Goal: Task Accomplishment & Management: Complete application form

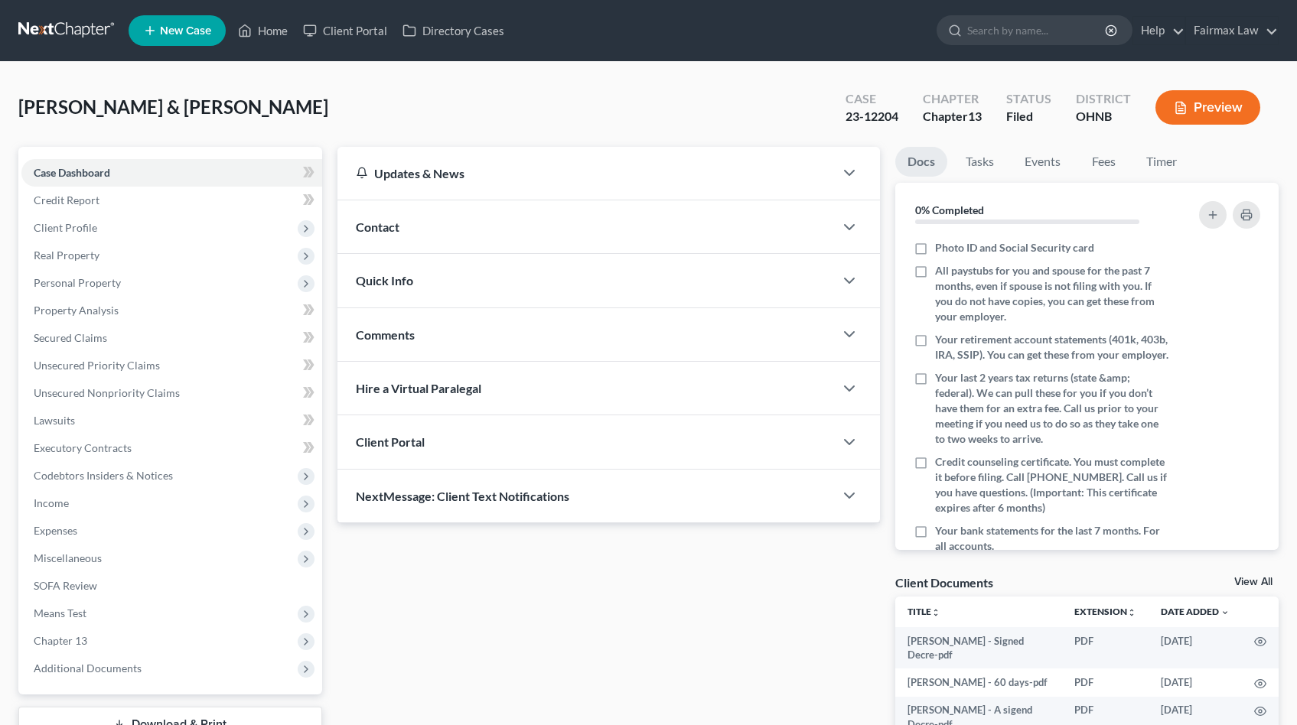
click at [31, 101] on span "[PERSON_NAME] & [PERSON_NAME]" at bounding box center [173, 107] width 310 height 22
click at [31, 102] on span "Macek, Robert & Michelle" at bounding box center [173, 107] width 310 height 22
copy span "Macek"
click at [146, 663] on span "Additional Documents" at bounding box center [171, 669] width 301 height 28
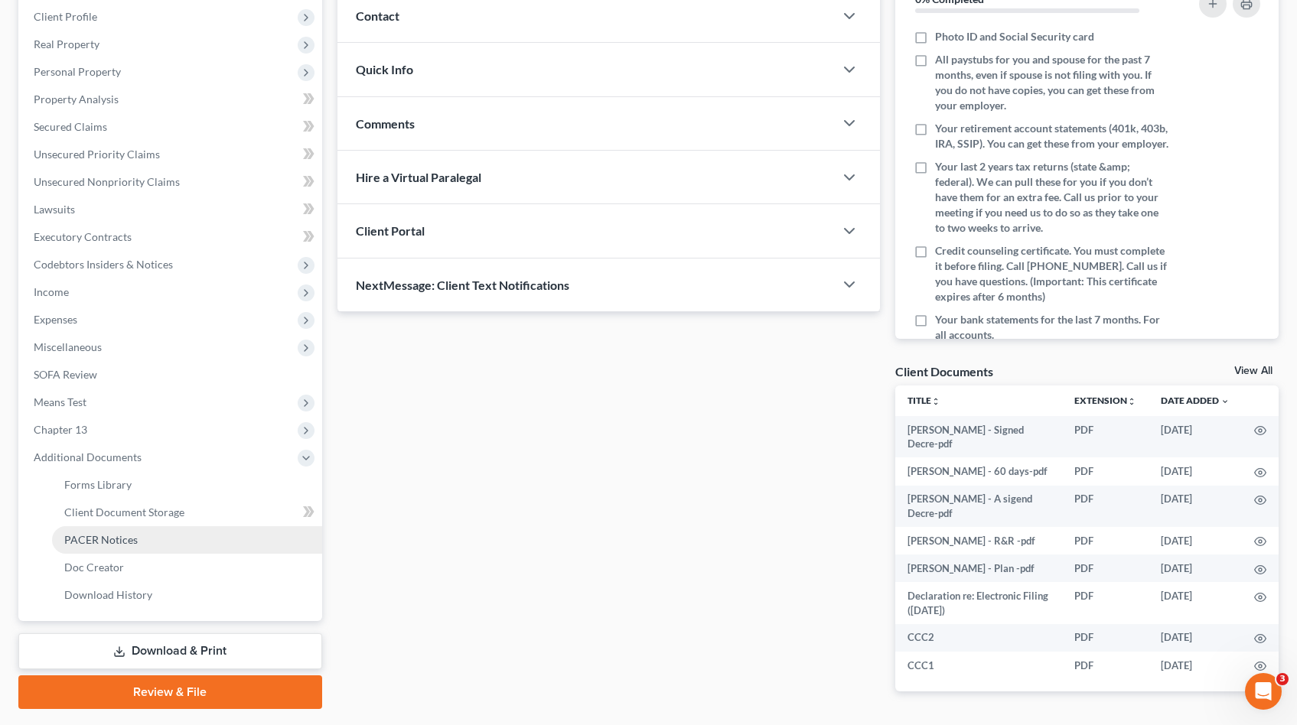
click at [111, 542] on span "PACER Notices" at bounding box center [100, 539] width 73 height 13
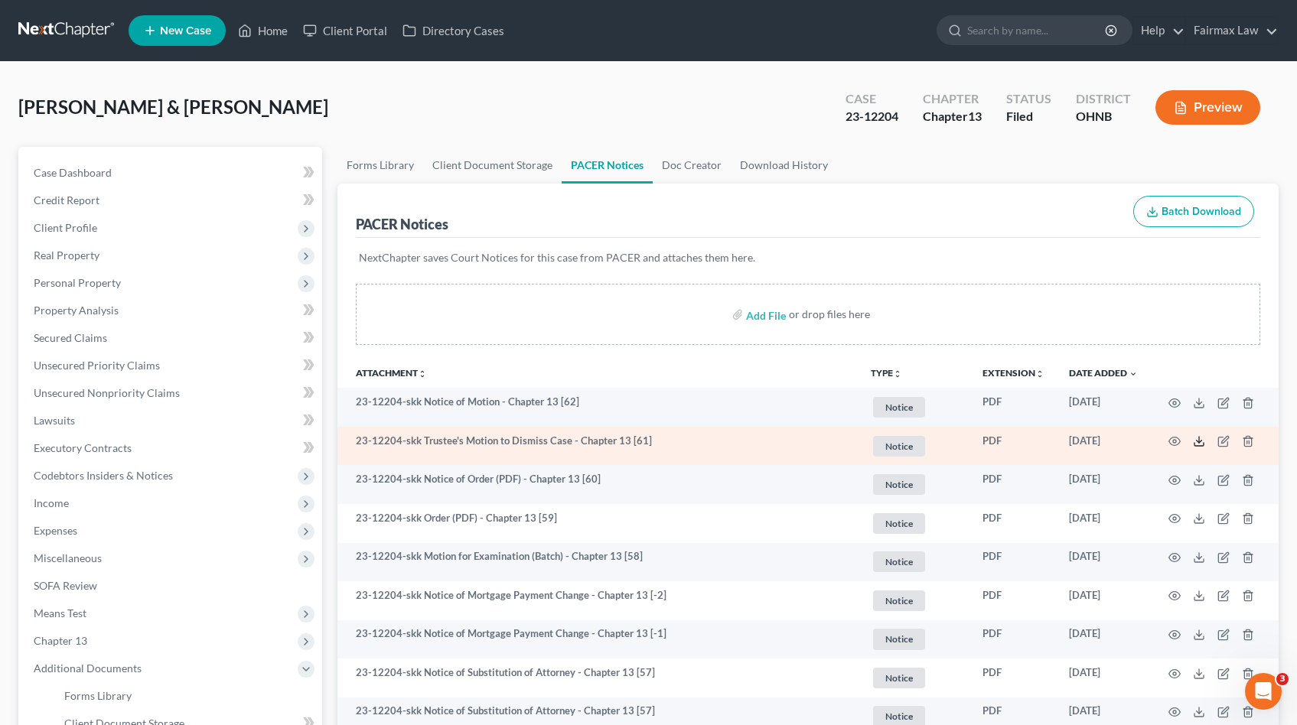
click at [1200, 441] on icon at bounding box center [1199, 441] width 12 height 12
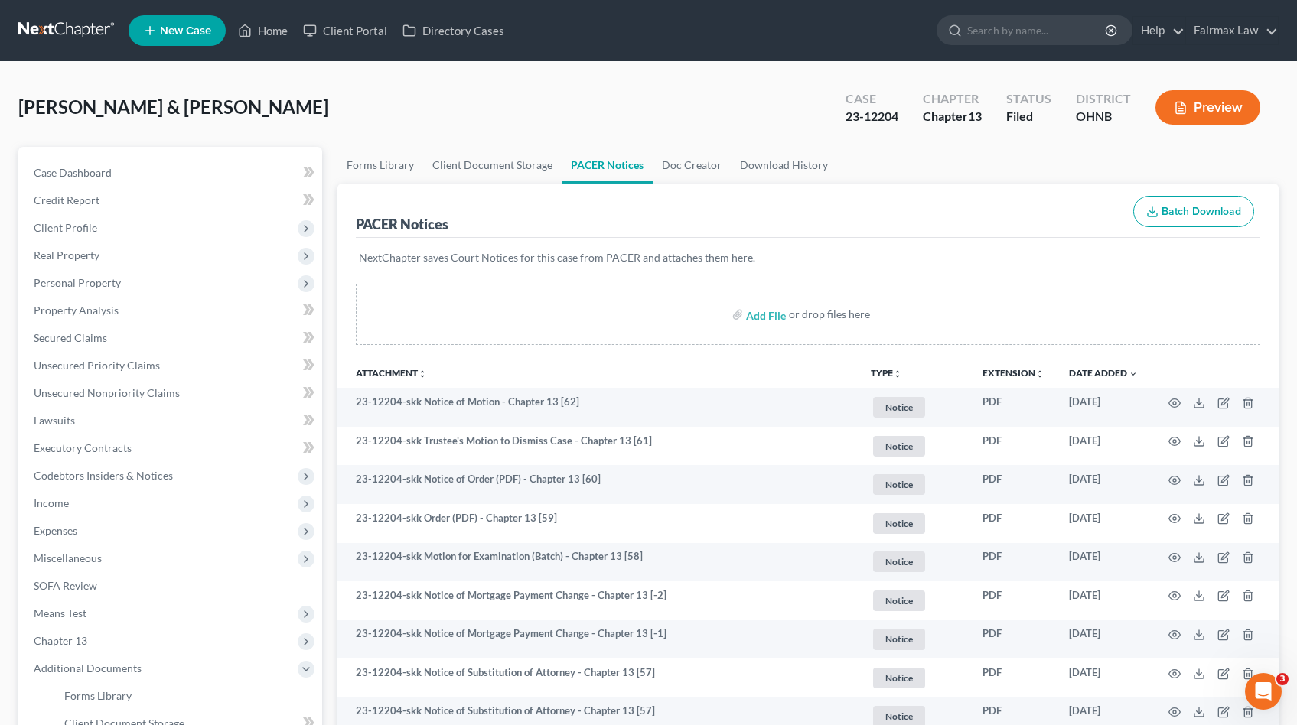
click at [220, 112] on span "Macek, Robert & Michelle" at bounding box center [173, 107] width 310 height 22
click at [172, 103] on span "Macek, Robert & Michelle" at bounding box center [173, 107] width 310 height 22
drag, startPoint x: 272, startPoint y: 109, endPoint x: 252, endPoint y: 110, distance: 20.0
click at [272, 109] on div "Macek, Robert & Michelle Upgraded Case 23-12204 Chapter Chapter 13 Status Filed…" at bounding box center [648, 113] width 1260 height 67
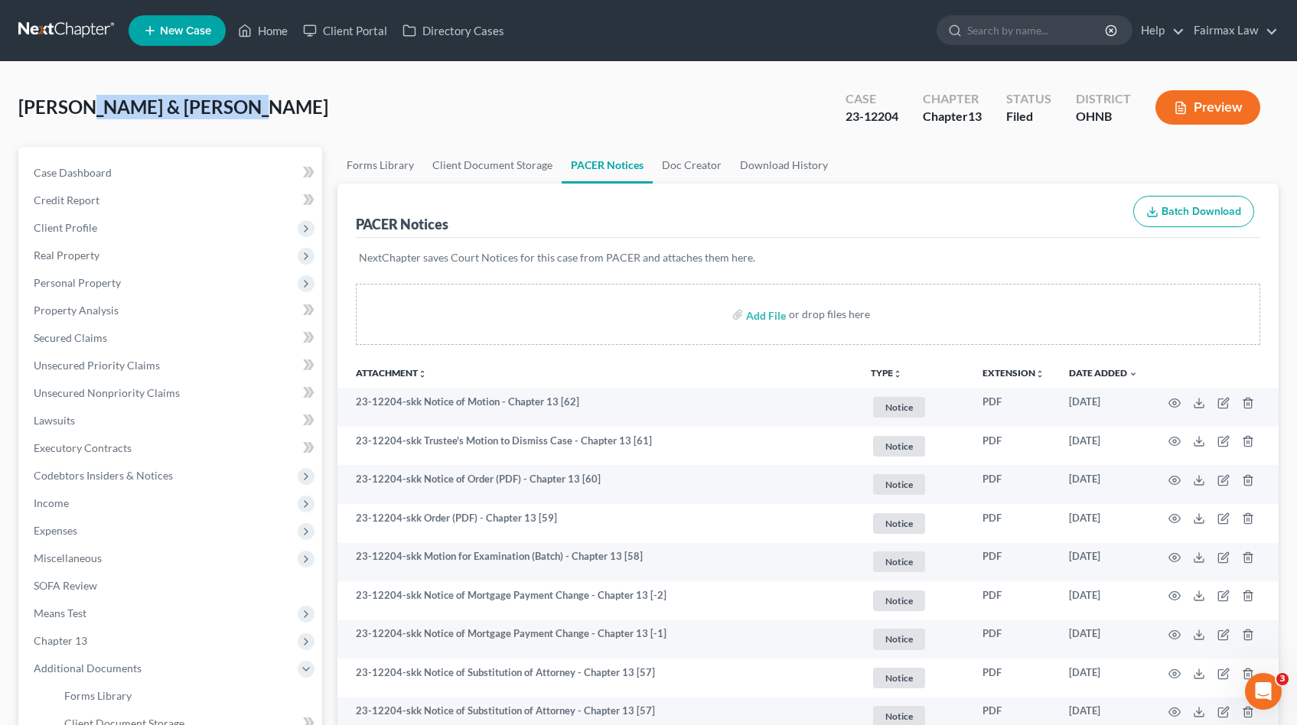
drag, startPoint x: 236, startPoint y: 106, endPoint x: 84, endPoint y: 101, distance: 152.4
click at [84, 101] on div "Macek, Robert & Michelle Upgraded Case 23-12204 Chapter Chapter 13 Status Filed…" at bounding box center [648, 113] width 1260 height 67
copy span "Robert & Michelle"
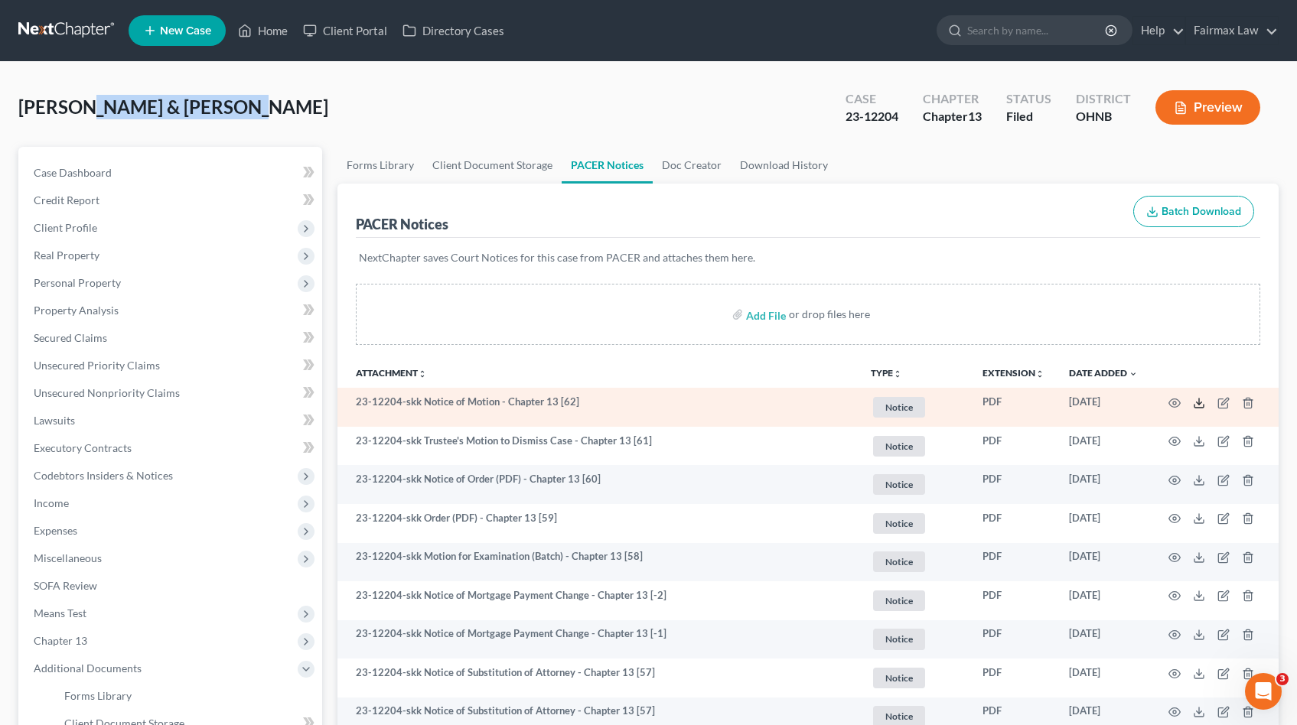
click at [1200, 403] on icon at bounding box center [1199, 403] width 12 height 12
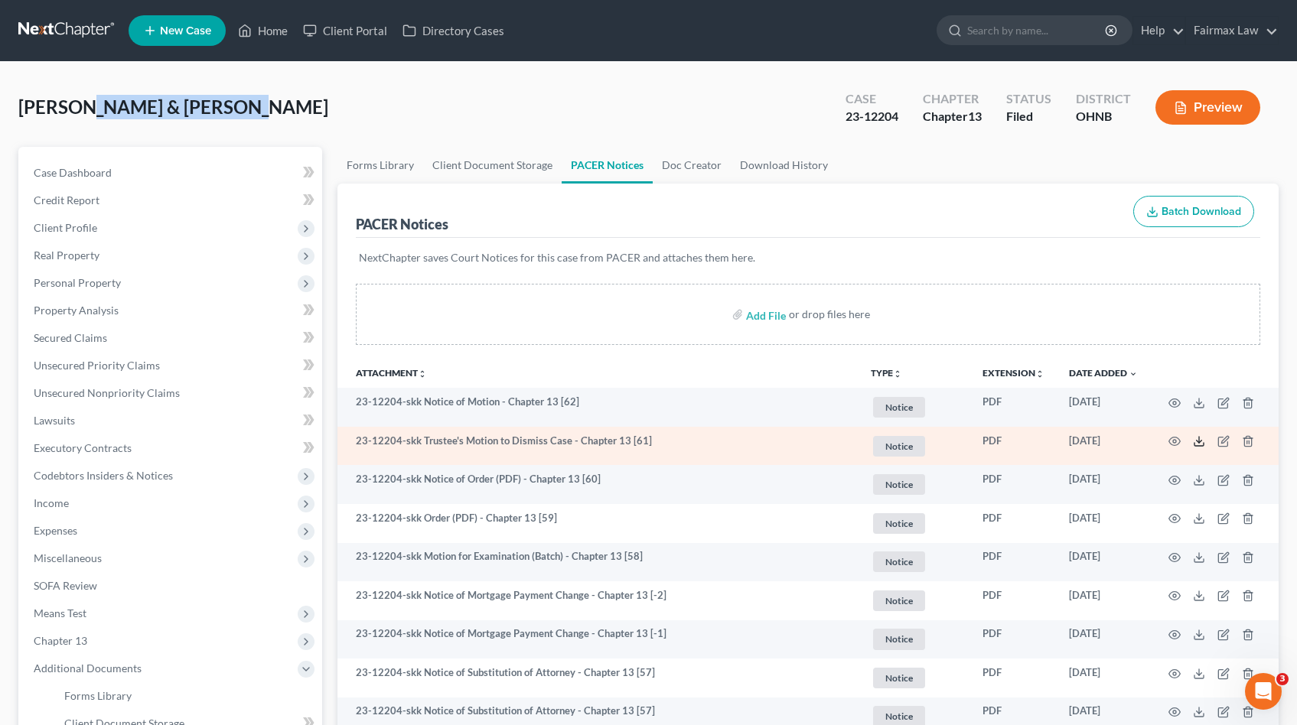
click at [1197, 441] on polyline at bounding box center [1199, 442] width 5 height 2
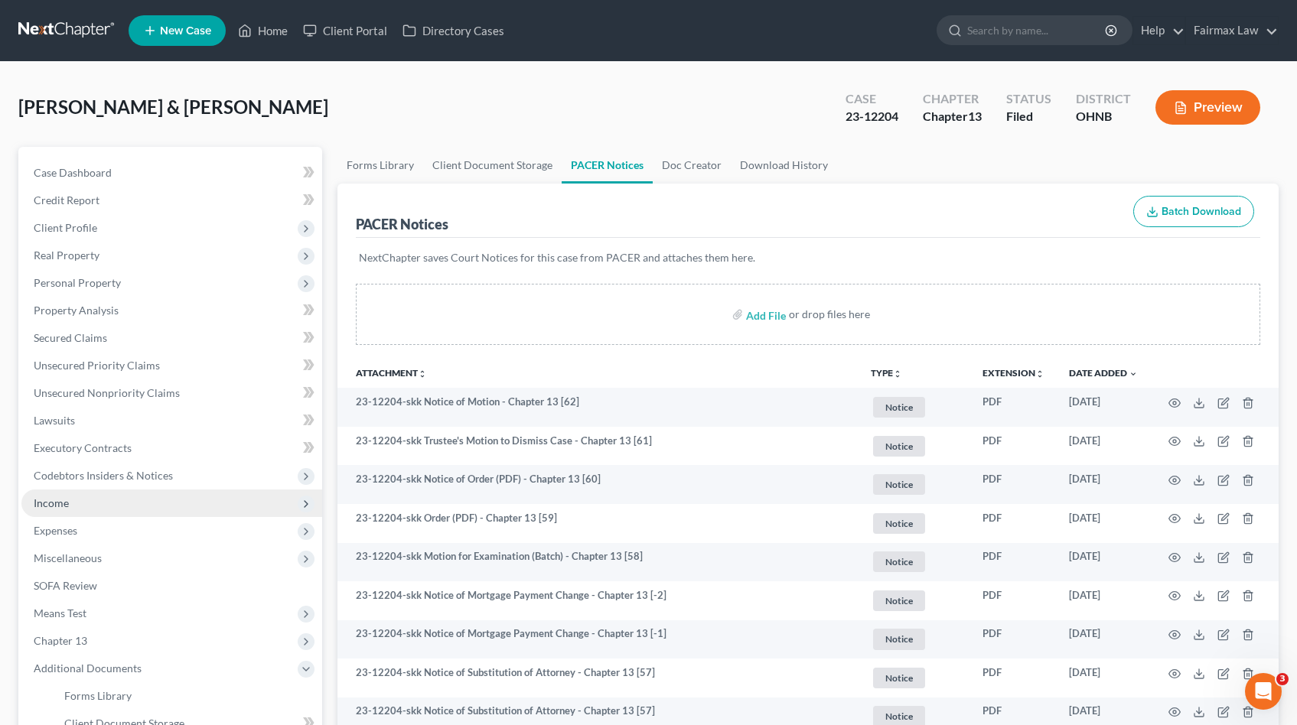
click at [65, 510] on span "Income" at bounding box center [171, 504] width 301 height 28
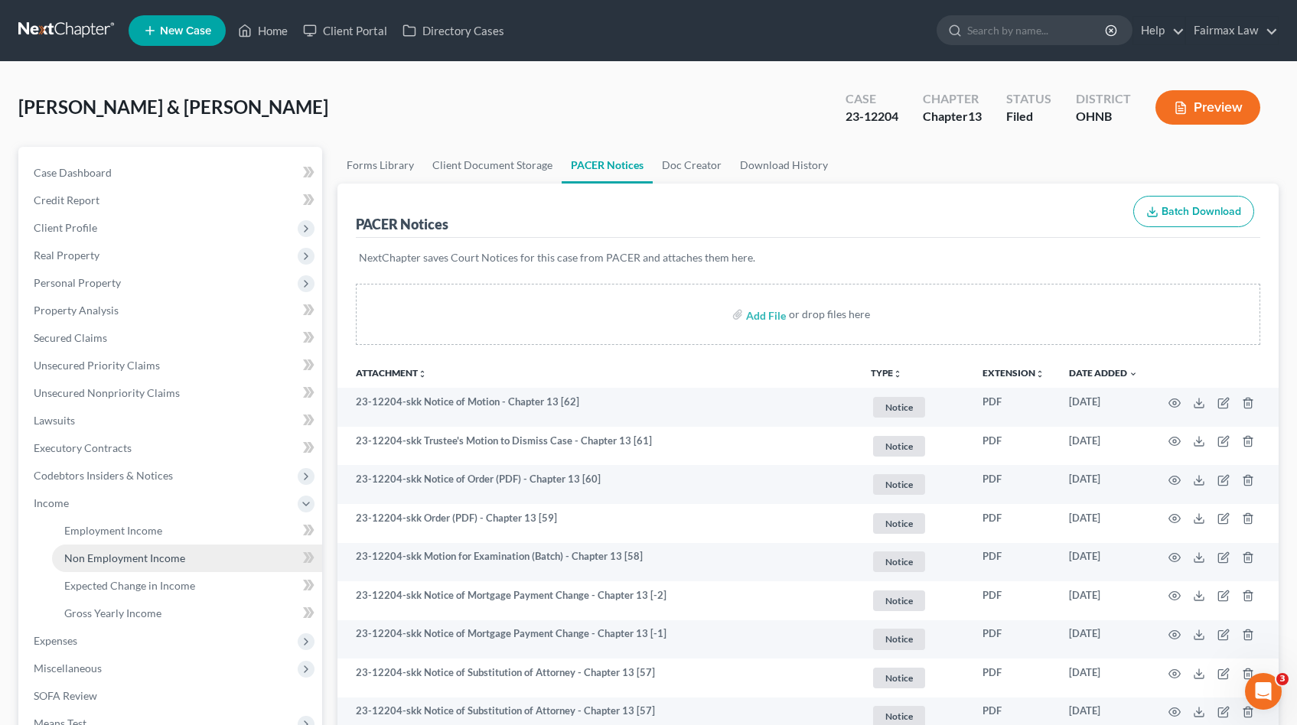
click at [122, 549] on link "Non Employment Income" at bounding box center [187, 559] width 270 height 28
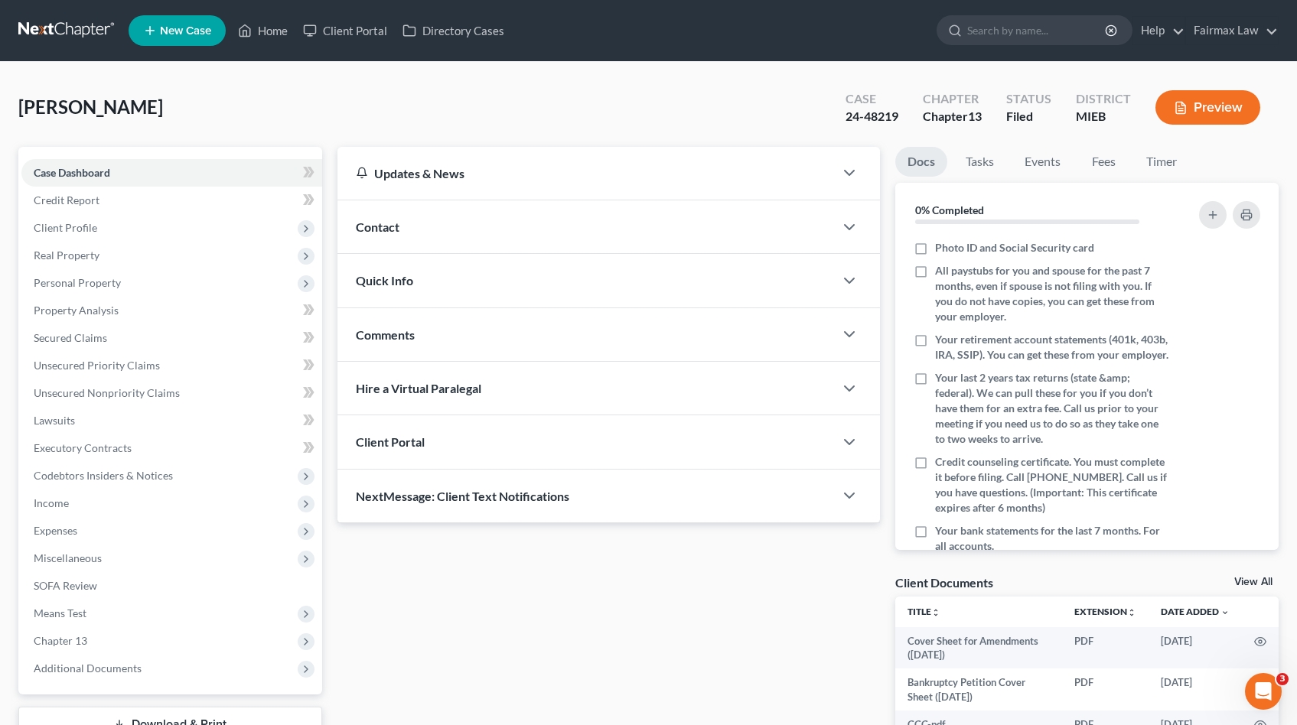
click at [101, 684] on div "Case Dashboard Payments Invoices Payments Payments Credit Report Client Profile…" at bounding box center [170, 421] width 304 height 548
click at [105, 675] on span "Additional Documents" at bounding box center [171, 669] width 301 height 28
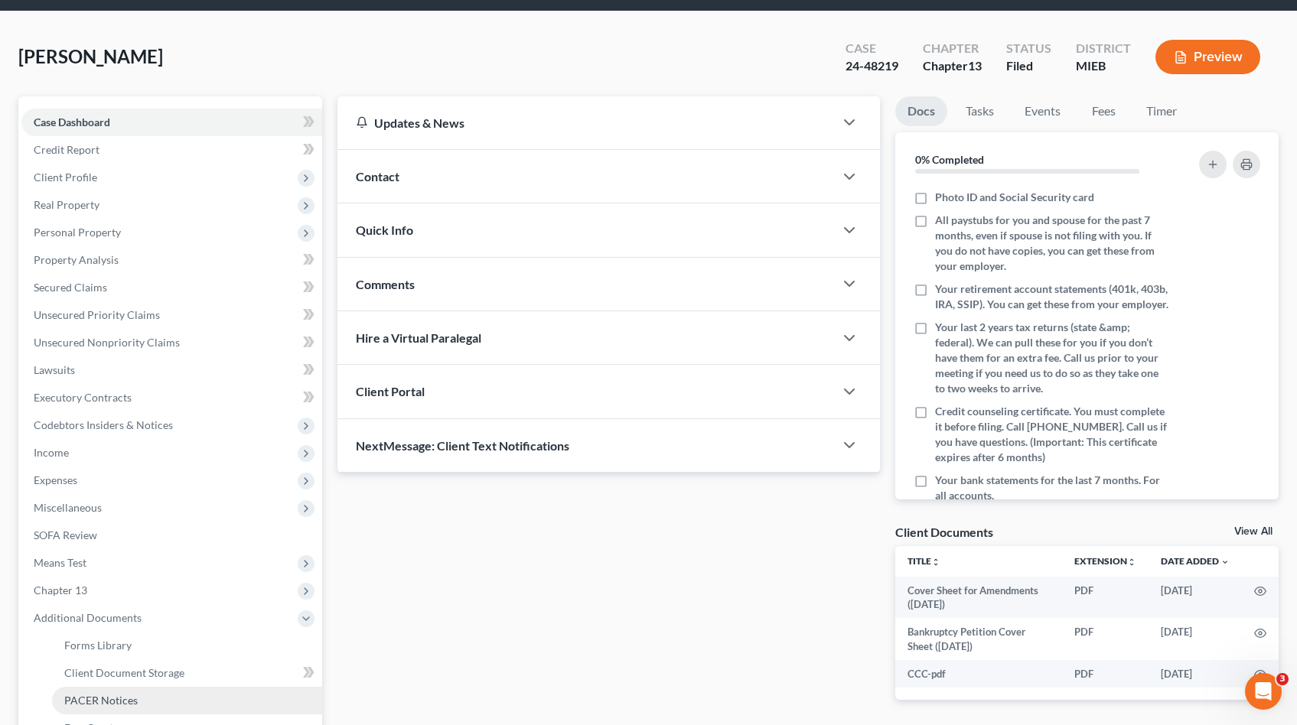
click at [99, 698] on span "PACER Notices" at bounding box center [100, 700] width 73 height 13
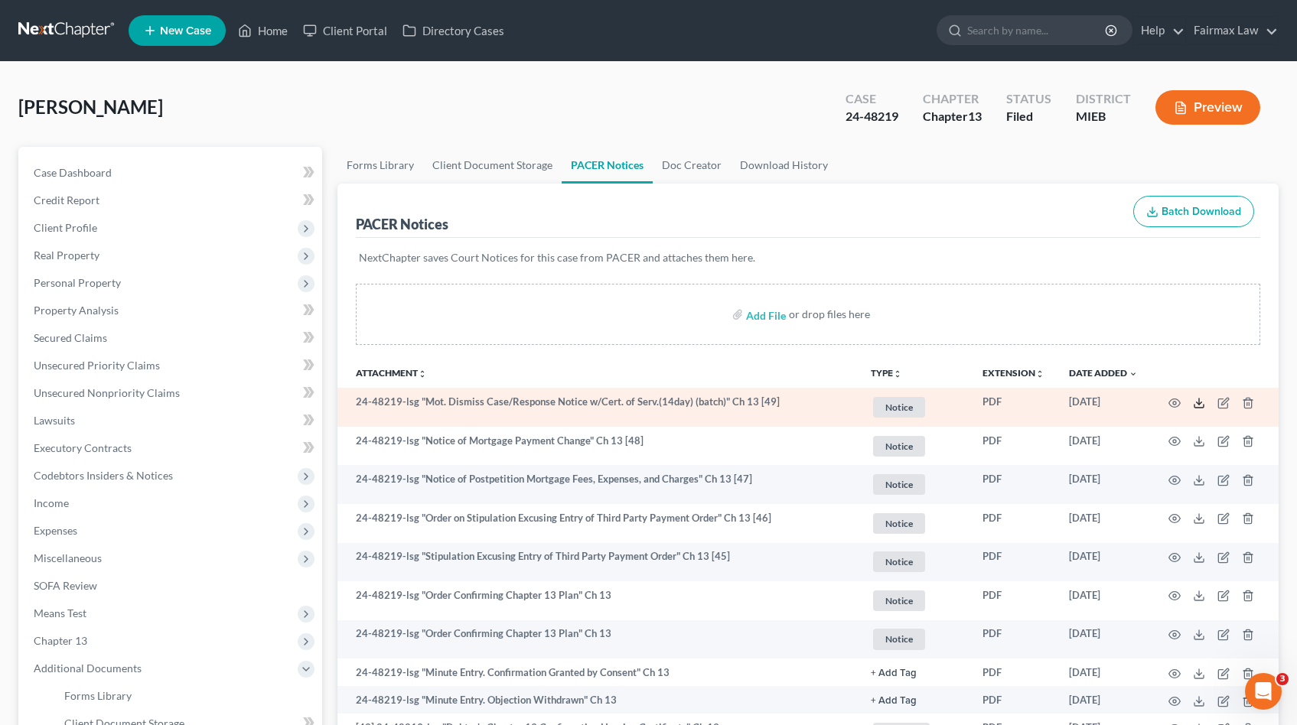
click at [1201, 404] on icon at bounding box center [1199, 403] width 12 height 12
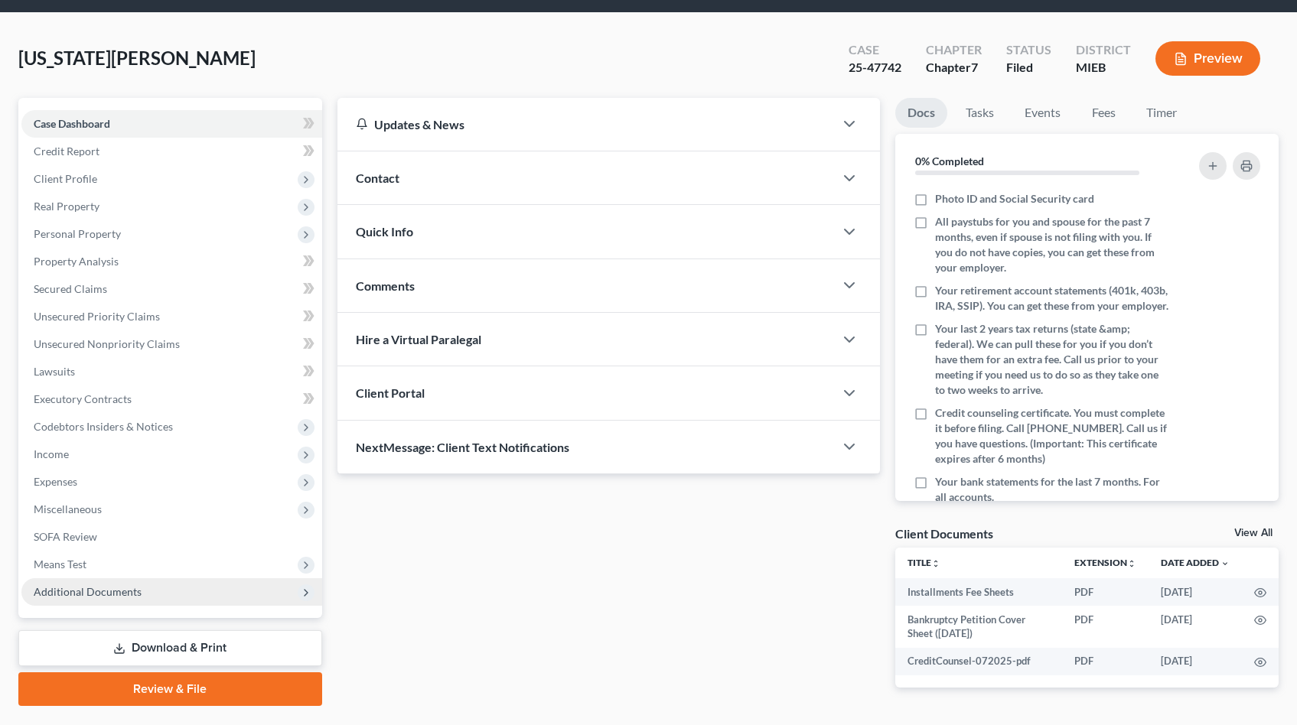
scroll to position [93, 0]
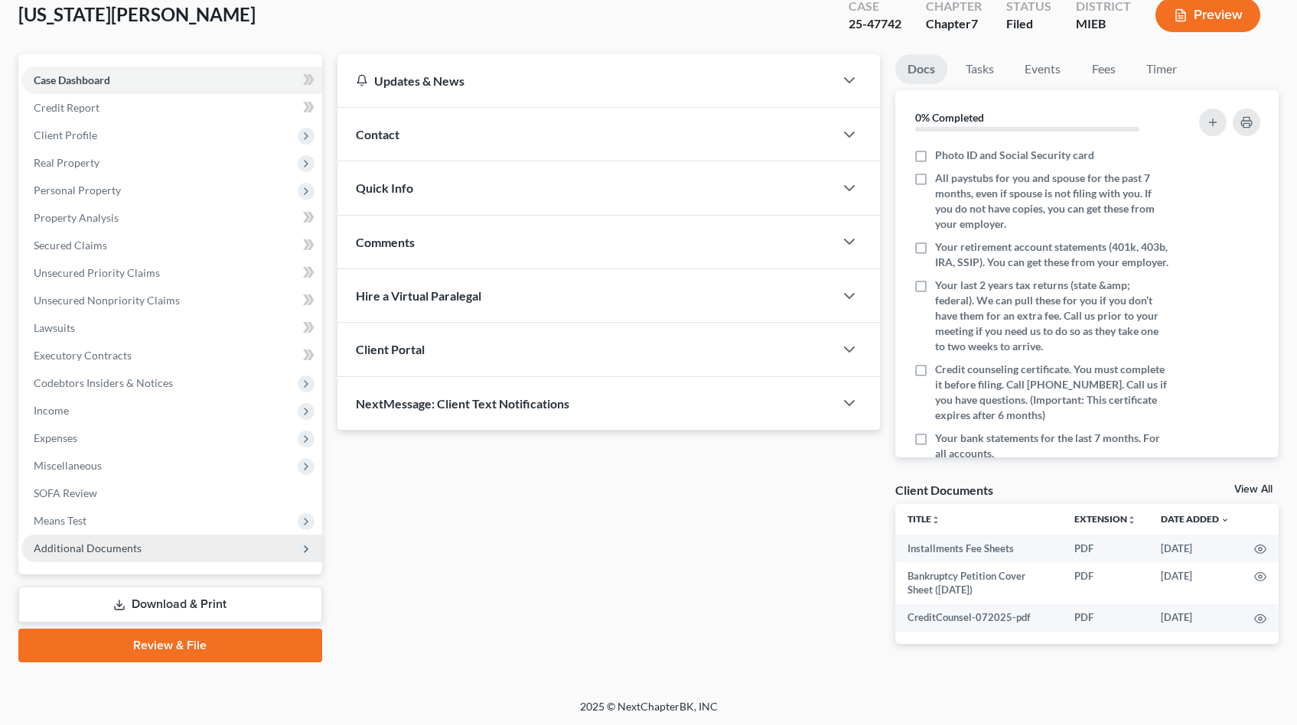
click at [131, 551] on span "Additional Documents" at bounding box center [88, 548] width 108 height 13
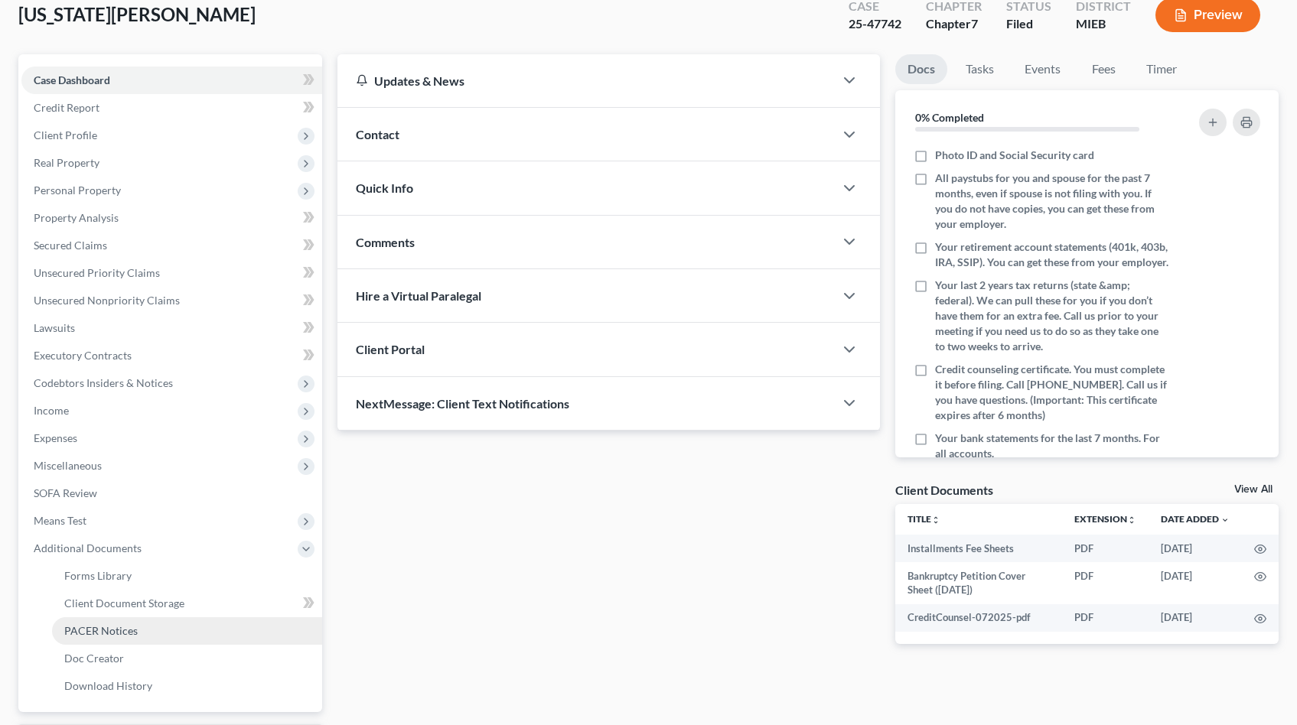
click at [117, 626] on span "PACER Notices" at bounding box center [100, 630] width 73 height 13
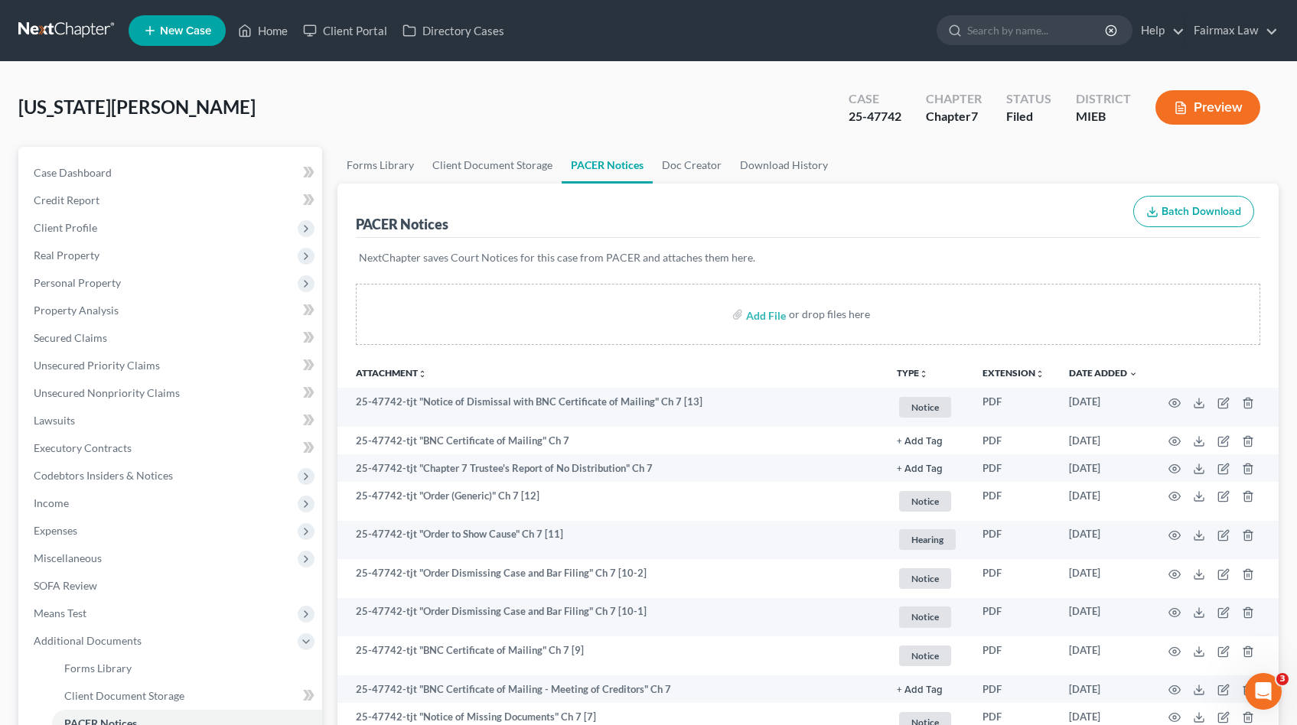
click at [901, 59] on nav "Home New Case Client Portal Directory Cases Fairmax Law johnmark@fairmaxlaw.com…" at bounding box center [648, 30] width 1297 height 61
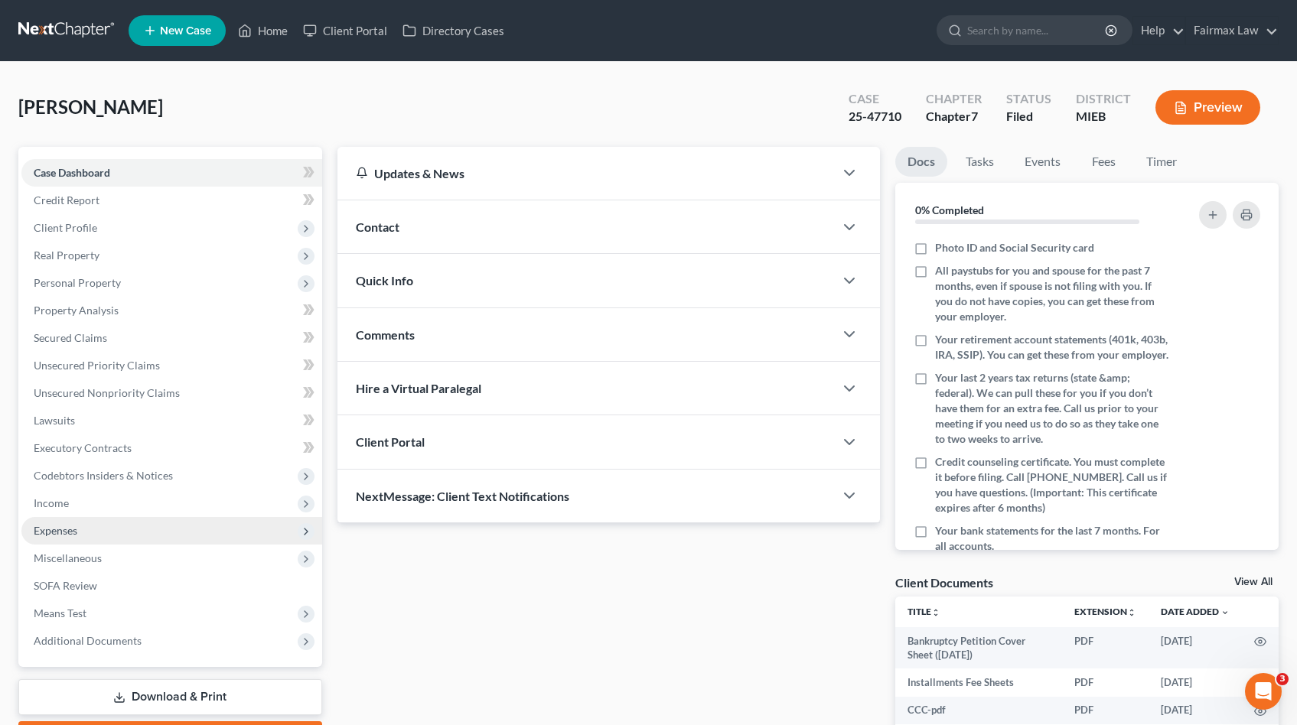
click at [78, 530] on span "Expenses" at bounding box center [171, 531] width 301 height 28
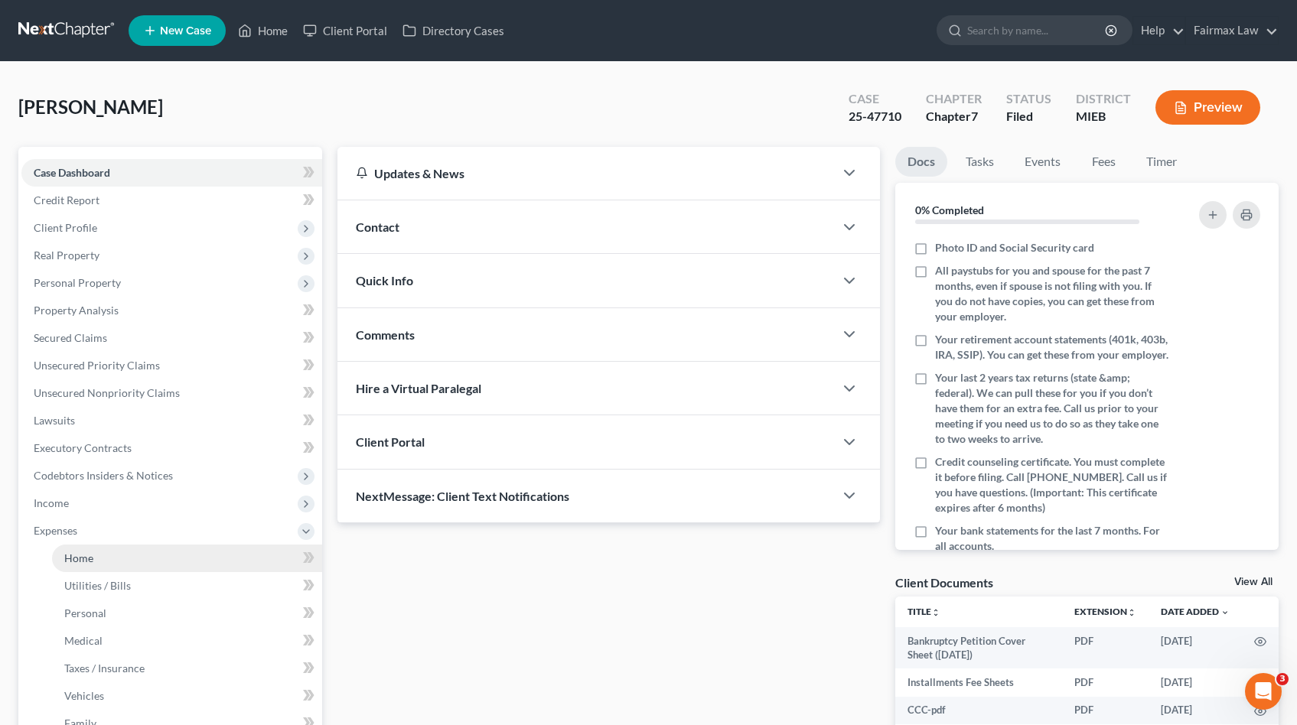
click at [103, 554] on link "Home" at bounding box center [187, 559] width 270 height 28
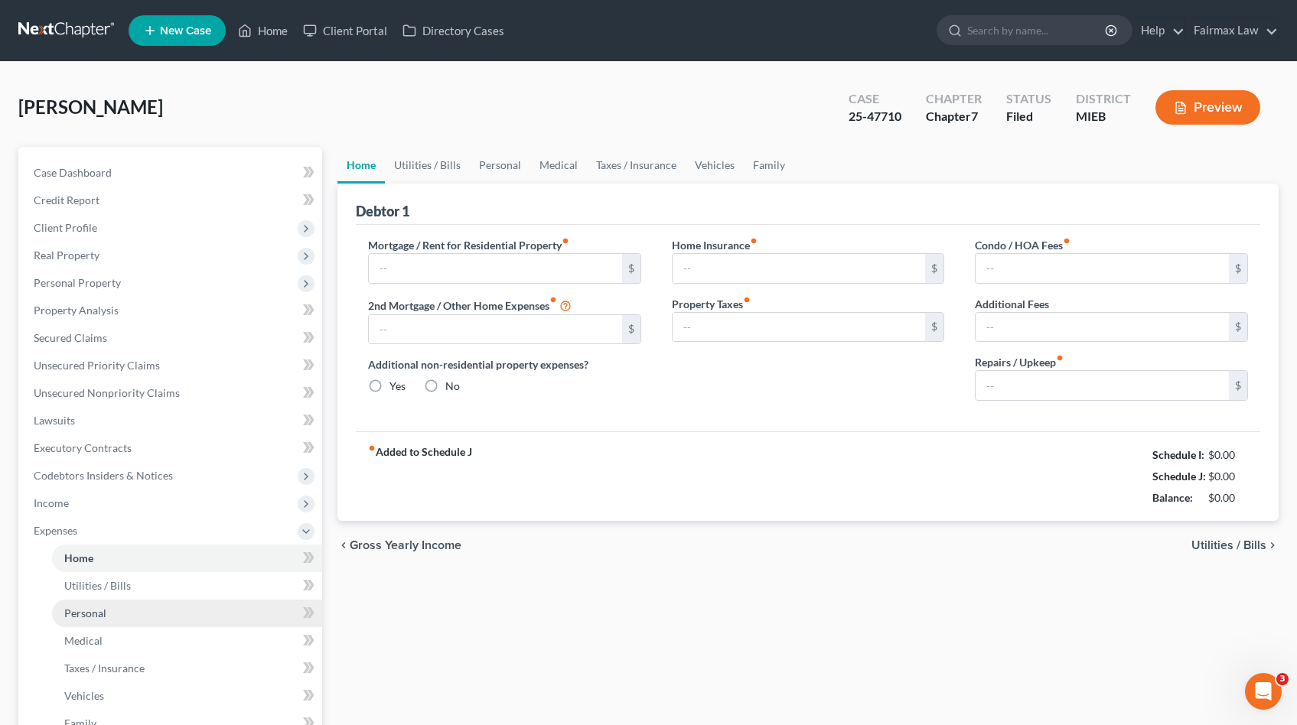
type input "1,100.00"
type input "0.00"
radio input "true"
type input "0.00"
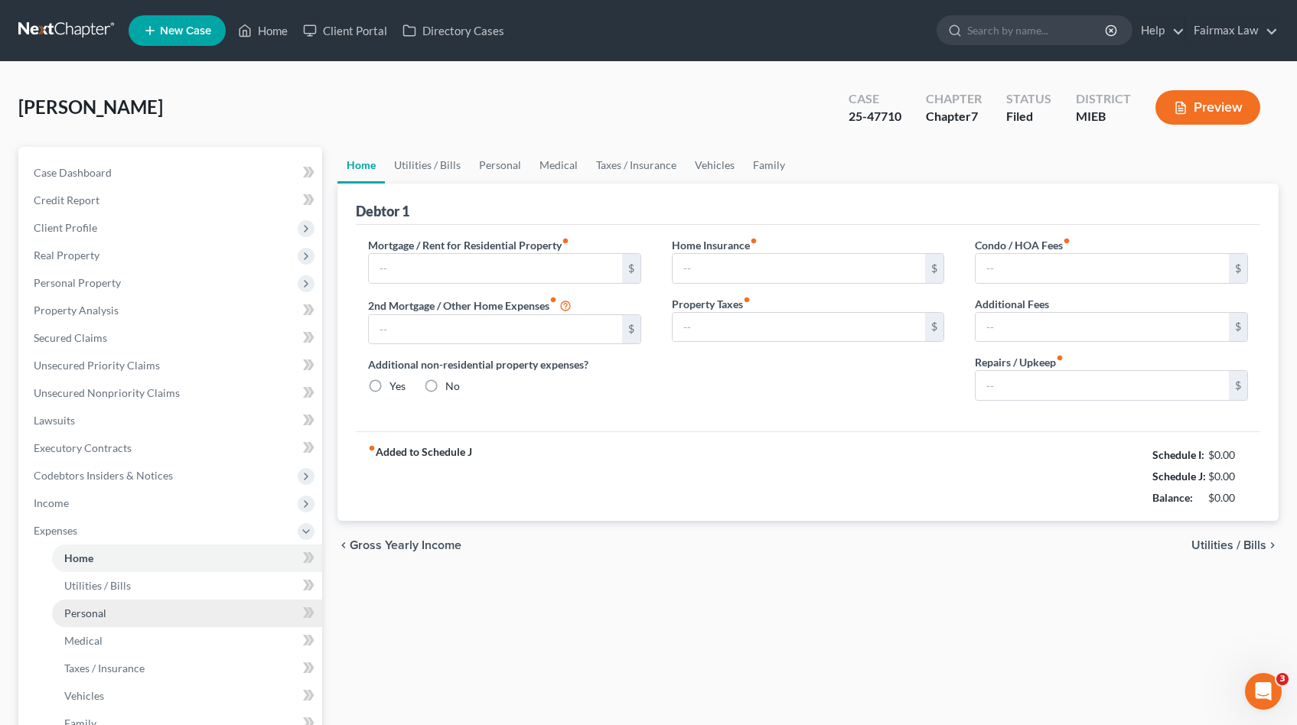
type input "0.00"
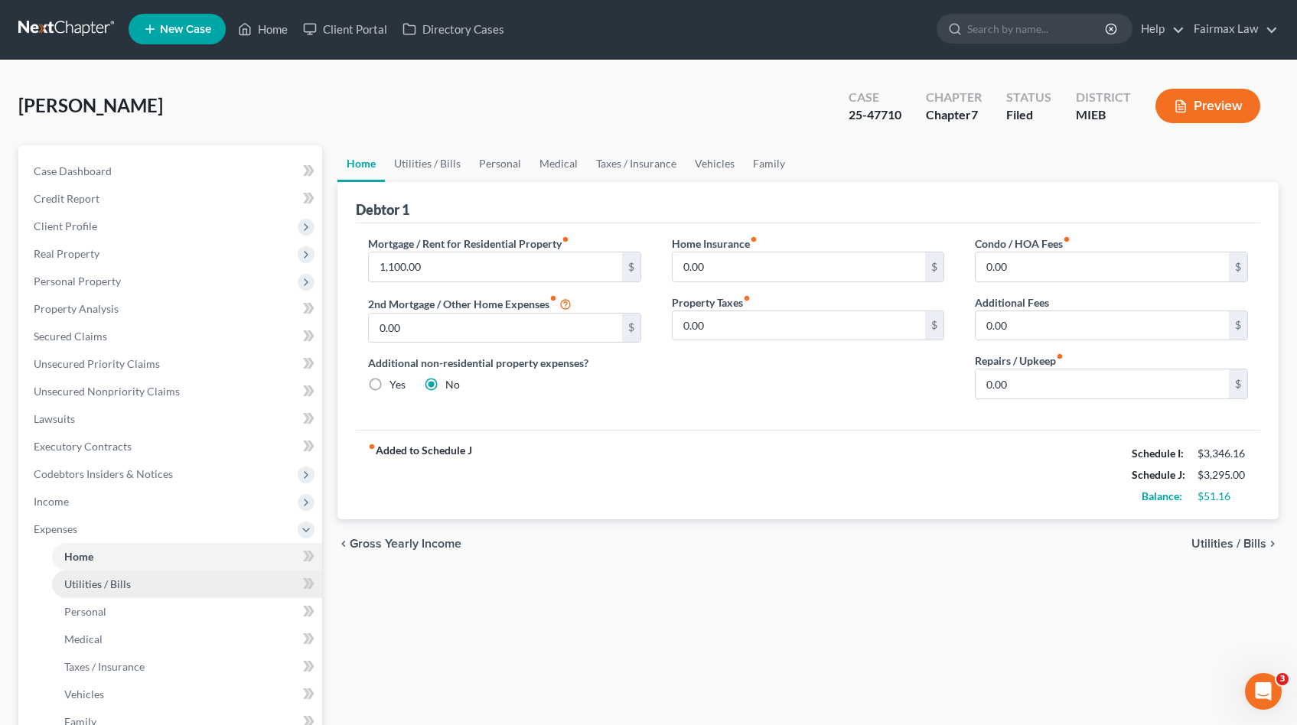
scroll to position [279, 0]
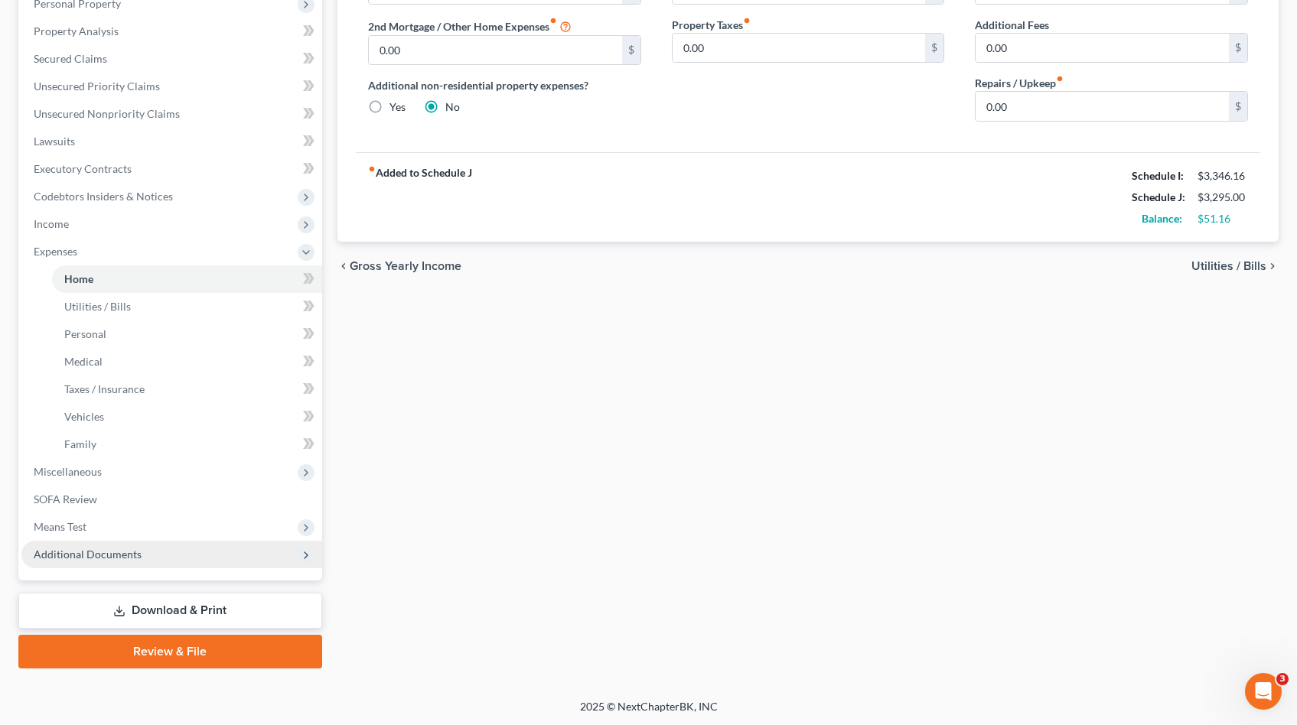
click at [122, 552] on span "Additional Documents" at bounding box center [88, 554] width 108 height 13
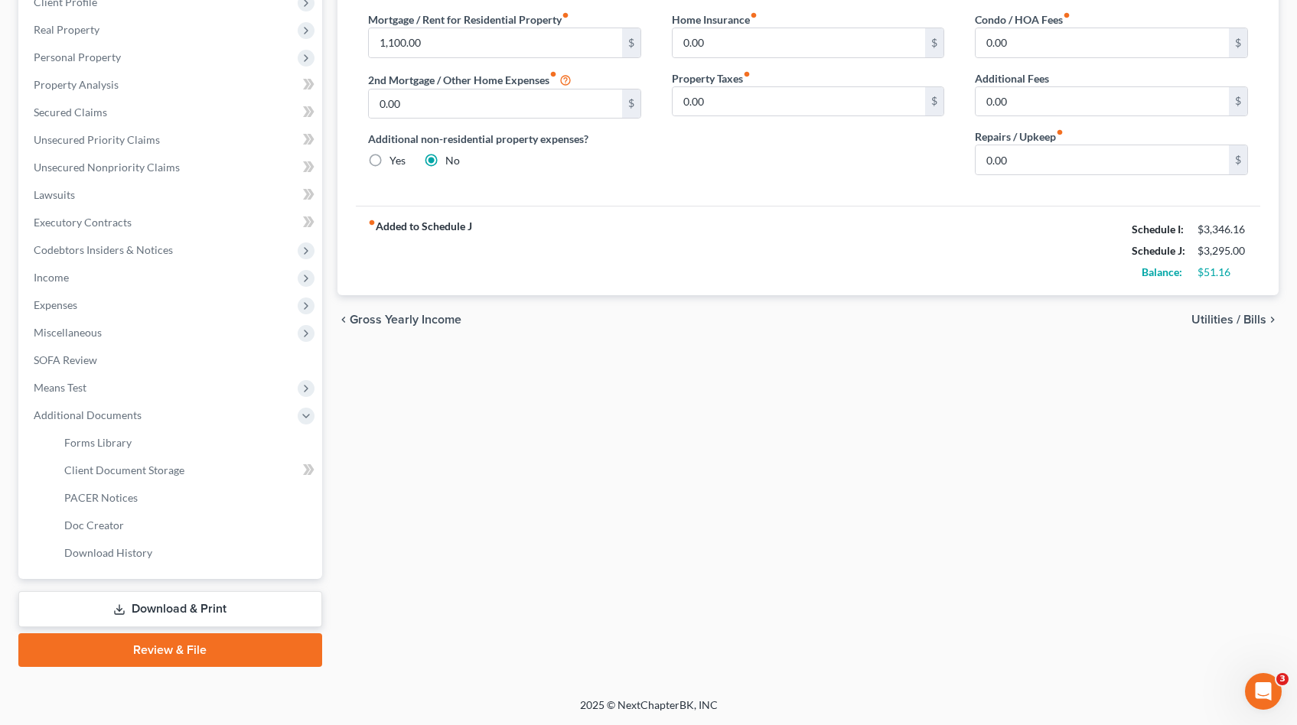
scroll to position [224, 0]
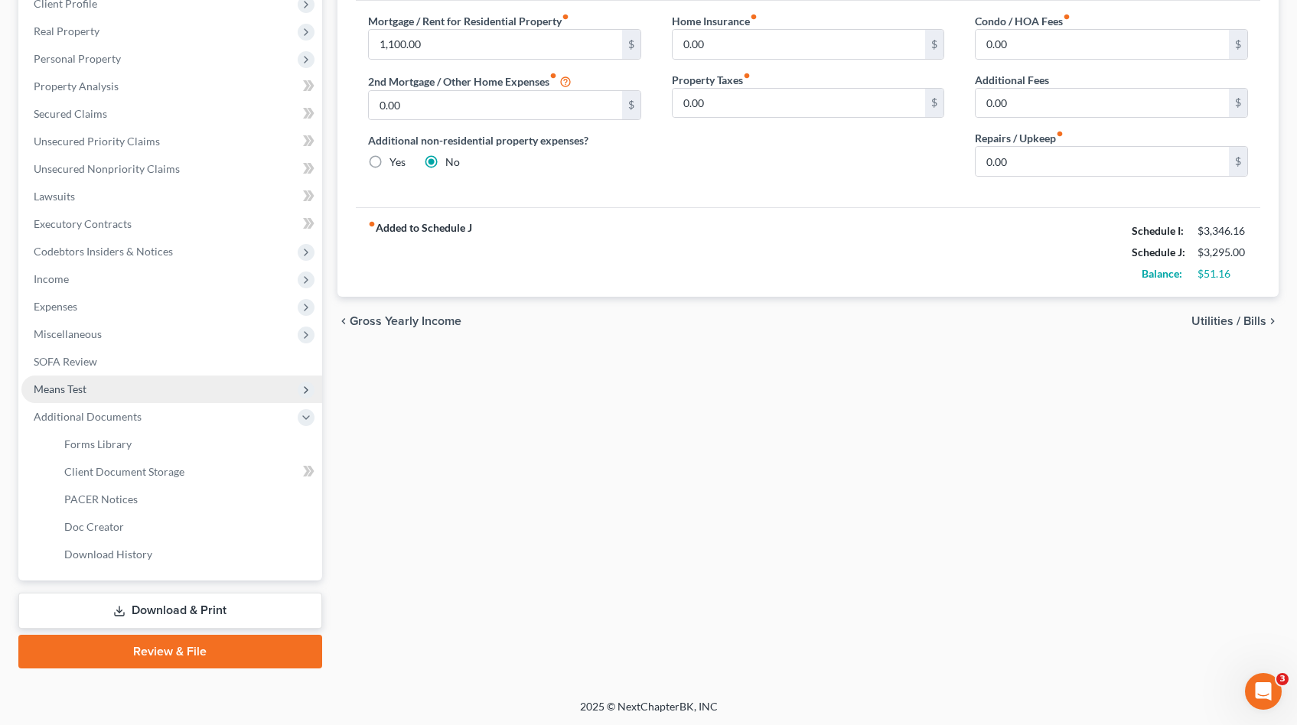
click at [109, 395] on span "Means Test" at bounding box center [171, 390] width 301 height 28
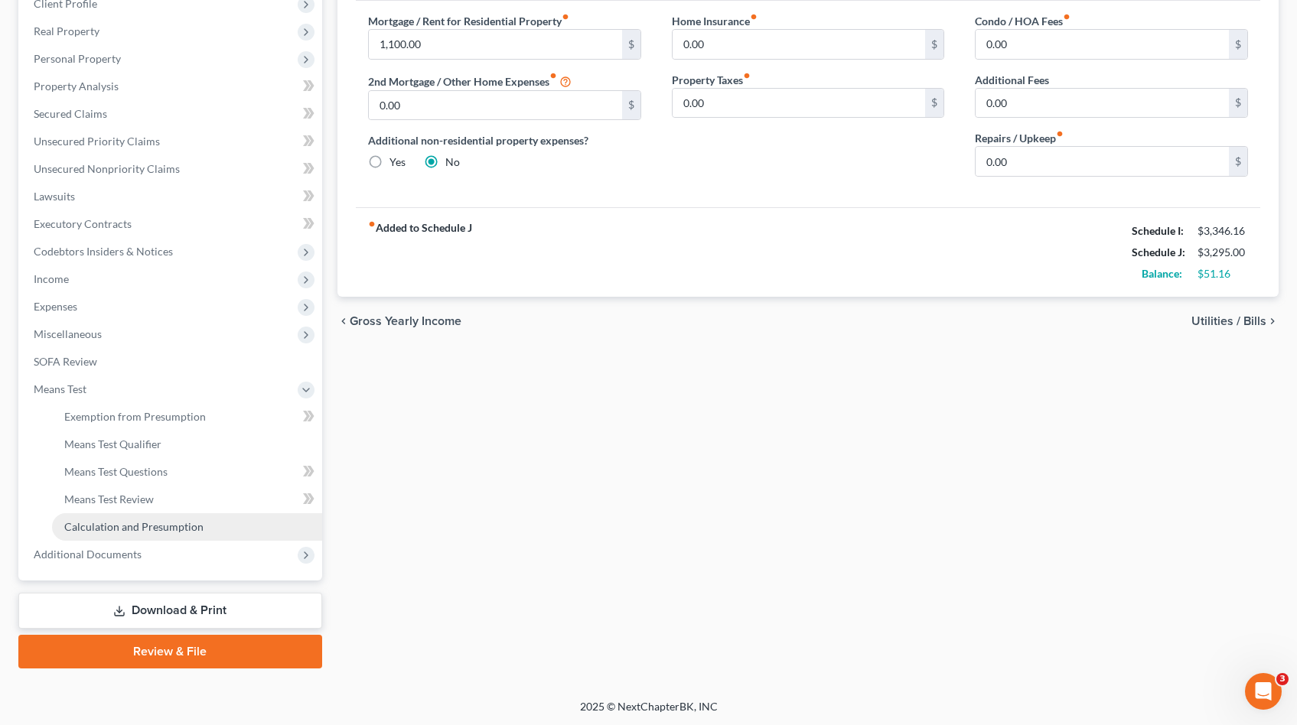
click at [140, 522] on span "Calculation and Presumption" at bounding box center [133, 526] width 139 height 13
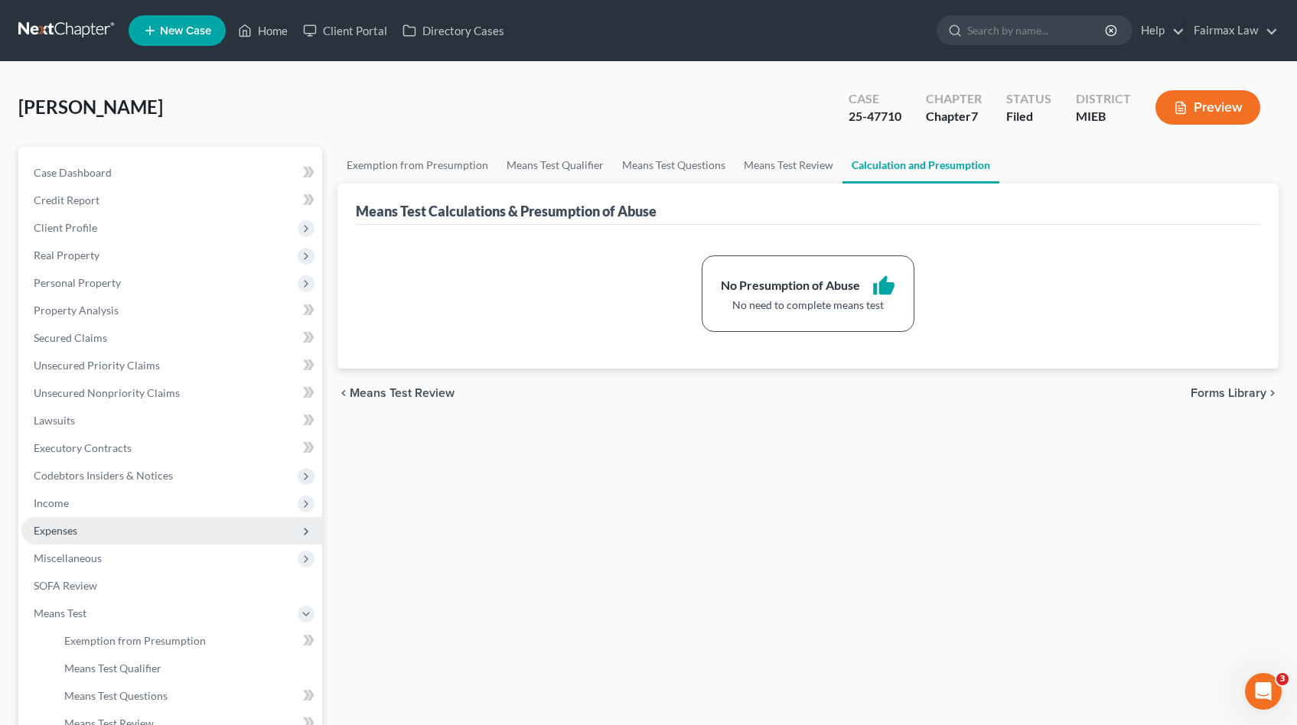
click at [104, 534] on span "Expenses" at bounding box center [171, 531] width 301 height 28
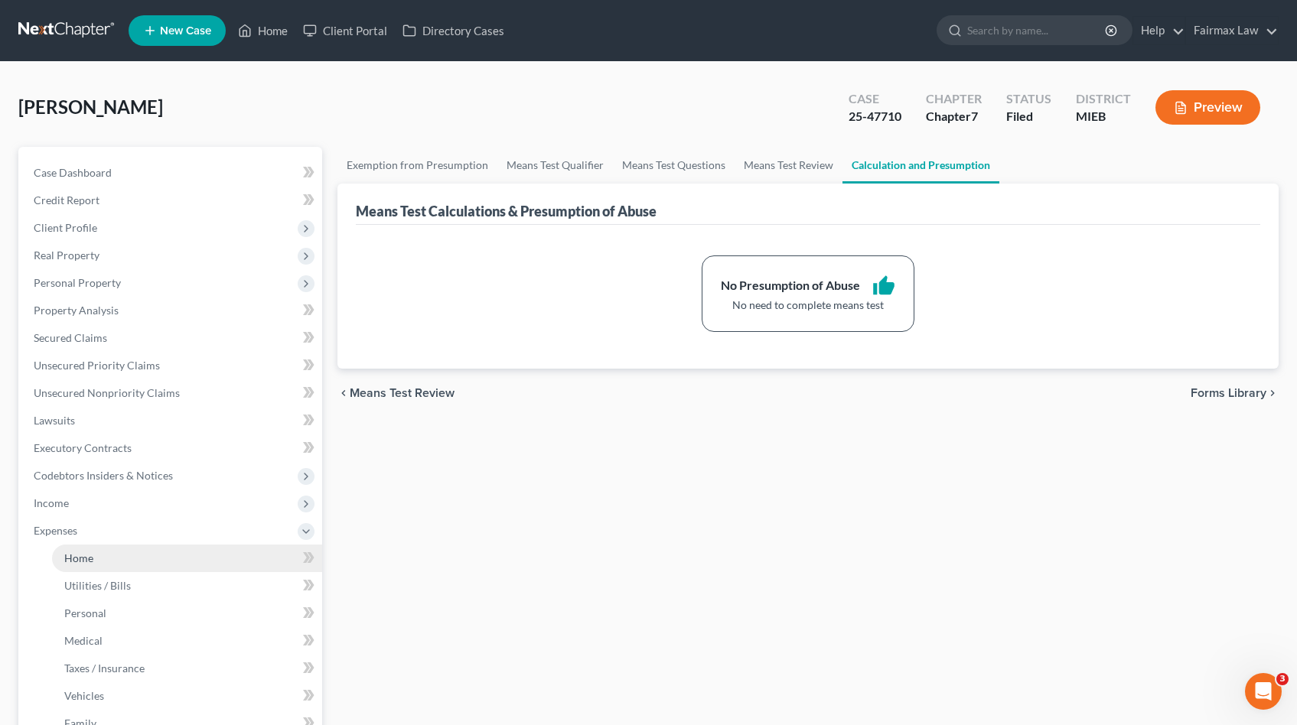
click at [106, 550] on link "Home" at bounding box center [187, 559] width 270 height 28
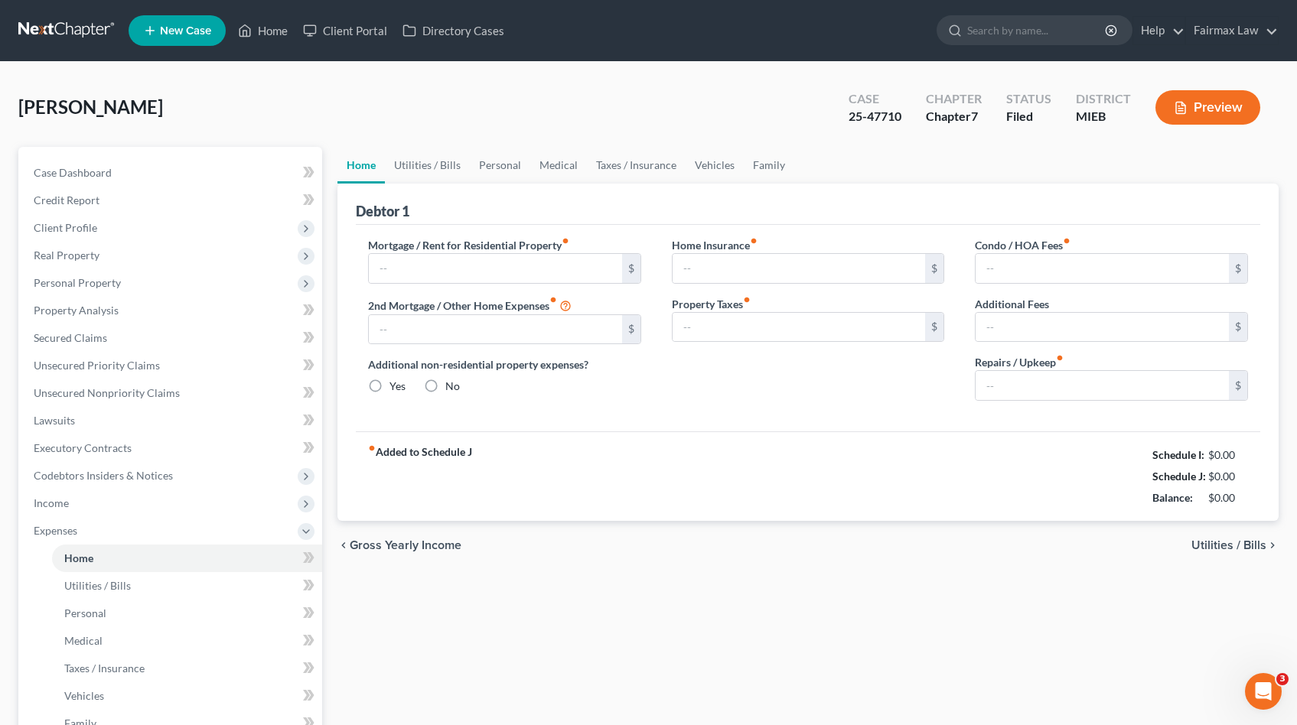
type input "1,100.00"
type input "0.00"
radio input "true"
type input "0.00"
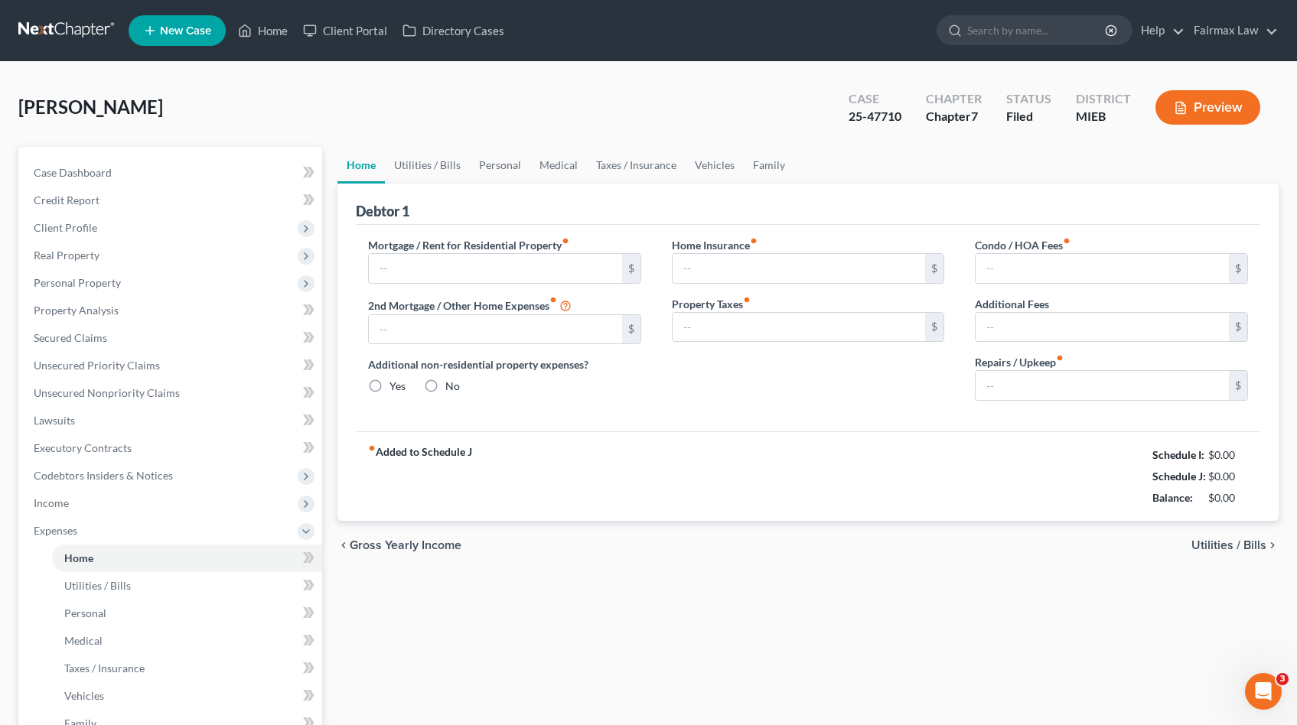
type input "0.00"
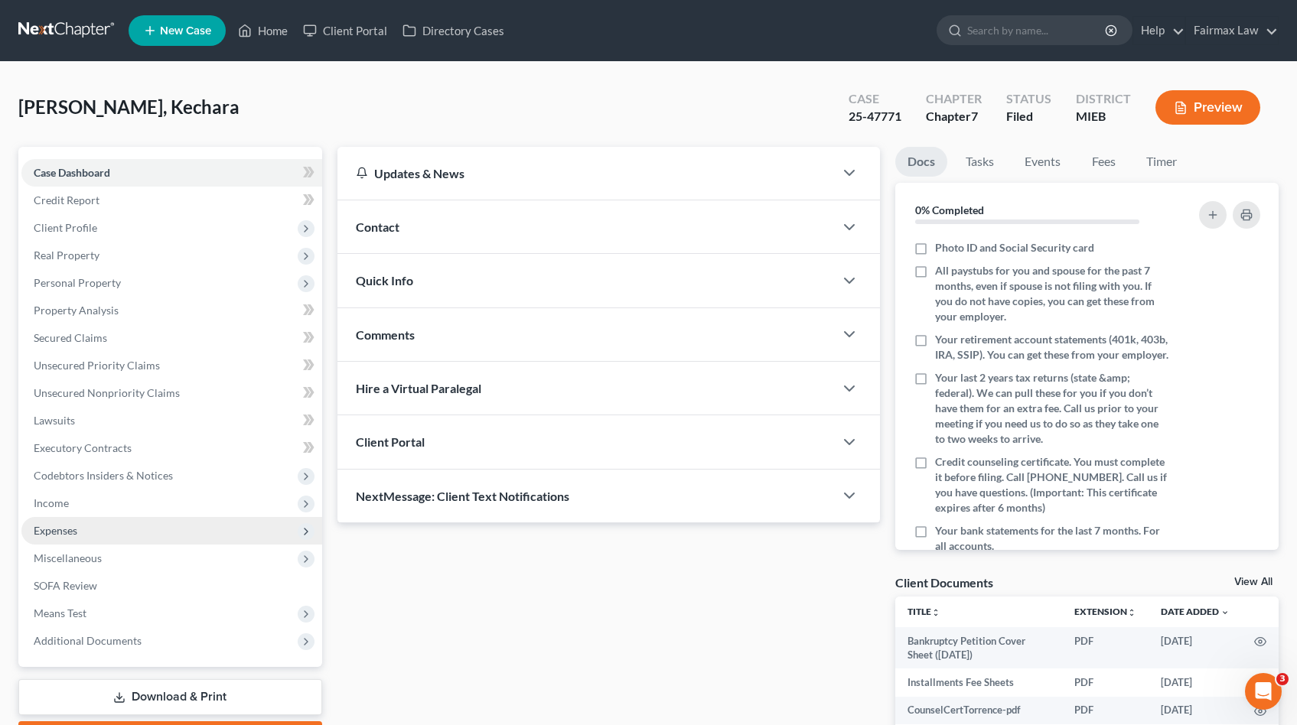
click at [102, 529] on span "Expenses" at bounding box center [171, 531] width 301 height 28
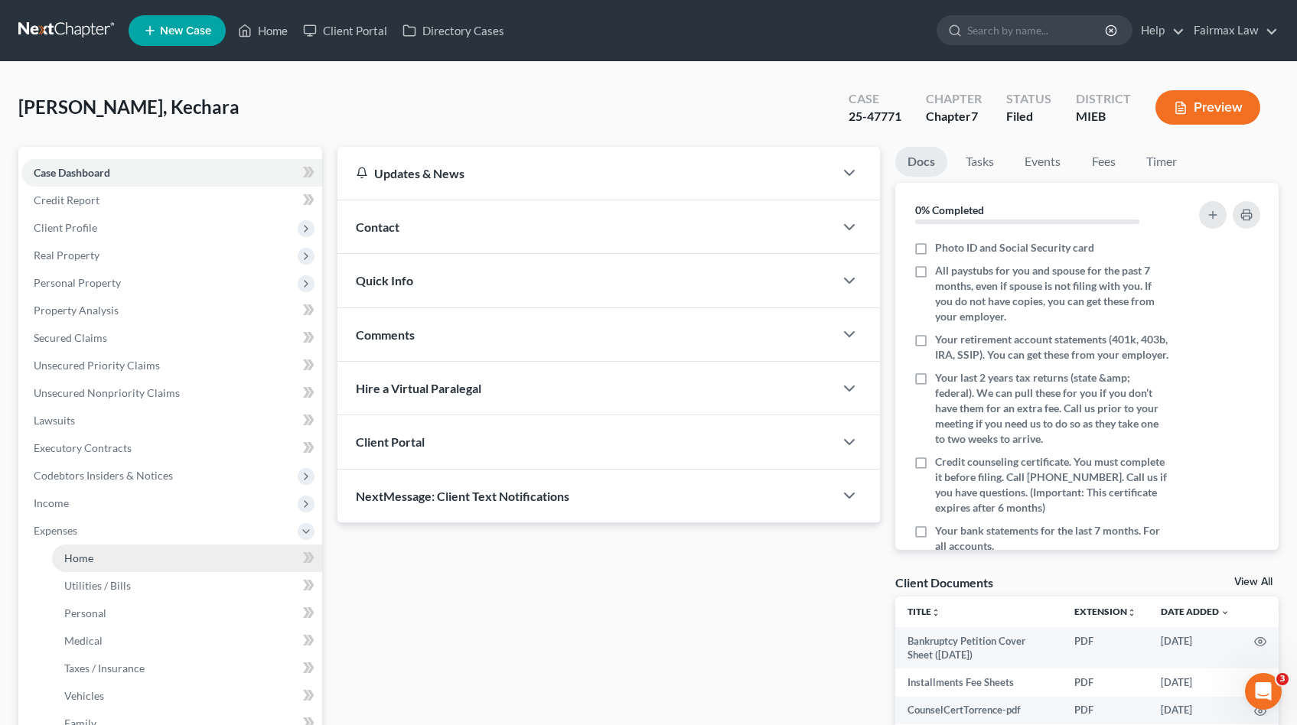
click at [106, 551] on link "Home" at bounding box center [187, 559] width 270 height 28
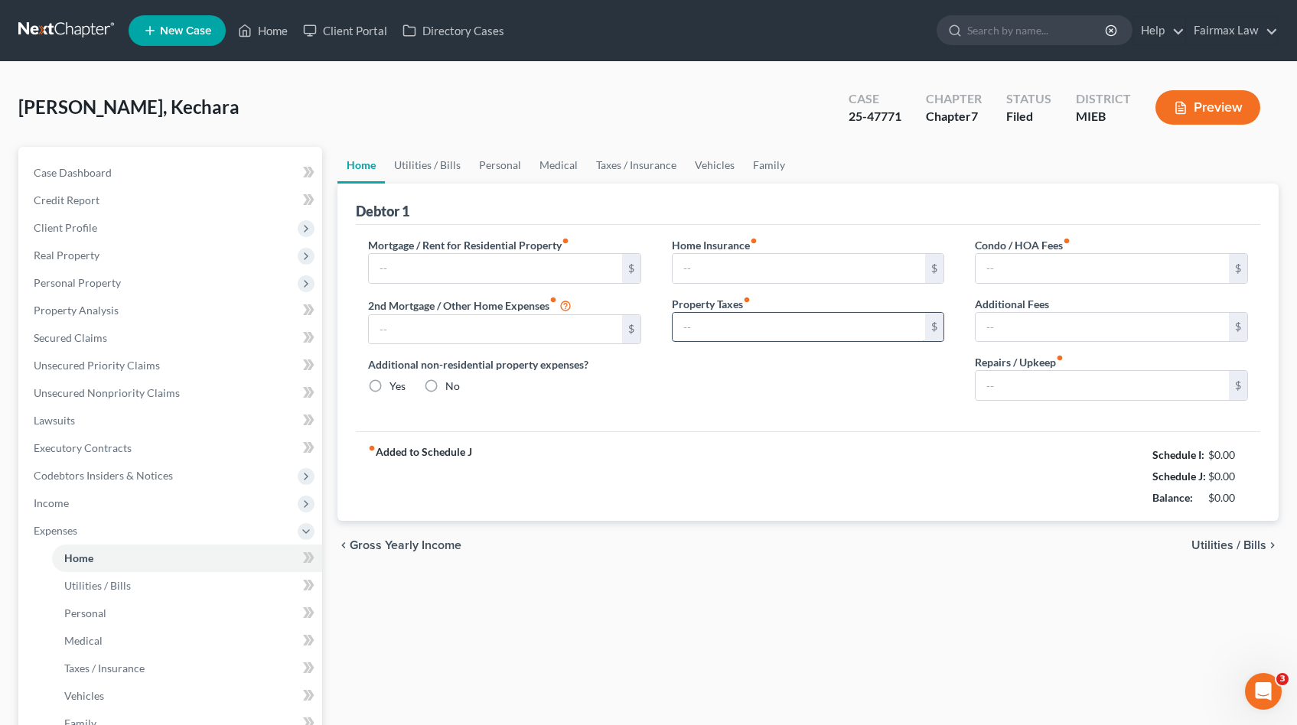
type input "800.00"
type input "0.00"
radio input "true"
type input "0.00"
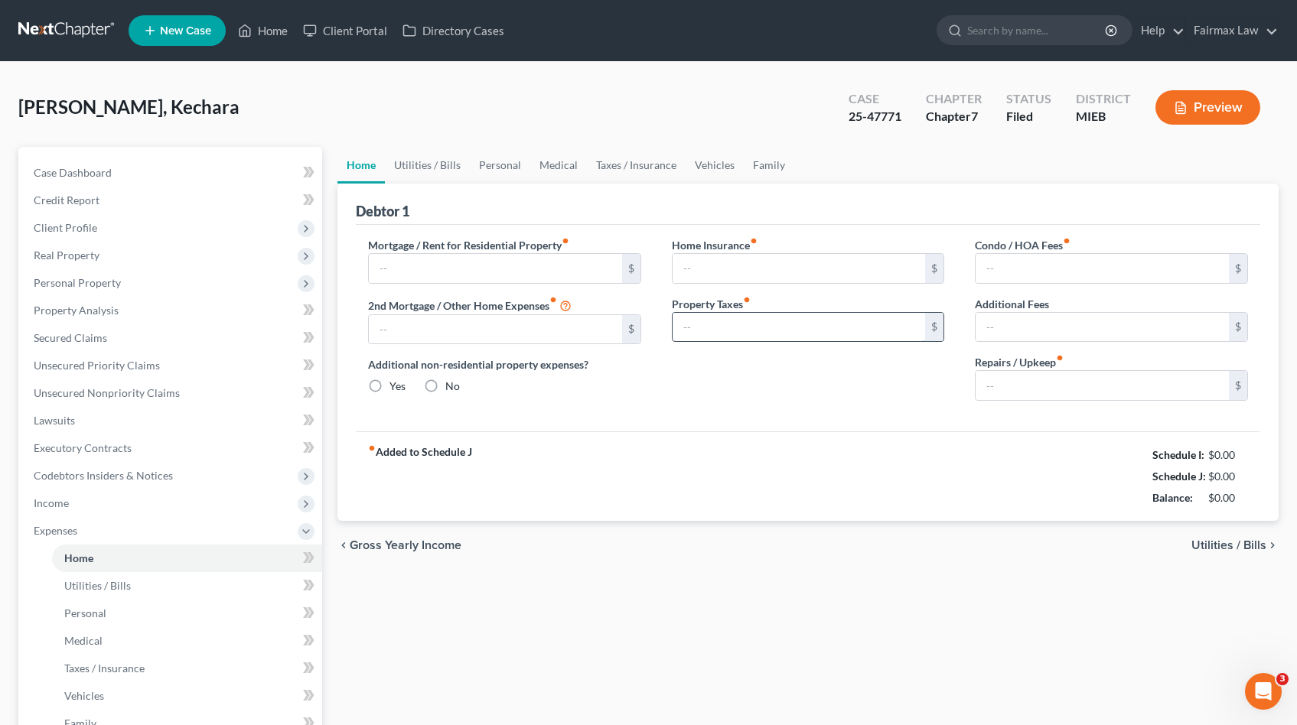
type input "0.00"
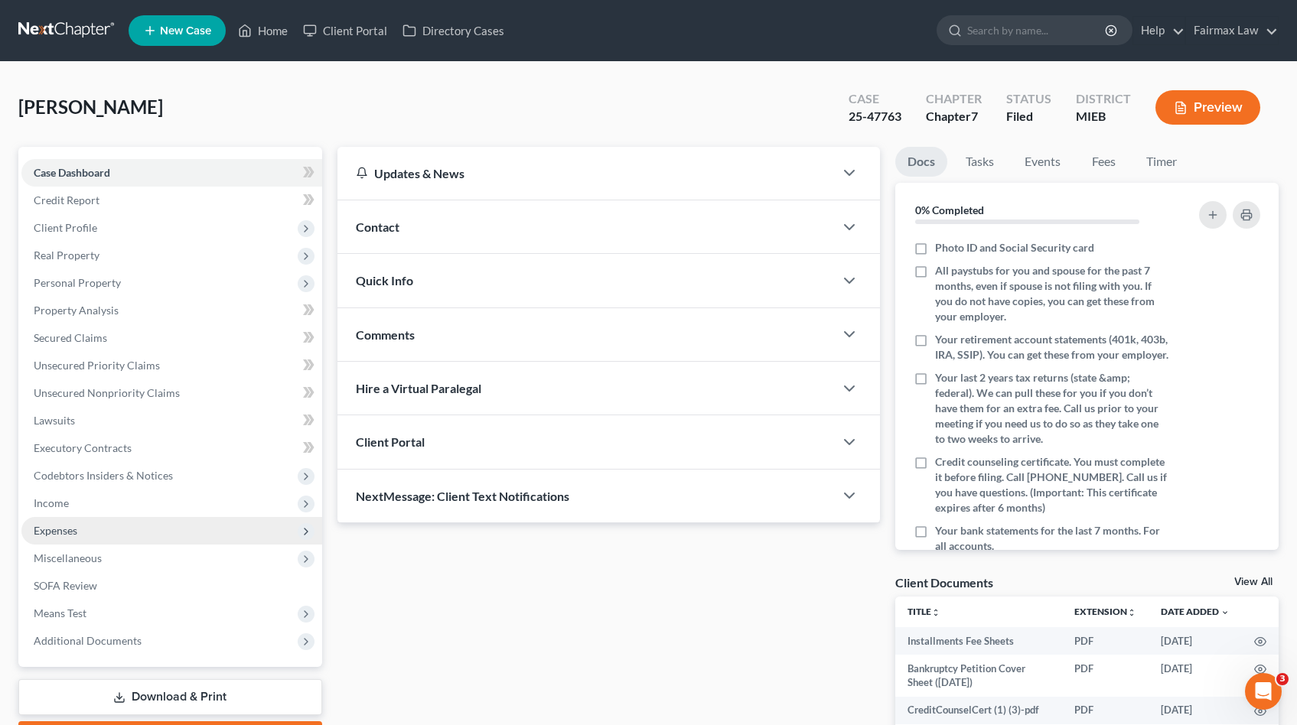
click at [99, 533] on span "Expenses" at bounding box center [171, 531] width 301 height 28
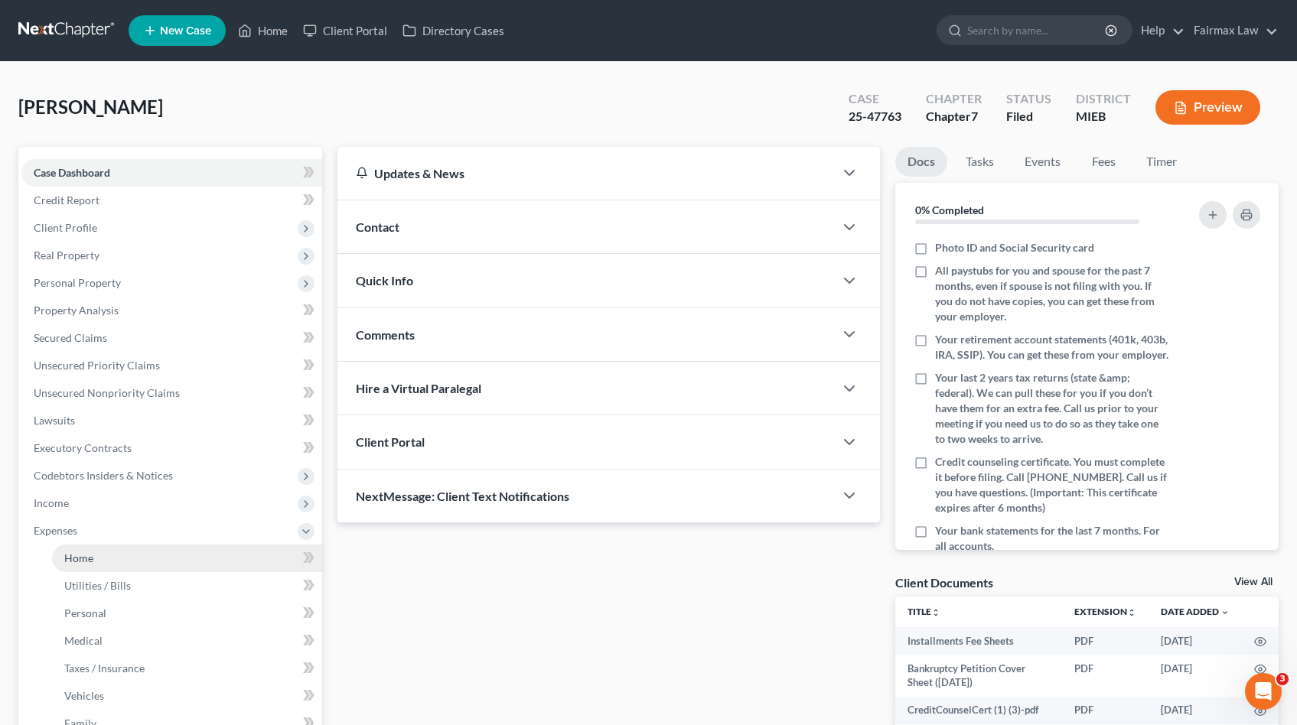
click at [109, 559] on link "Home" at bounding box center [187, 559] width 270 height 28
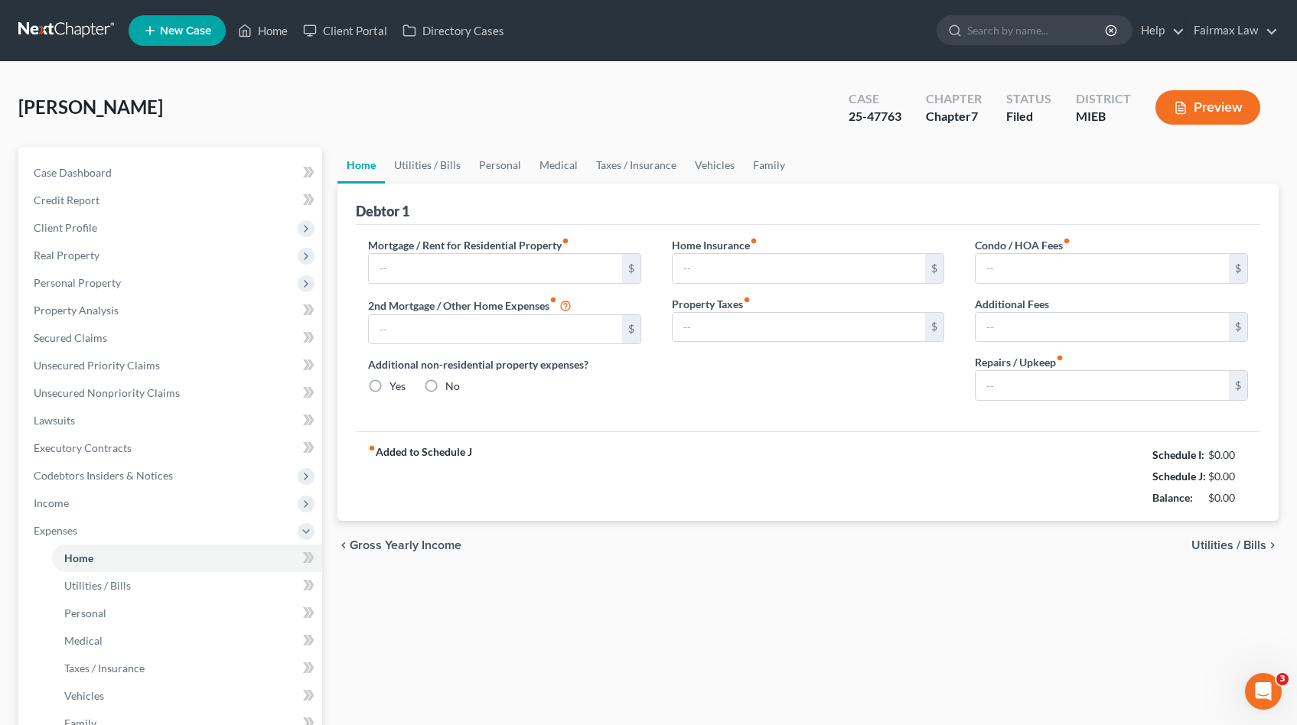
type input "1,350.00"
type input "0.00"
radio input "true"
type input "0.00"
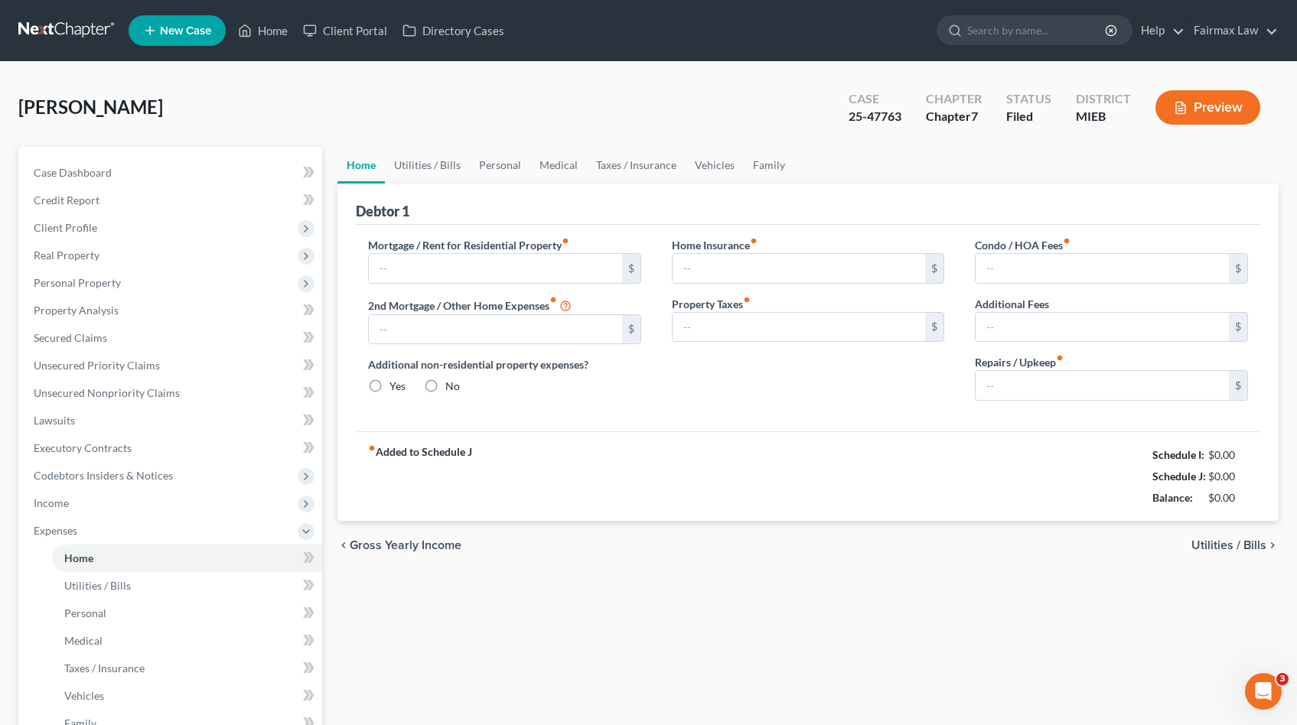
type input "0.00"
type input "50.00"
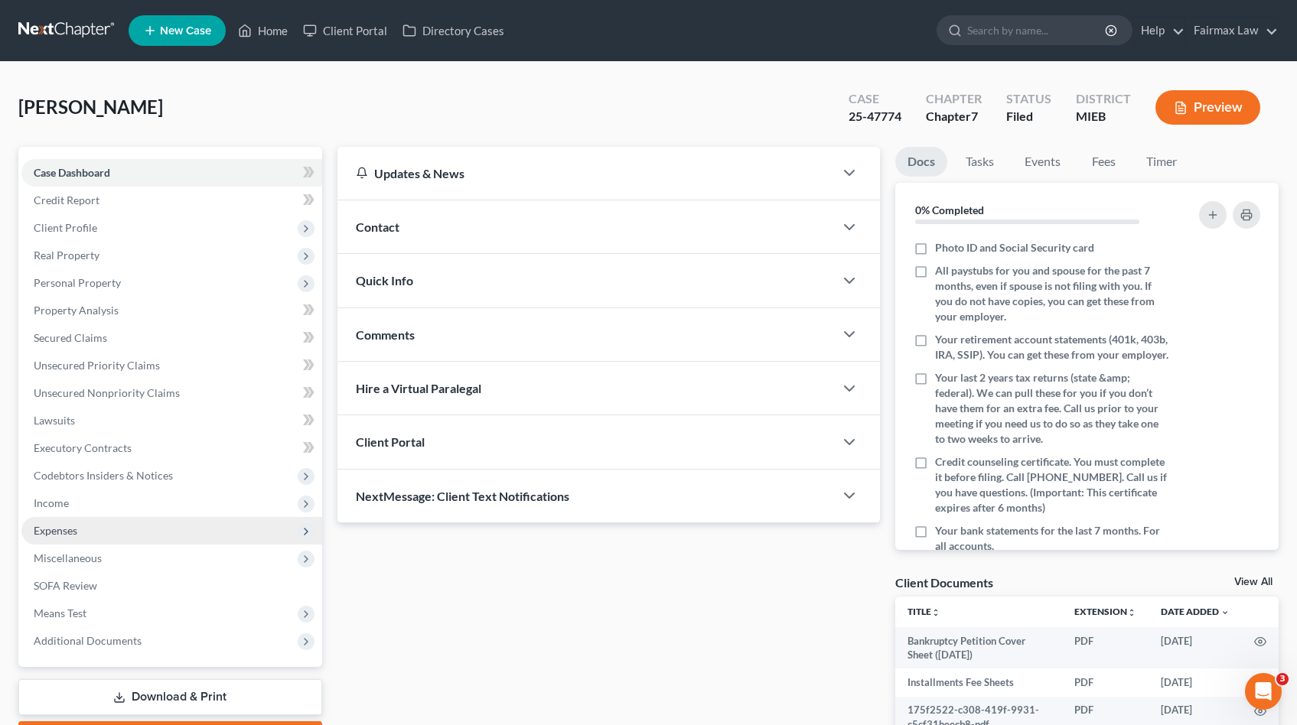
click at [77, 534] on span "Expenses" at bounding box center [171, 531] width 301 height 28
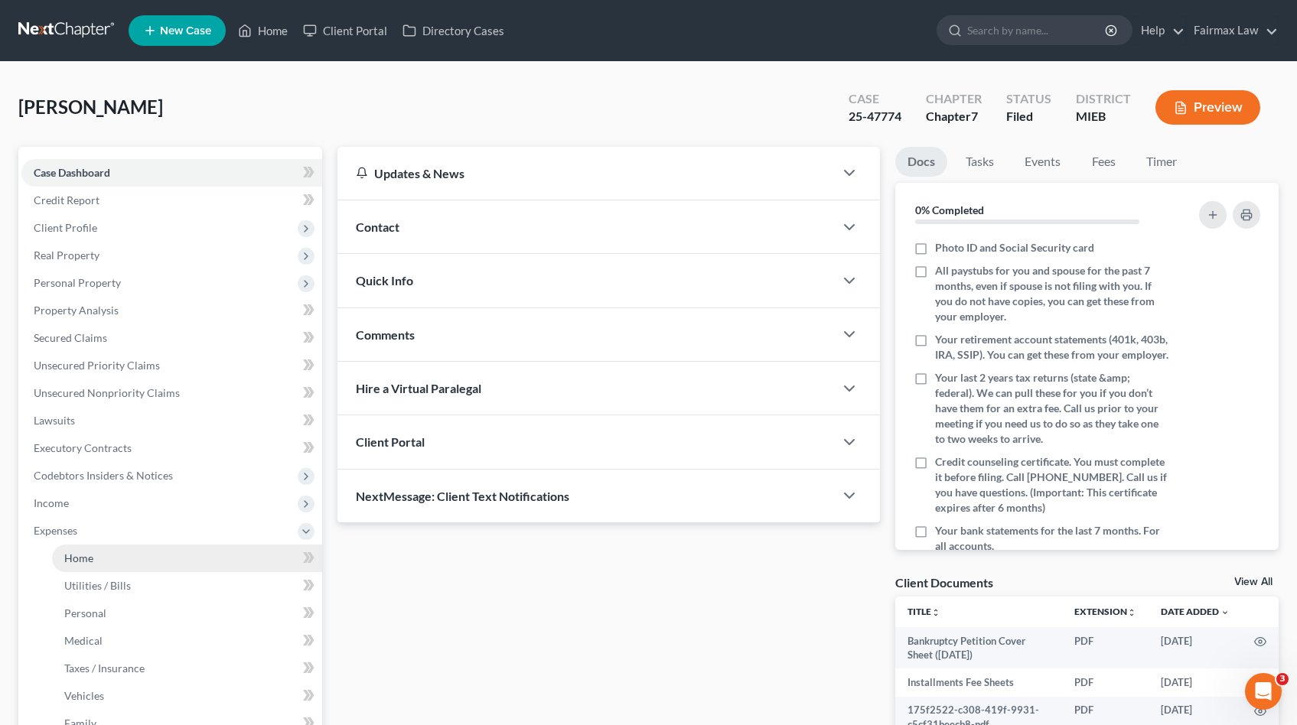
click at [90, 552] on span "Home" at bounding box center [78, 558] width 29 height 13
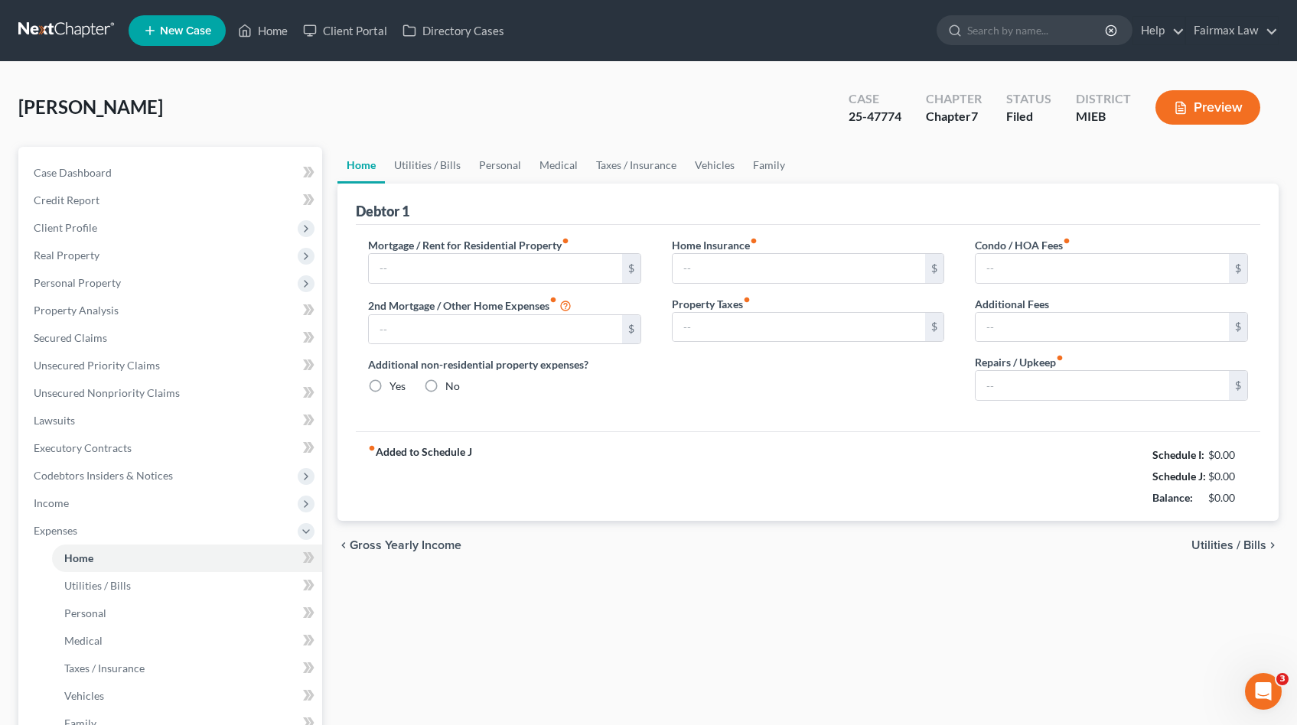
type input "813.00"
type input "0.00"
radio input "true"
type input "0.00"
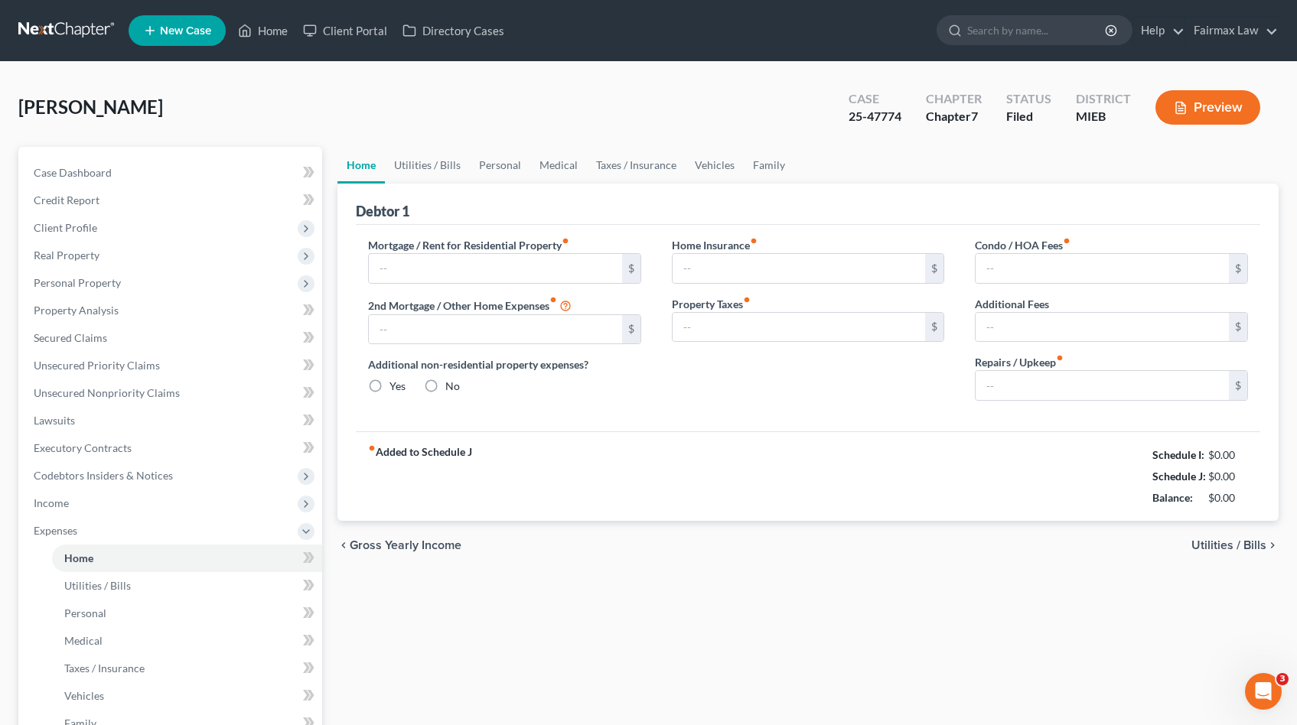
type input "0.00"
type input "1,100.00"
type input "0.00"
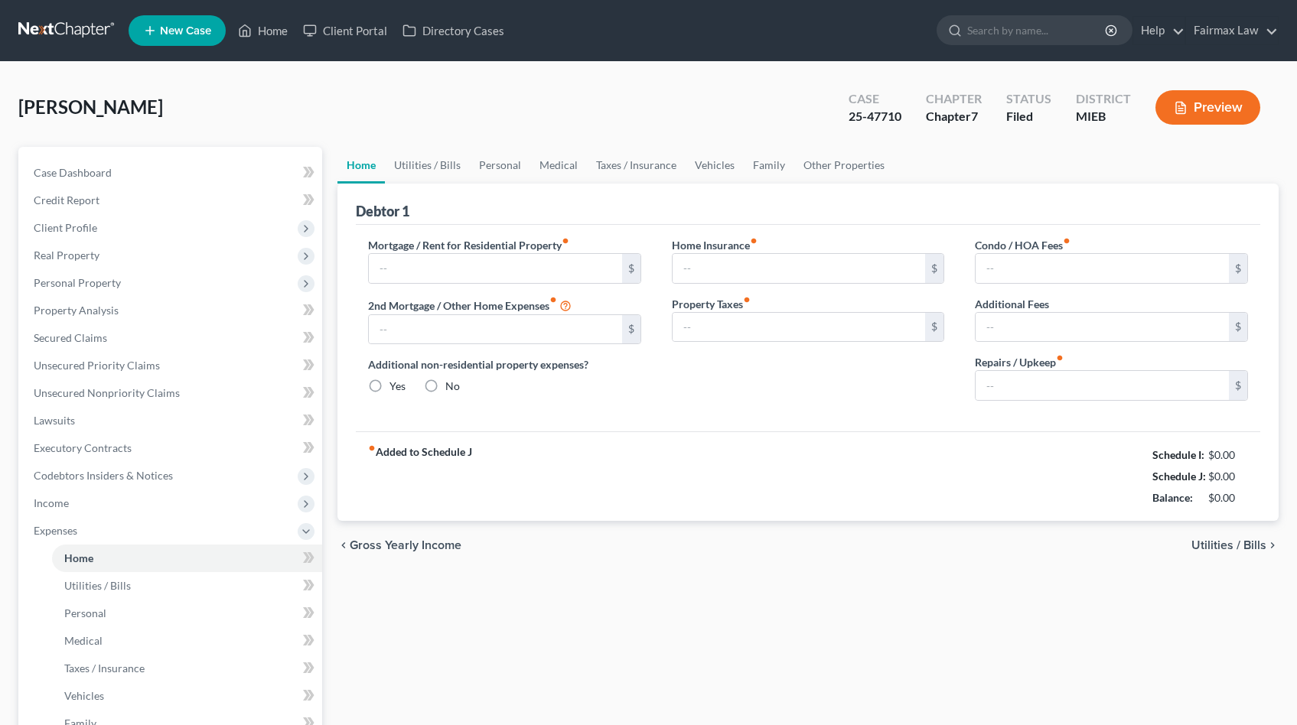
radio input "true"
type input "0.00"
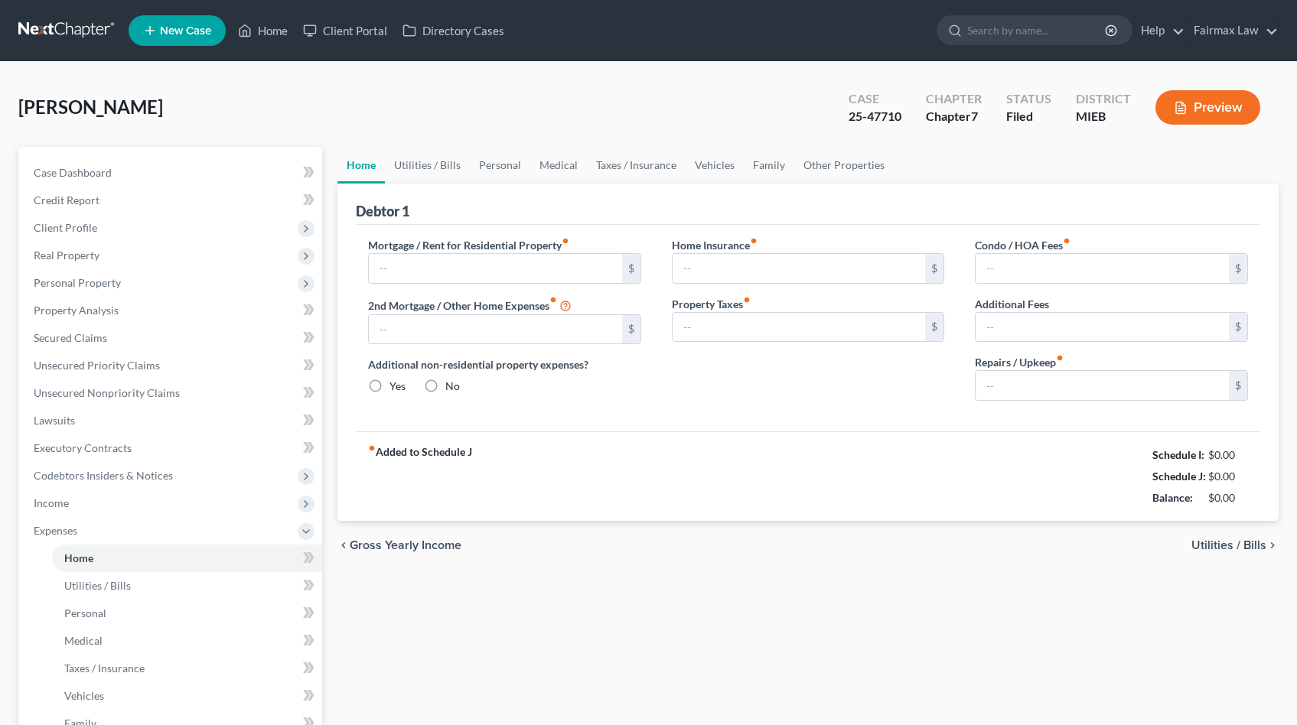
type input "0.00"
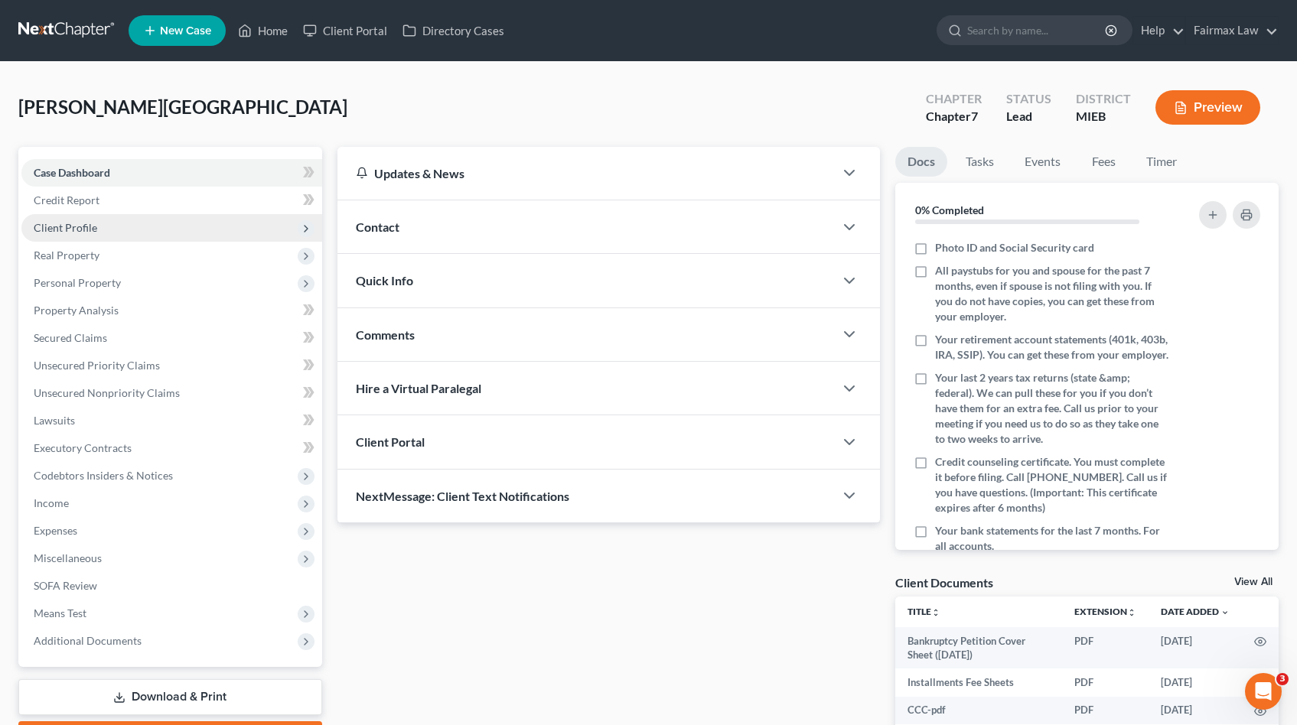
click at [104, 232] on span "Client Profile" at bounding box center [171, 228] width 301 height 28
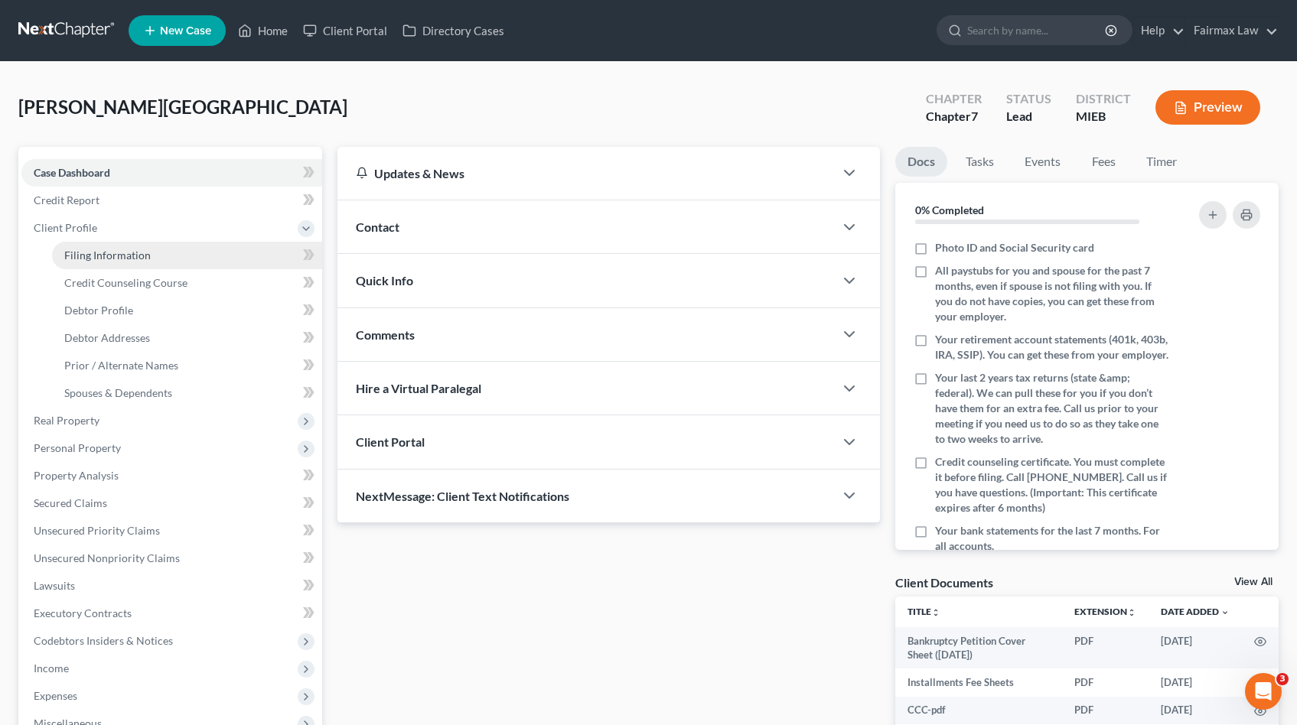
click at [136, 249] on span "Filing Information" at bounding box center [107, 255] width 86 height 13
select select "1"
select select "0"
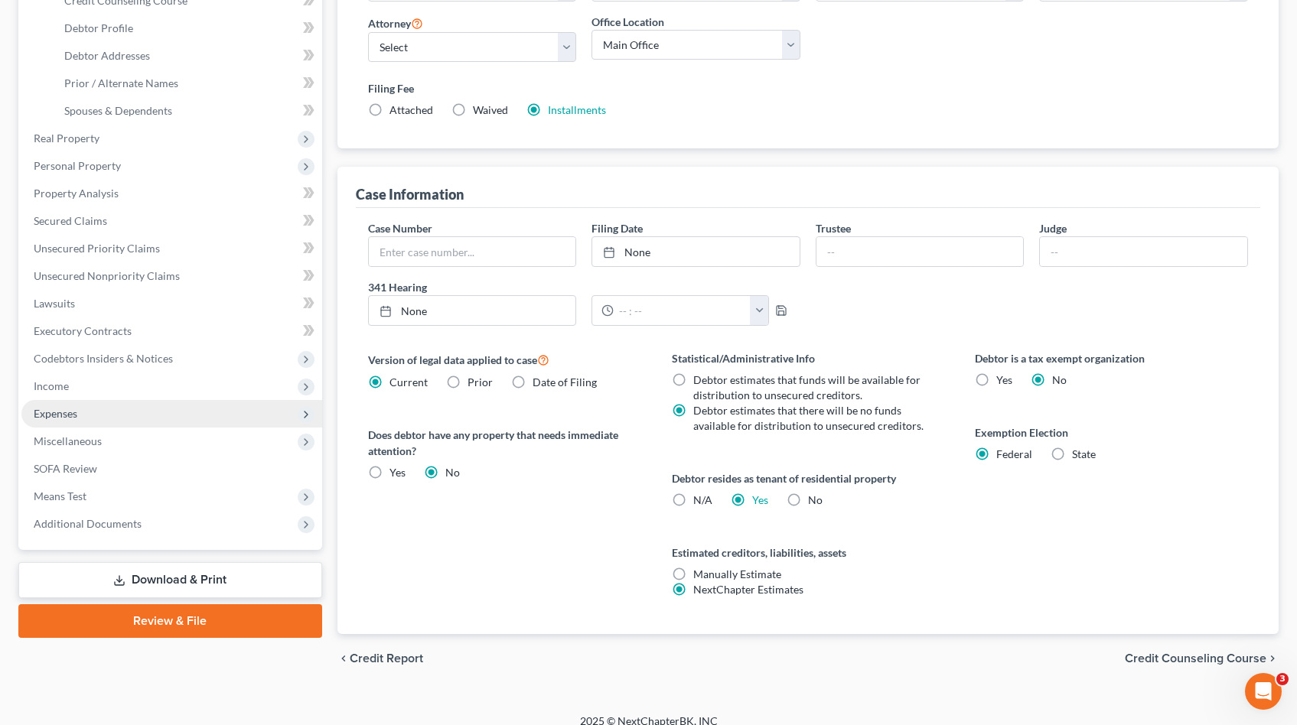
scroll to position [298, 0]
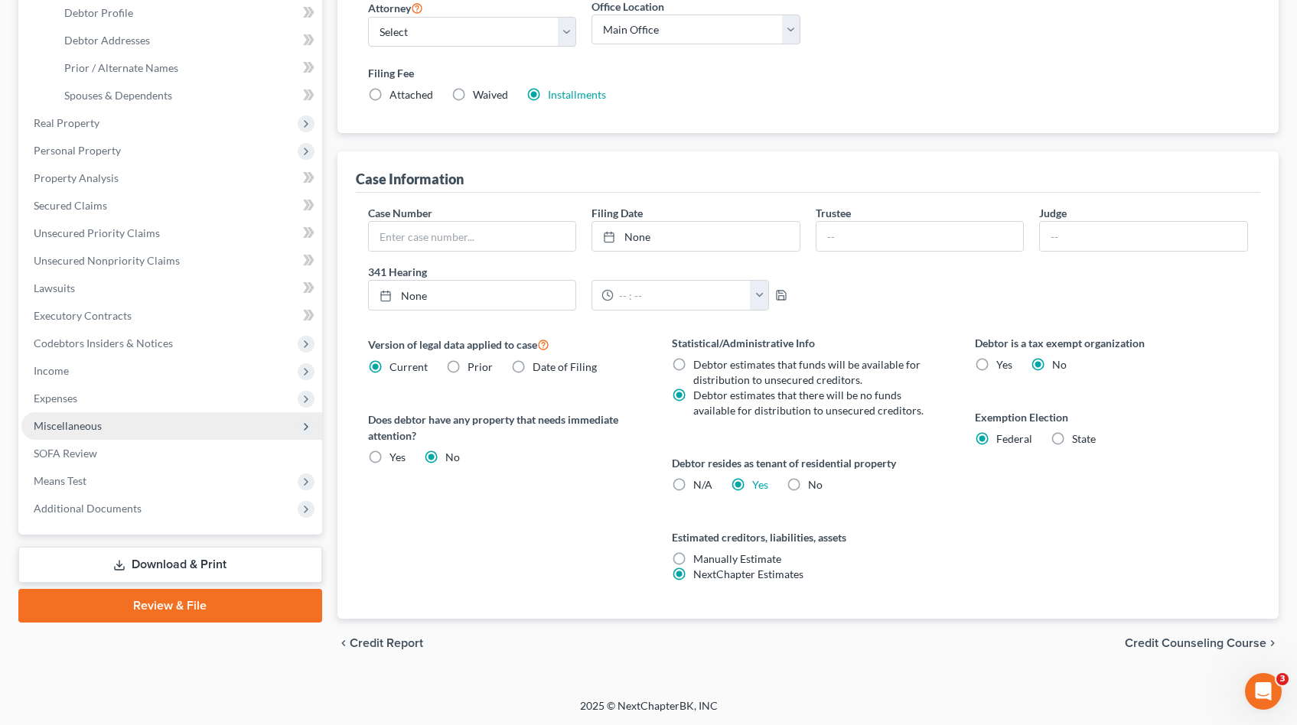
click at [91, 422] on span "Miscellaneous" at bounding box center [68, 425] width 68 height 13
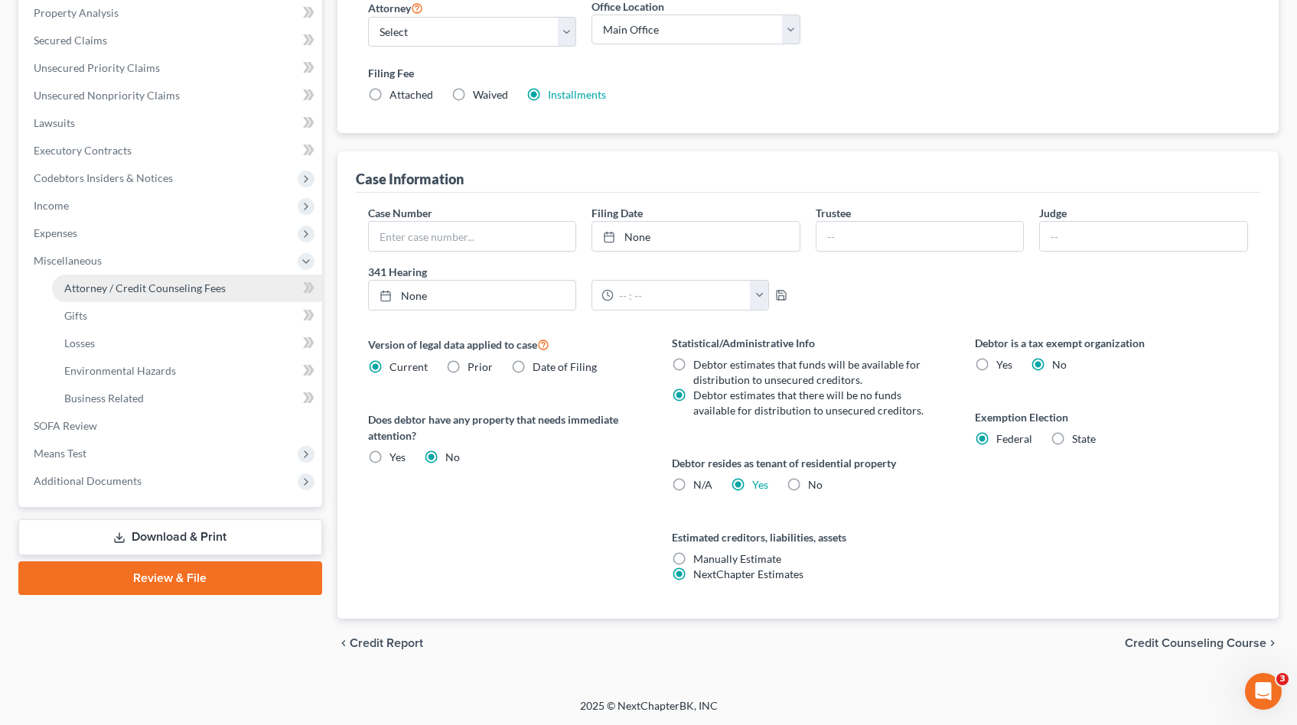
click at [129, 287] on span "Attorney / Credit Counseling Fees" at bounding box center [144, 288] width 161 height 13
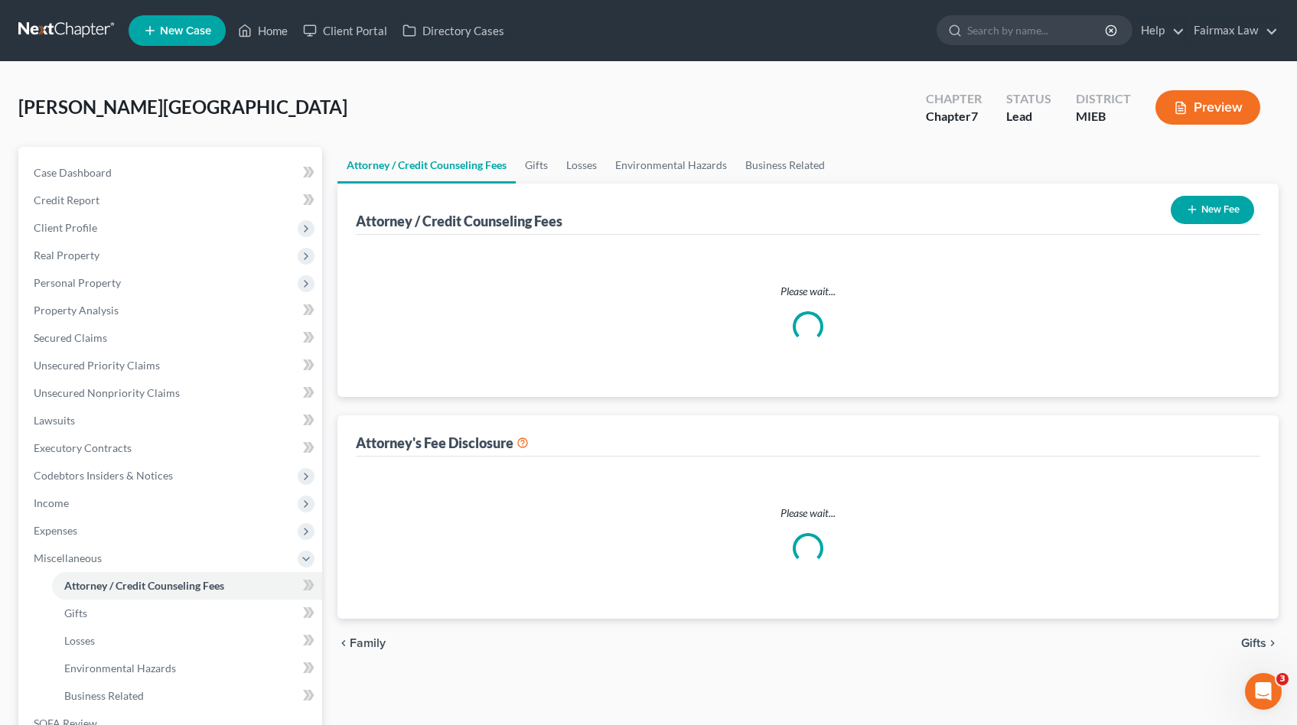
select select "2"
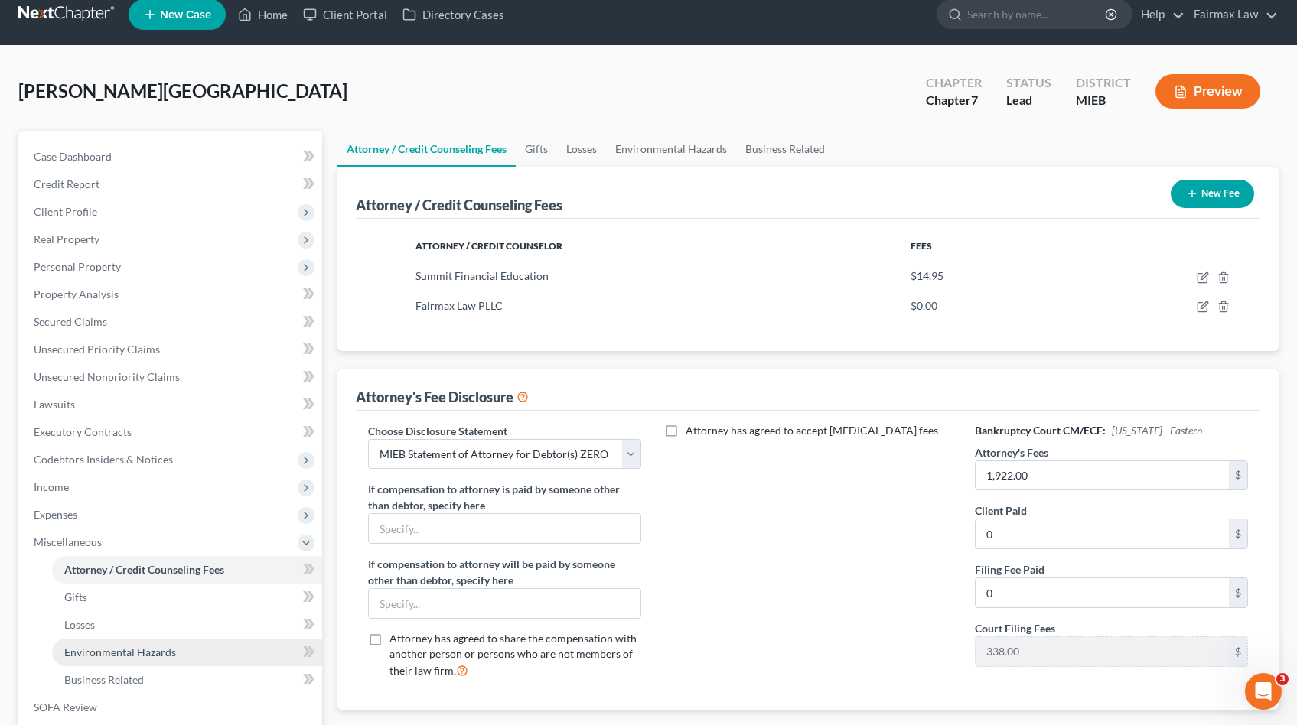
scroll to position [224, 0]
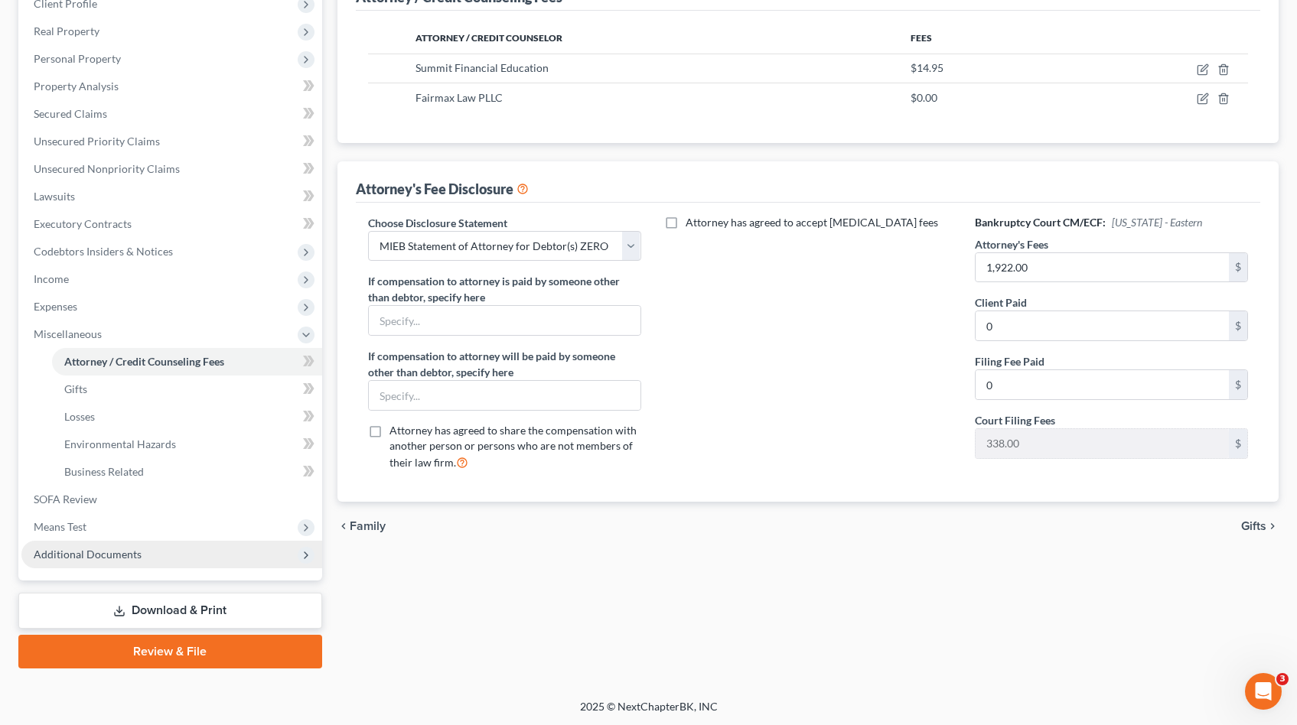
click at [110, 552] on span "Additional Documents" at bounding box center [88, 554] width 108 height 13
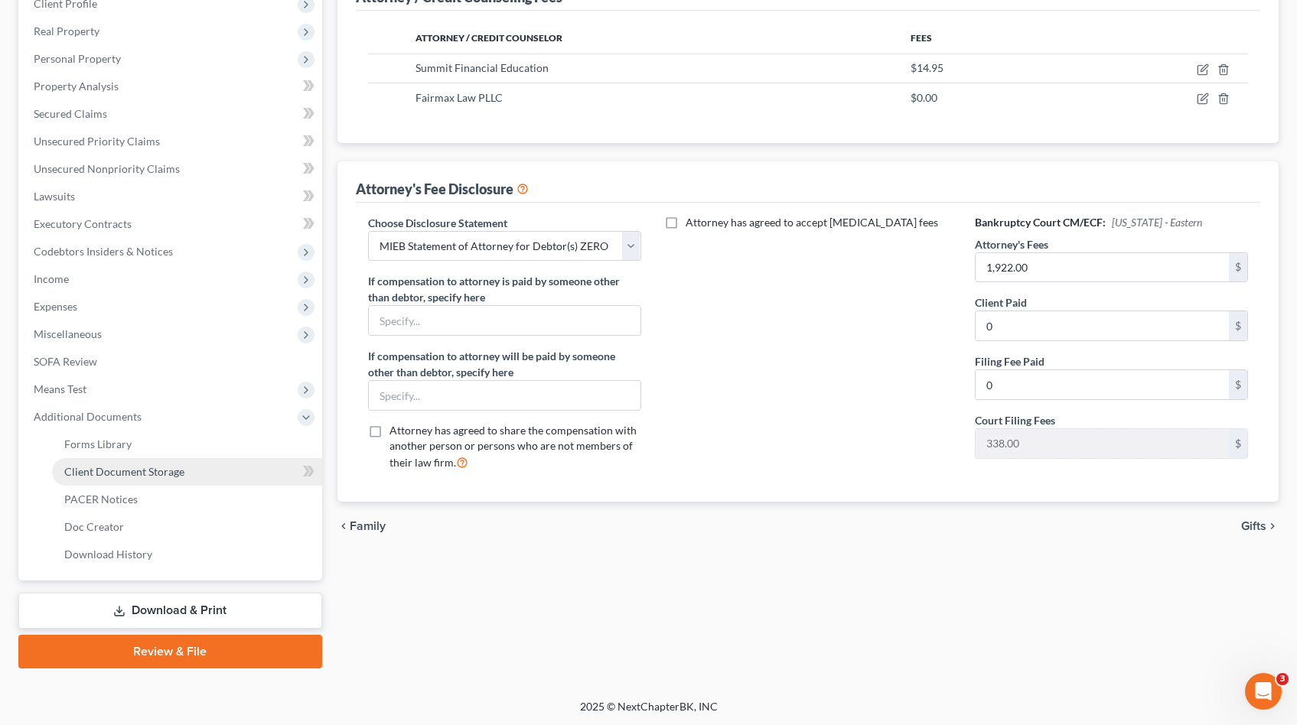
click at [133, 477] on link "Client Document Storage" at bounding box center [187, 472] width 270 height 28
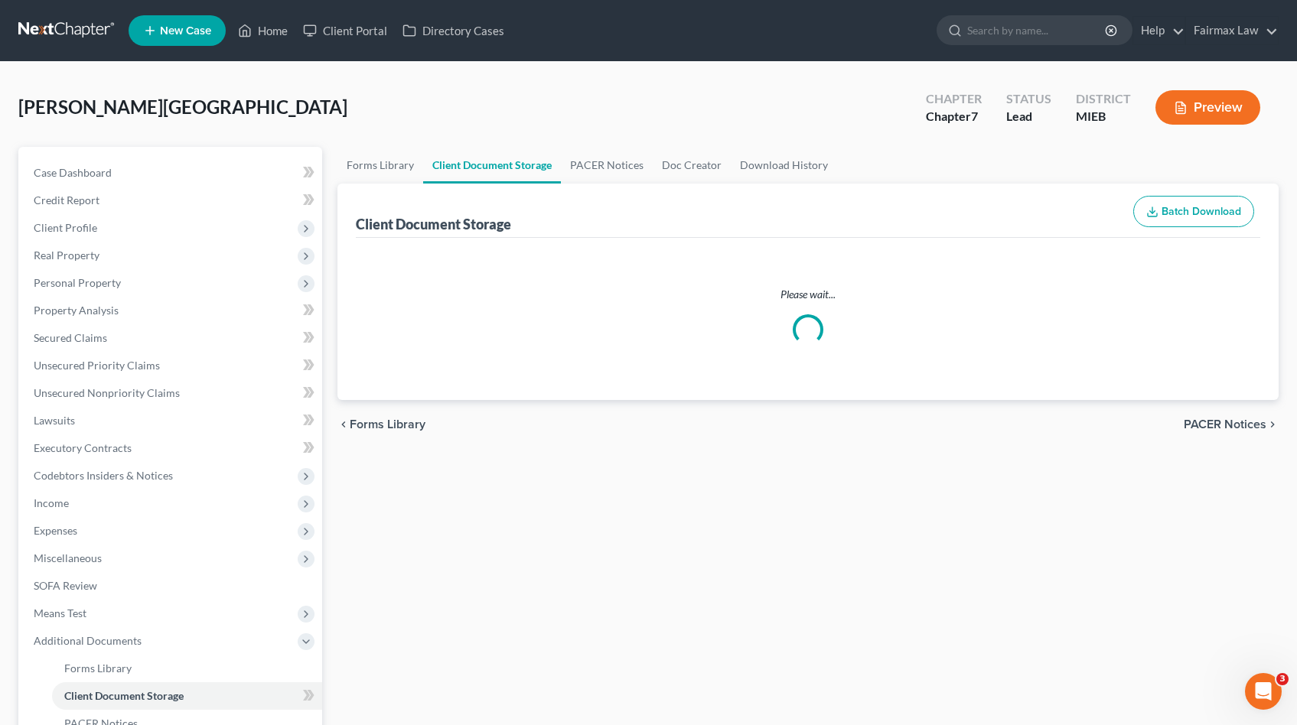
select select "7"
select select "32"
select select "6"
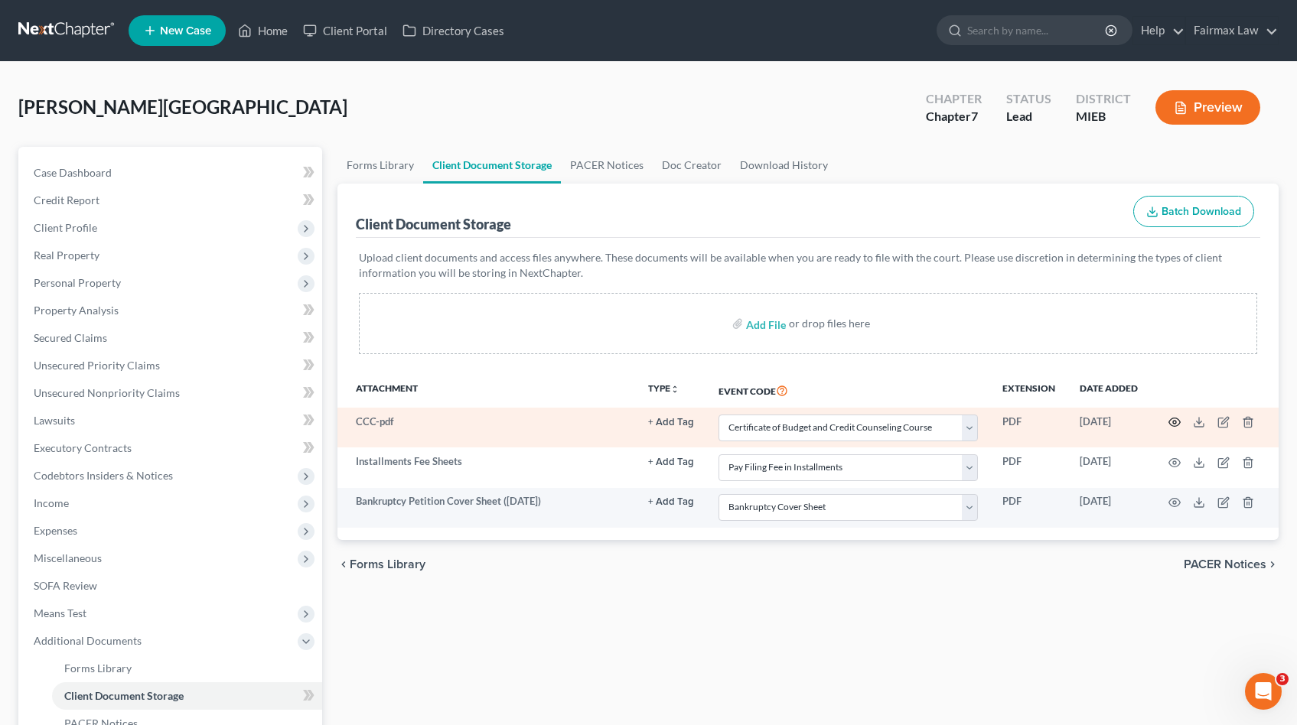
click at [1171, 423] on icon "button" at bounding box center [1174, 422] width 12 height 12
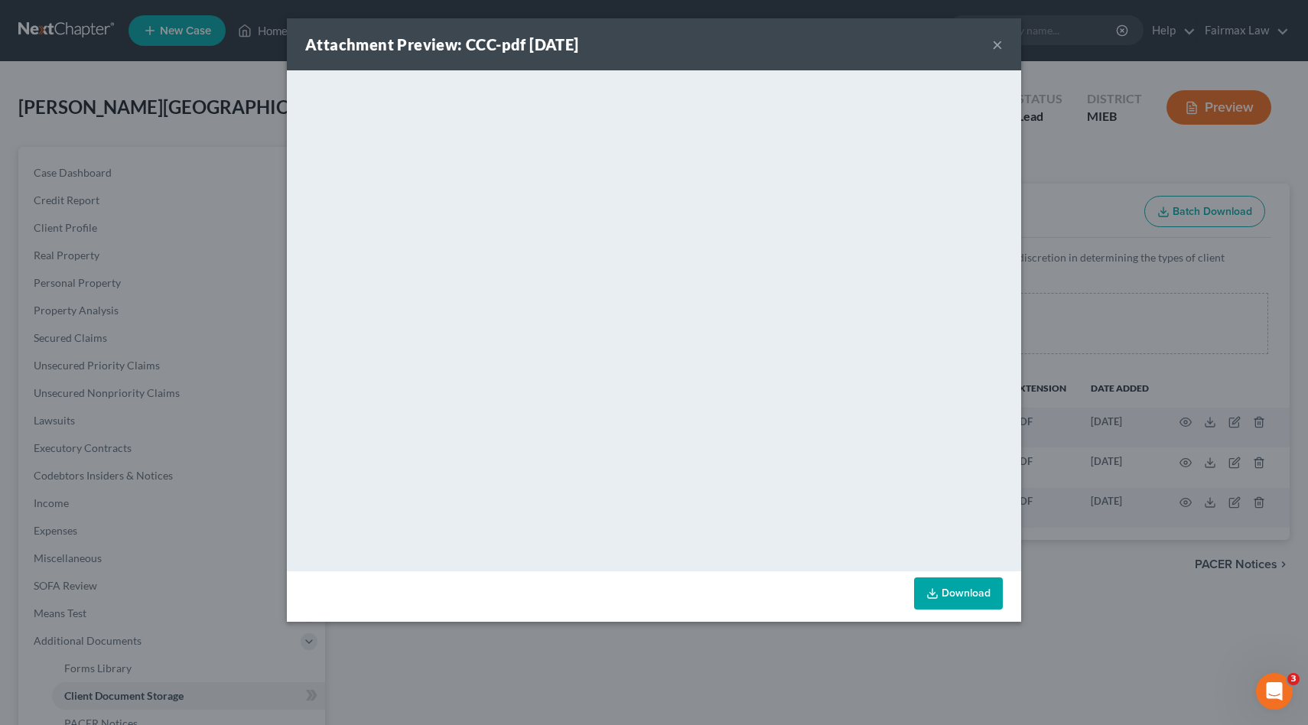
click at [1157, 372] on div "Attachment Preview: CCC-pdf [DATE] × <object ng-attr-data='[URL][DOMAIN_NAME]' …" at bounding box center [654, 362] width 1308 height 725
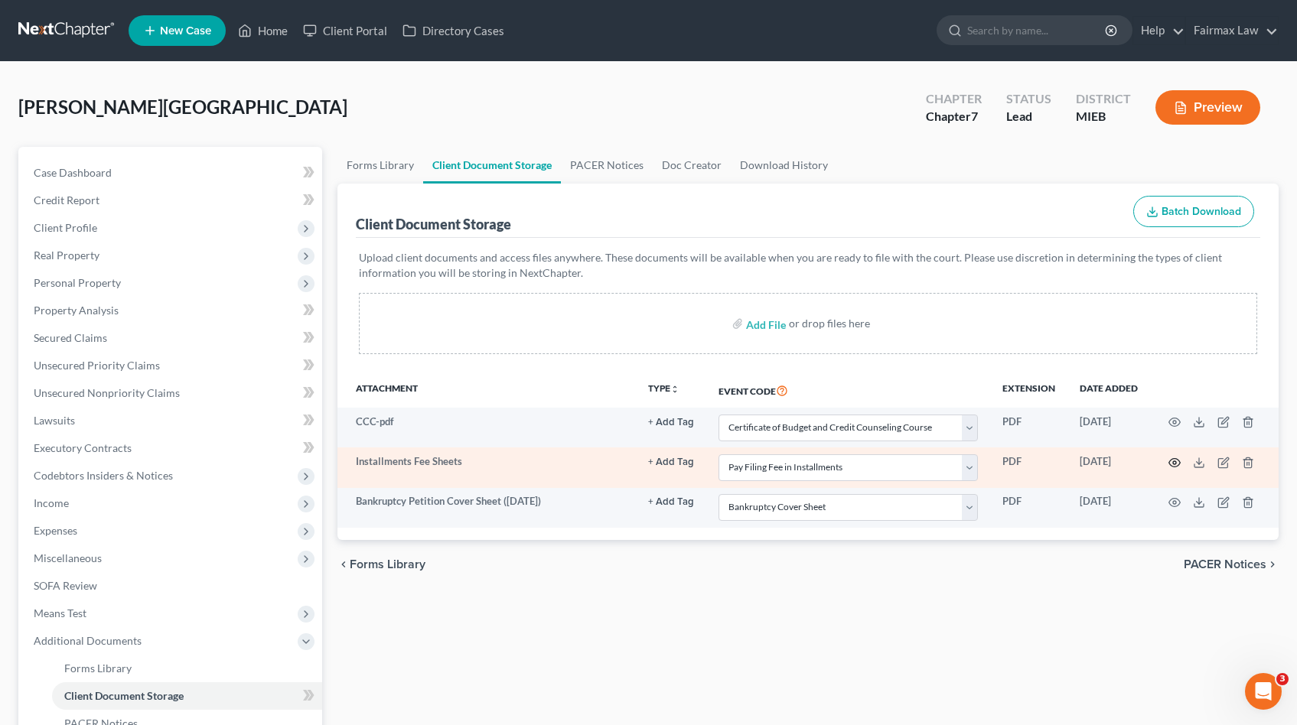
click at [1171, 461] on icon "button" at bounding box center [1174, 463] width 12 height 12
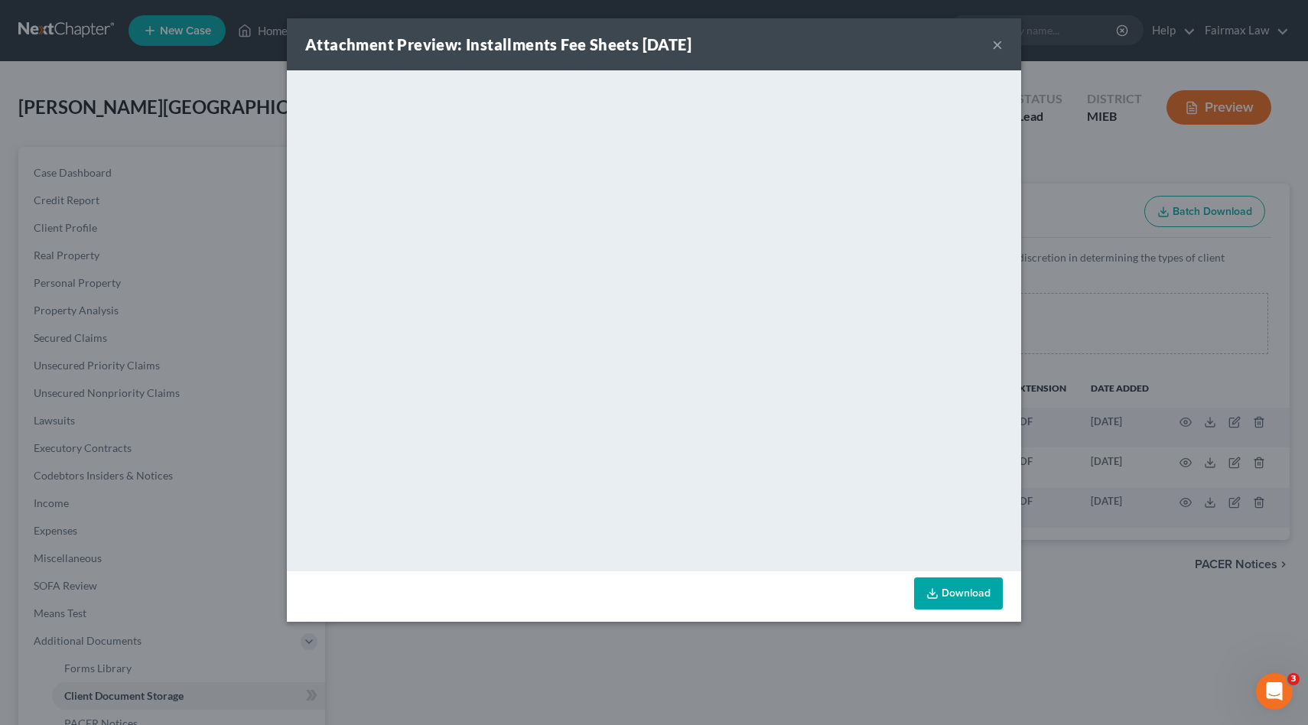
click at [1150, 337] on div "Attachment Preview: Installments Fee Sheets [DATE] × <object ng-attr-data='[URL…" at bounding box center [654, 362] width 1308 height 725
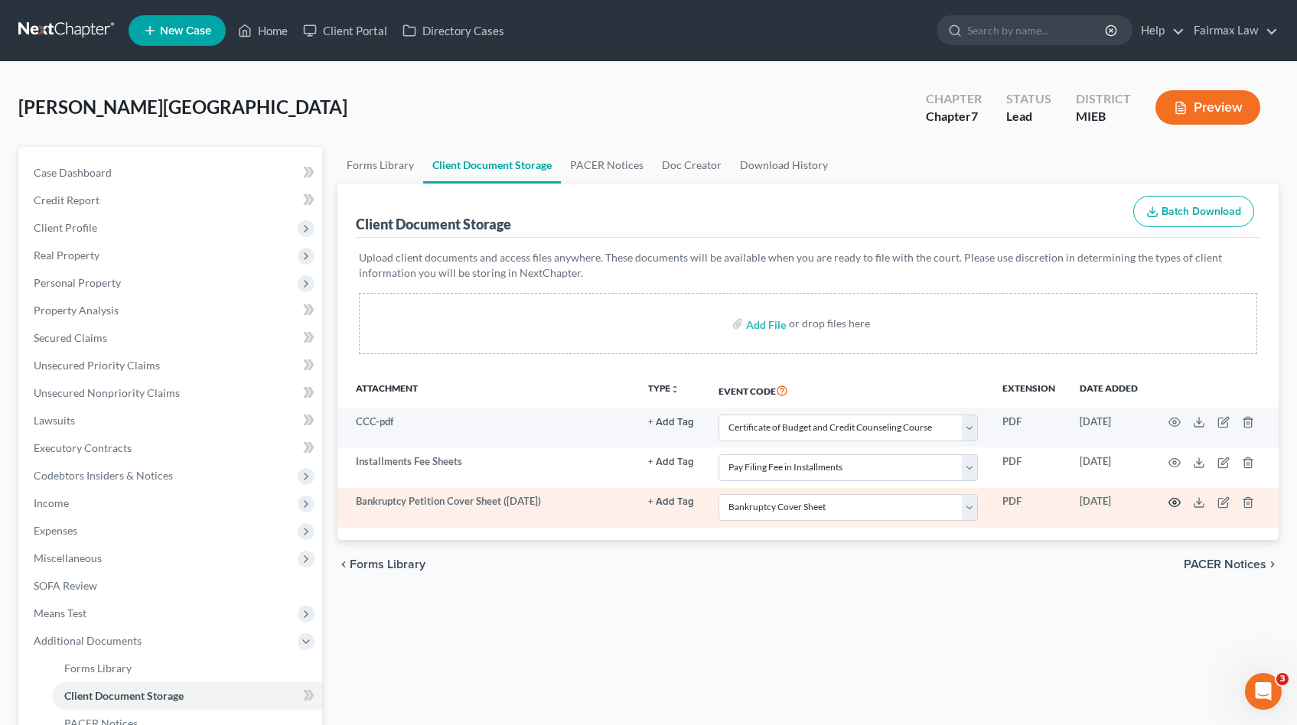
click at [1178, 500] on icon "button" at bounding box center [1174, 503] width 12 height 12
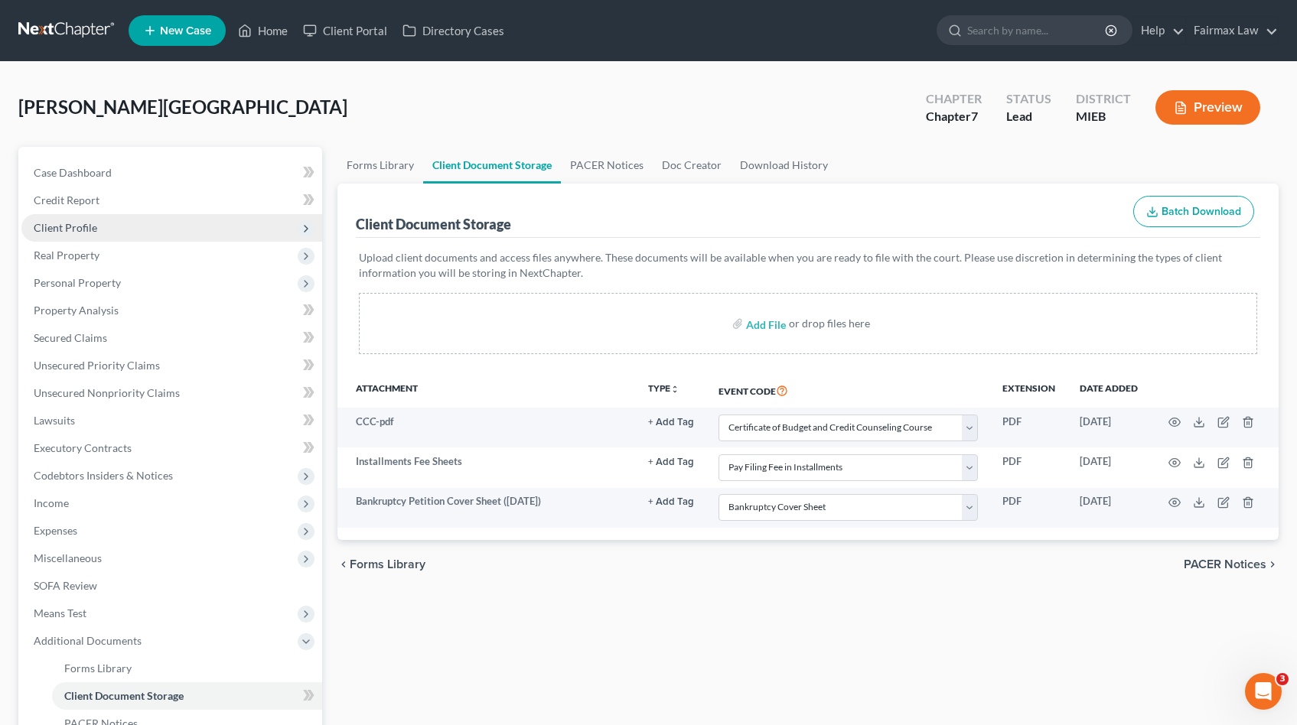
click at [77, 223] on span "Client Profile" at bounding box center [66, 227] width 64 height 13
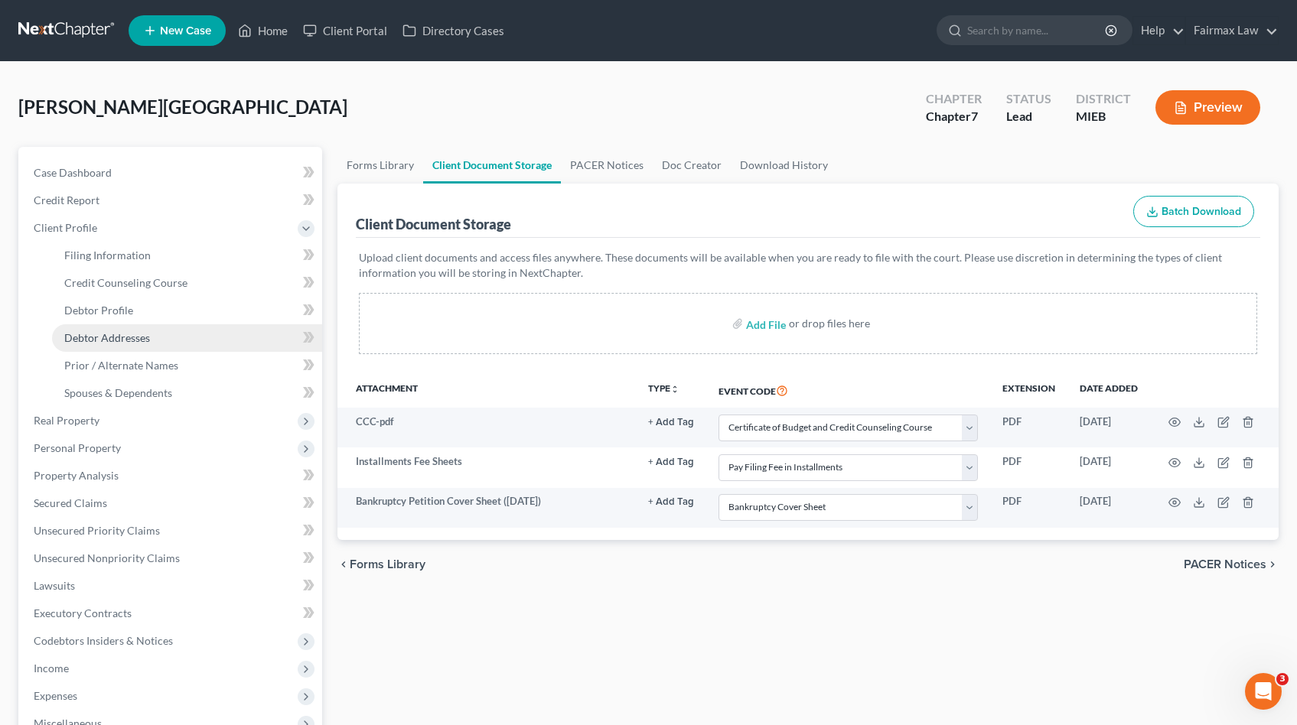
click at [108, 334] on span "Debtor Addresses" at bounding box center [107, 337] width 86 height 13
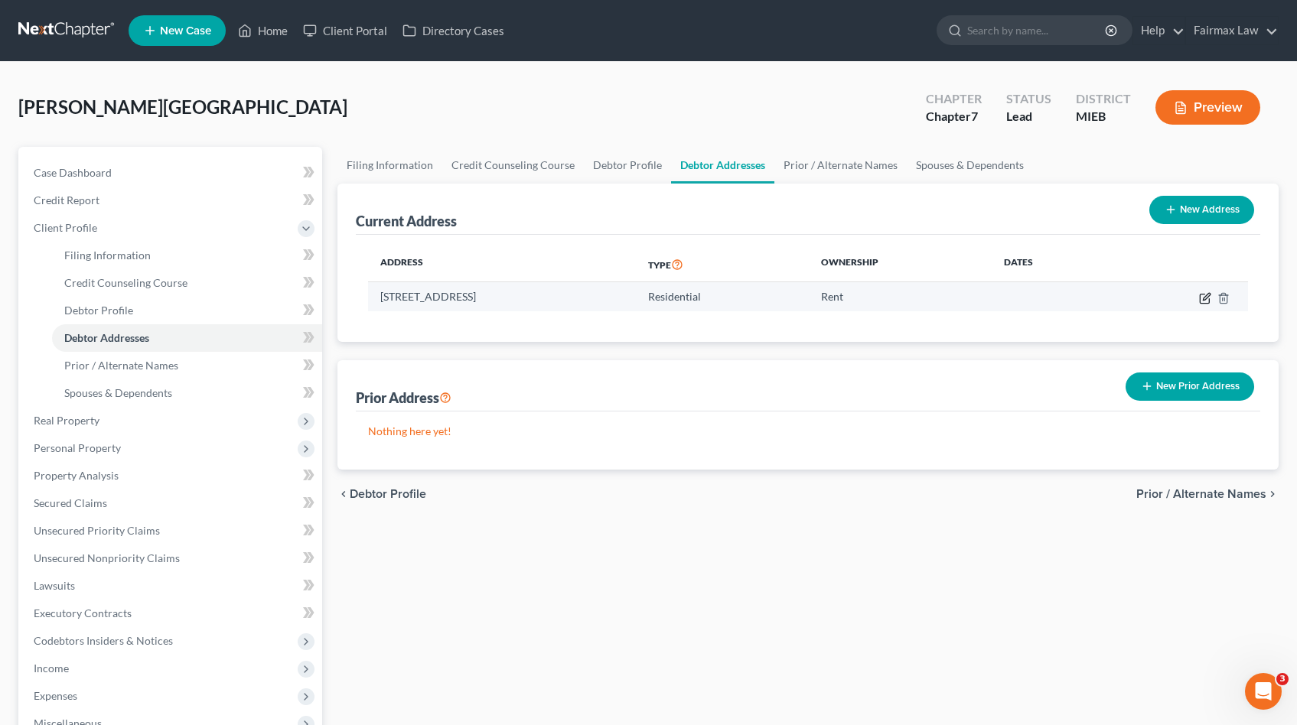
click at [1200, 301] on icon "button" at bounding box center [1205, 298] width 12 height 12
select select "23"
select select "0"
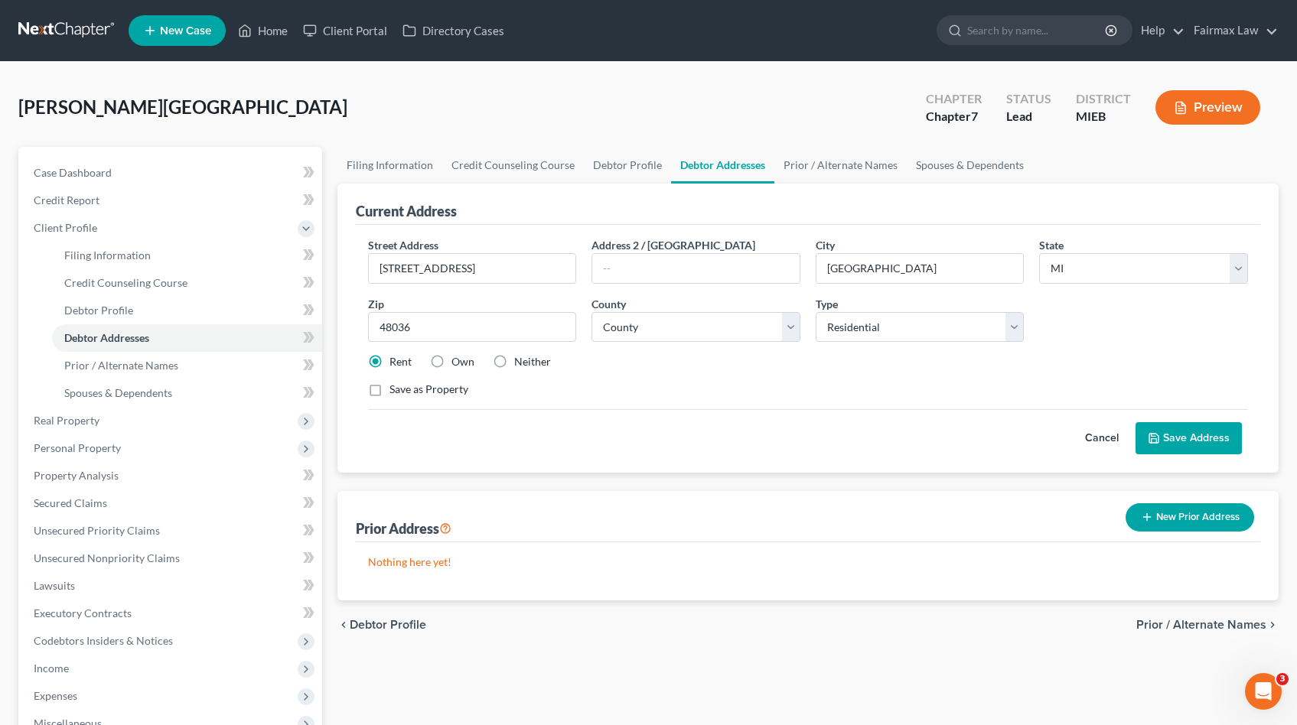
click at [1112, 432] on button "Cancel" at bounding box center [1101, 438] width 67 height 31
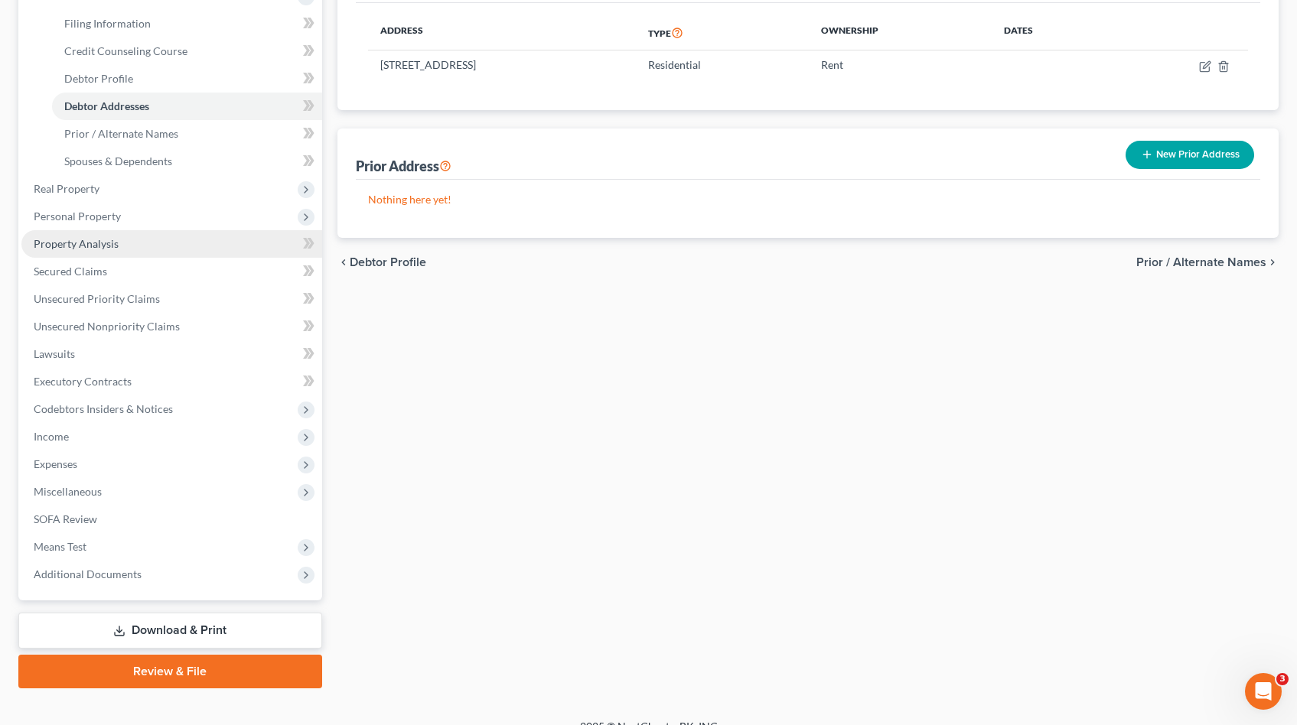
scroll to position [252, 0]
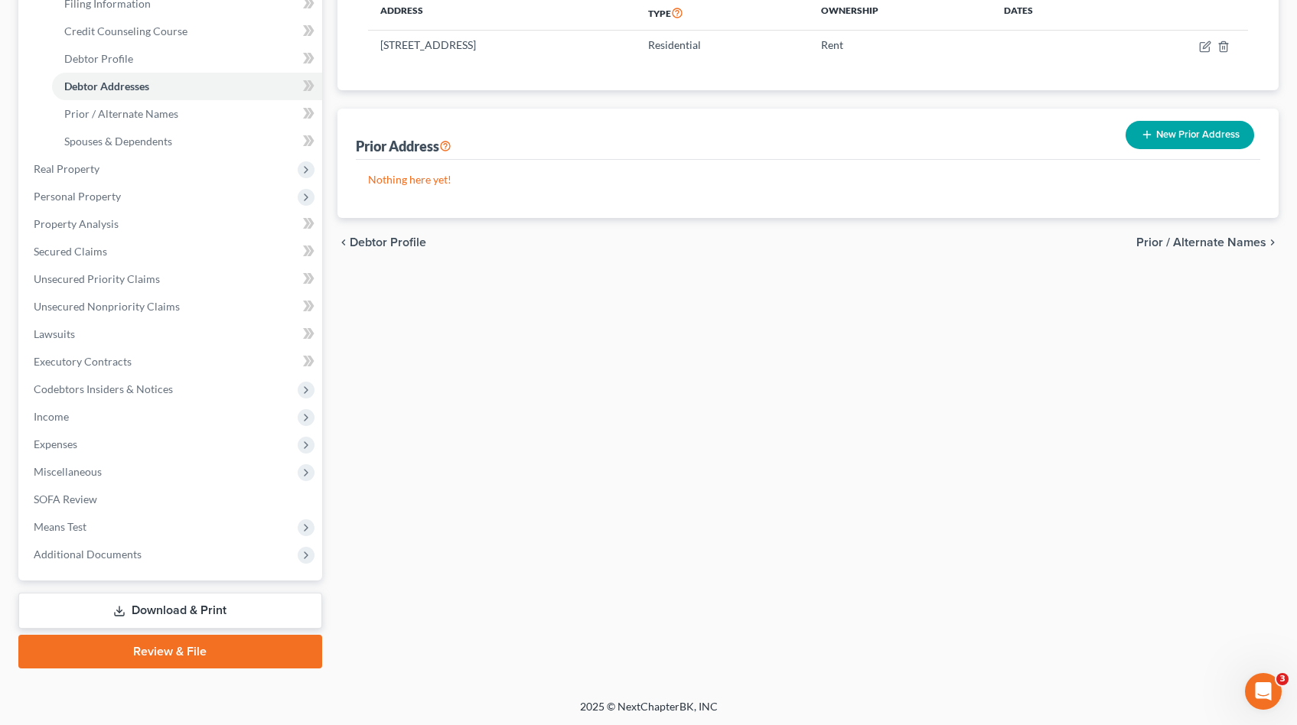
click at [141, 658] on link "Review & File" at bounding box center [170, 652] width 304 height 34
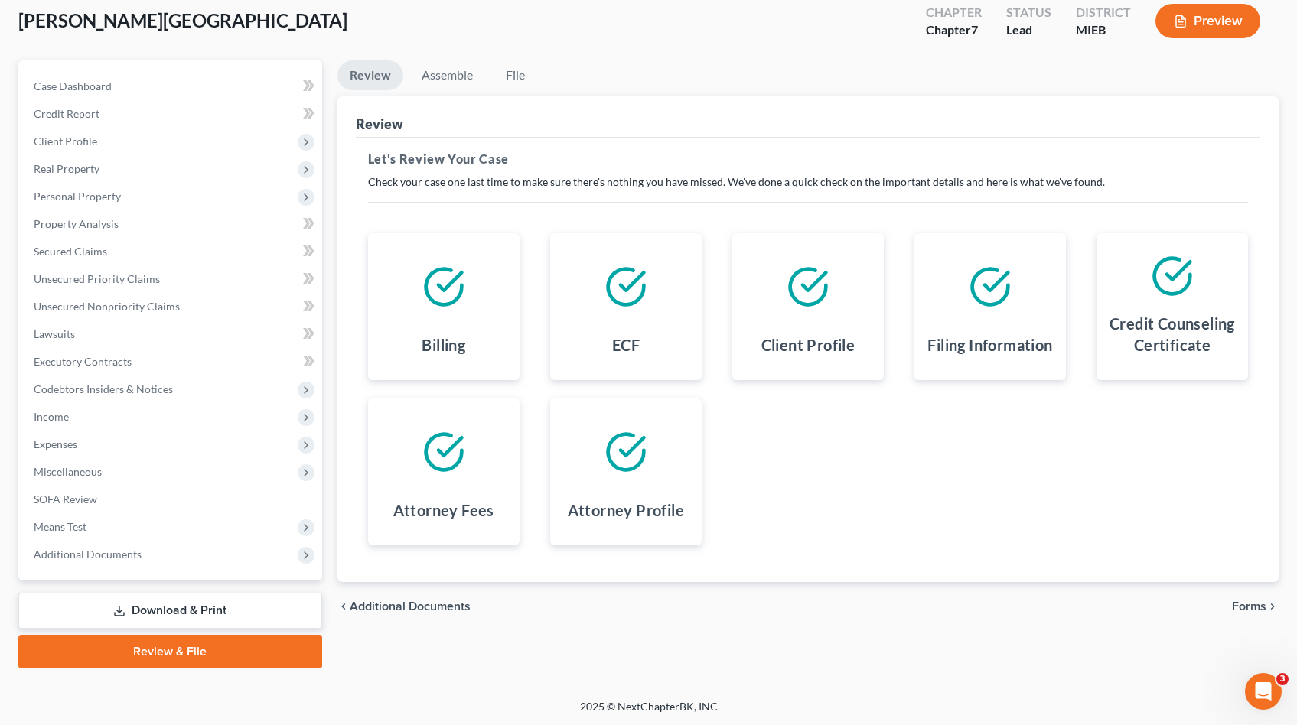
click at [238, 616] on link "Download & Print" at bounding box center [170, 611] width 304 height 36
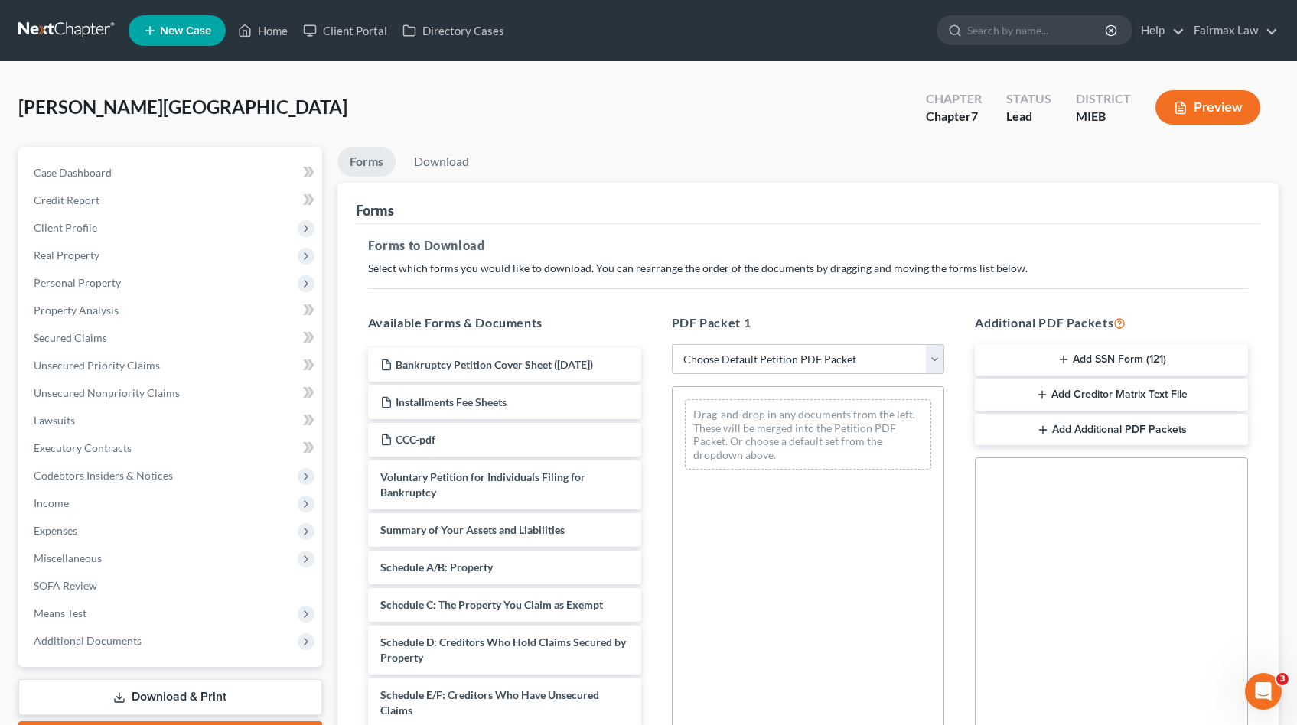
scroll to position [523, 0]
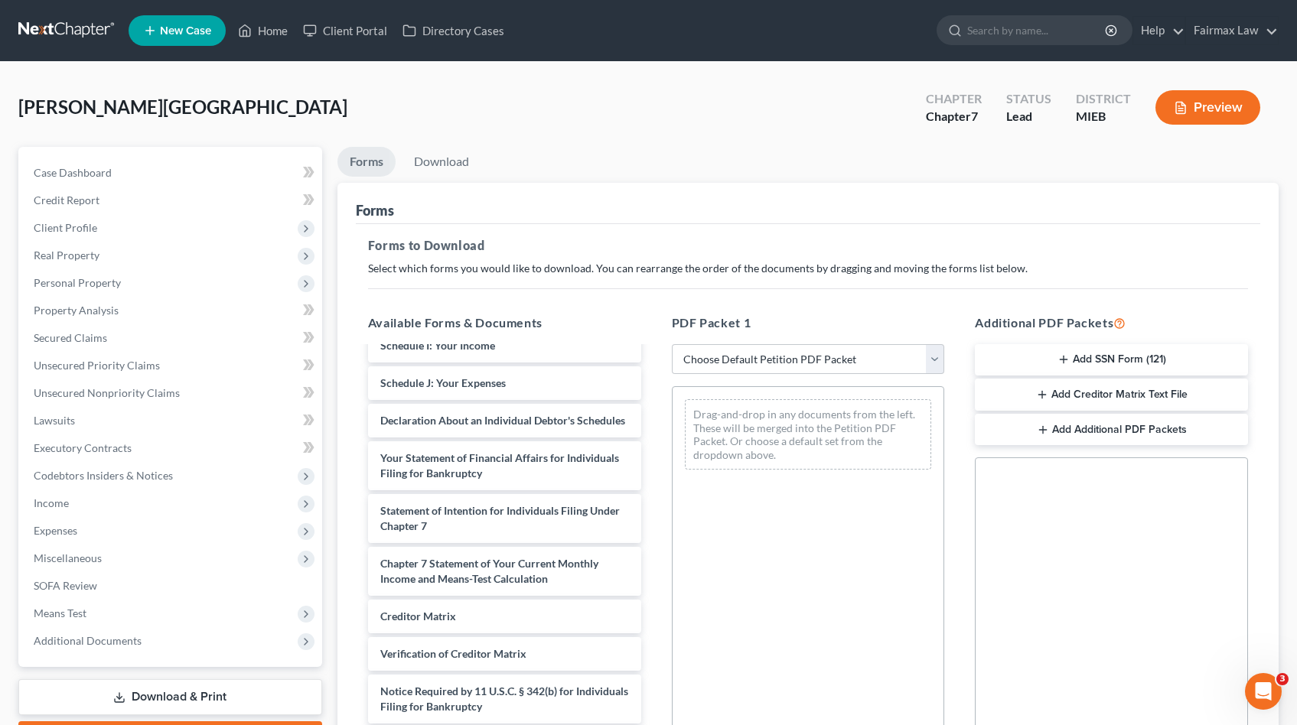
click at [1122, 360] on button "Add SSN Form (121)" at bounding box center [1111, 360] width 273 height 32
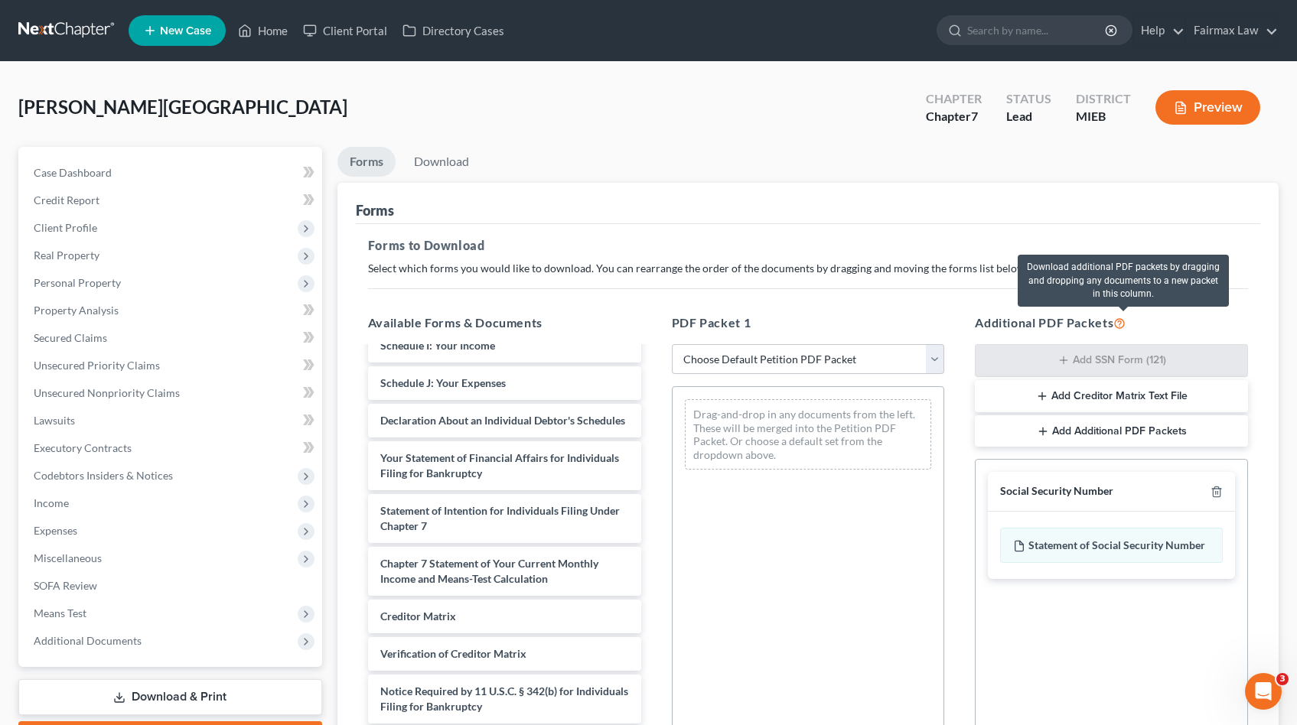
scroll to position [219, 0]
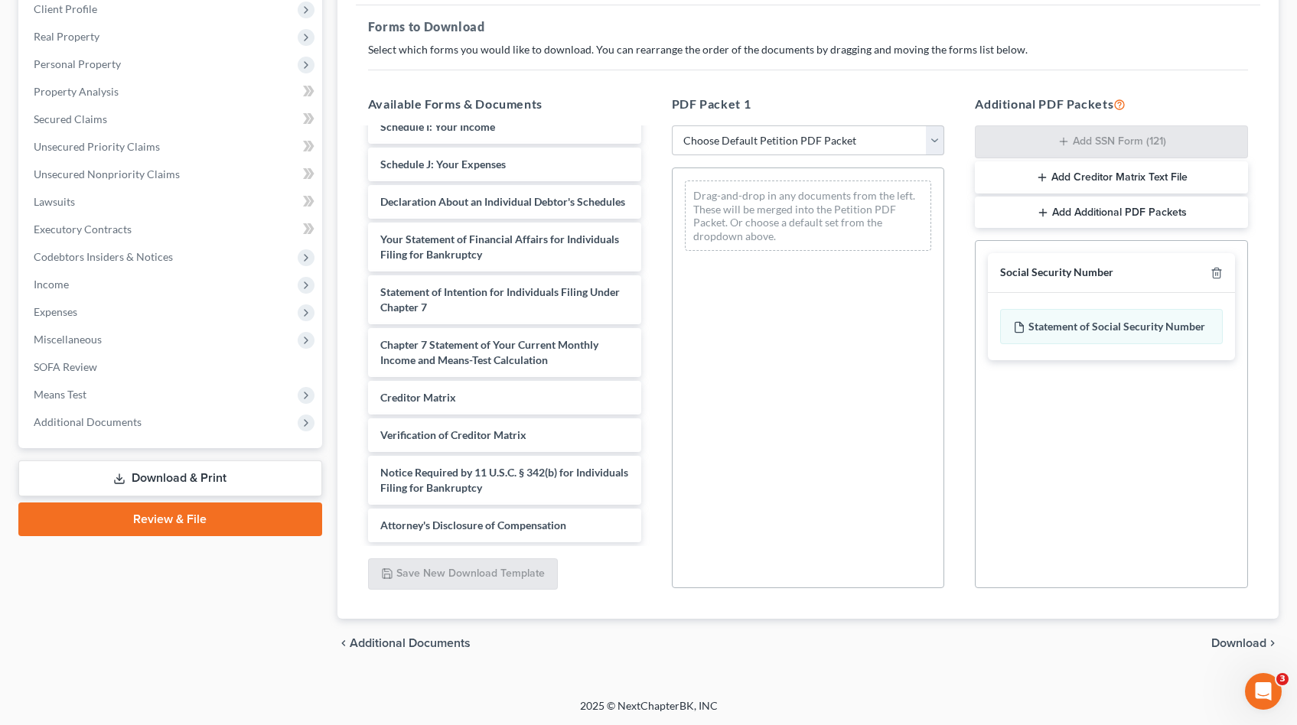
click at [1226, 643] on span "Download" at bounding box center [1238, 643] width 55 height 12
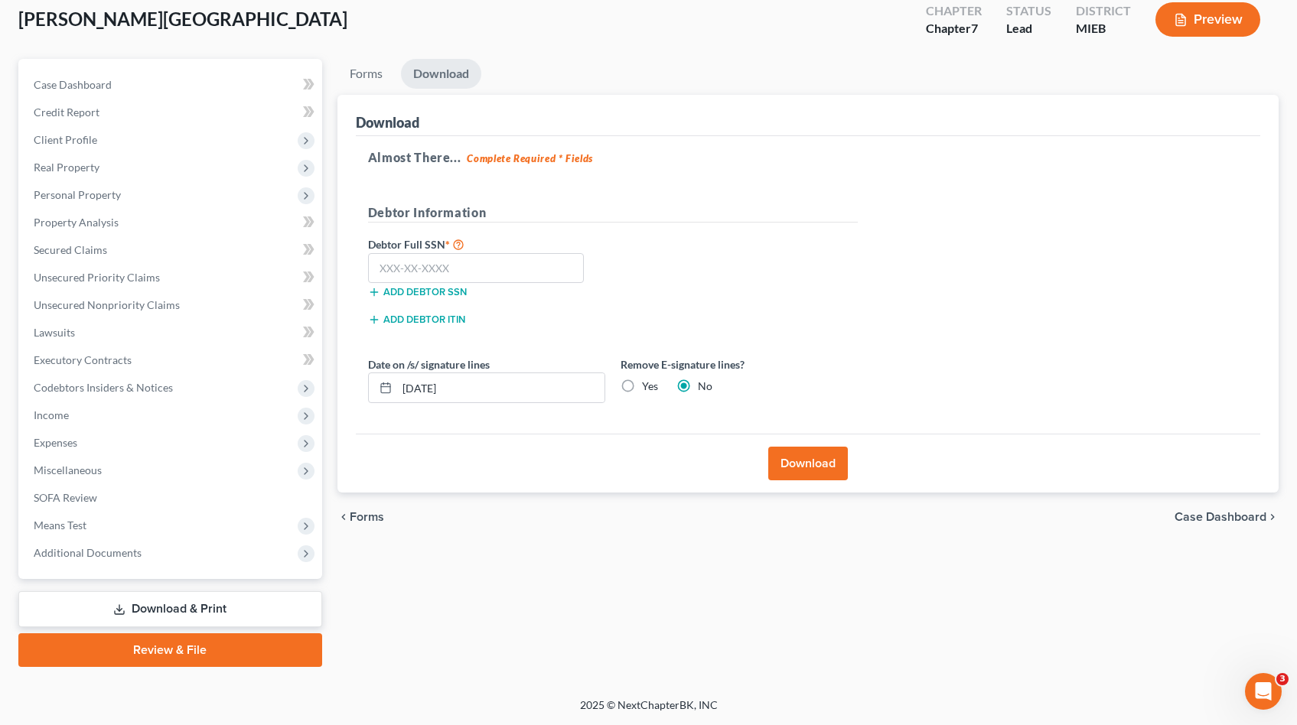
scroll to position [86, 0]
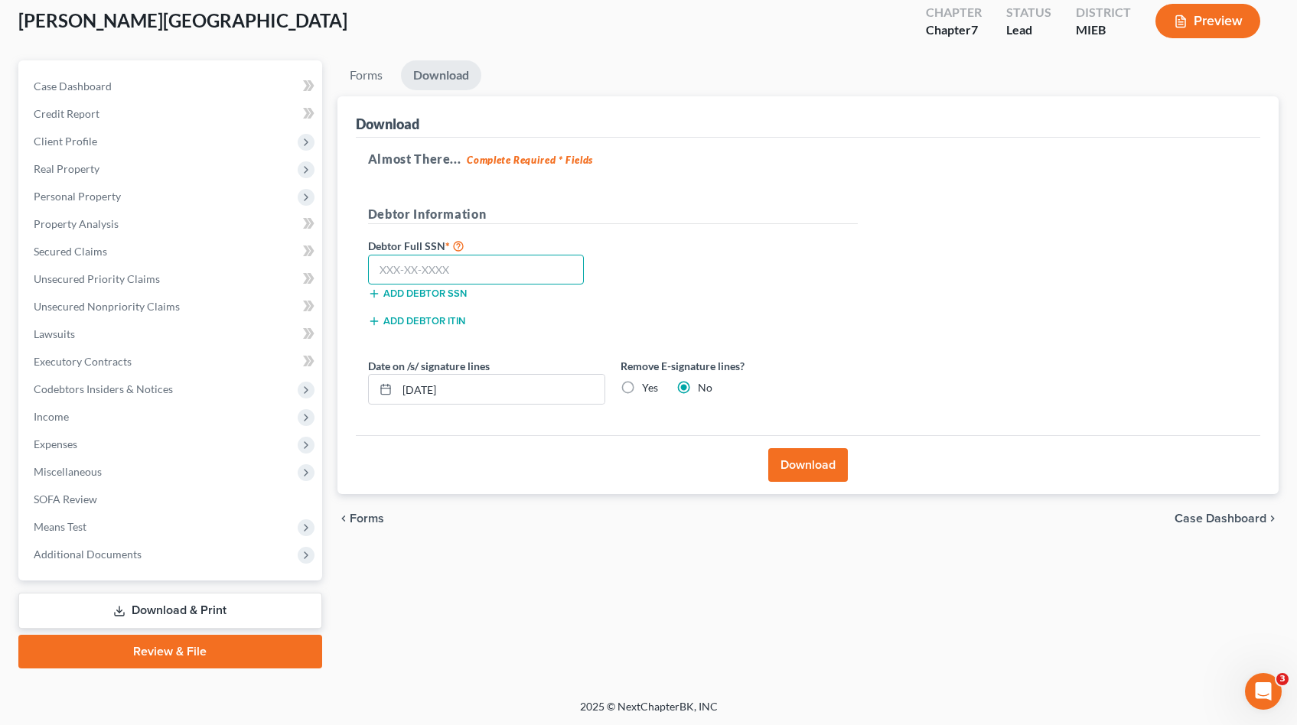
click at [442, 273] on input "text" at bounding box center [476, 270] width 217 height 31
paste input "379-23-4690"
type input "379-23-4690"
click at [836, 465] on button "Download" at bounding box center [808, 465] width 80 height 34
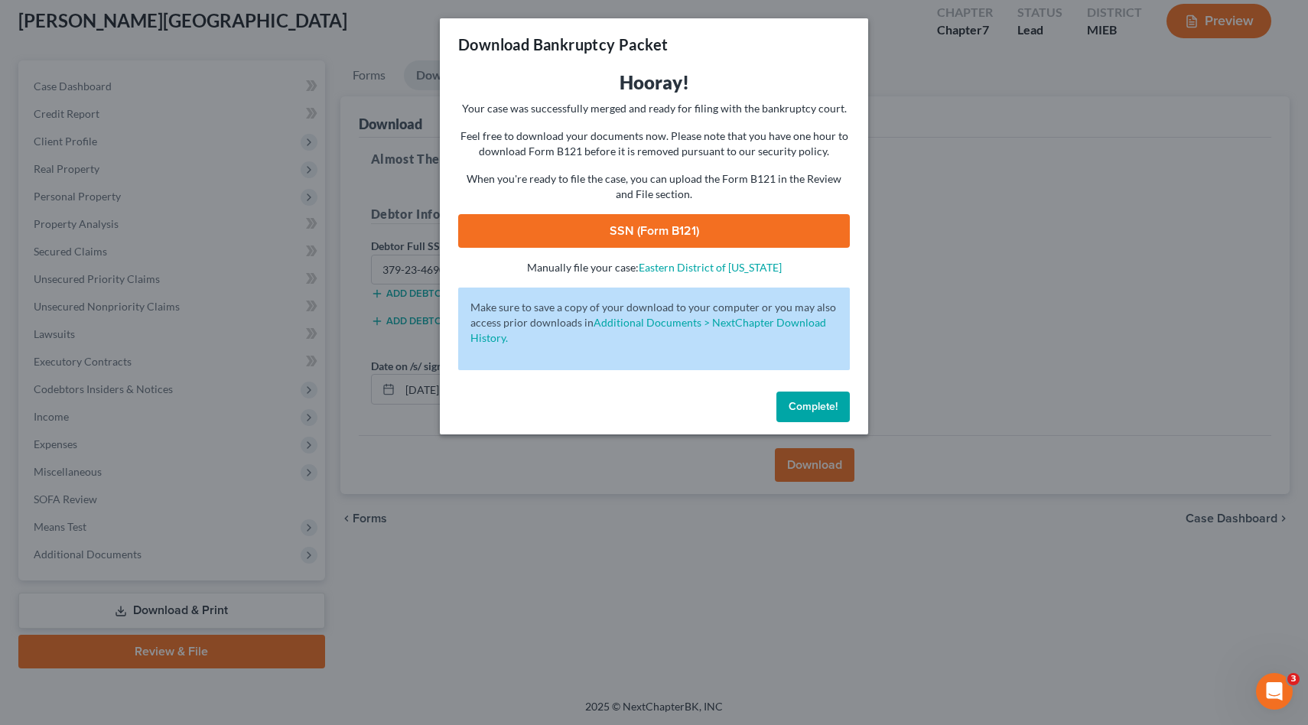
click at [709, 231] on link "SSN (Form B121)" at bounding box center [654, 231] width 392 height 34
click at [808, 409] on span "Complete!" at bounding box center [813, 406] width 49 height 13
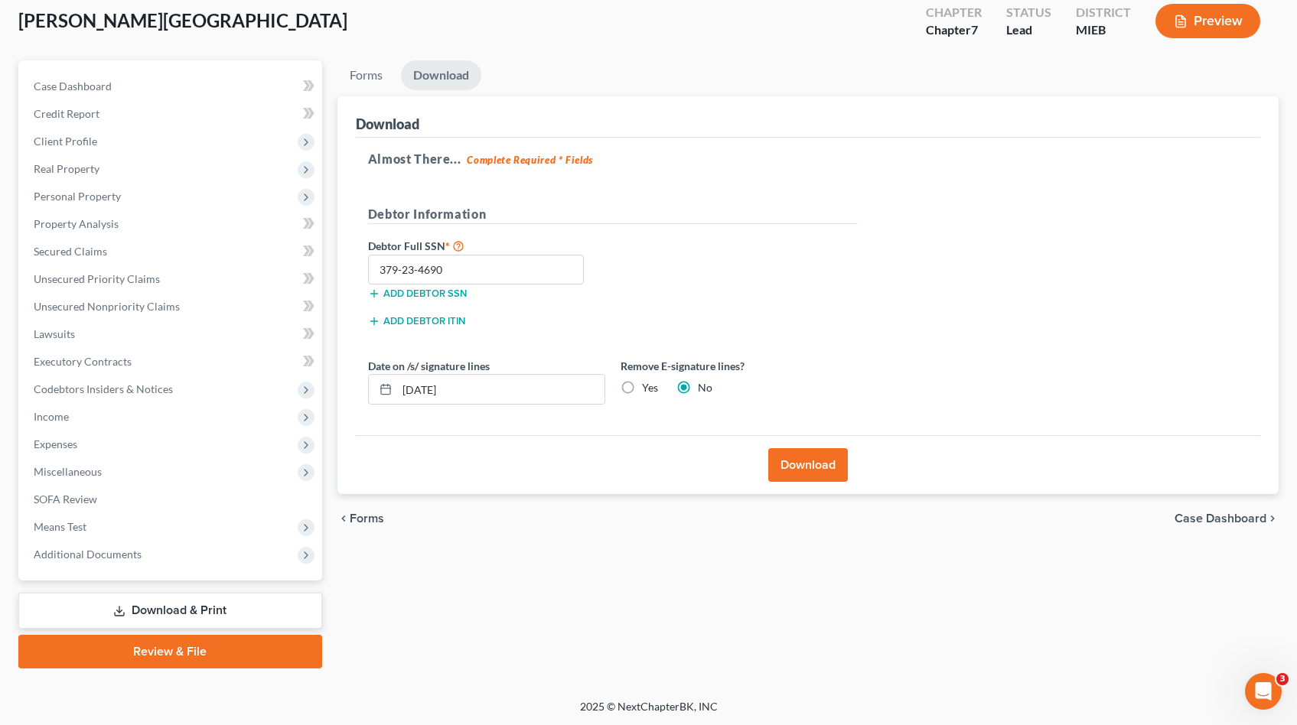
click at [161, 643] on link "Review & File" at bounding box center [170, 652] width 304 height 34
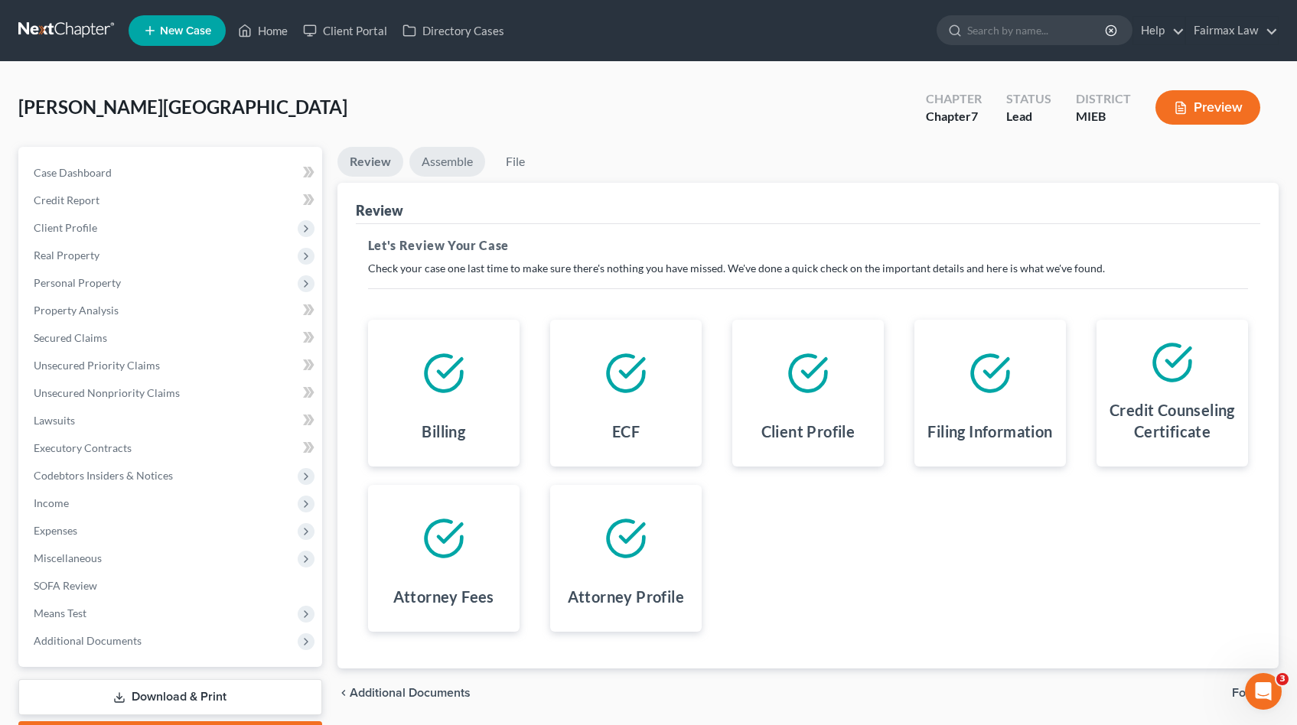
click at [426, 151] on link "Assemble" at bounding box center [447, 162] width 76 height 30
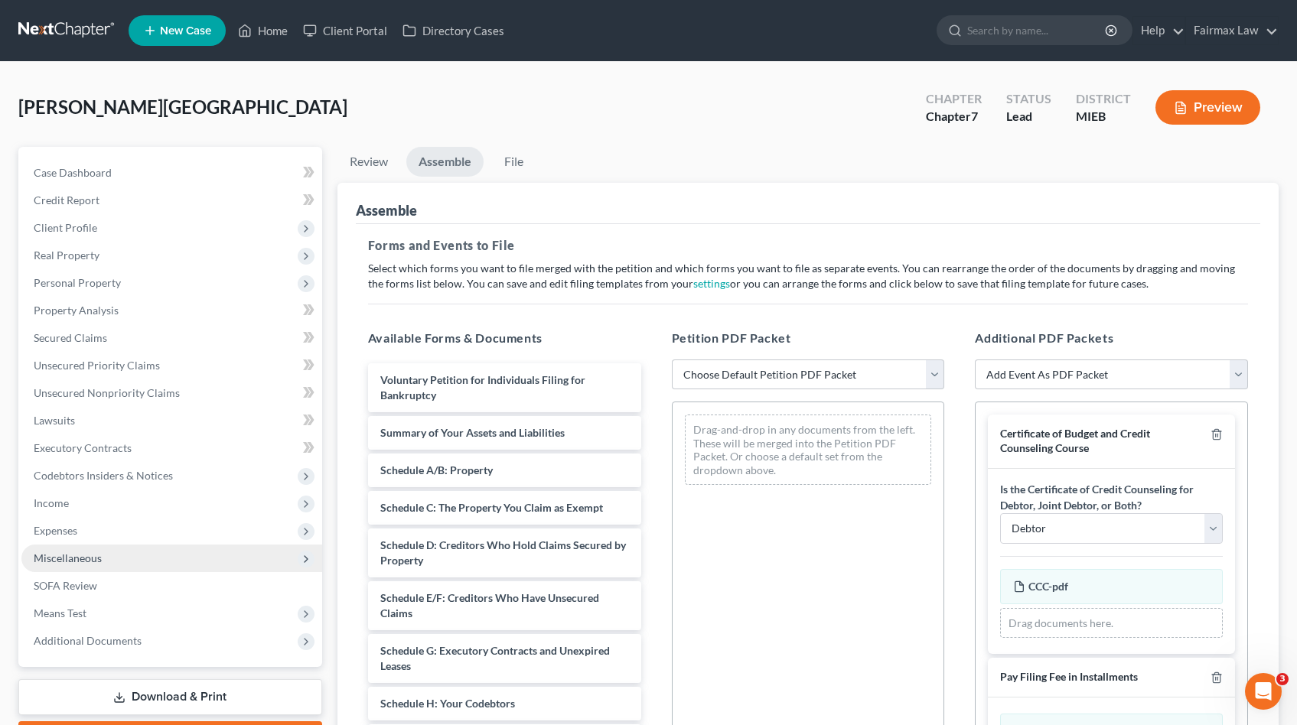
click at [101, 559] on span "Miscellaneous" at bounding box center [171, 559] width 301 height 28
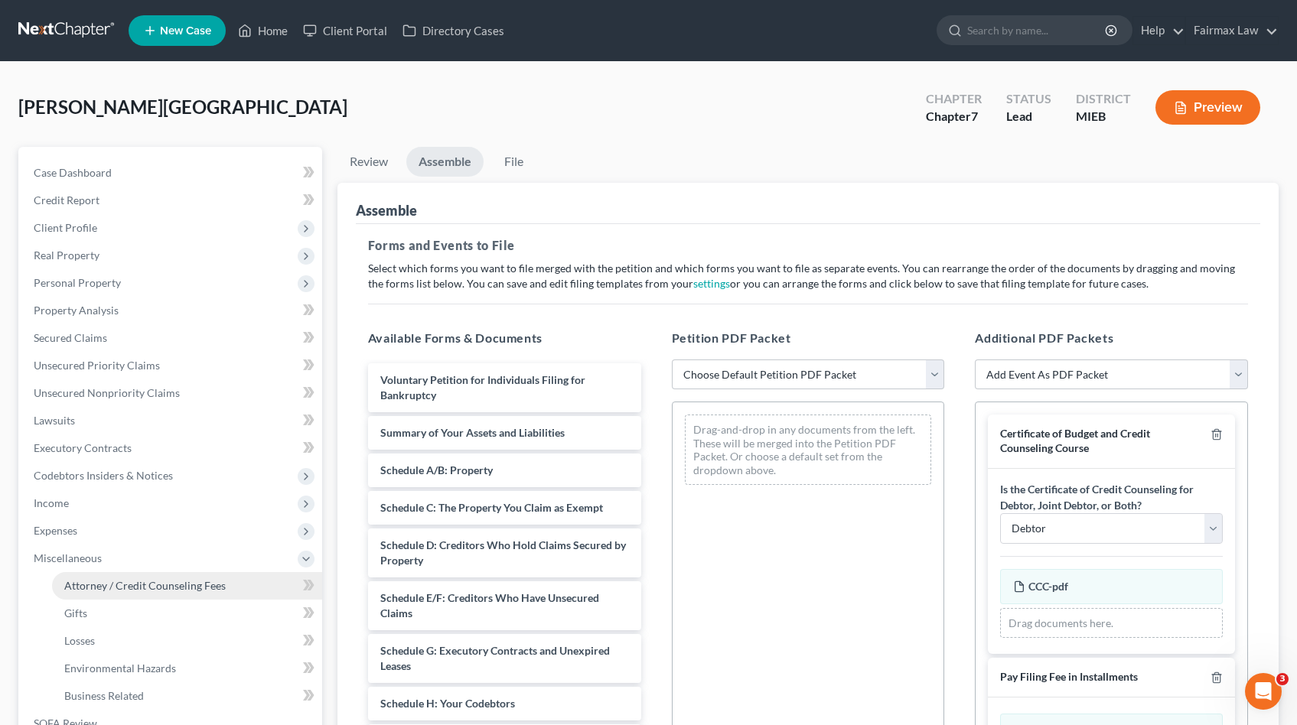
click at [95, 575] on link "Attorney / Credit Counseling Fees" at bounding box center [187, 586] width 270 height 28
select select "2"
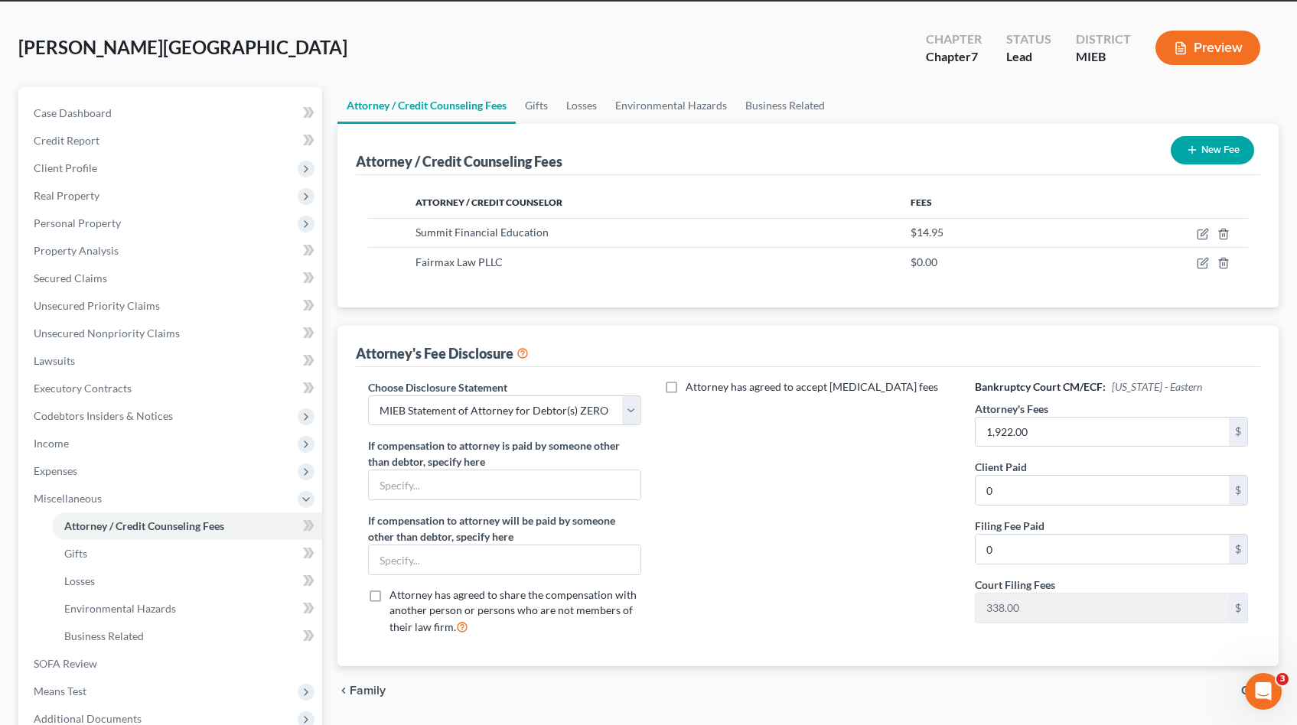
scroll to position [211, 0]
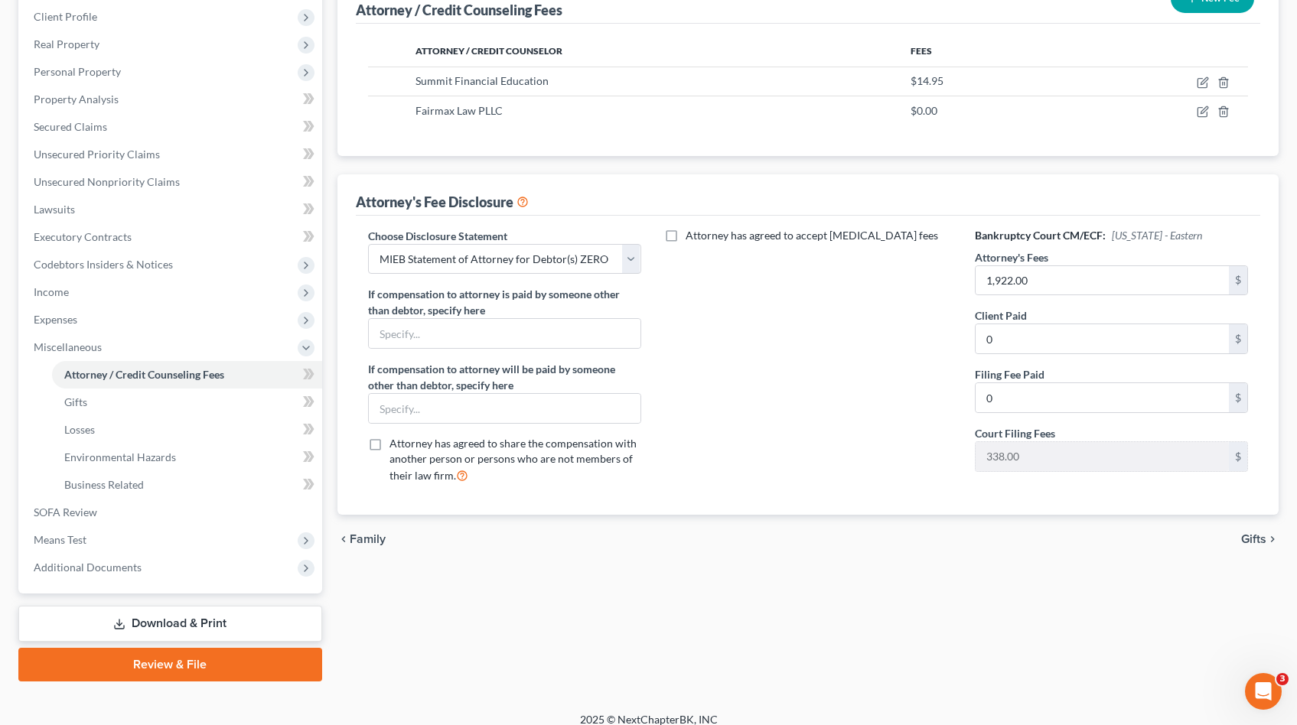
click at [178, 666] on link "Review & File" at bounding box center [170, 665] width 304 height 34
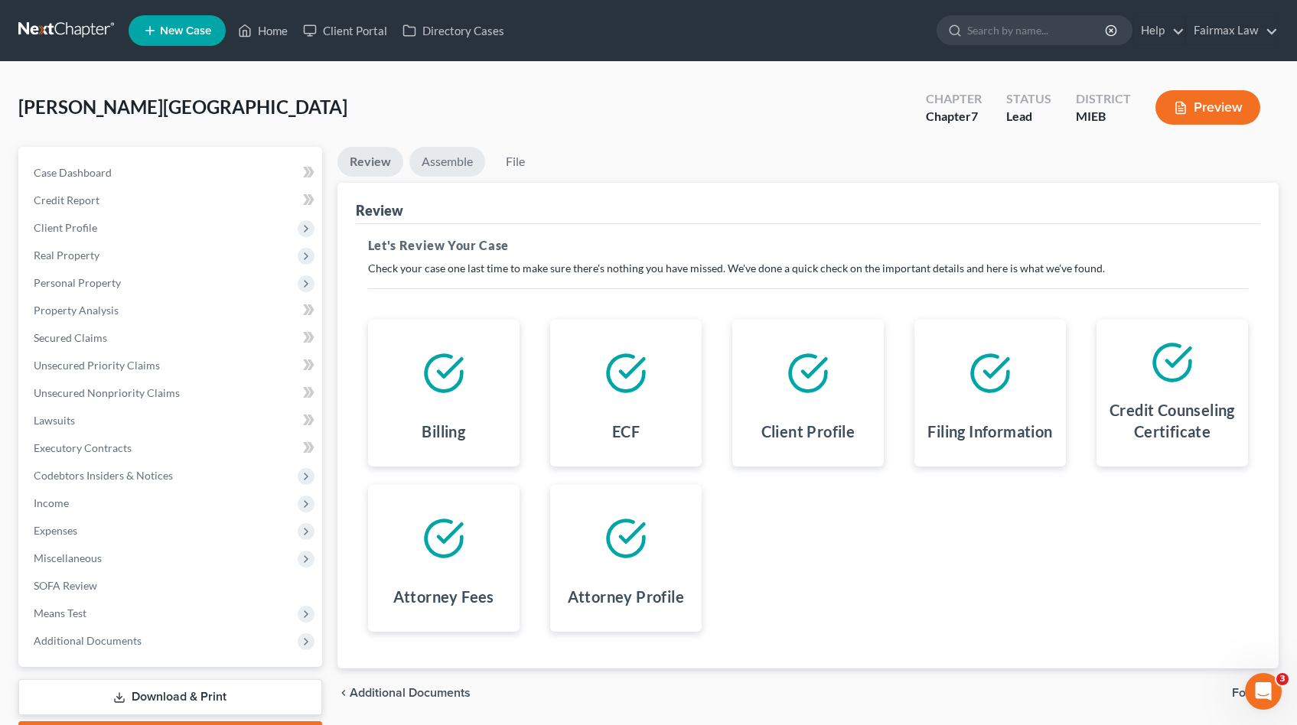
click at [462, 168] on link "Assemble" at bounding box center [447, 162] width 76 height 30
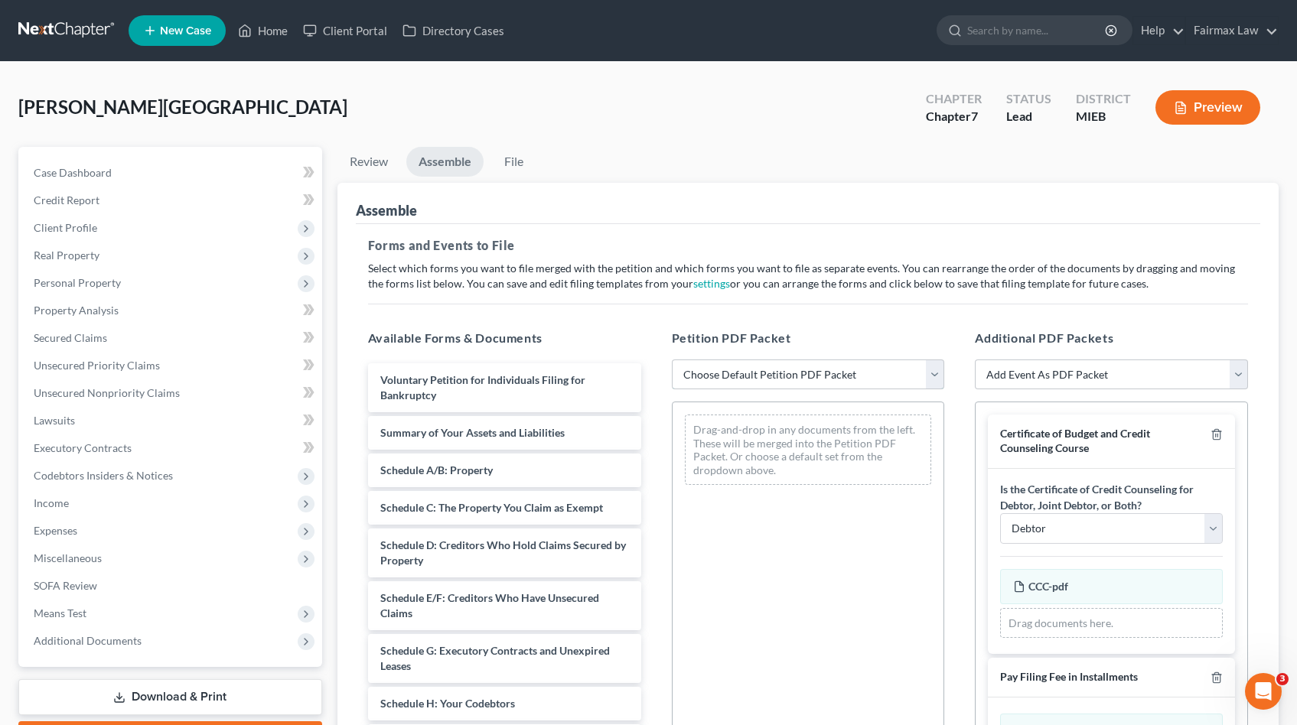
click at [747, 374] on select "Choose Default Petition PDF Packet Emergency Filing (Voluntary Petition and Cre…" at bounding box center [808, 375] width 273 height 31
select select "0"
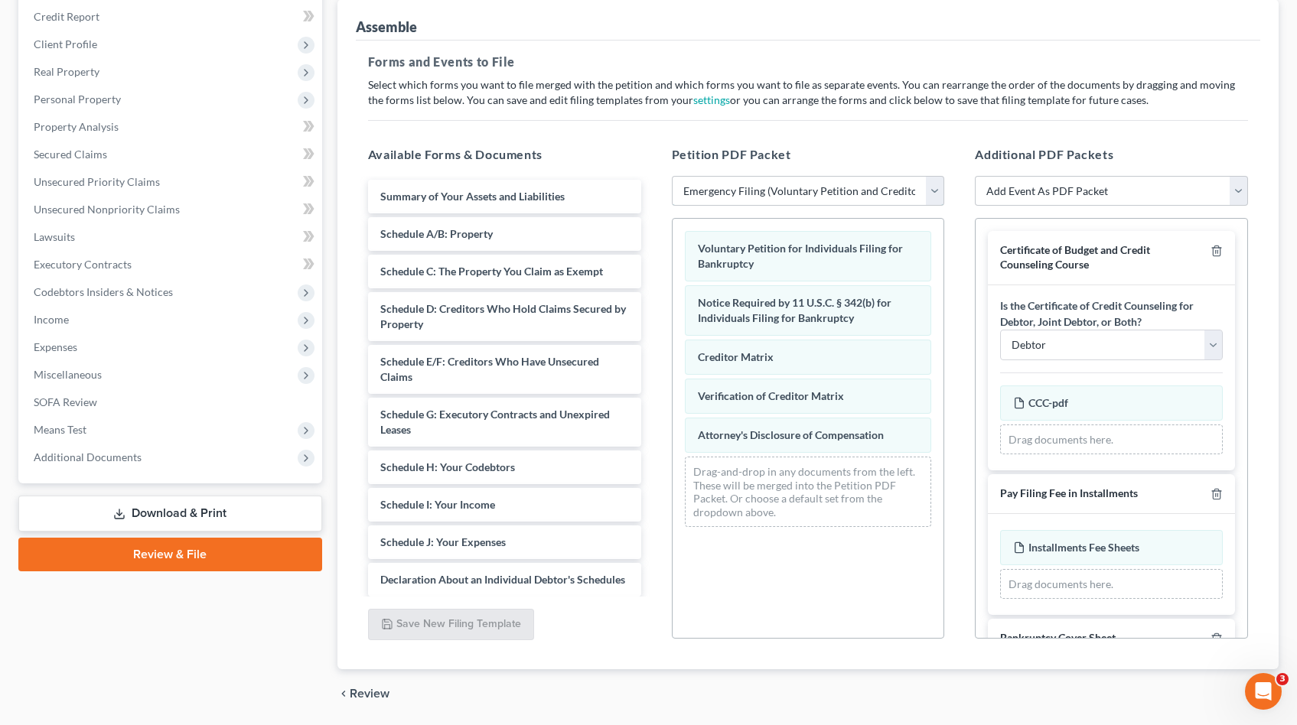
scroll to position [234, 0]
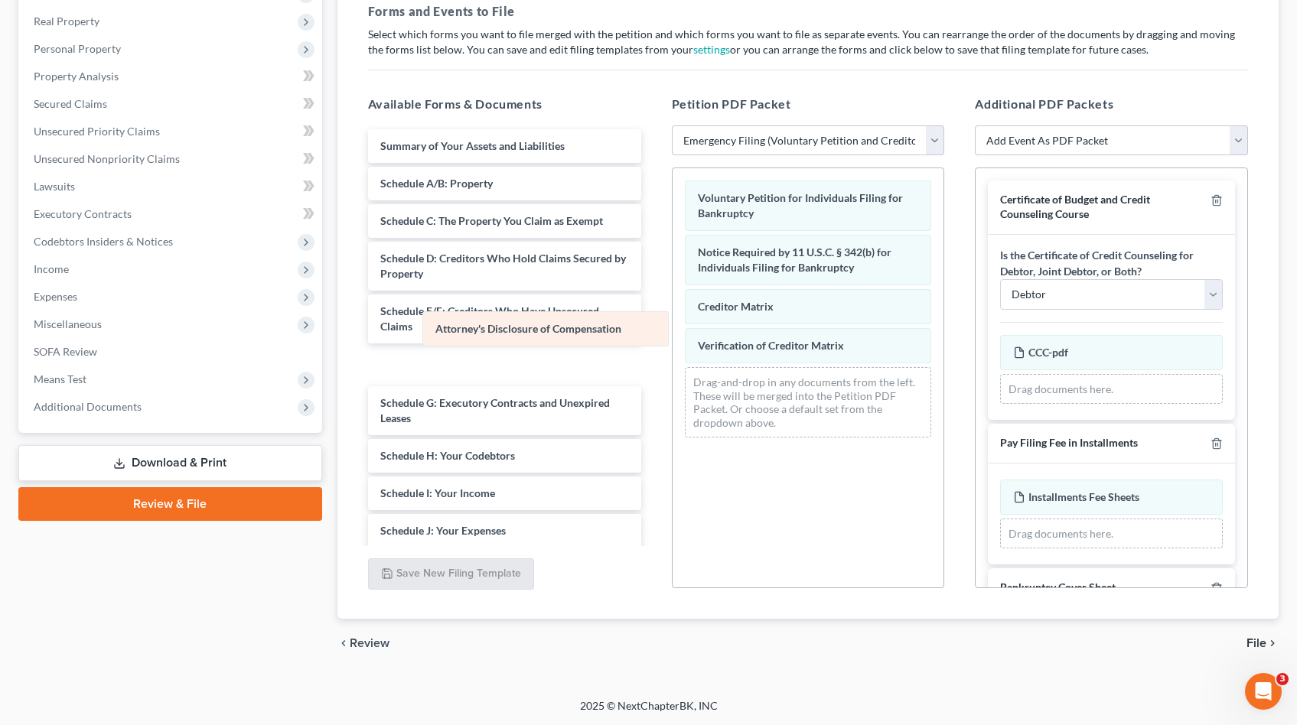
drag, startPoint x: 806, startPoint y: 384, endPoint x: 542, endPoint y: 329, distance: 269.7
click at [673, 329] on div "Attorney's Disclosure of Compensation Voluntary Petition for Individuals Filing…" at bounding box center [809, 309] width 272 height 282
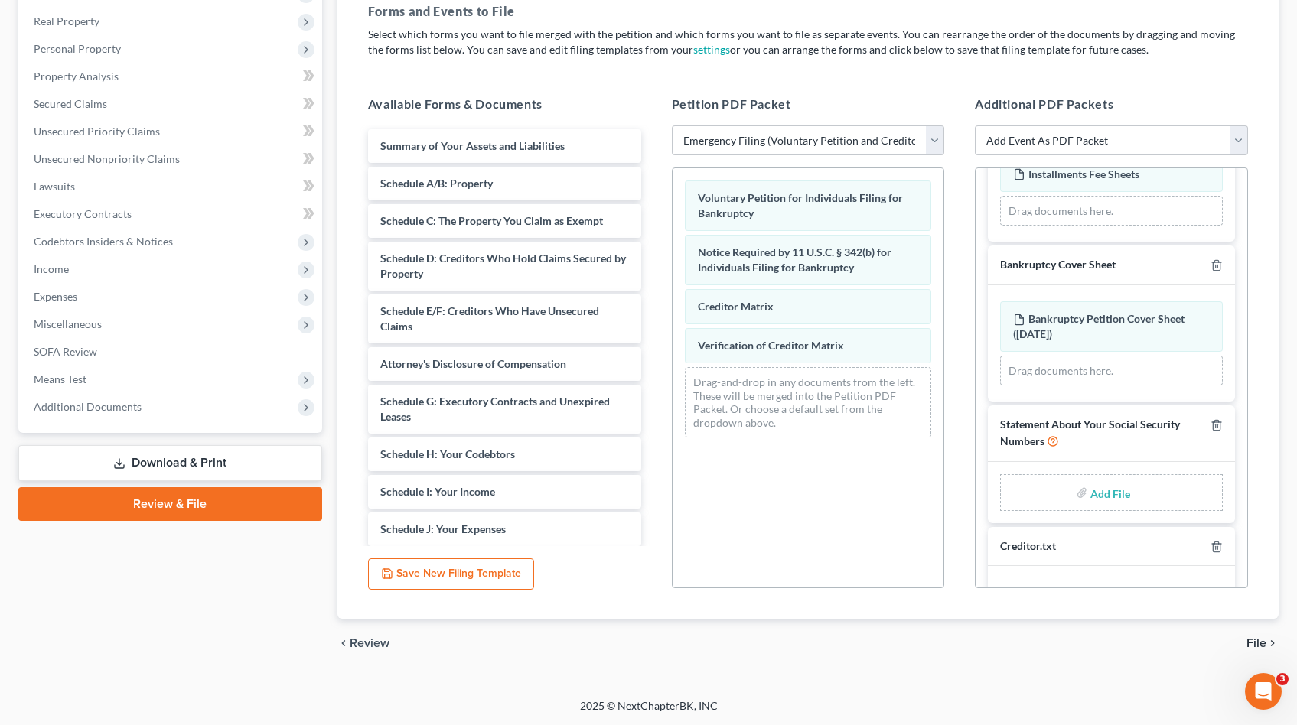
scroll to position [337, 0]
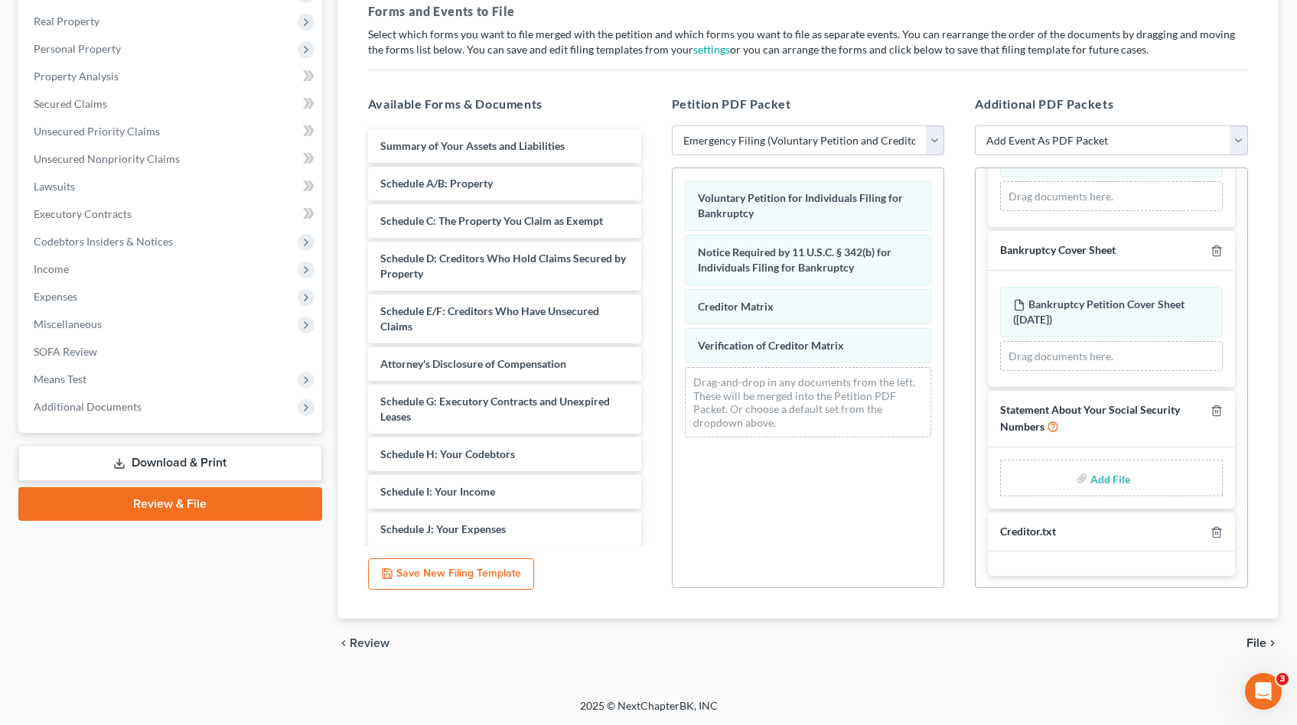
type input "C:\fakepath\SSN Kyra Mills.pdf"
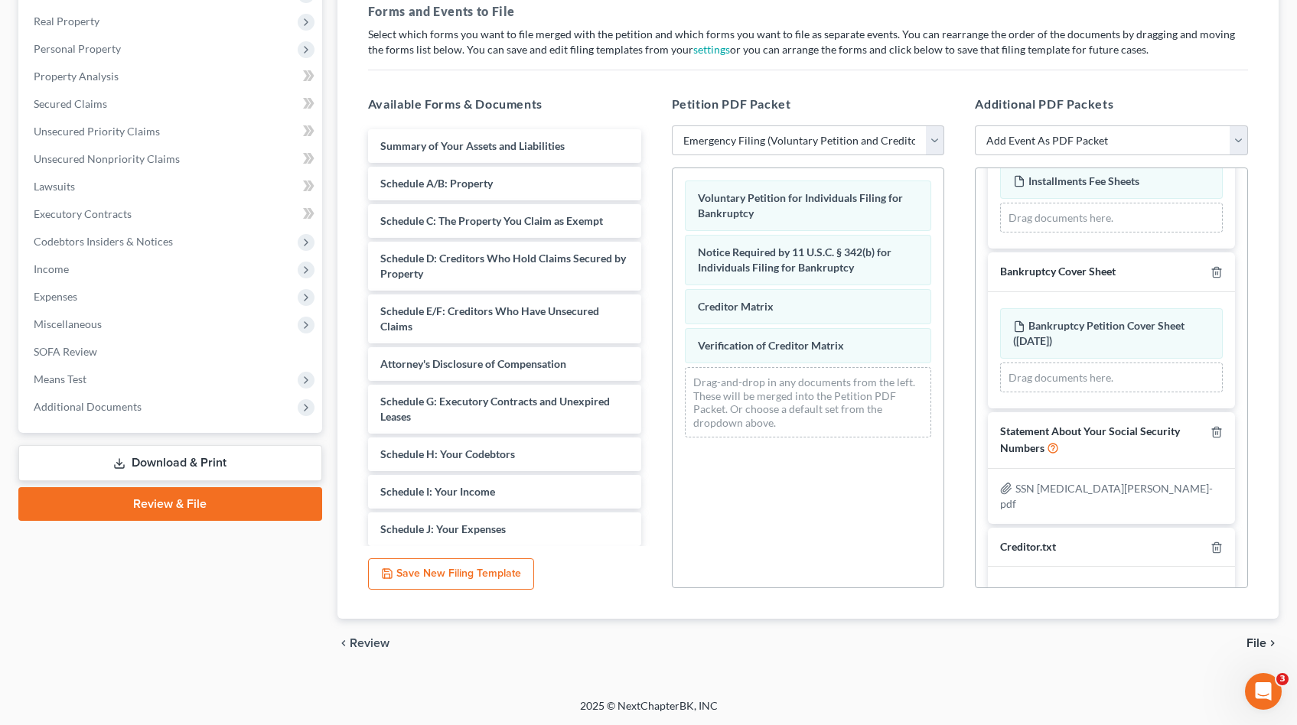
click at [1253, 641] on span "File" at bounding box center [1256, 643] width 20 height 12
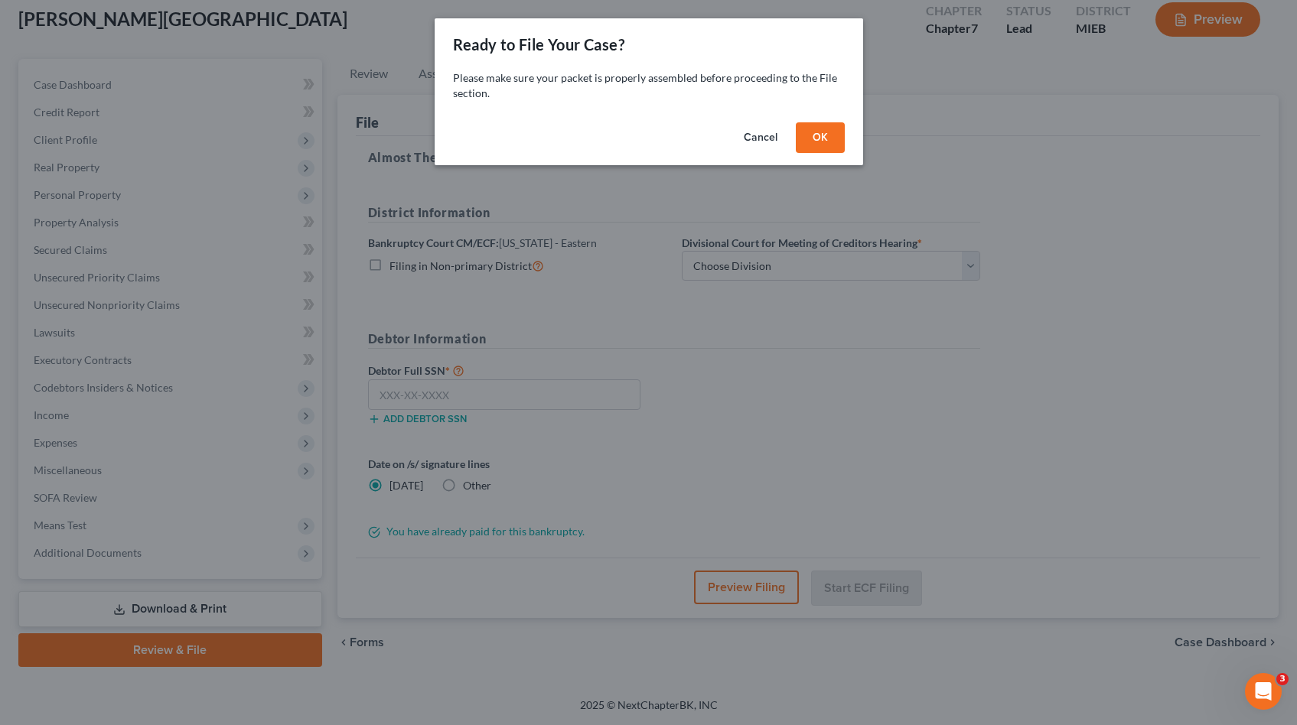
scroll to position [87, 0]
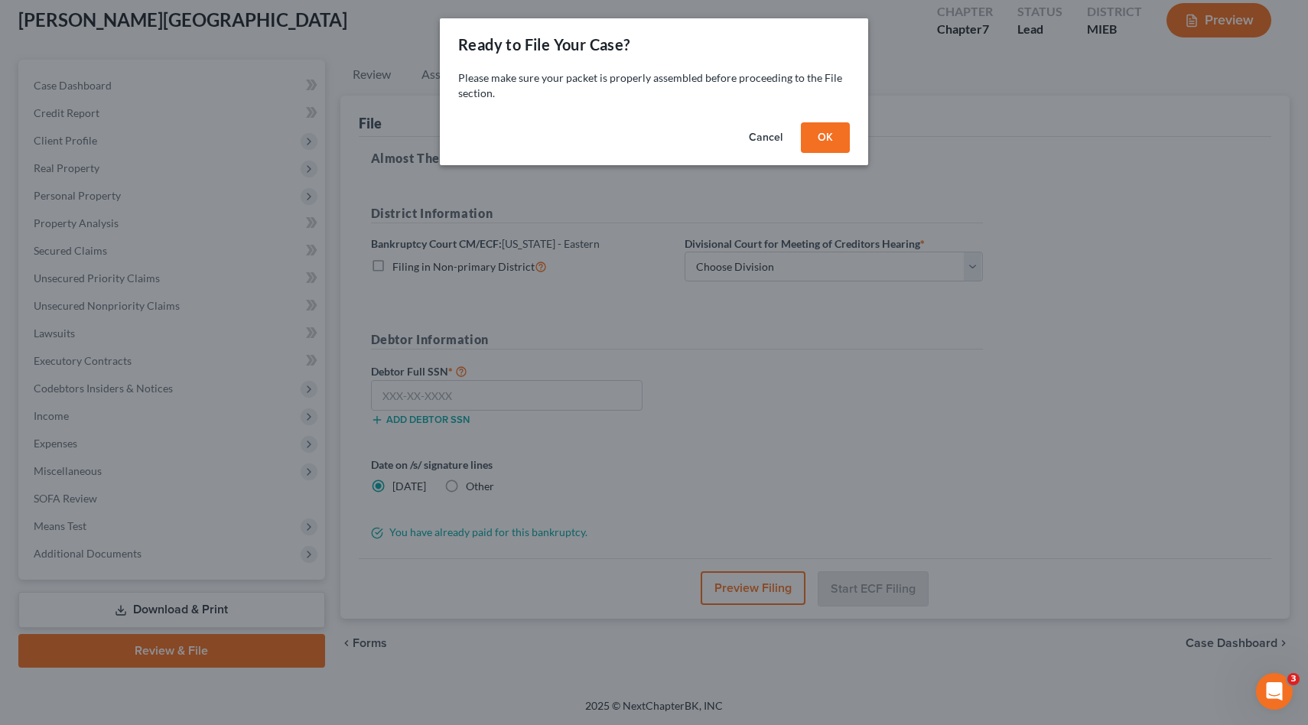
click at [834, 137] on button "OK" at bounding box center [825, 137] width 49 height 31
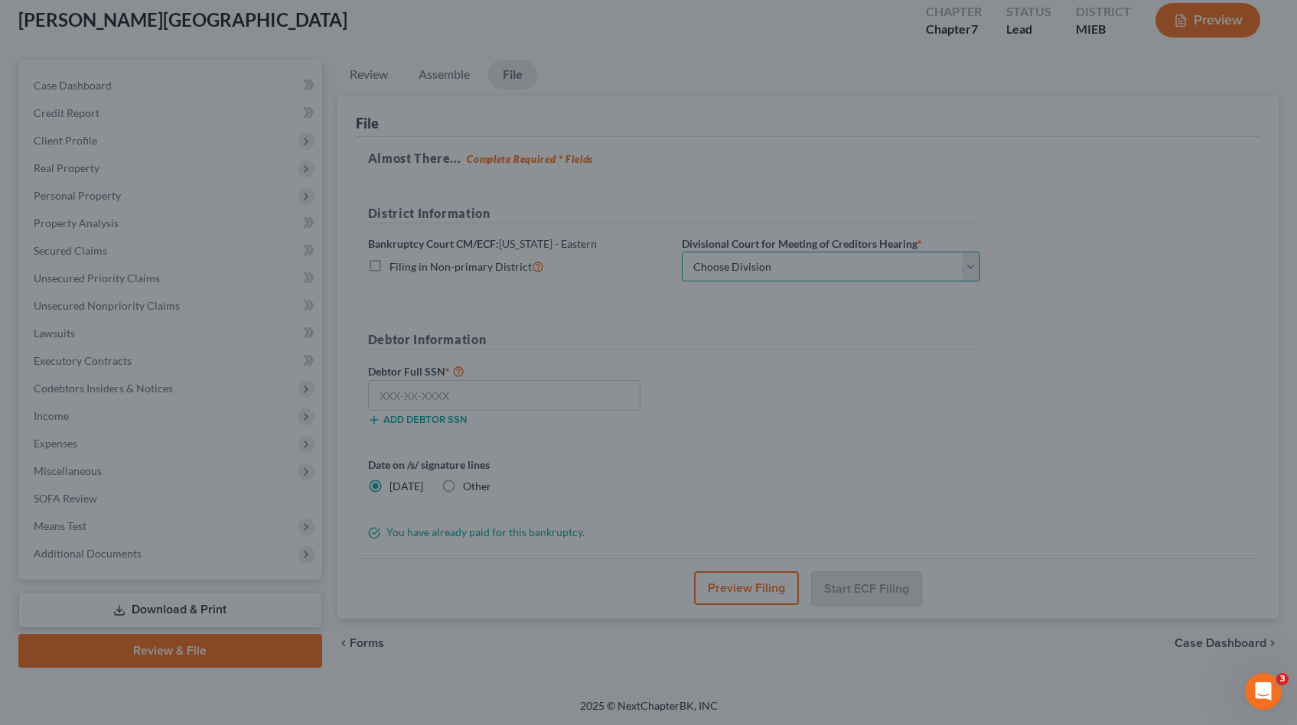
click at [777, 269] on select "Choose Division [GEOGRAPHIC_DATA] [GEOGRAPHIC_DATA] [GEOGRAPHIC_DATA]" at bounding box center [831, 267] width 298 height 31
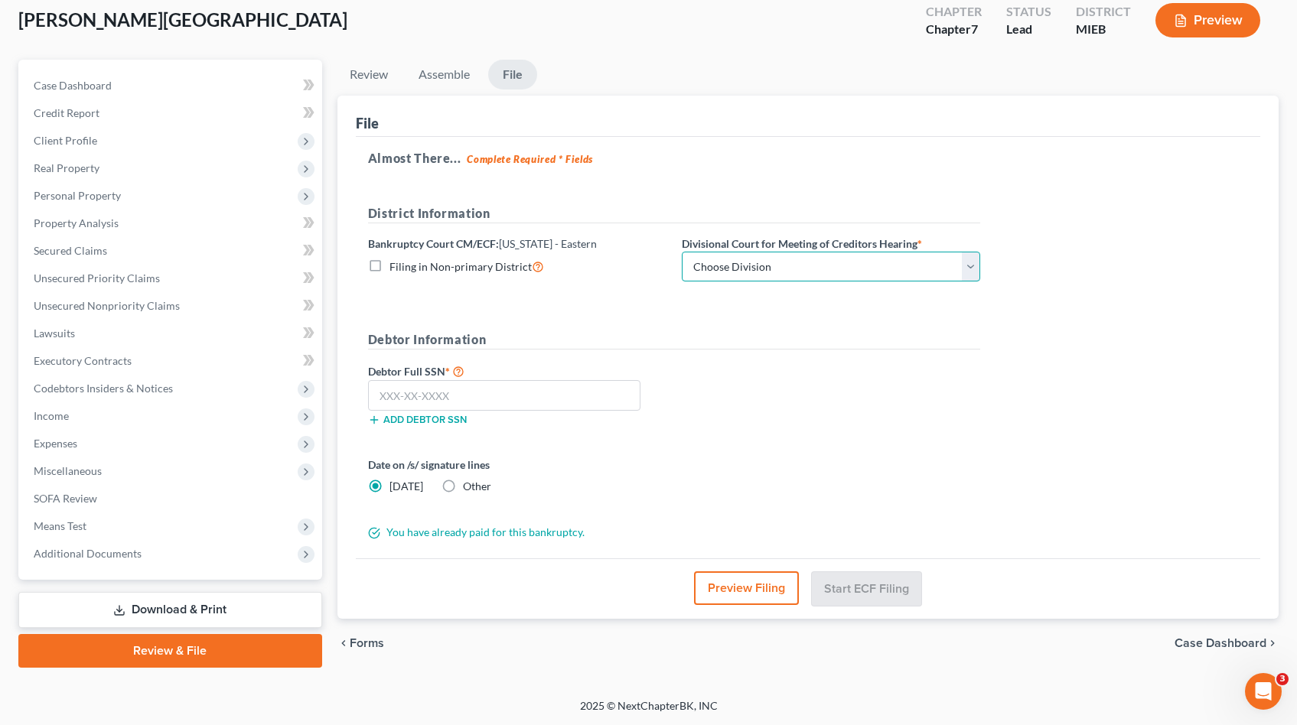
select select "1"
click at [540, 395] on input "text" at bounding box center [504, 395] width 272 height 31
paste input "379-23-4690"
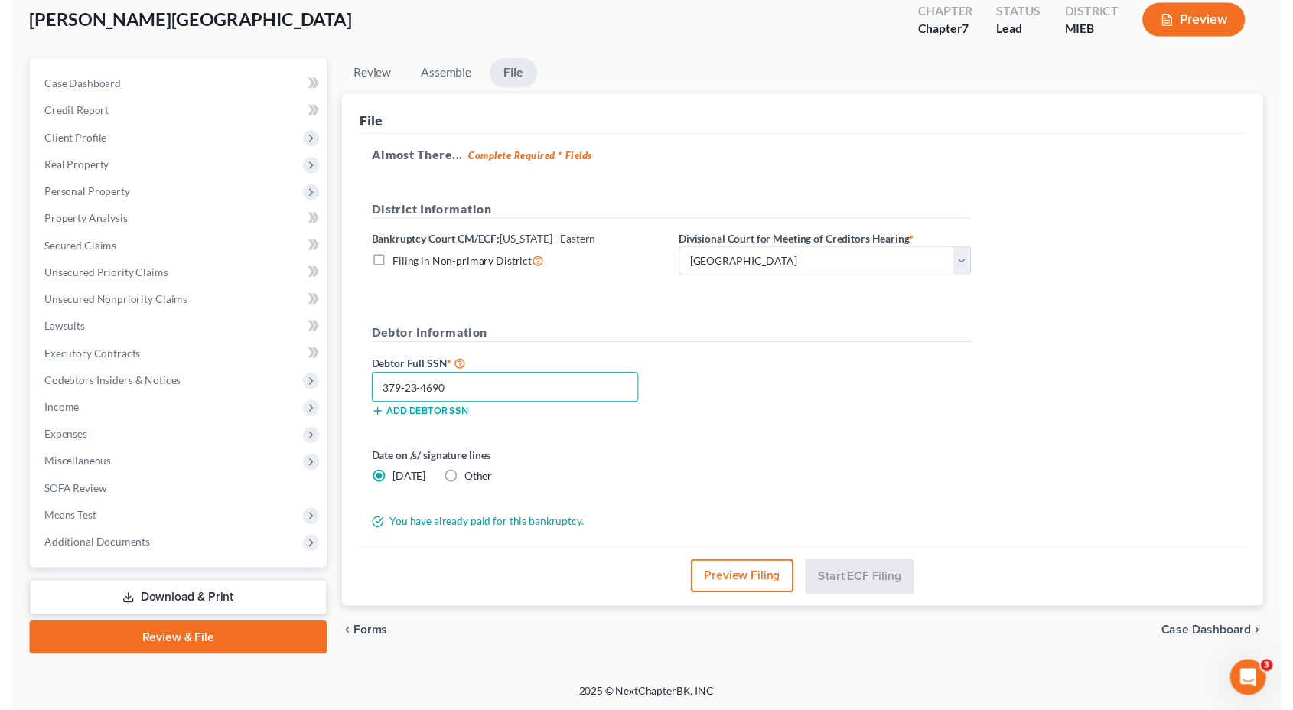
scroll to position [86, 0]
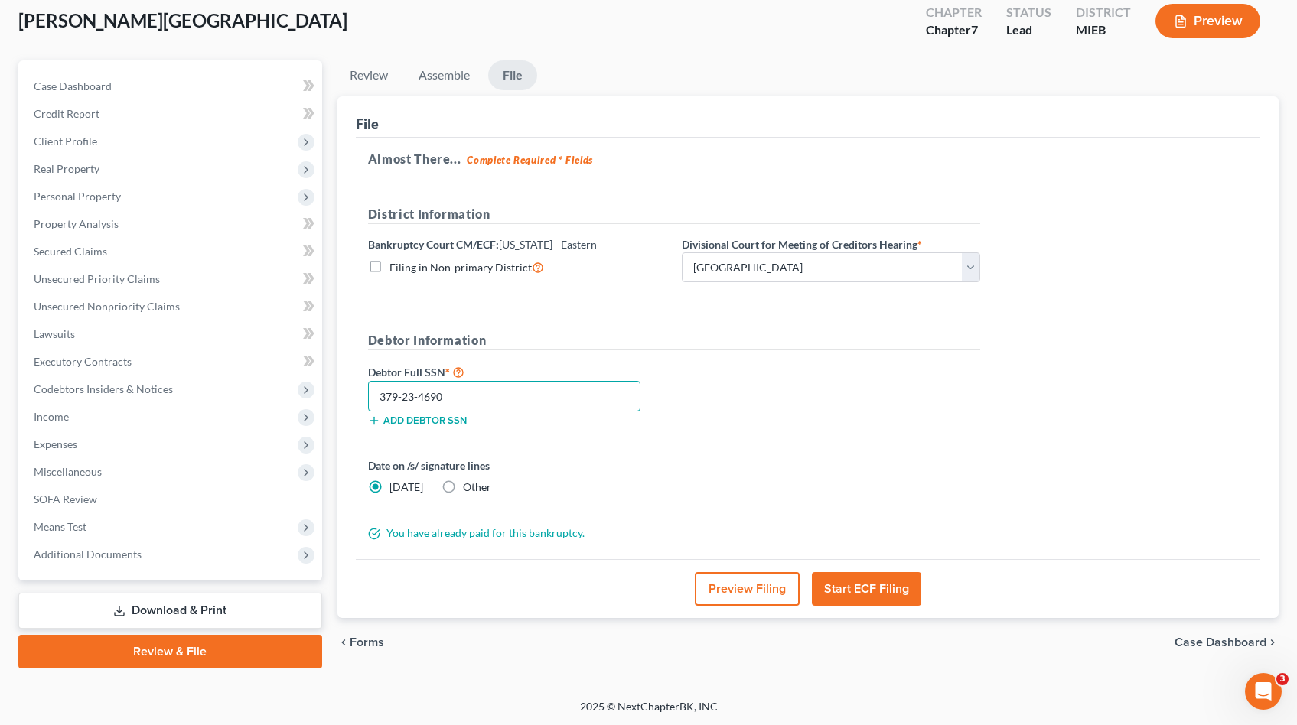
type input "379-23-4690"
click at [854, 589] on button "Start ECF Filing" at bounding box center [866, 589] width 109 height 34
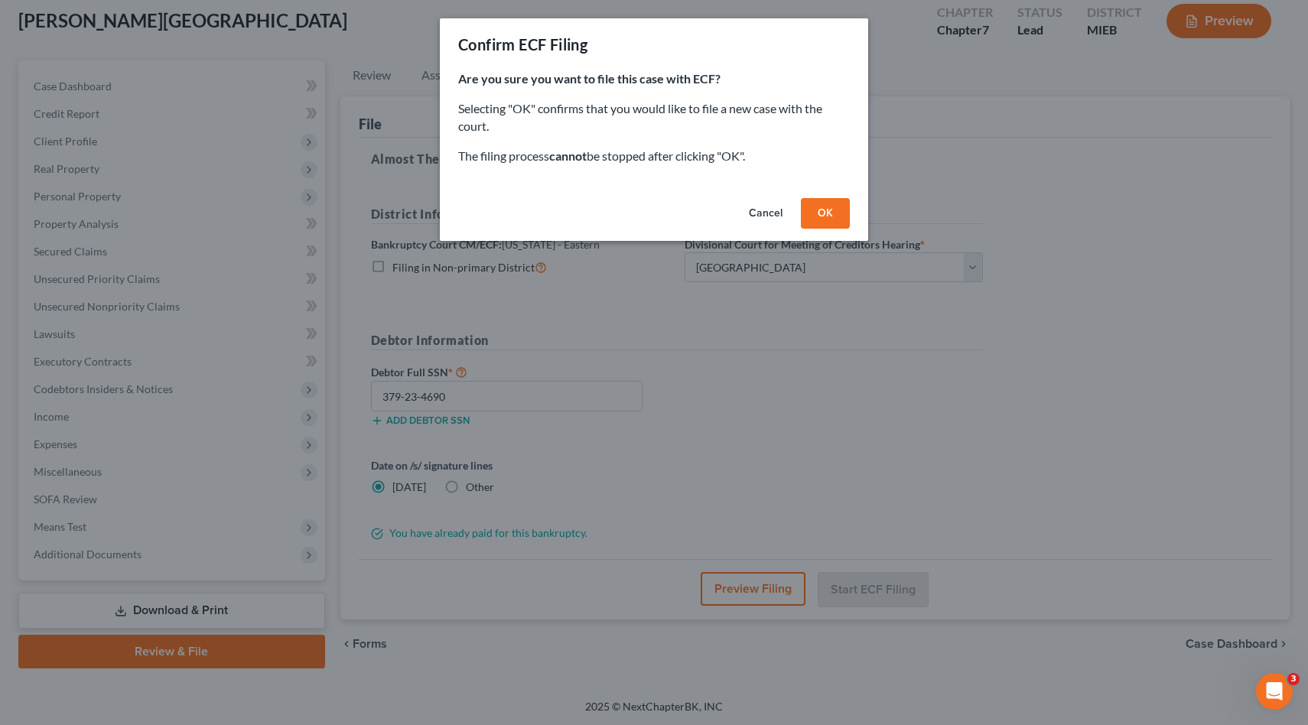
click at [832, 214] on button "OK" at bounding box center [825, 213] width 49 height 31
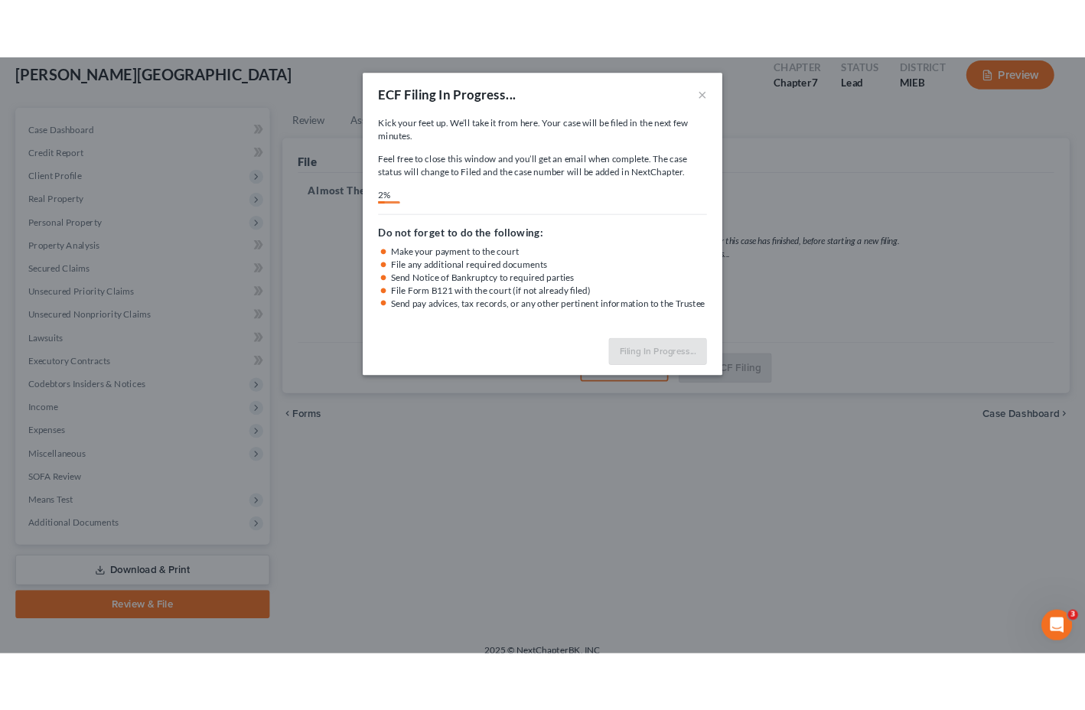
scroll to position [87, 0]
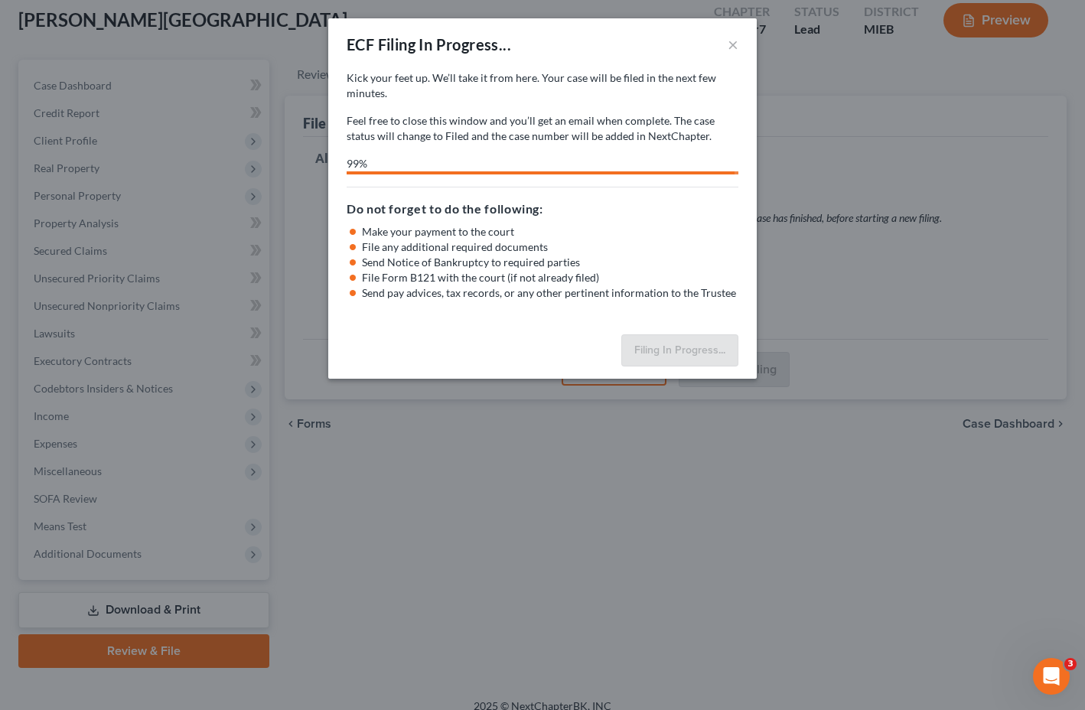
select select "1"
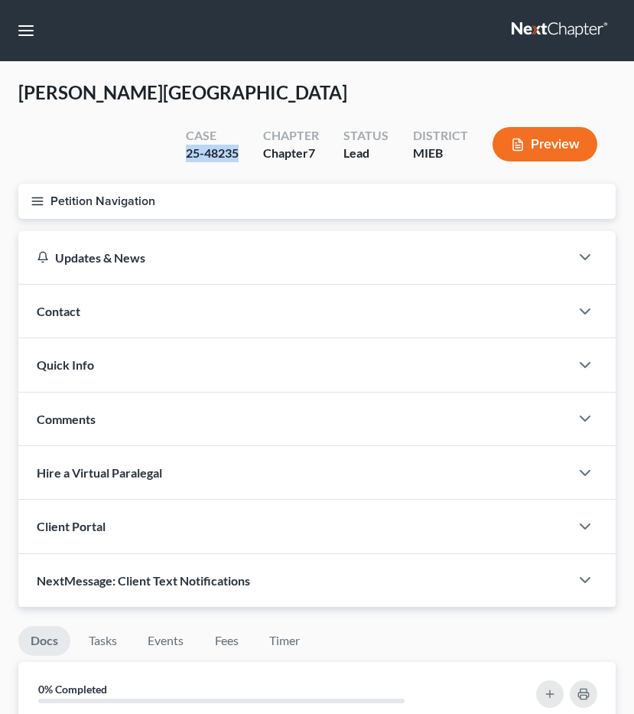
drag, startPoint x: 228, startPoint y: 119, endPoint x: 184, endPoint y: 119, distance: 44.4
click at [184, 123] on div "Case 25-48235" at bounding box center [212, 145] width 77 height 45
copy div "25-48235"
click at [41, 194] on icon "button" at bounding box center [38, 201] width 14 height 14
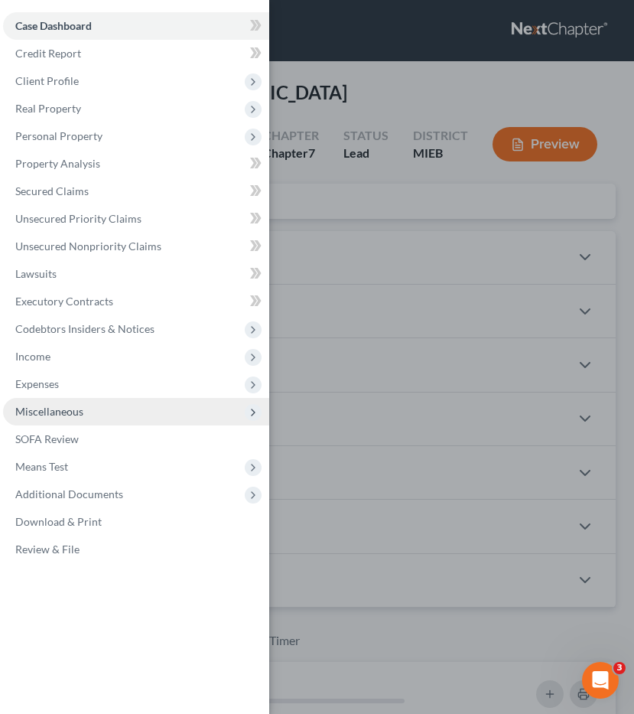
click at [90, 416] on span "Miscellaneous" at bounding box center [136, 412] width 266 height 28
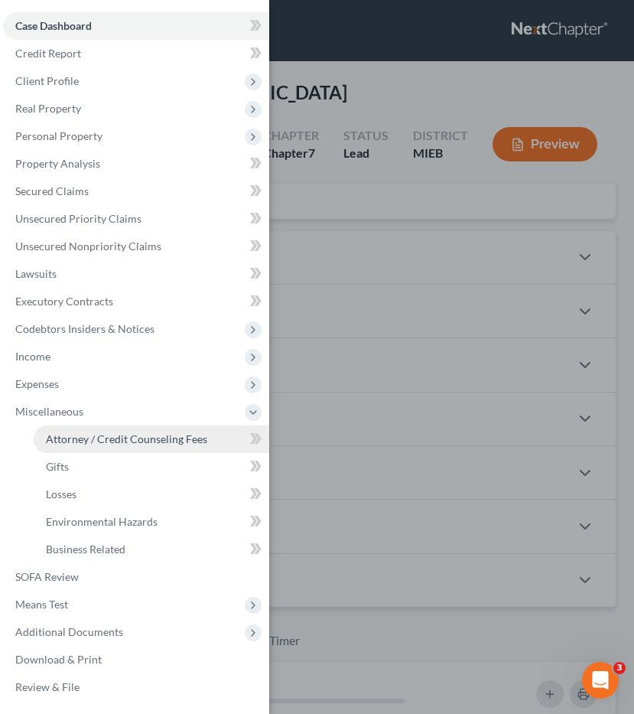
click at [90, 444] on span "Attorney / Credit Counseling Fees" at bounding box center [126, 438] width 161 height 13
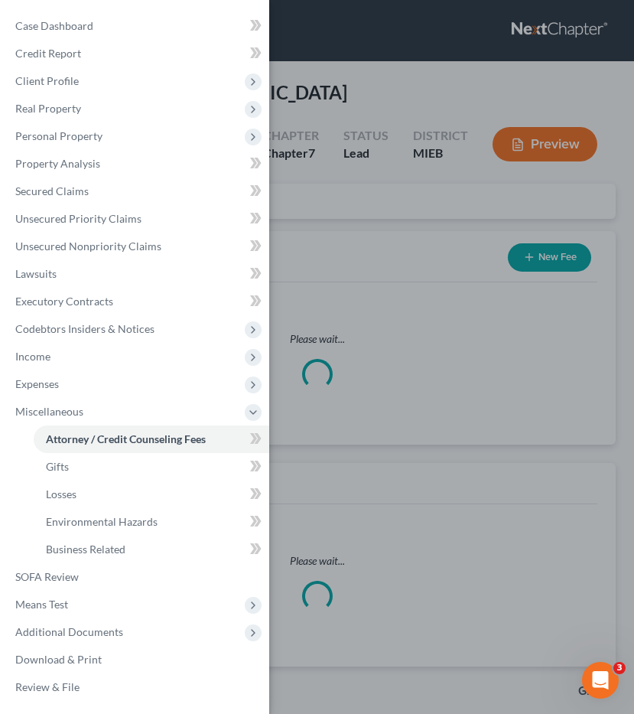
select select "2"
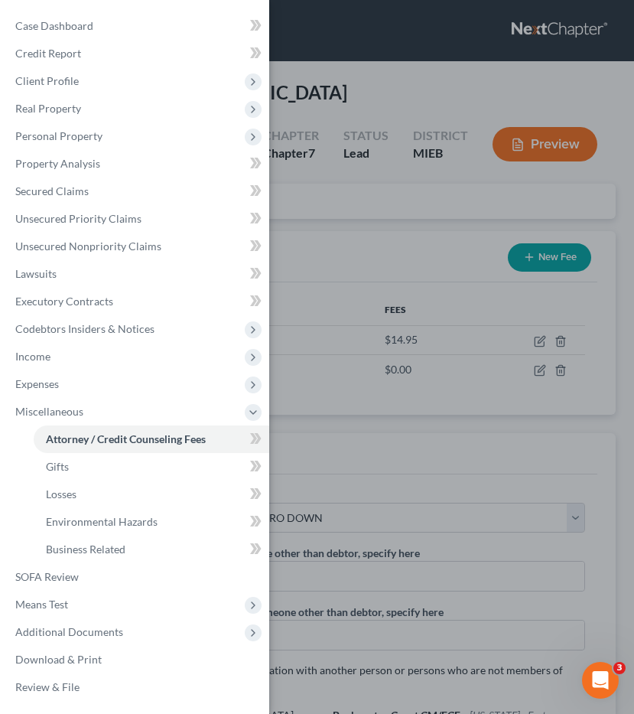
click at [491, 536] on div "Case Dashboard Payments Invoices Payments Payments Credit Report Client Profile" at bounding box center [317, 357] width 634 height 714
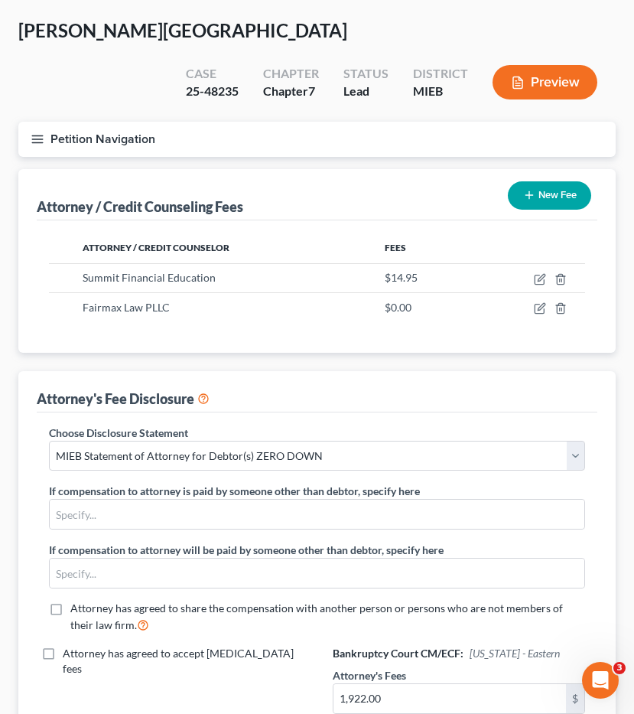
scroll to position [178, 0]
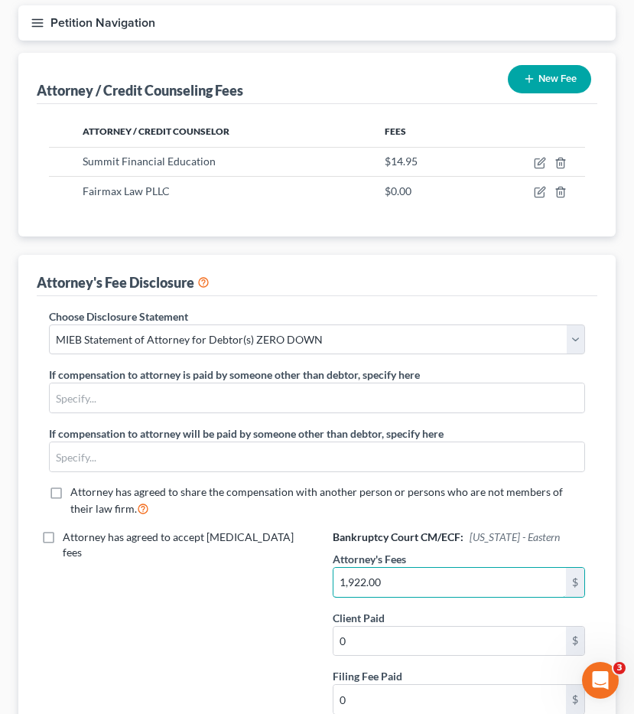
drag, startPoint x: 418, startPoint y: 542, endPoint x: 290, endPoint y: 512, distance: 131.2
click at [267, 528] on div "Choose Disclosure Statement Select WDMI - Chapter 13 - Disclosure of Attorney C…" at bounding box center [317, 546] width 567 height 477
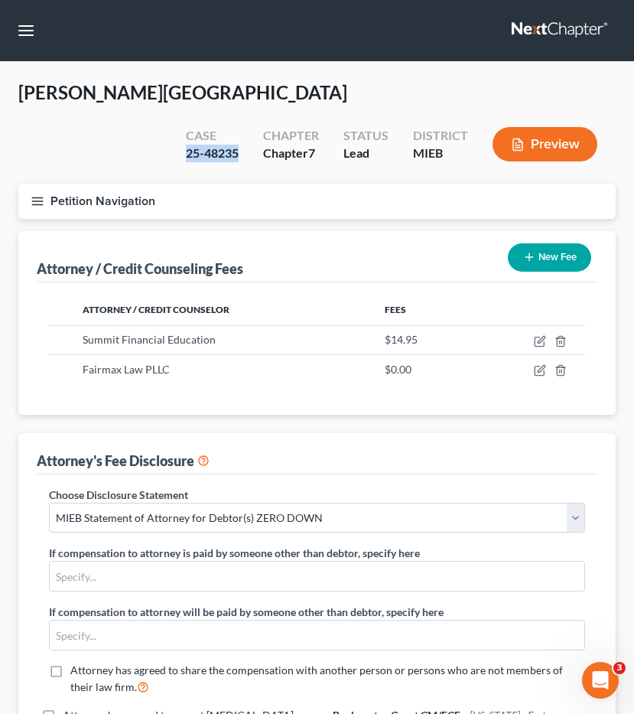
drag, startPoint x: 249, startPoint y: 116, endPoint x: 181, endPoint y: 116, distance: 68.9
click at [181, 123] on div "Case 25-48235" at bounding box center [212, 145] width 77 height 45
copy div "25-48235"
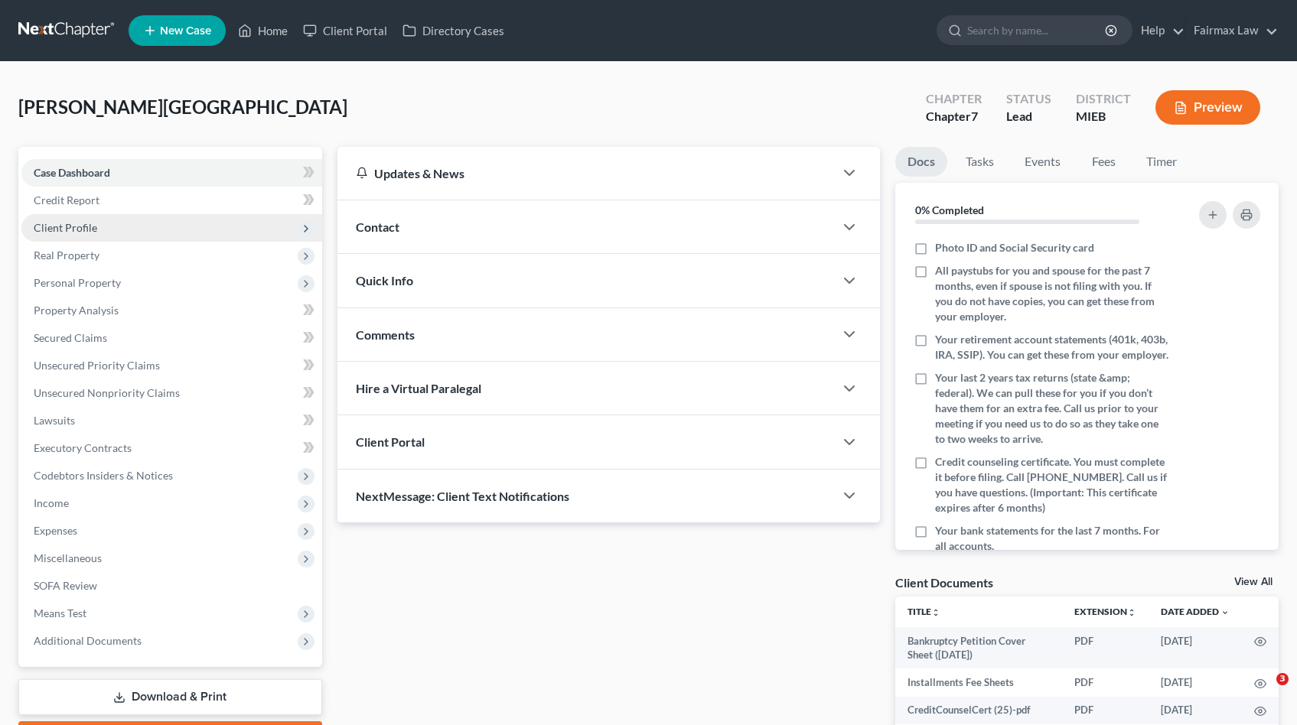
click at [122, 220] on span "Client Profile" at bounding box center [171, 228] width 301 height 28
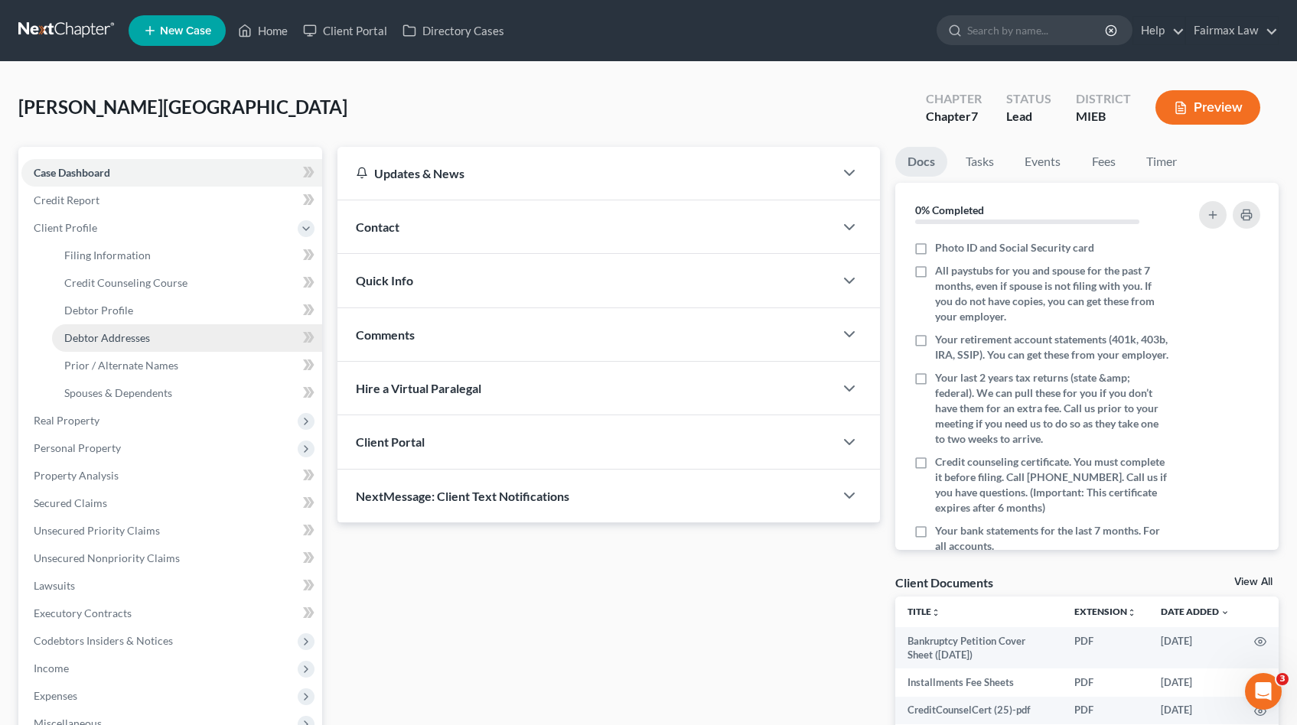
click at [115, 337] on span "Debtor Addresses" at bounding box center [107, 337] width 86 height 13
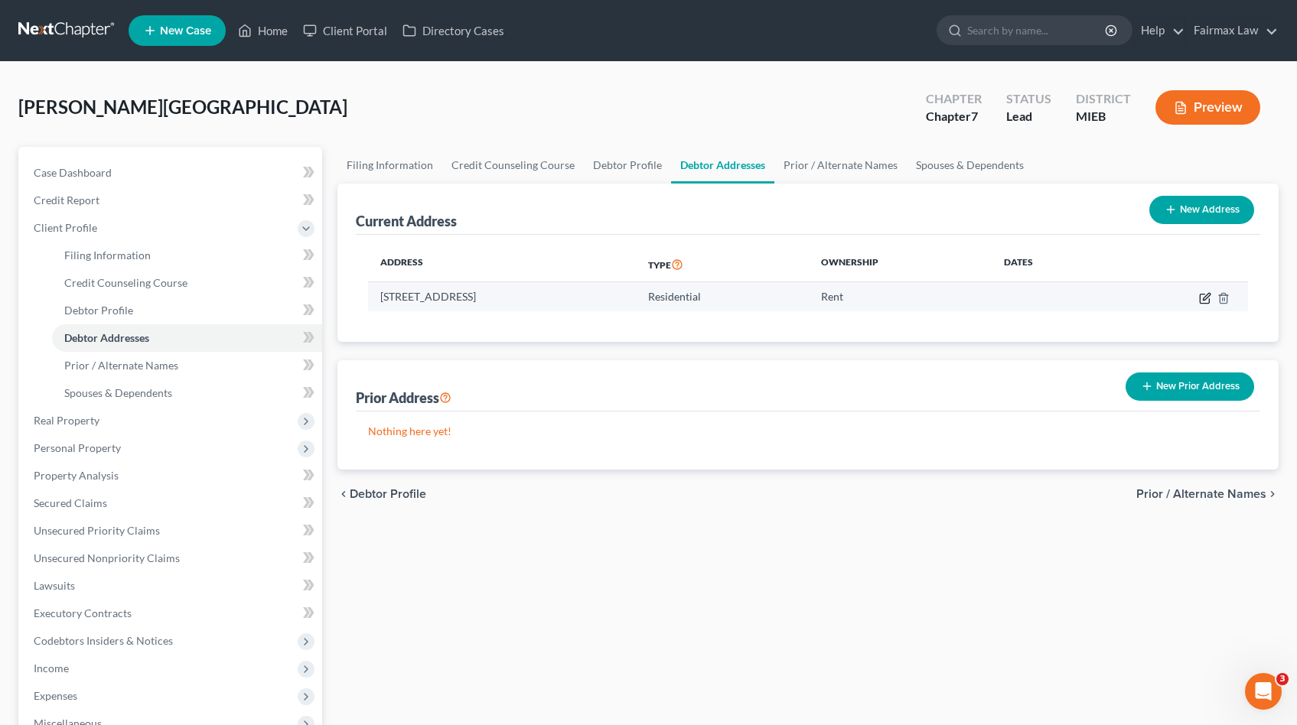
click at [645, 298] on icon "button" at bounding box center [1205, 298] width 12 height 12
select select "23"
select select "0"
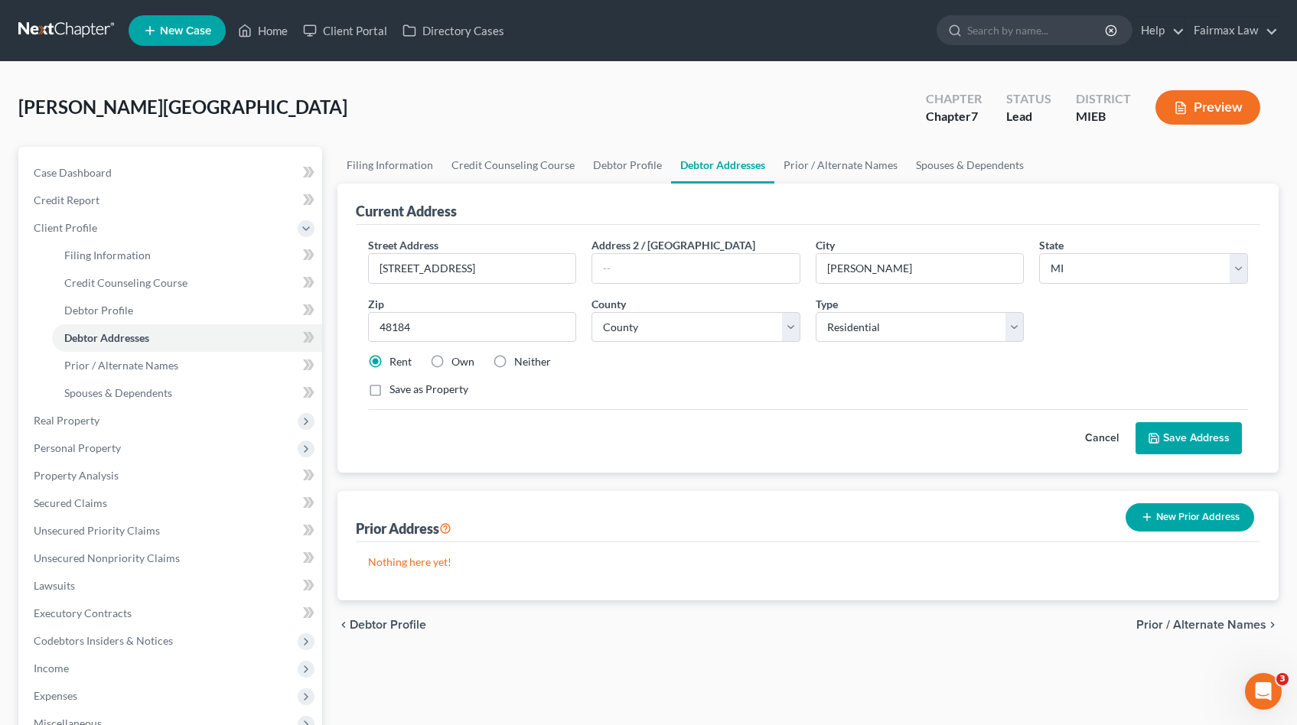
click at [645, 443] on button "Cancel" at bounding box center [1101, 438] width 67 height 31
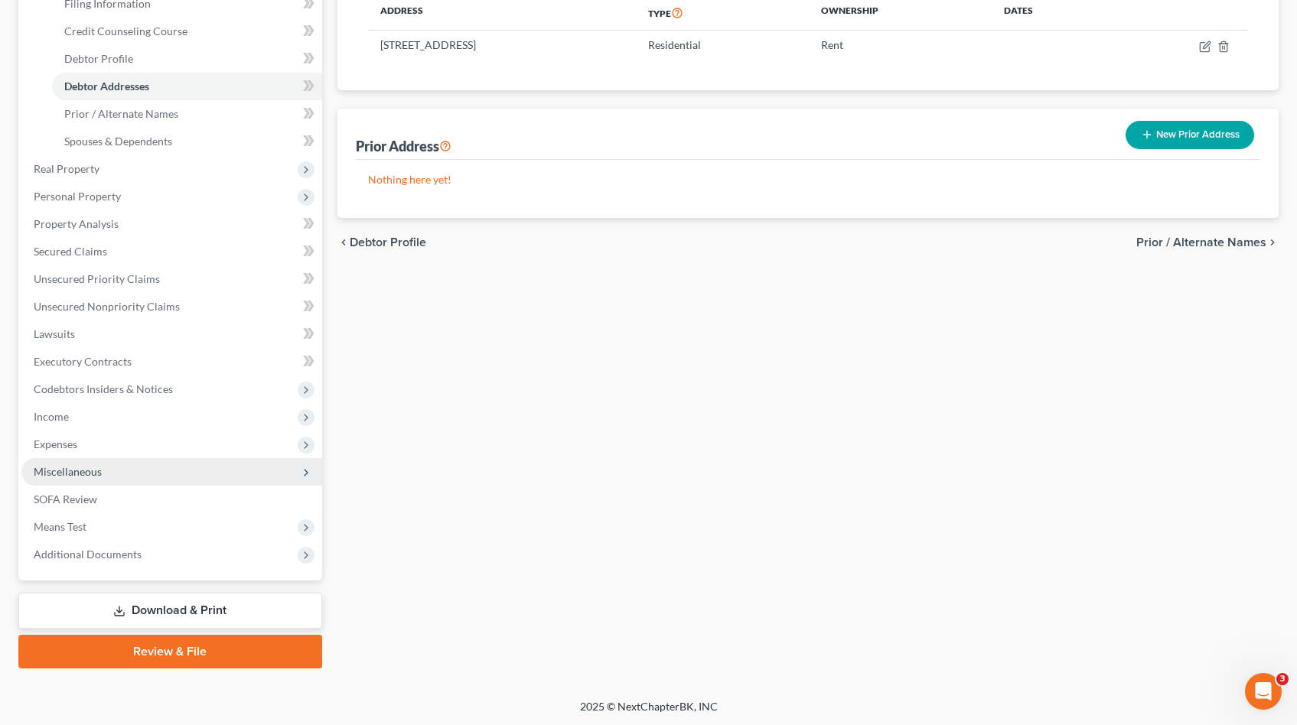
click at [96, 466] on span "Miscellaneous" at bounding box center [68, 471] width 68 height 13
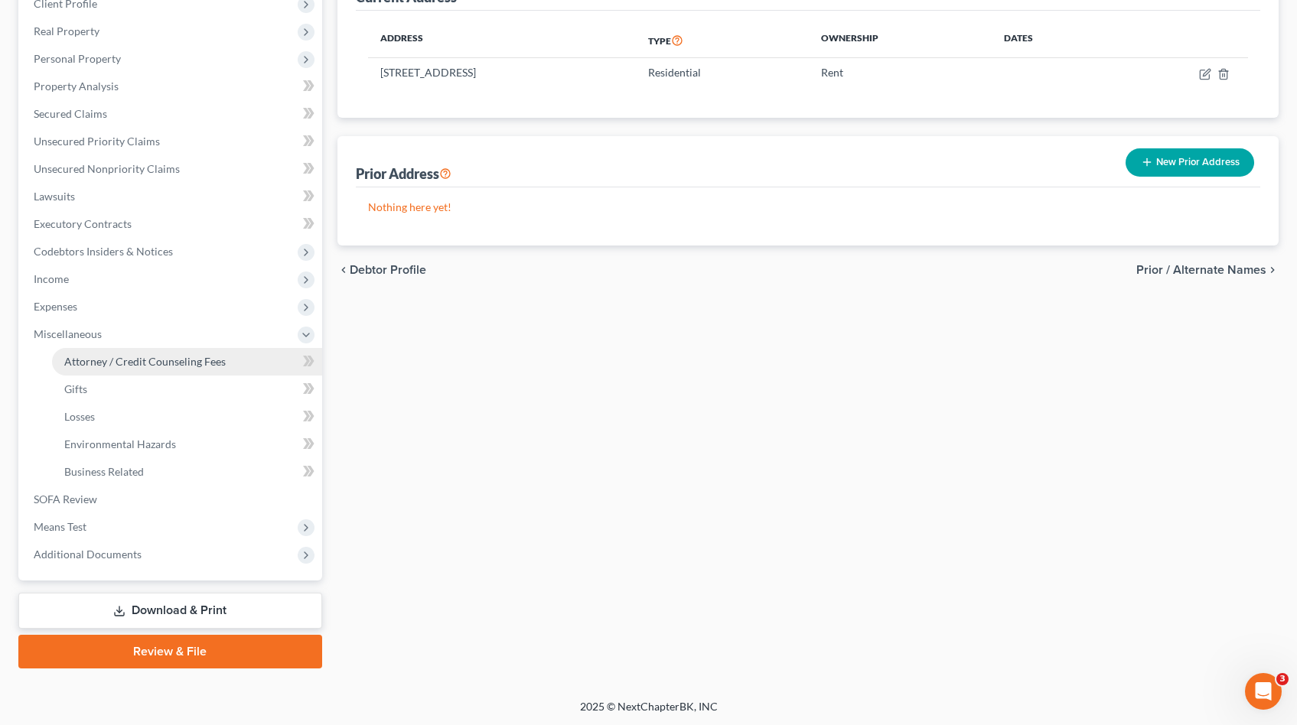
click at [132, 368] on link "Attorney / Credit Counseling Fees" at bounding box center [187, 362] width 270 height 28
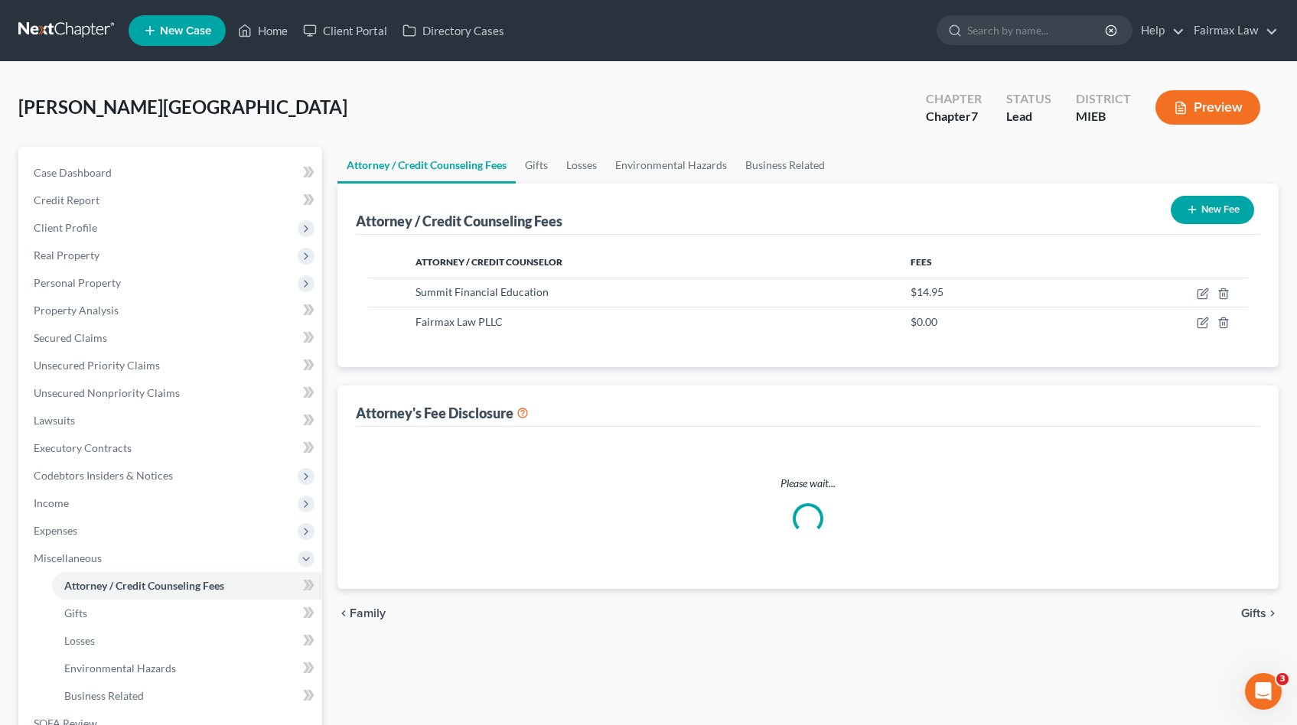
select select "2"
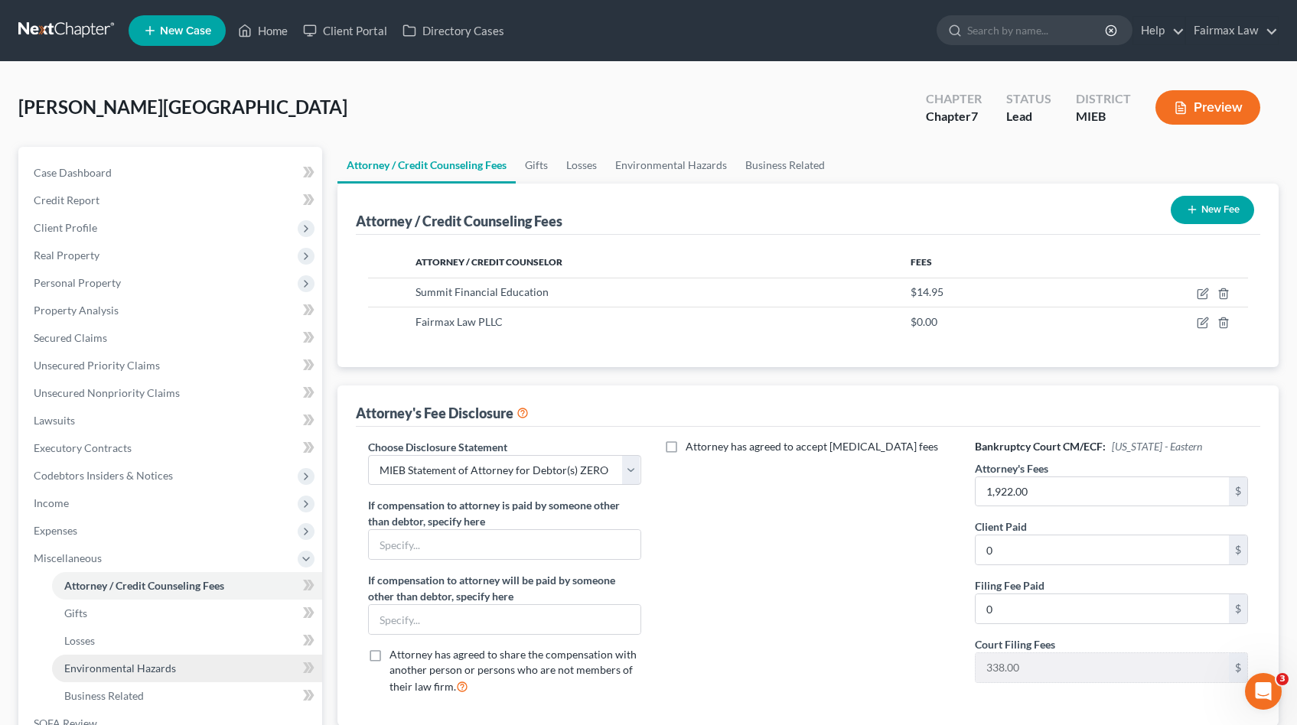
scroll to position [224, 0]
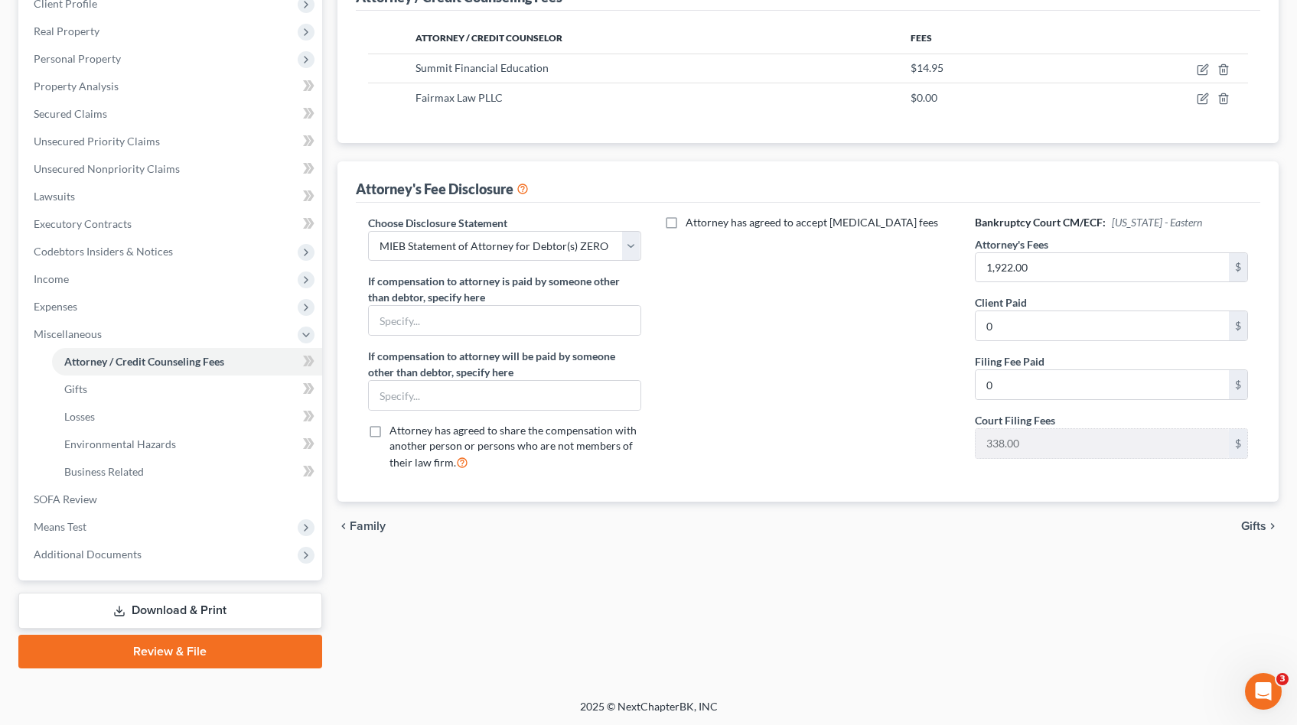
click at [174, 604] on link "Download & Print" at bounding box center [170, 611] width 304 height 36
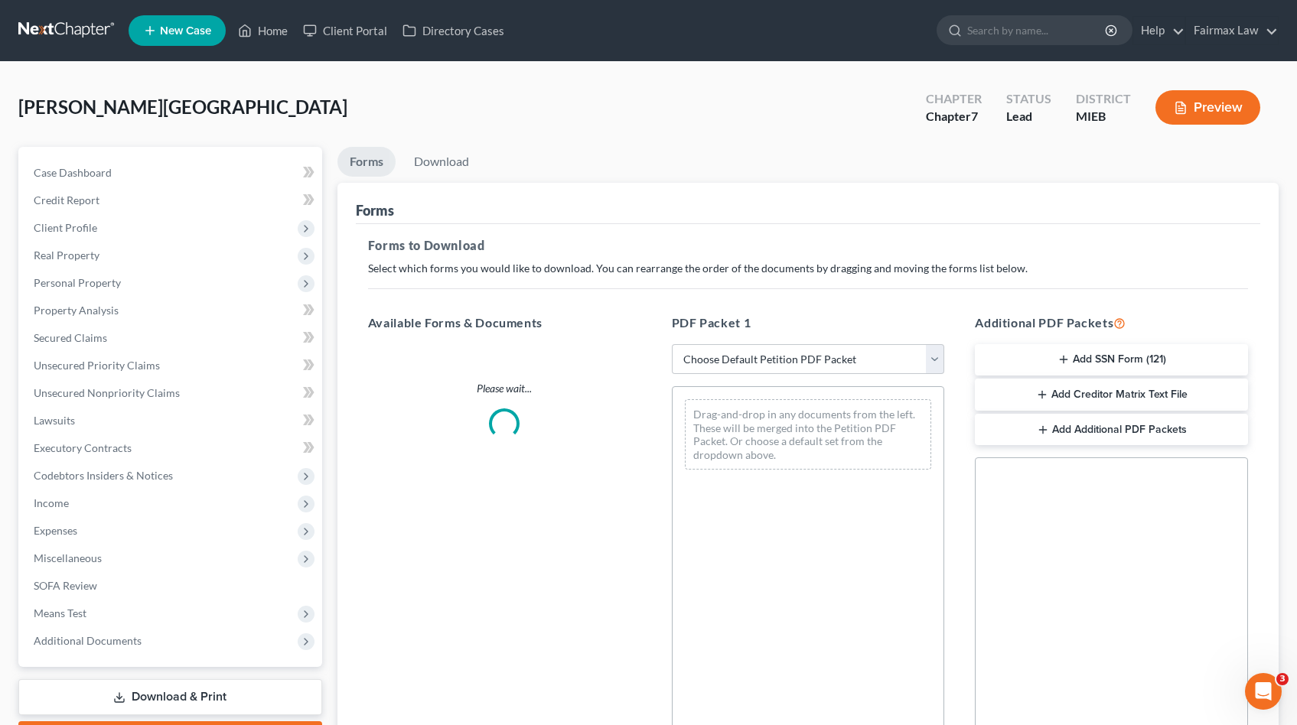
click at [645, 365] on button "Add SSN Form (121)" at bounding box center [1111, 360] width 273 height 32
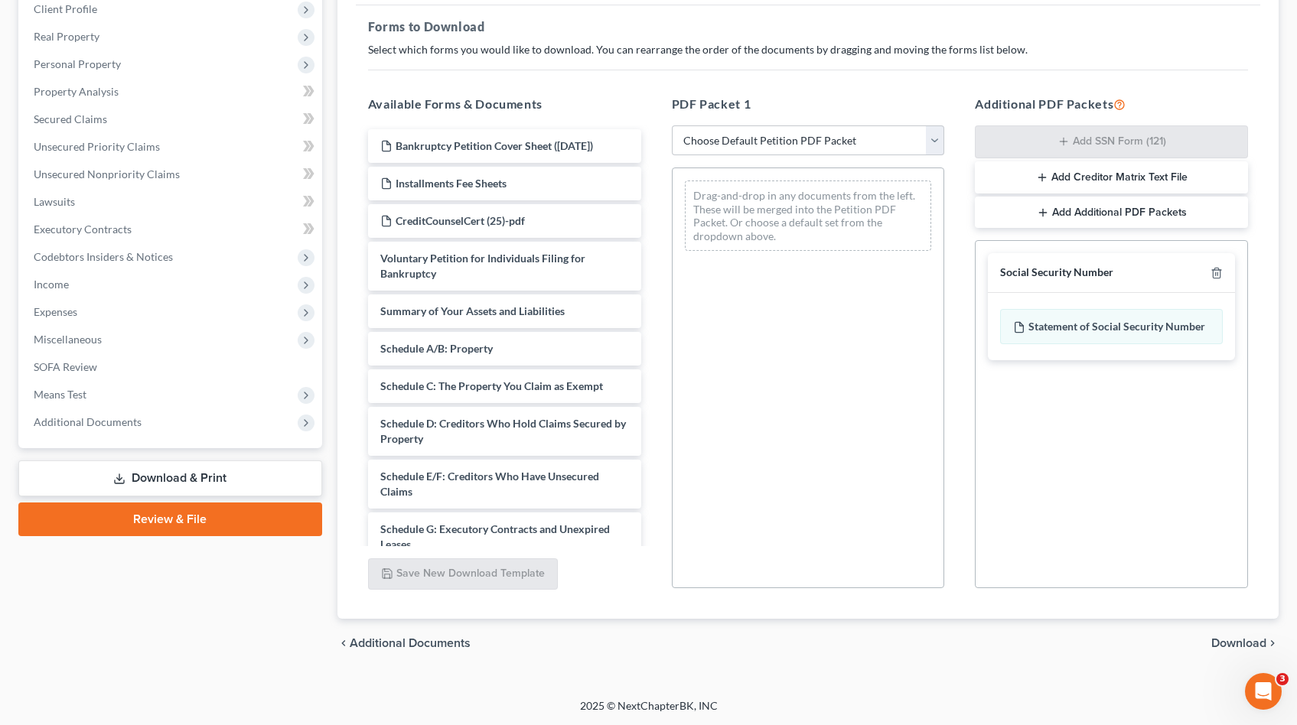
click at [645, 640] on span "Download" at bounding box center [1238, 643] width 55 height 12
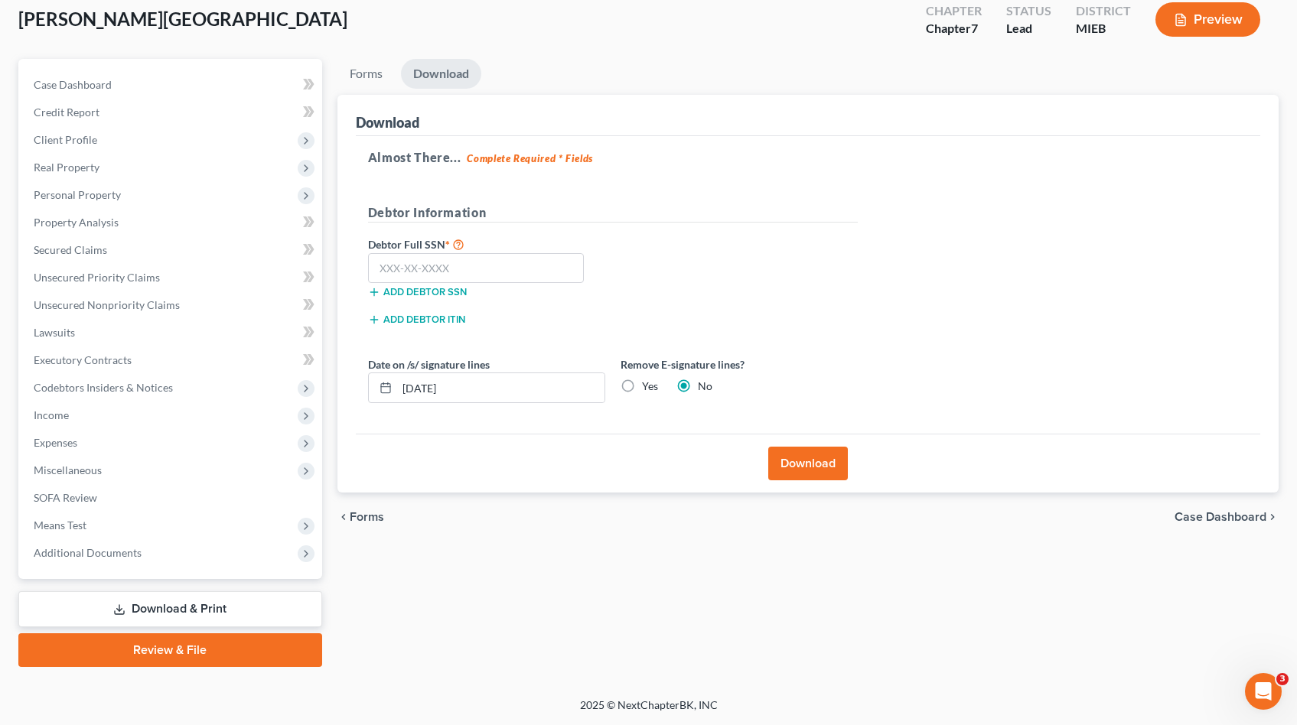
scroll to position [86, 0]
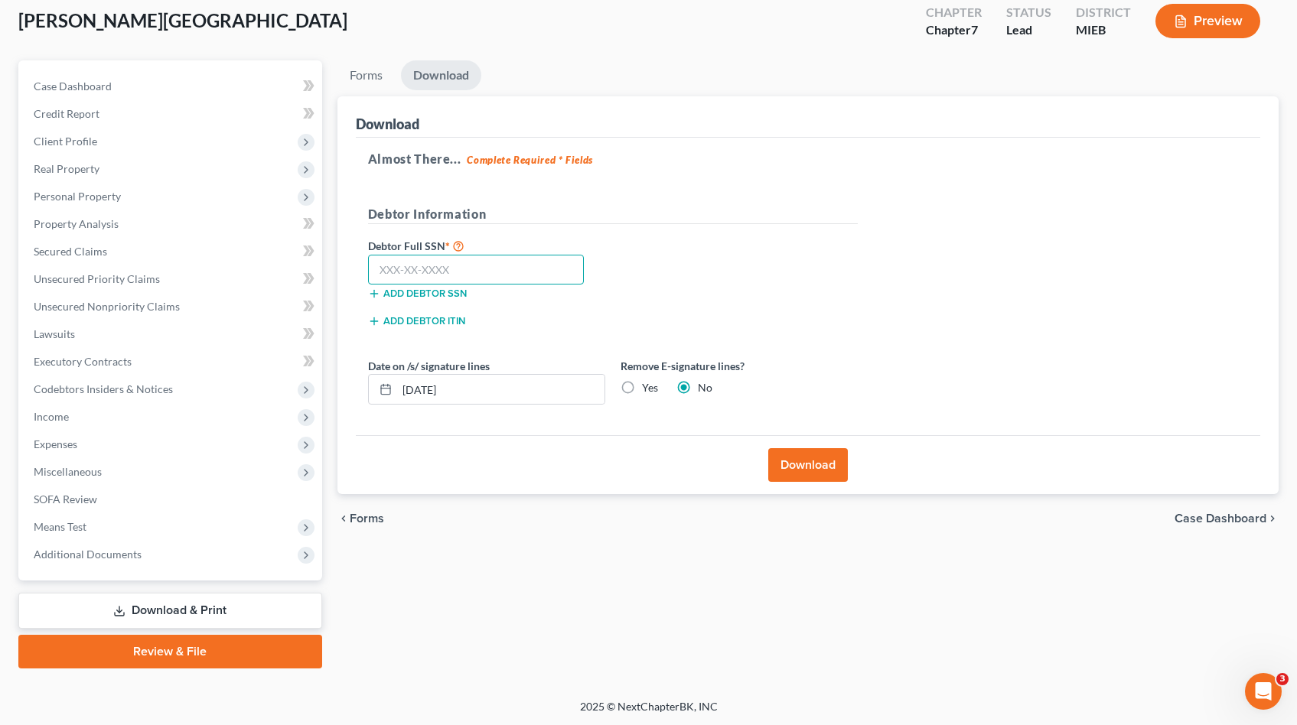
click at [490, 257] on input "text" at bounding box center [476, 270] width 217 height 31
paste input "374-27-9982"
type input "374-27-9982"
click at [645, 471] on button "Download" at bounding box center [808, 465] width 80 height 34
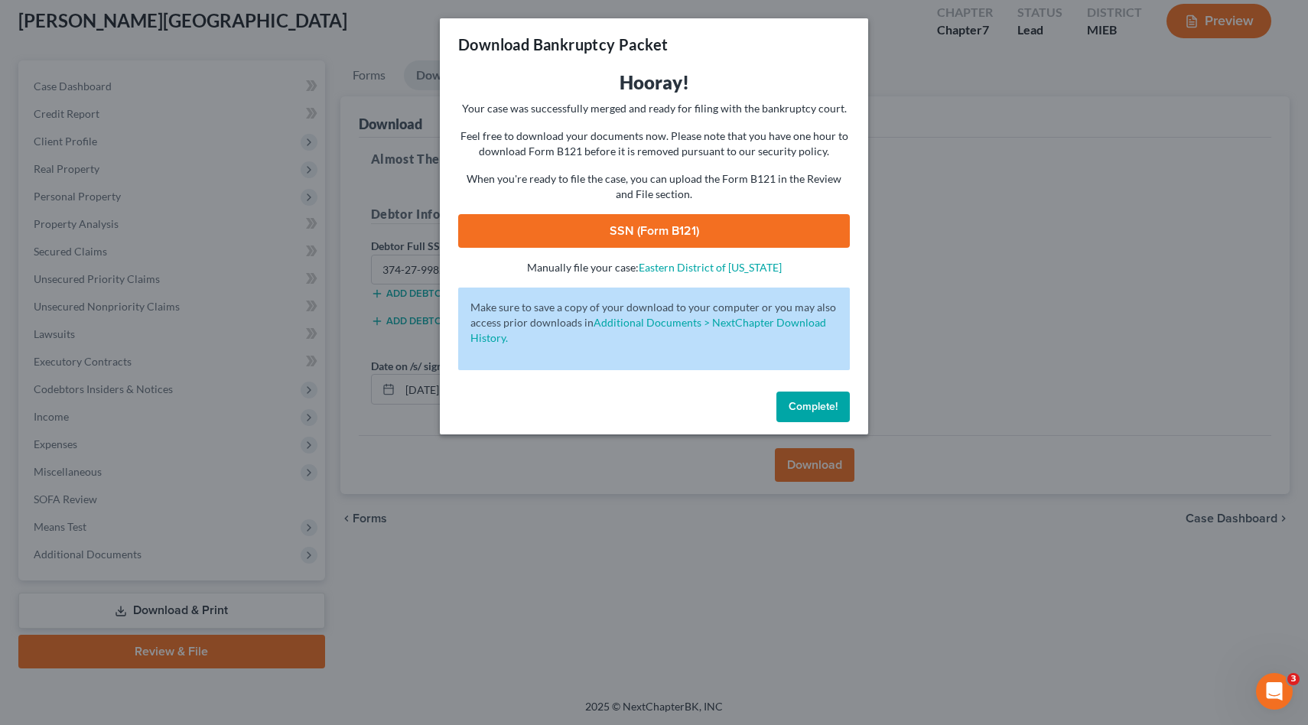
click at [645, 230] on link "SSN (Form B121)" at bounding box center [654, 231] width 392 height 34
click at [645, 413] on button "Complete!" at bounding box center [813, 407] width 73 height 31
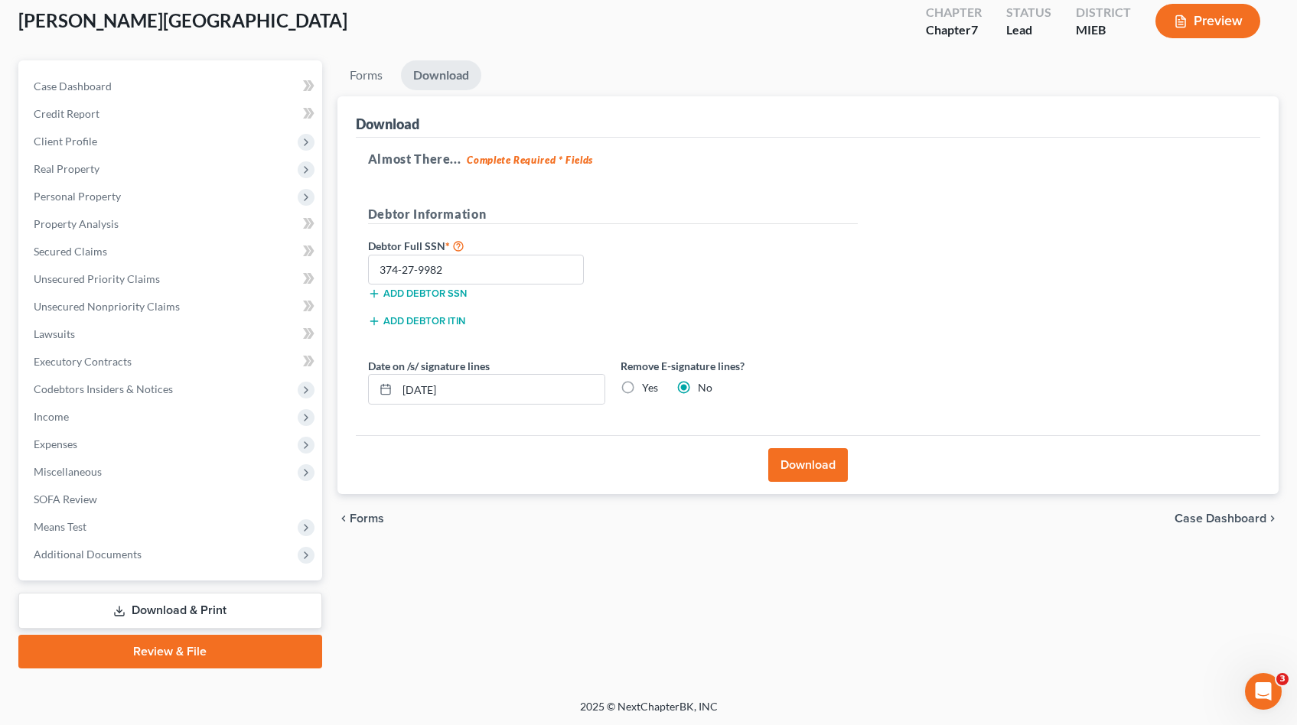
click at [255, 617] on link "Download & Print" at bounding box center [170, 611] width 304 height 36
click at [226, 647] on link "Review & File" at bounding box center [170, 652] width 304 height 34
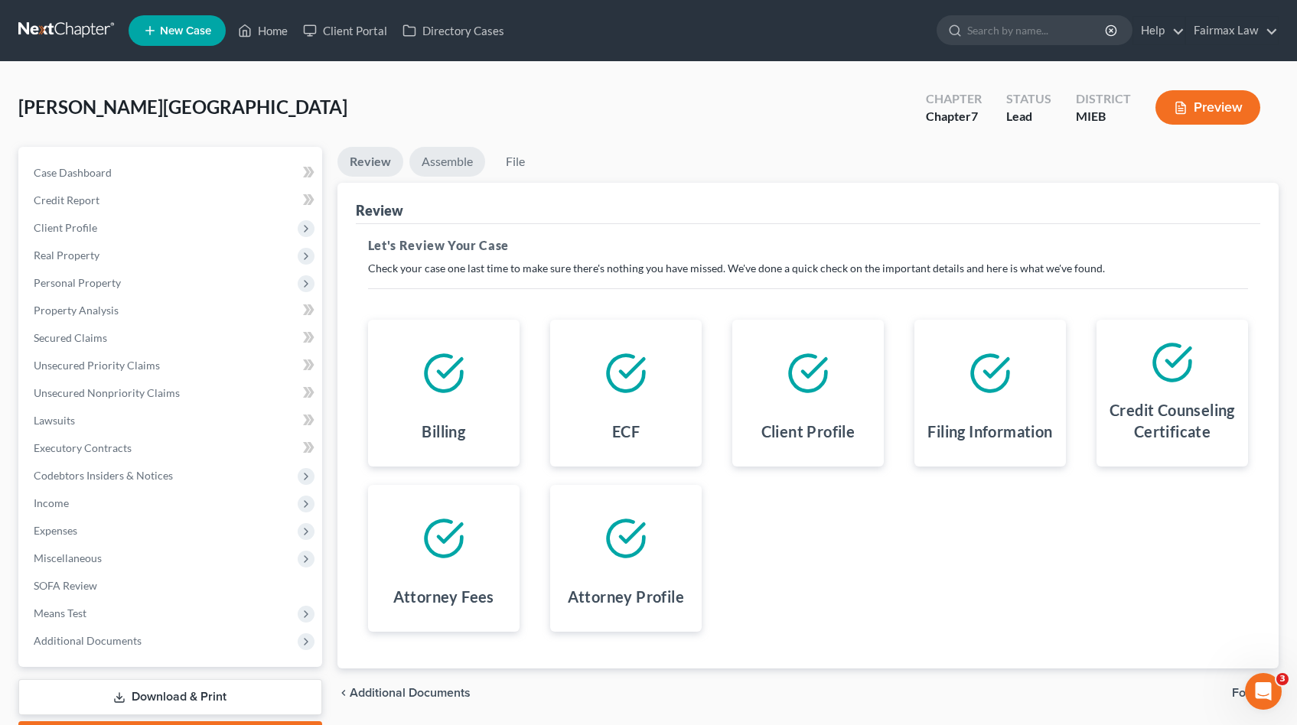
click at [445, 161] on link "Assemble" at bounding box center [447, 162] width 76 height 30
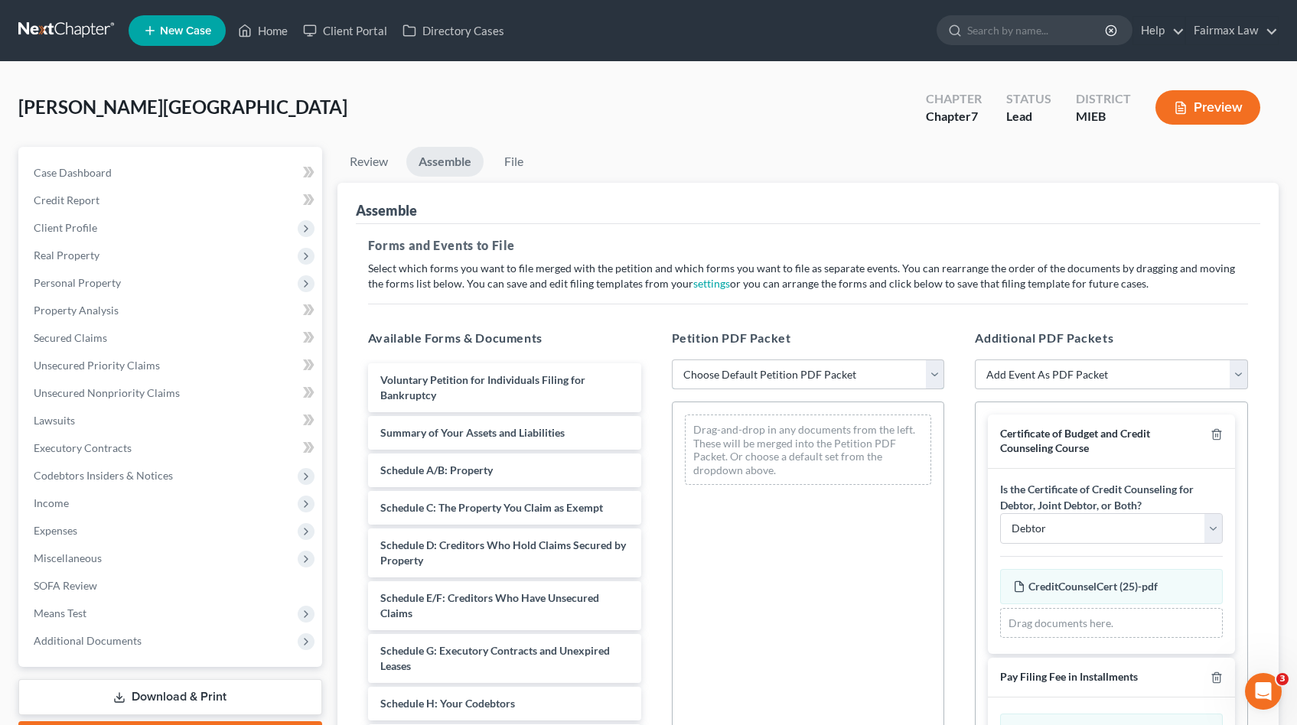
click at [645, 380] on select "Choose Default Petition PDF Packet Emergency Filing (Voluntary Petition and Cre…" at bounding box center [808, 375] width 273 height 31
select select "0"
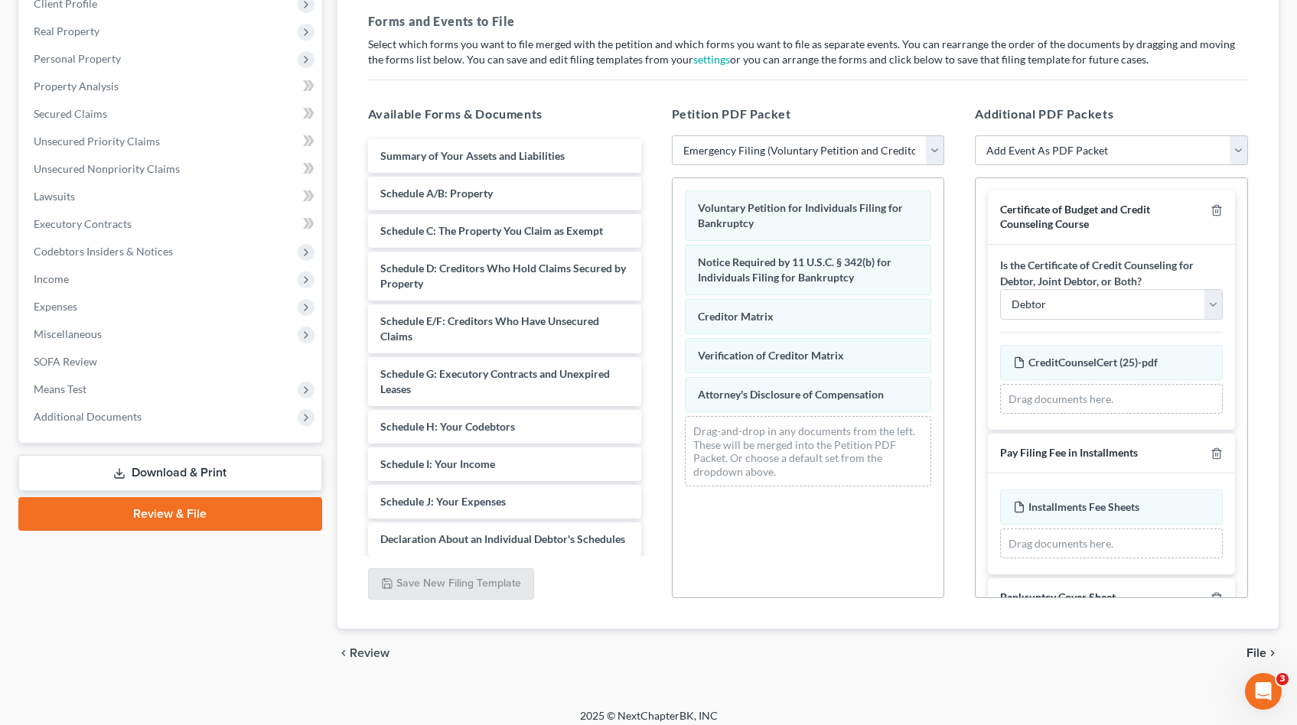
scroll to position [234, 0]
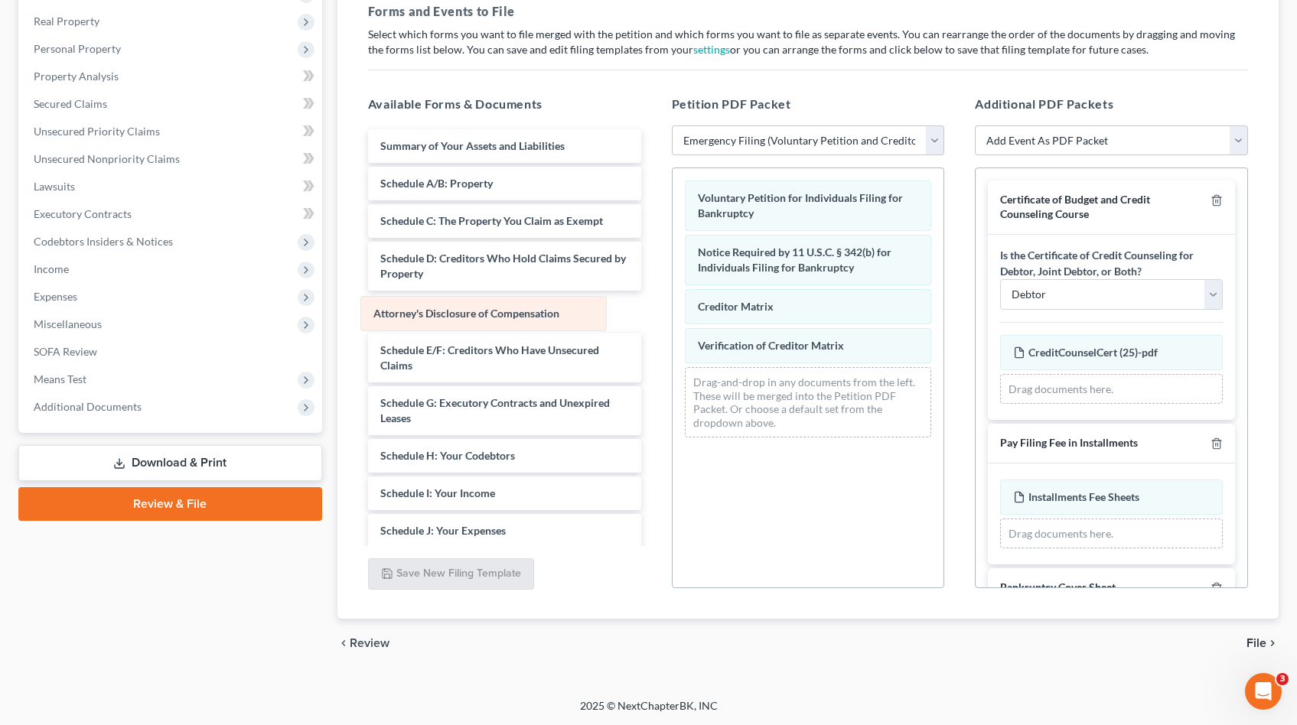
drag, startPoint x: 829, startPoint y: 386, endPoint x: 494, endPoint y: 307, distance: 344.3
click at [645, 307] on div "Attorney's Disclosure of Compensation Voluntary Petition for Individuals Filing…" at bounding box center [809, 309] width 272 height 282
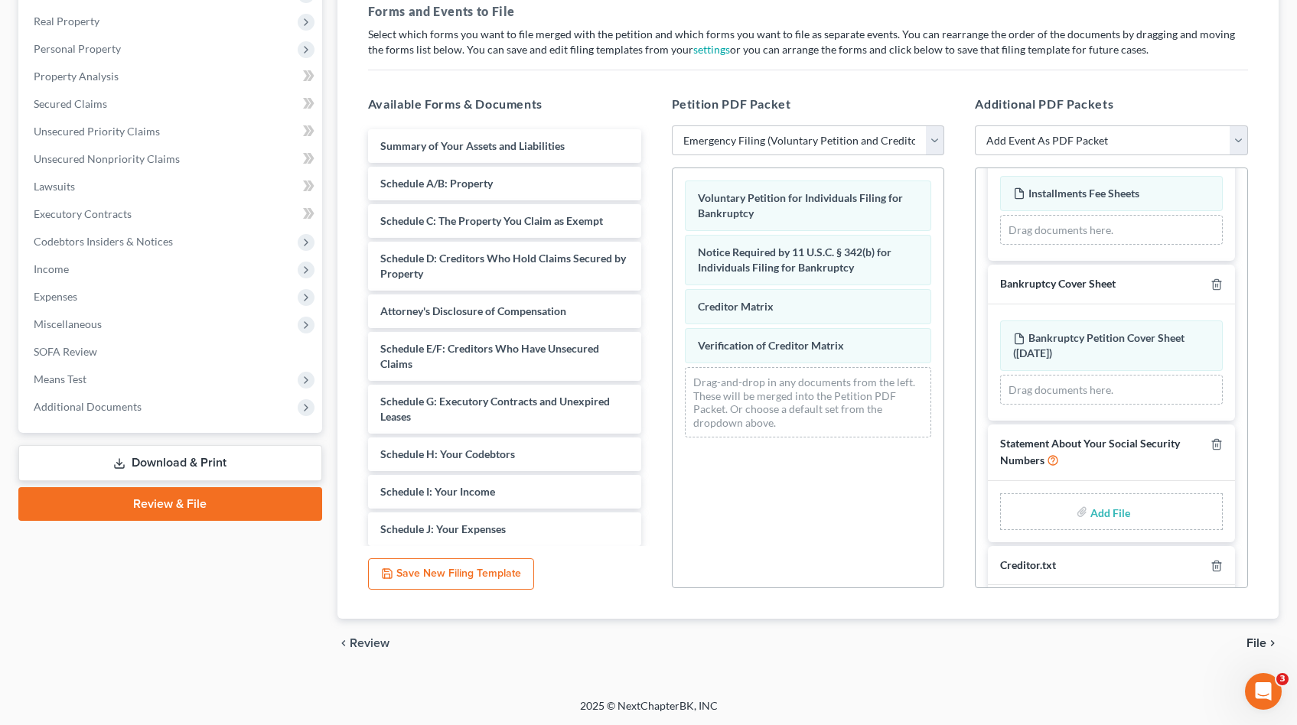
scroll to position [337, 0]
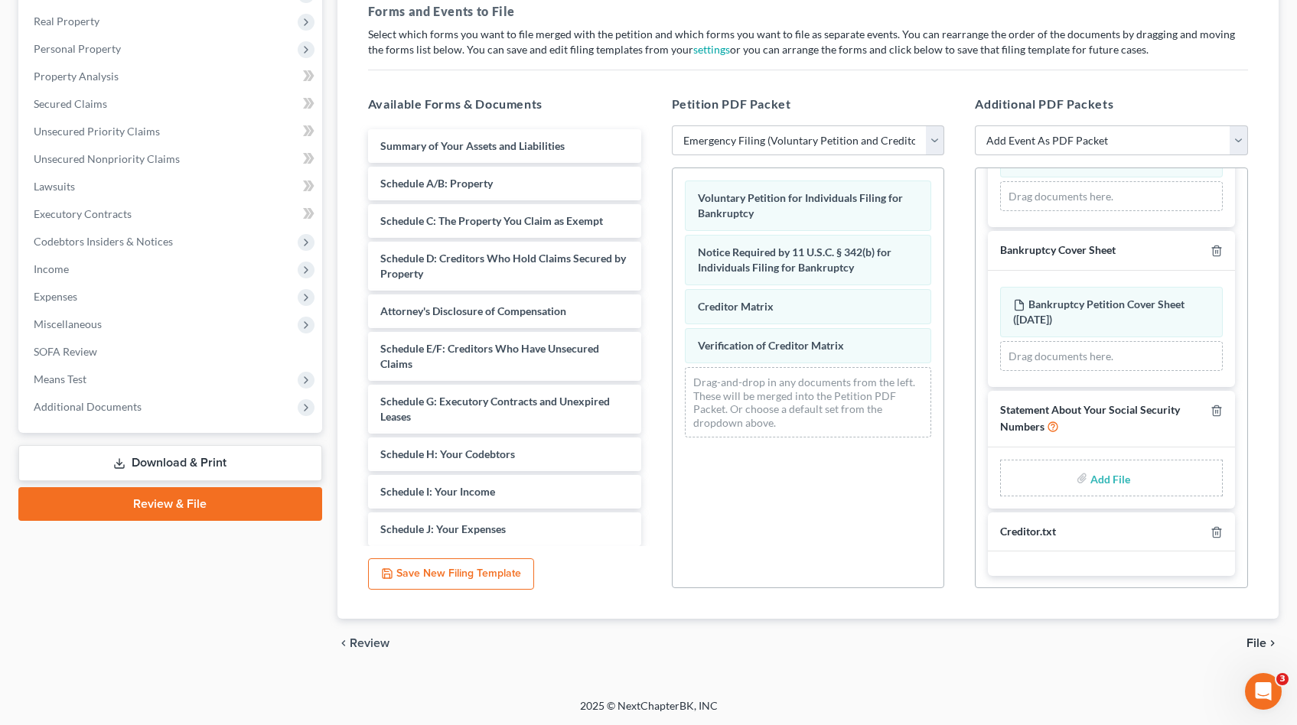
type input "C:\fakepath\SSN Jalen Earnest.pdf"
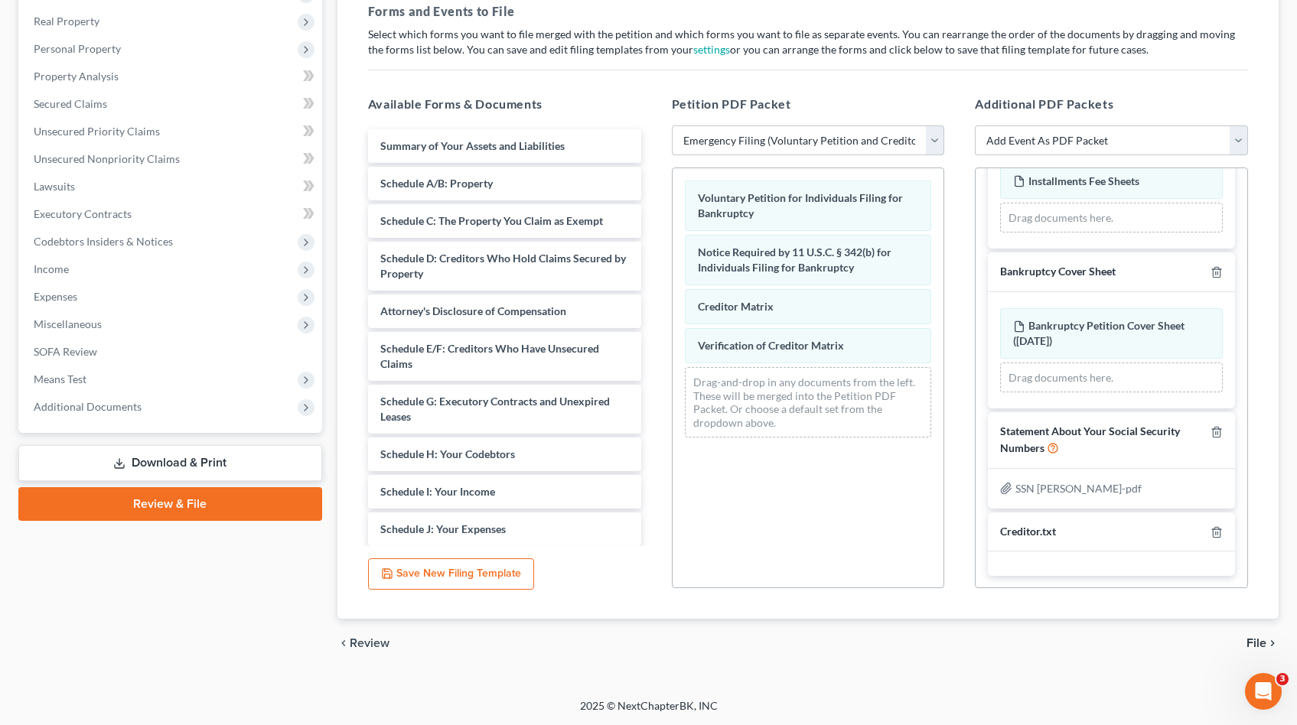
click at [645, 637] on span "File" at bounding box center [1256, 643] width 20 height 12
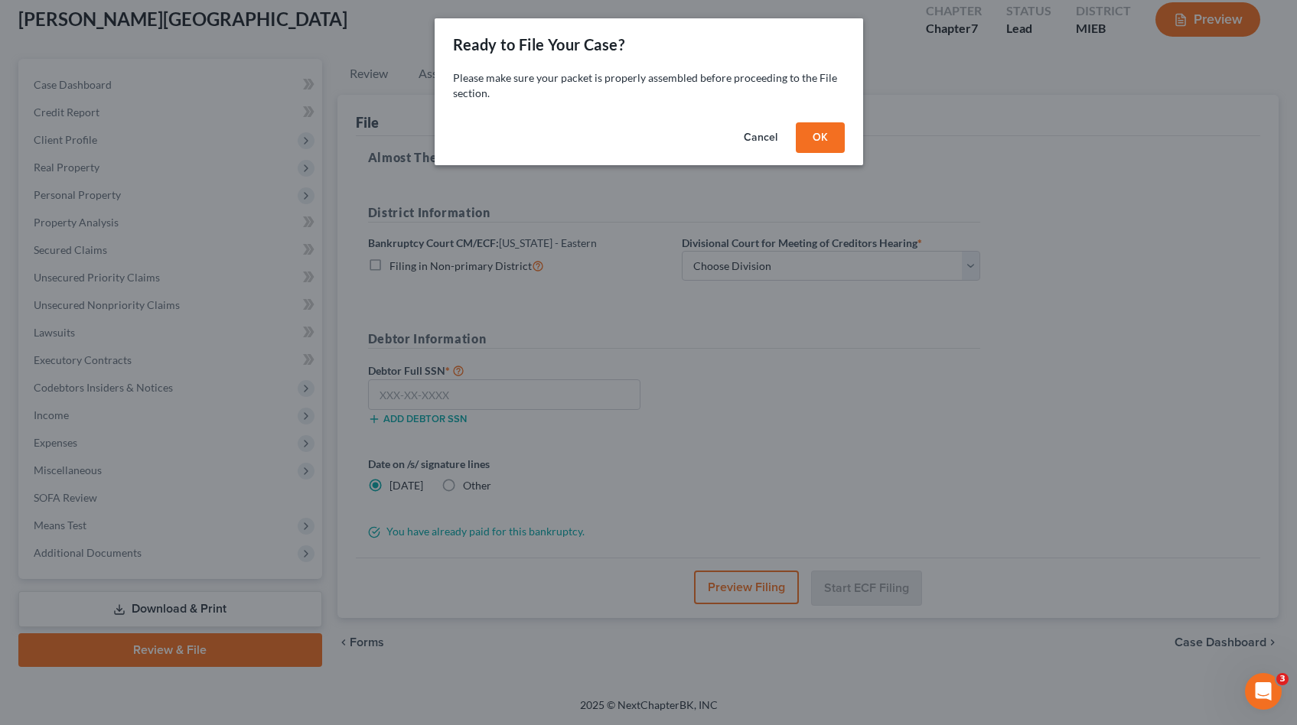
scroll to position [87, 0]
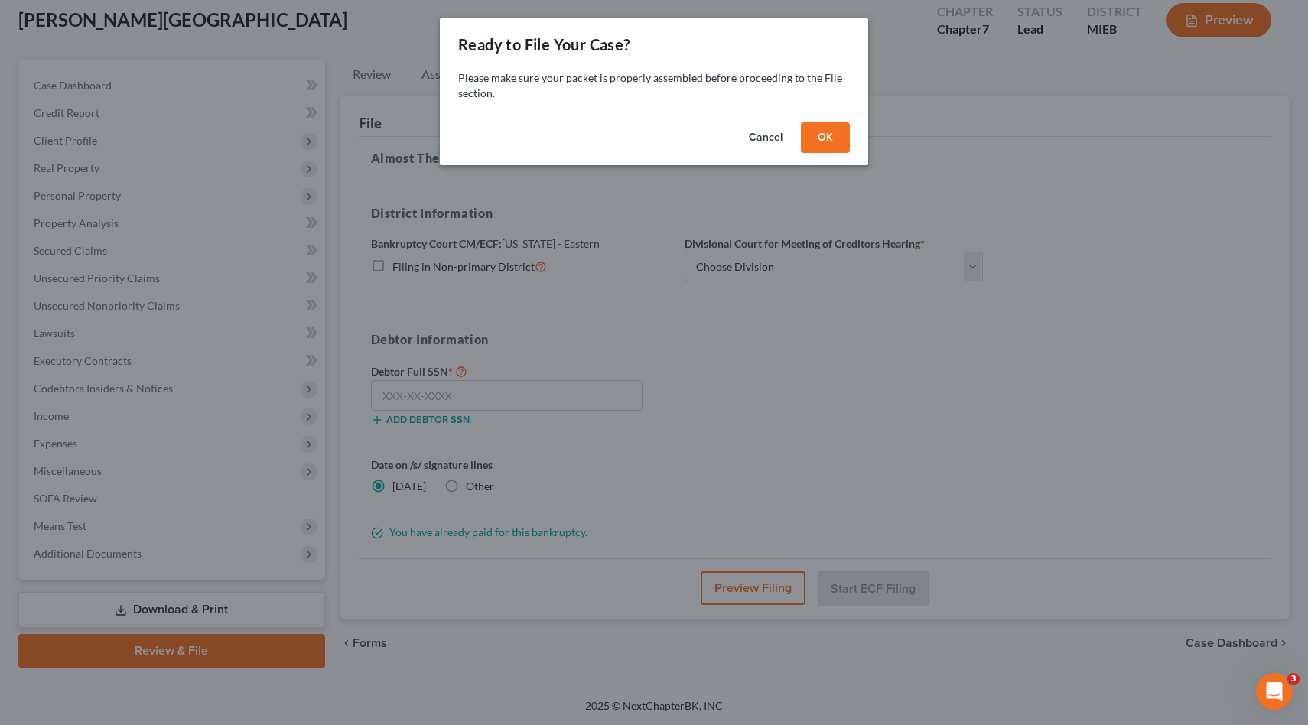
click at [645, 145] on button "OK" at bounding box center [825, 137] width 49 height 31
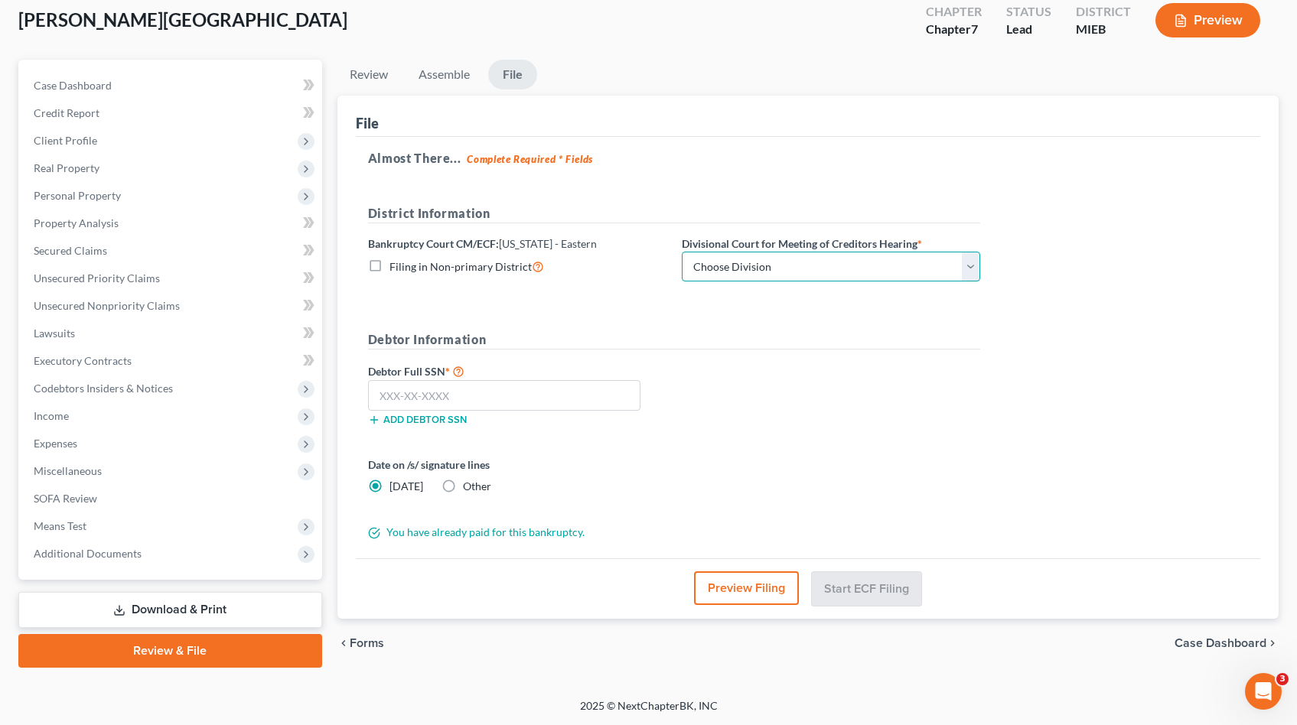
click at [645, 265] on select "Choose Division Bay City Detroit Flint" at bounding box center [831, 267] width 298 height 31
select select "1"
click at [577, 393] on input "text" at bounding box center [504, 395] width 272 height 31
paste input "374-27-9982"
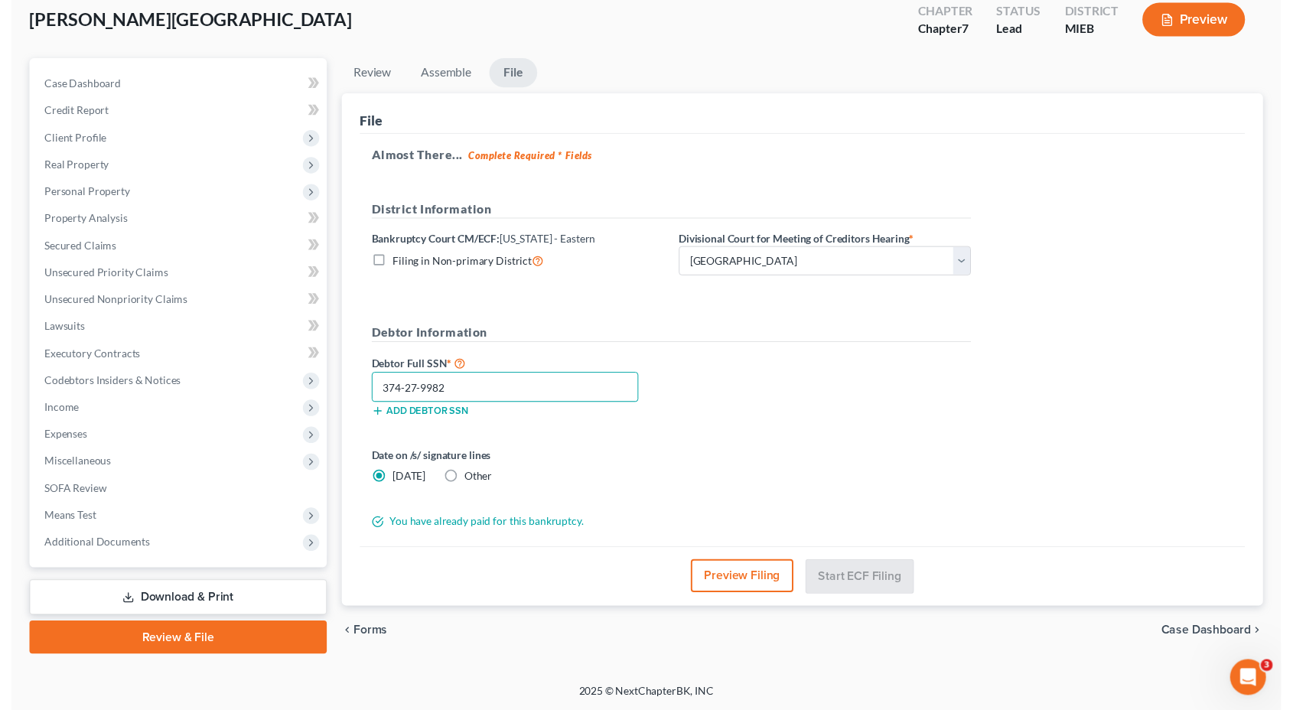
scroll to position [86, 0]
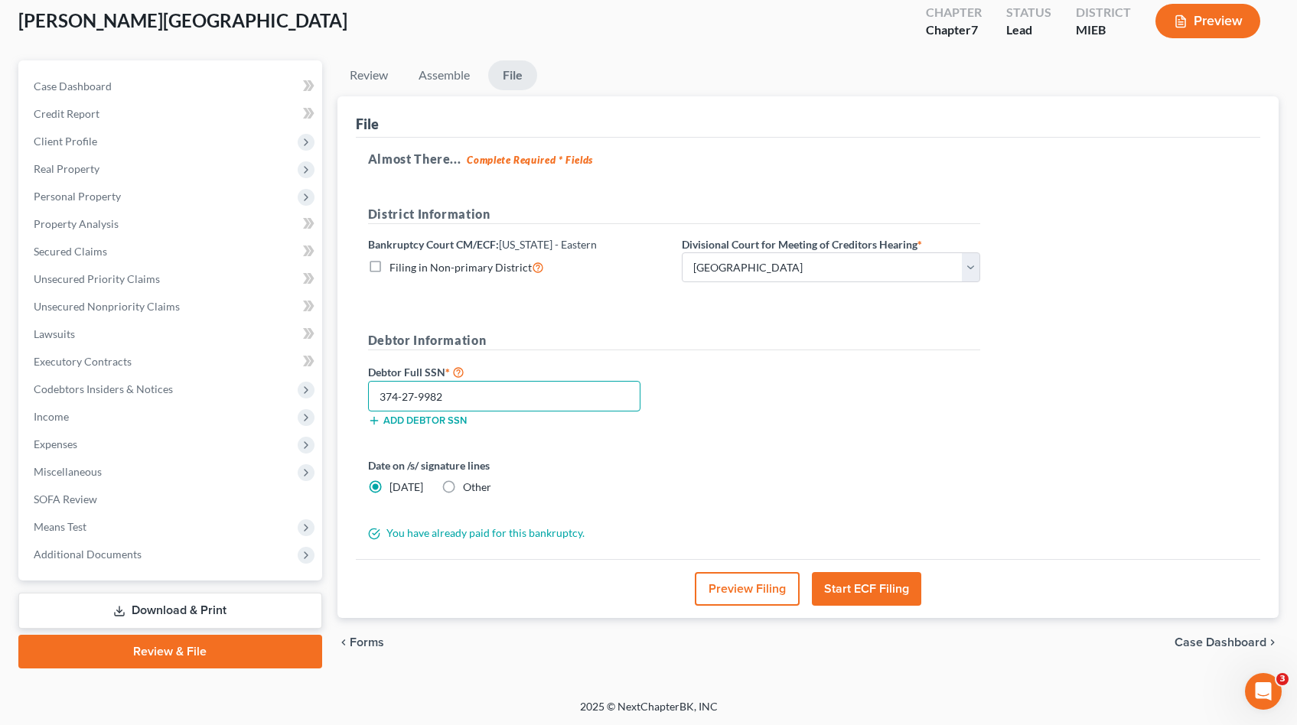
type input "374-27-9982"
click at [645, 588] on button "Start ECF Filing" at bounding box center [866, 589] width 109 height 34
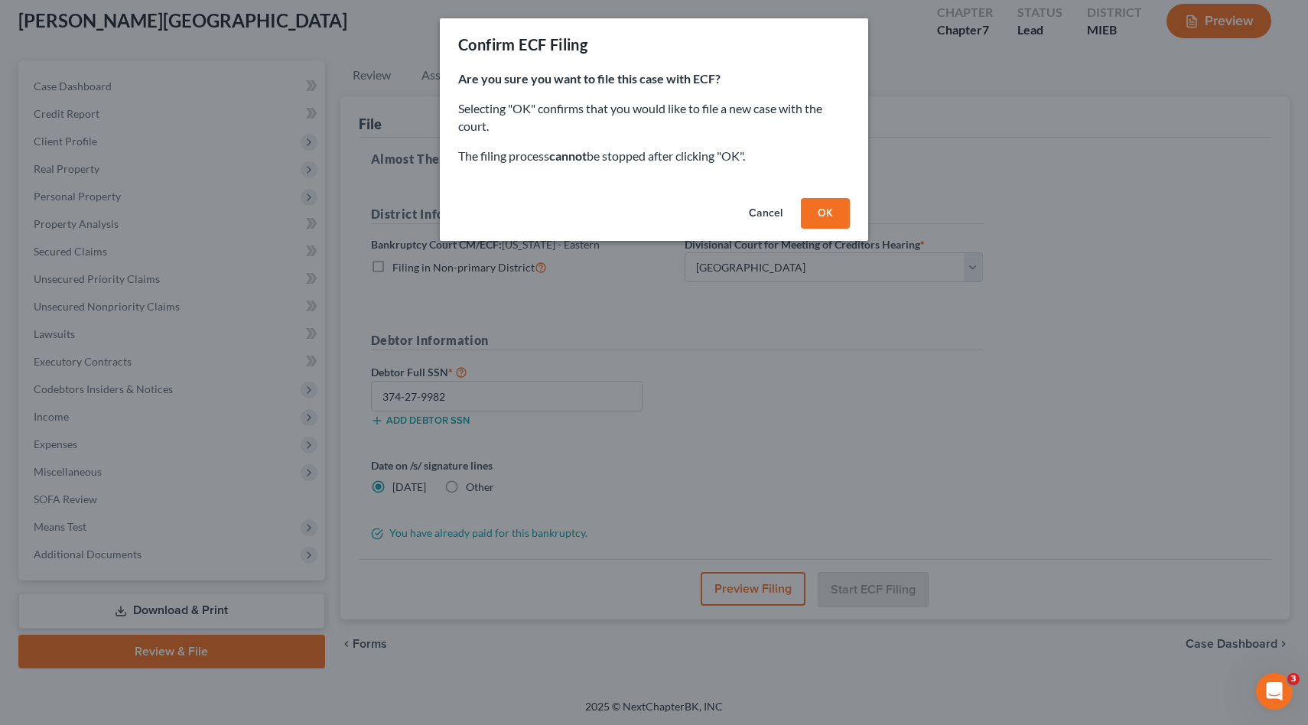
click at [645, 217] on button "OK" at bounding box center [825, 213] width 49 height 31
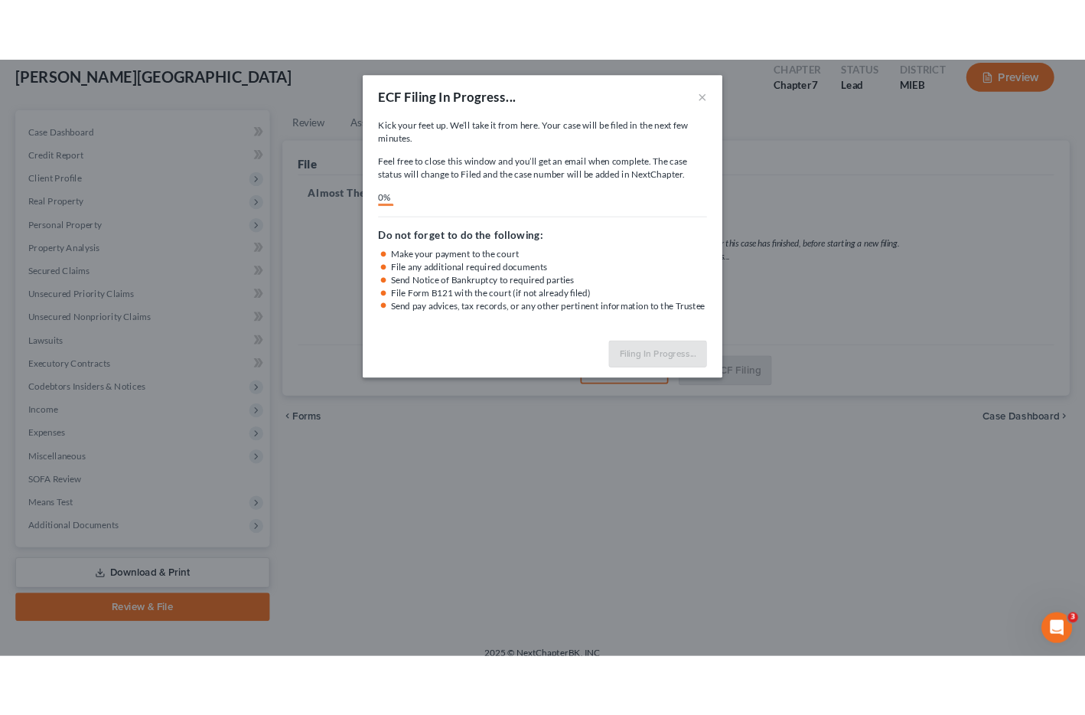
scroll to position [87, 0]
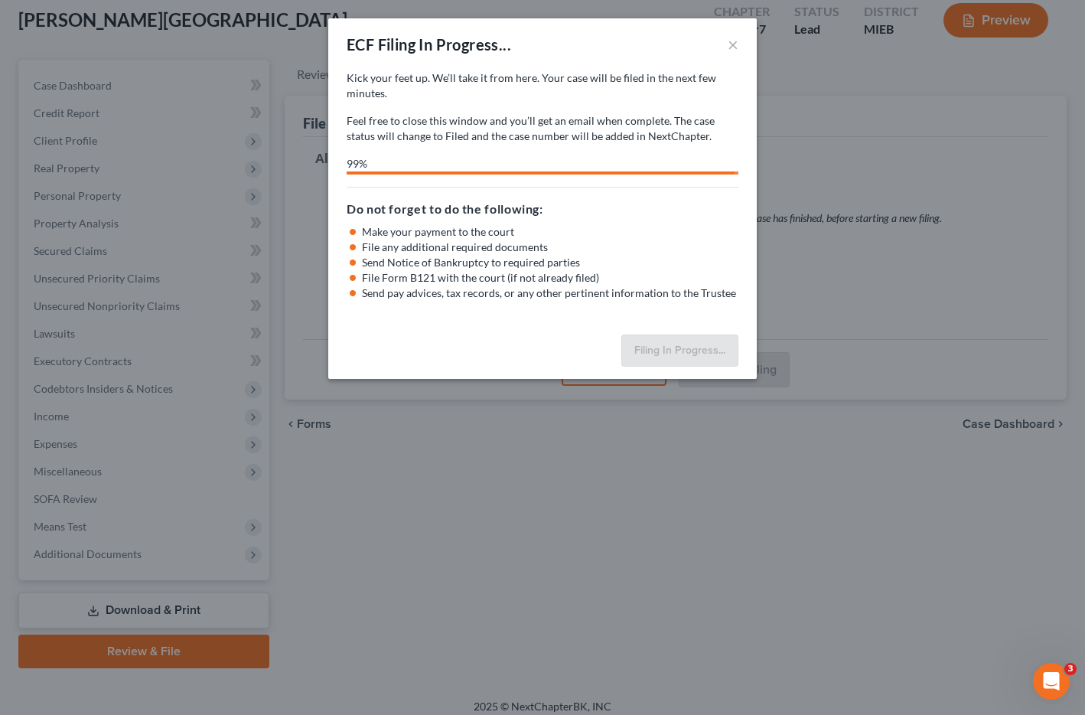
select select "1"
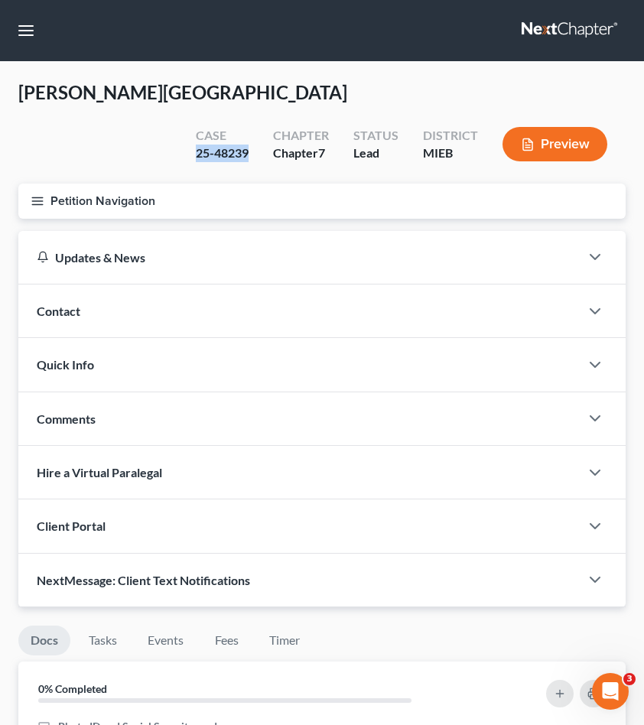
drag, startPoint x: 253, startPoint y: 117, endPoint x: 191, endPoint y: 117, distance: 62.0
click at [191, 123] on div "Case 25-48239" at bounding box center [222, 145] width 77 height 45
copy div "25-48239"
click at [31, 194] on icon "button" at bounding box center [38, 201] width 14 height 14
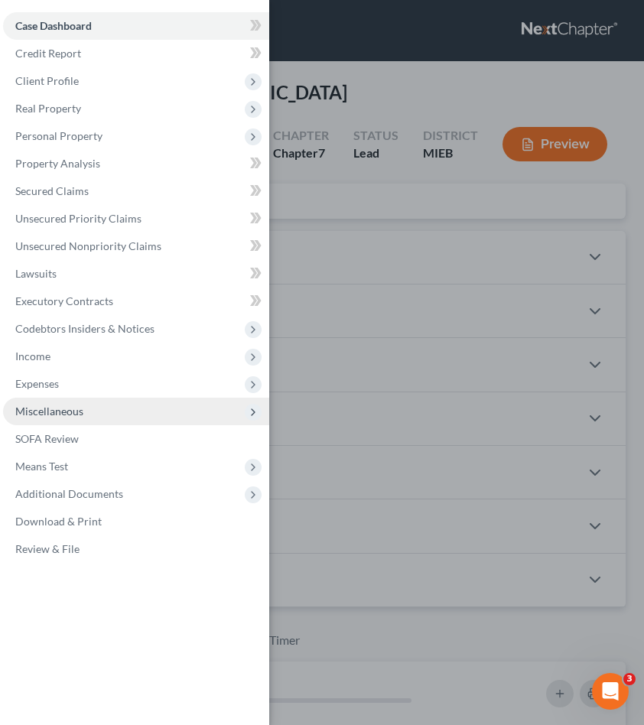
click at [99, 409] on span "Miscellaneous" at bounding box center [136, 412] width 266 height 28
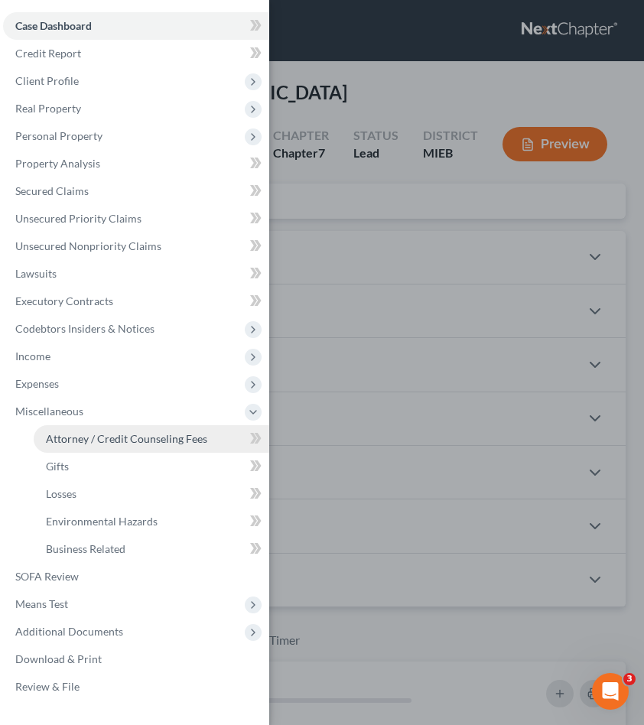
click at [96, 432] on link "Attorney / Credit Counseling Fees" at bounding box center [152, 439] width 236 height 28
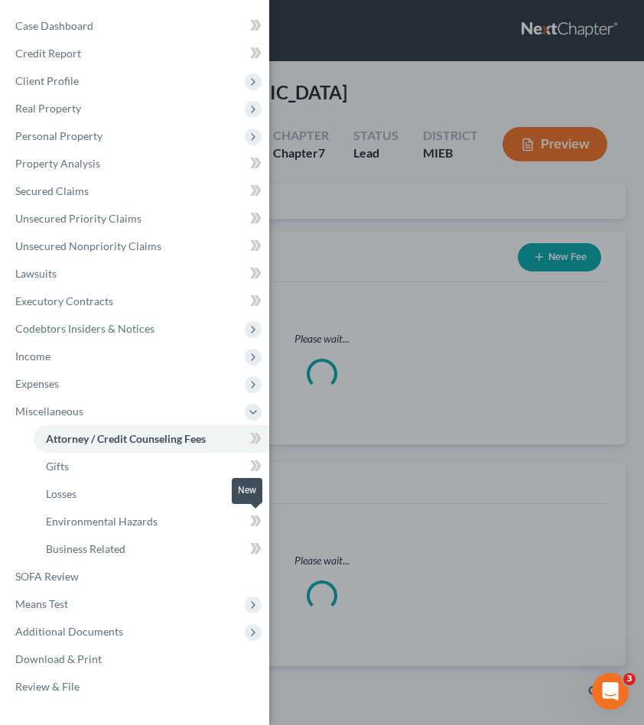
select select "2"
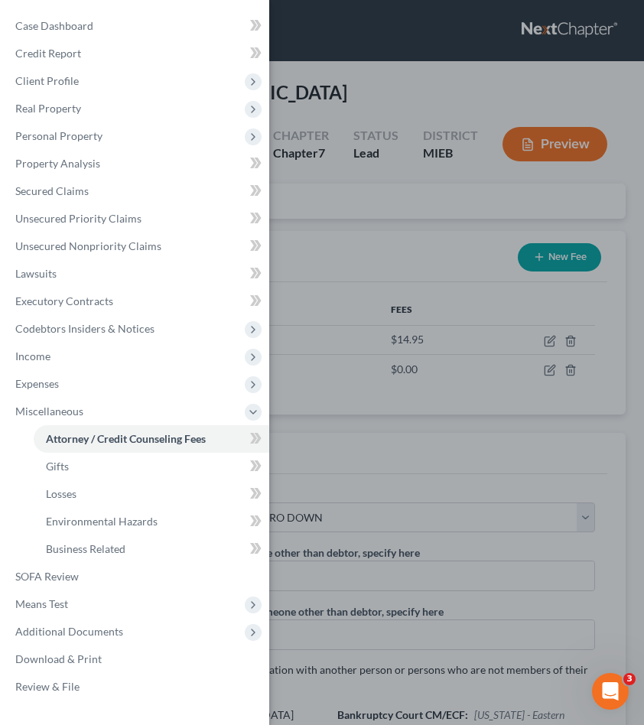
click at [468, 449] on div "Case Dashboard Payments Invoices Payments Payments Credit Report Client Profile" at bounding box center [322, 362] width 644 height 725
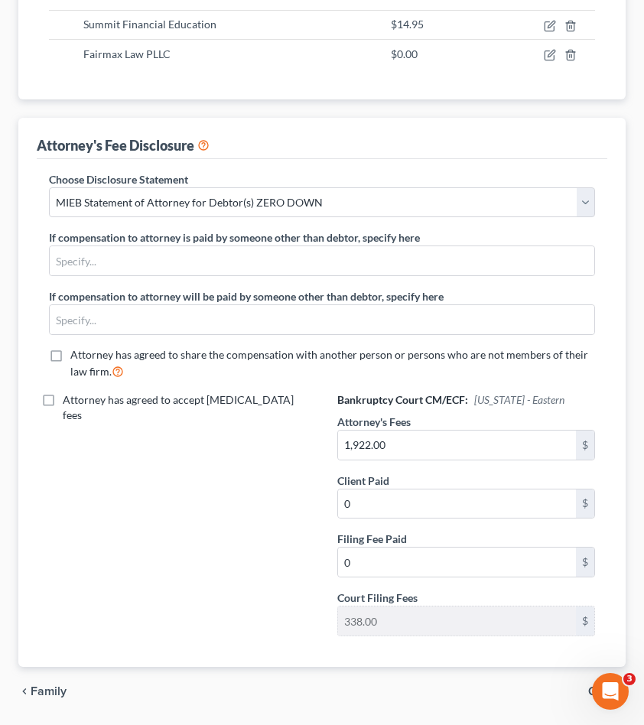
scroll to position [327, 0]
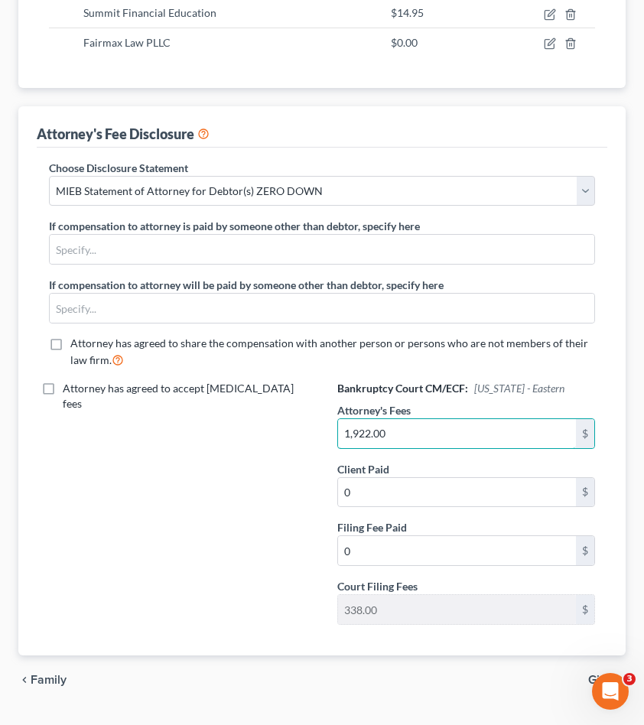
drag, startPoint x: 412, startPoint y: 394, endPoint x: 174, endPoint y: 380, distance: 237.6
click at [174, 380] on div "Choose Disclosure Statement Select WDMI - Chapter 13 - Disclosure of Attorney C…" at bounding box center [322, 398] width 577 height 477
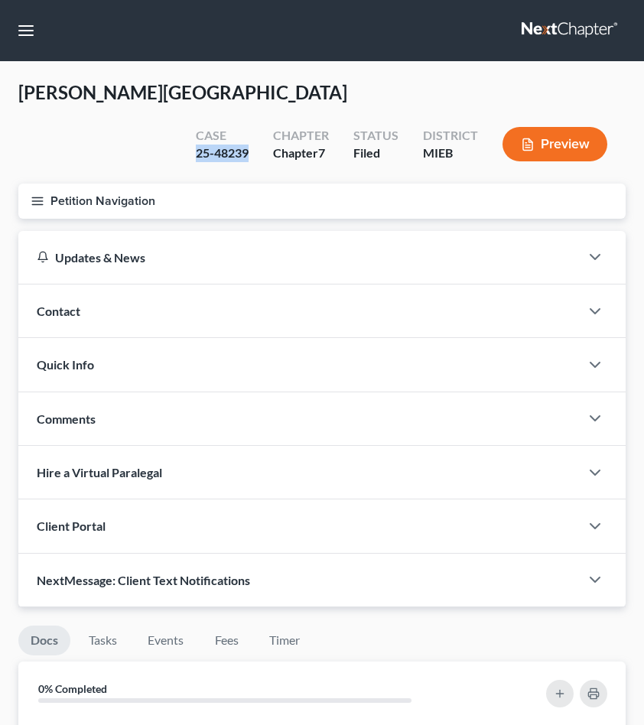
drag, startPoint x: 243, startPoint y: 117, endPoint x: 187, endPoint y: 119, distance: 55.1
click at [187, 123] on div "Case 25-48239" at bounding box center [222, 145] width 77 height 45
copy div "25-48239"
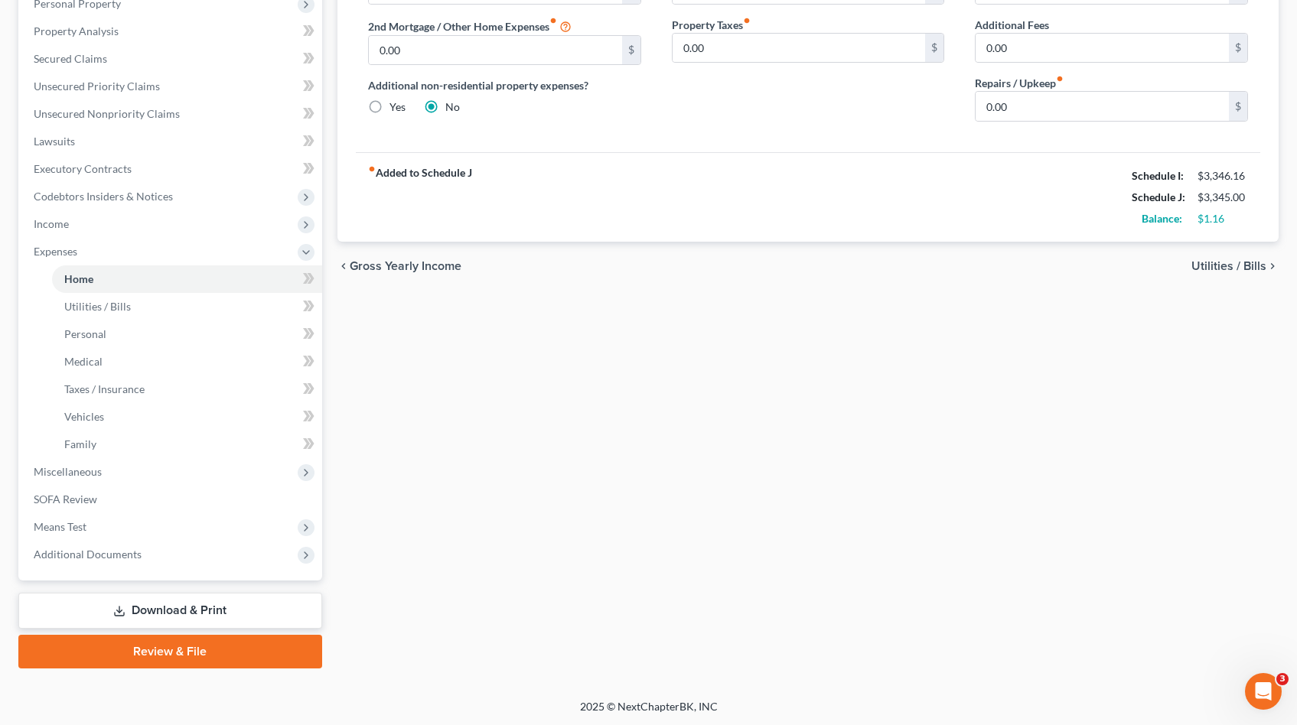
click at [139, 608] on link "Download & Print" at bounding box center [170, 611] width 304 height 36
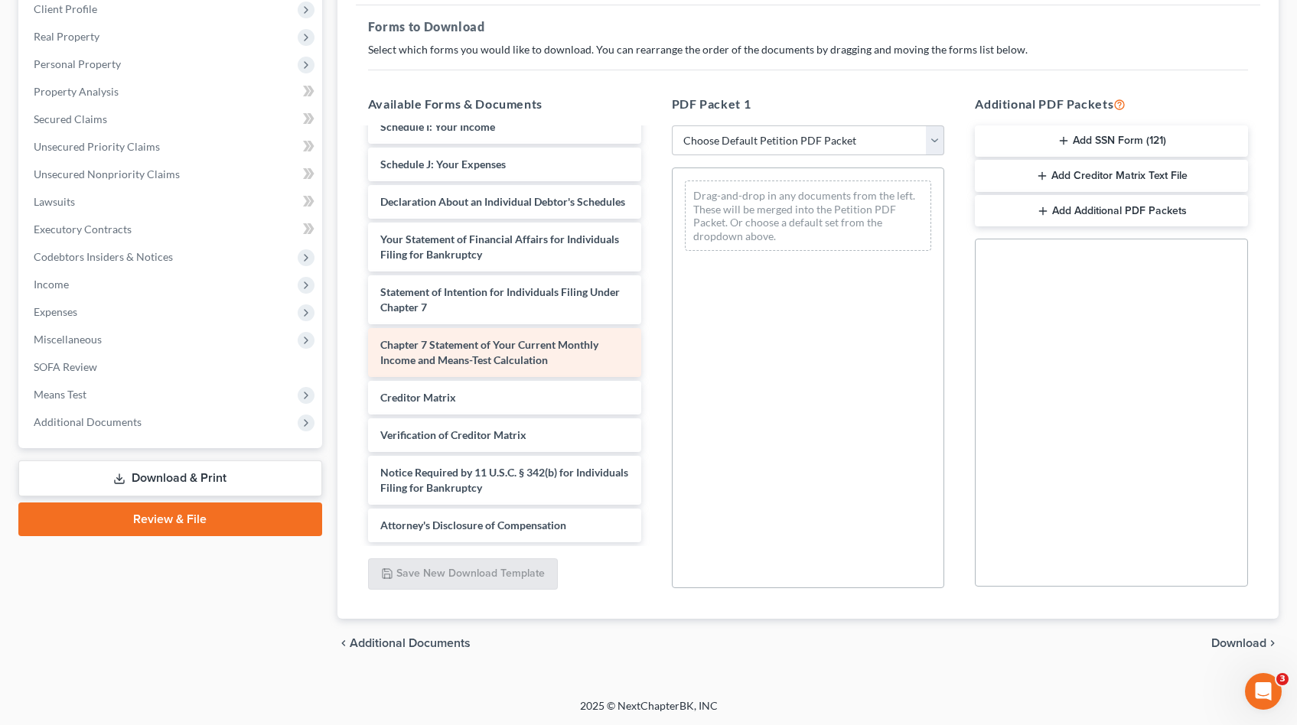
scroll to position [471, 0]
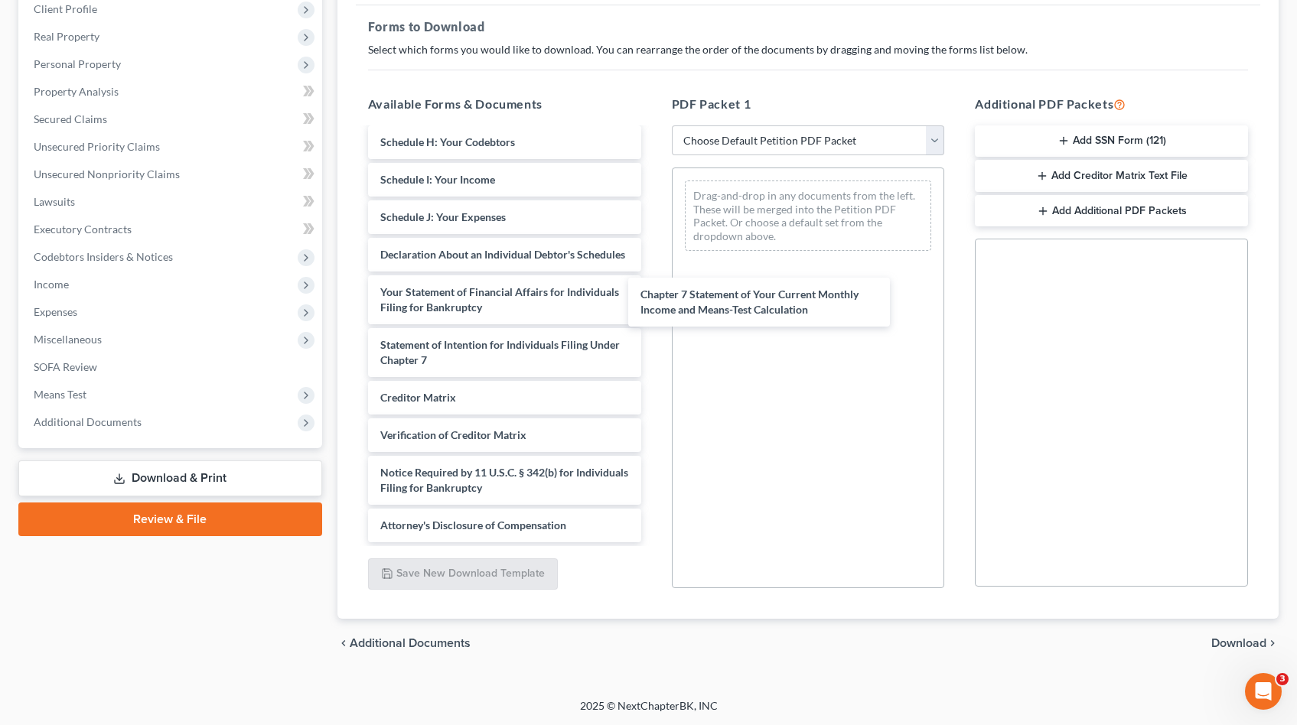
click at [653, 309] on div "Chapter 7 Statement of Your Current Monthly Income and Means-Test Calculation B…" at bounding box center [505, 115] width 298 height 853
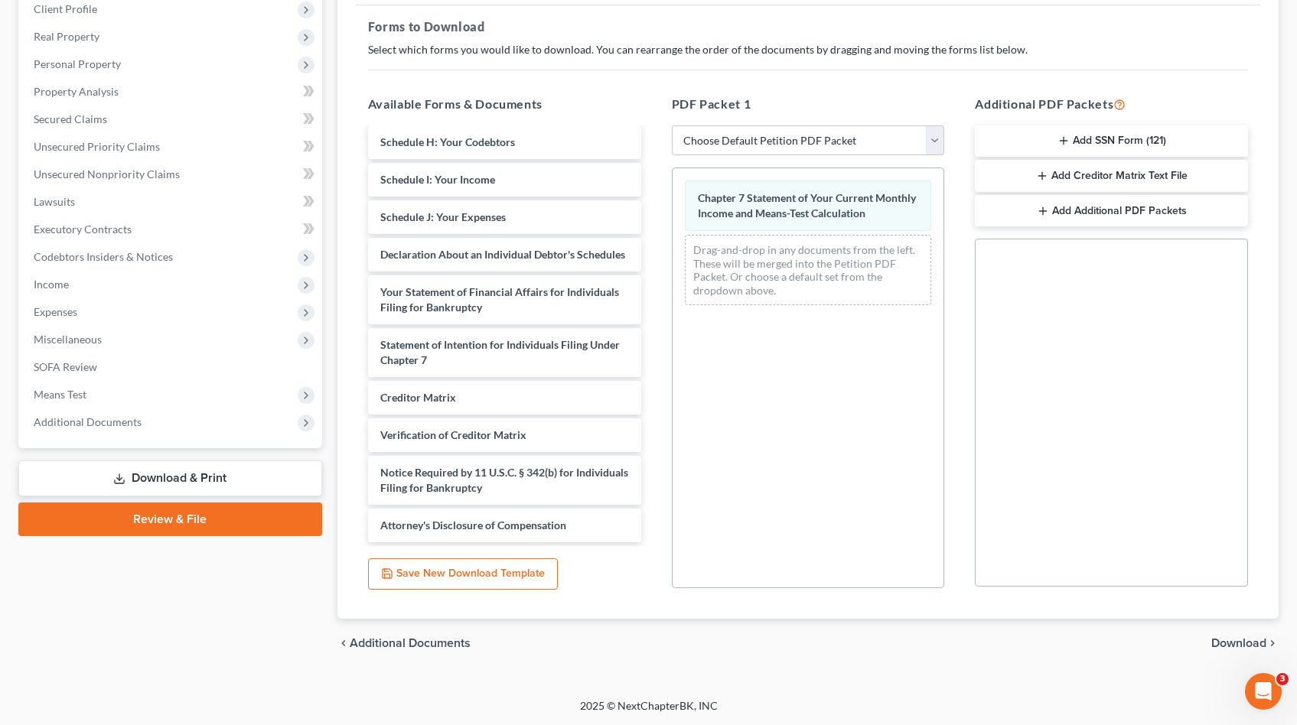
click at [1227, 643] on span "Download" at bounding box center [1238, 643] width 55 height 12
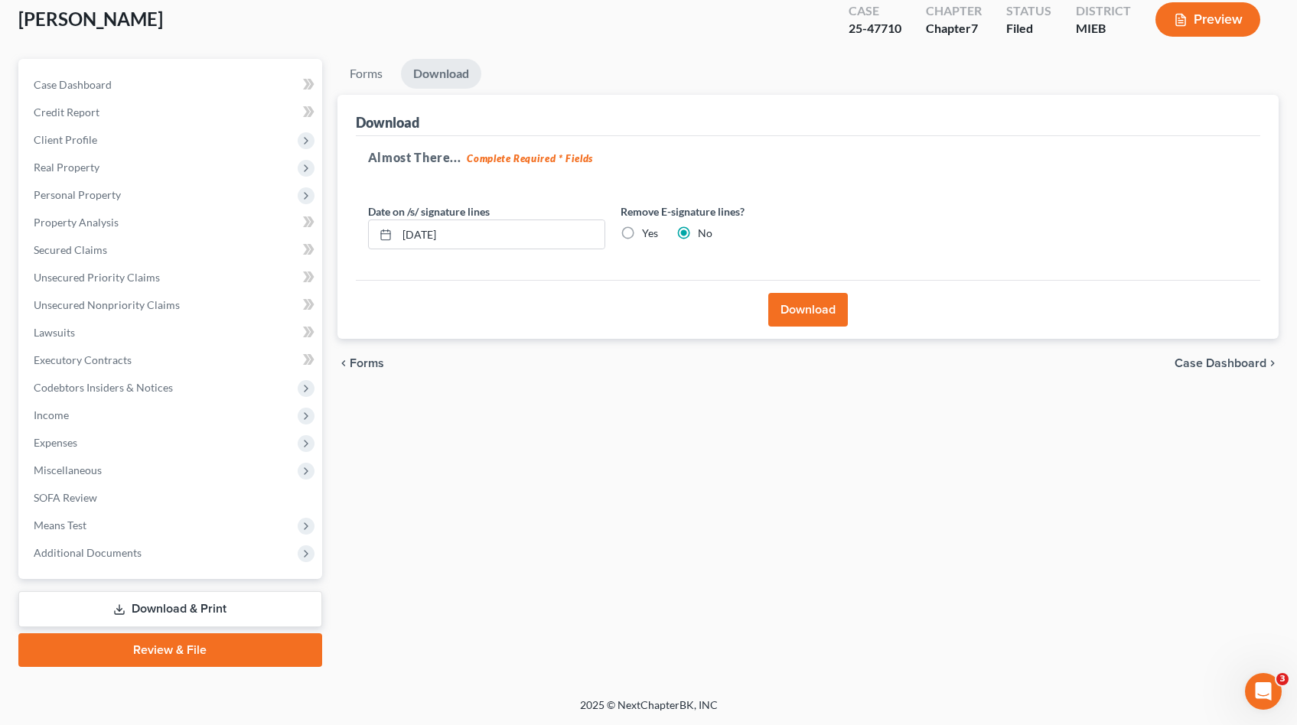
scroll to position [86, 0]
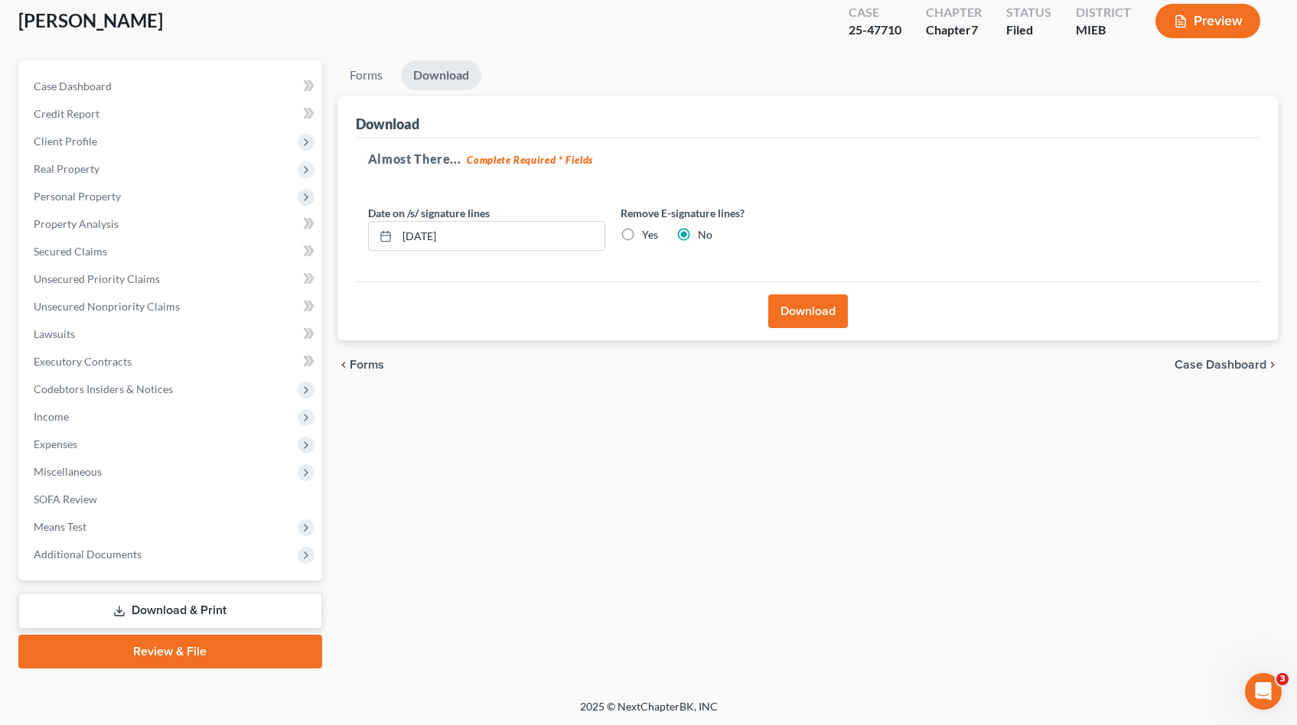
click at [802, 305] on button "Download" at bounding box center [808, 312] width 80 height 34
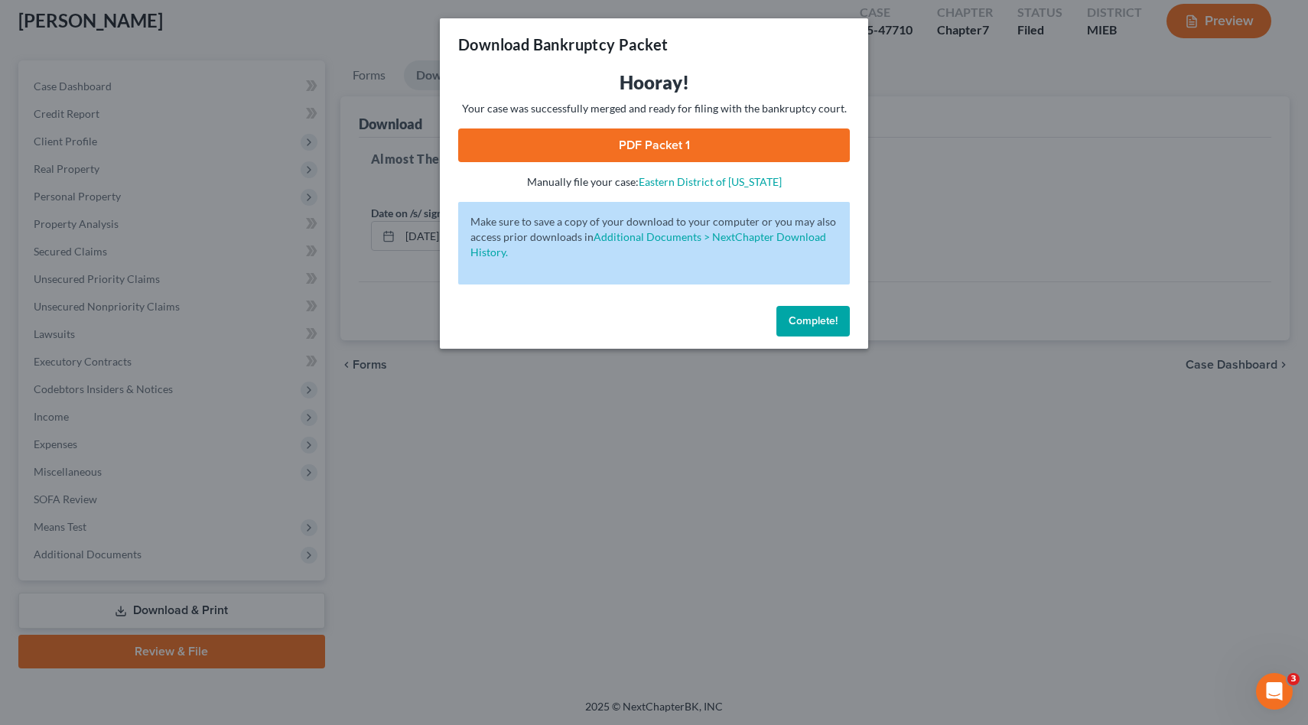
click at [735, 156] on link "PDF Packet 1" at bounding box center [654, 146] width 392 height 34
click at [828, 315] on span "Complete!" at bounding box center [813, 320] width 49 height 13
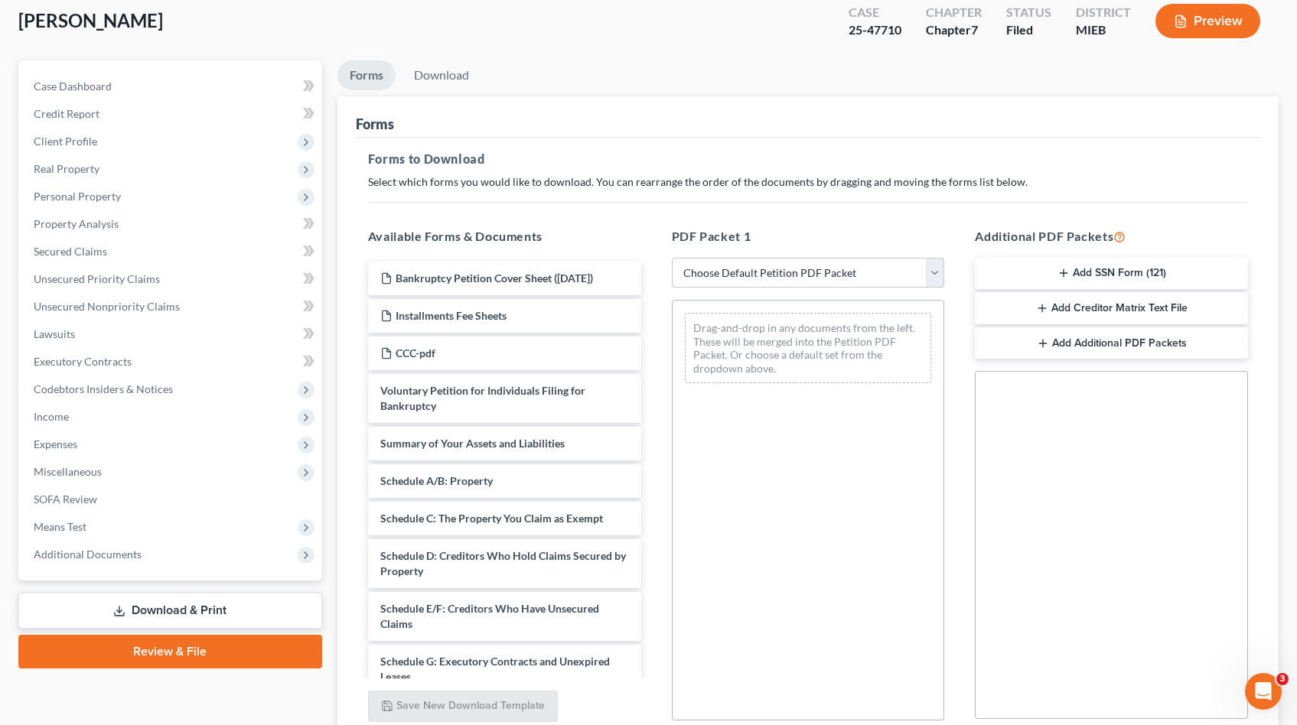
click at [751, 277] on select "Choose Default Petition PDF Packet Complete Bankruptcy Petition (all forms and …" at bounding box center [808, 273] width 273 height 31
select select "8"
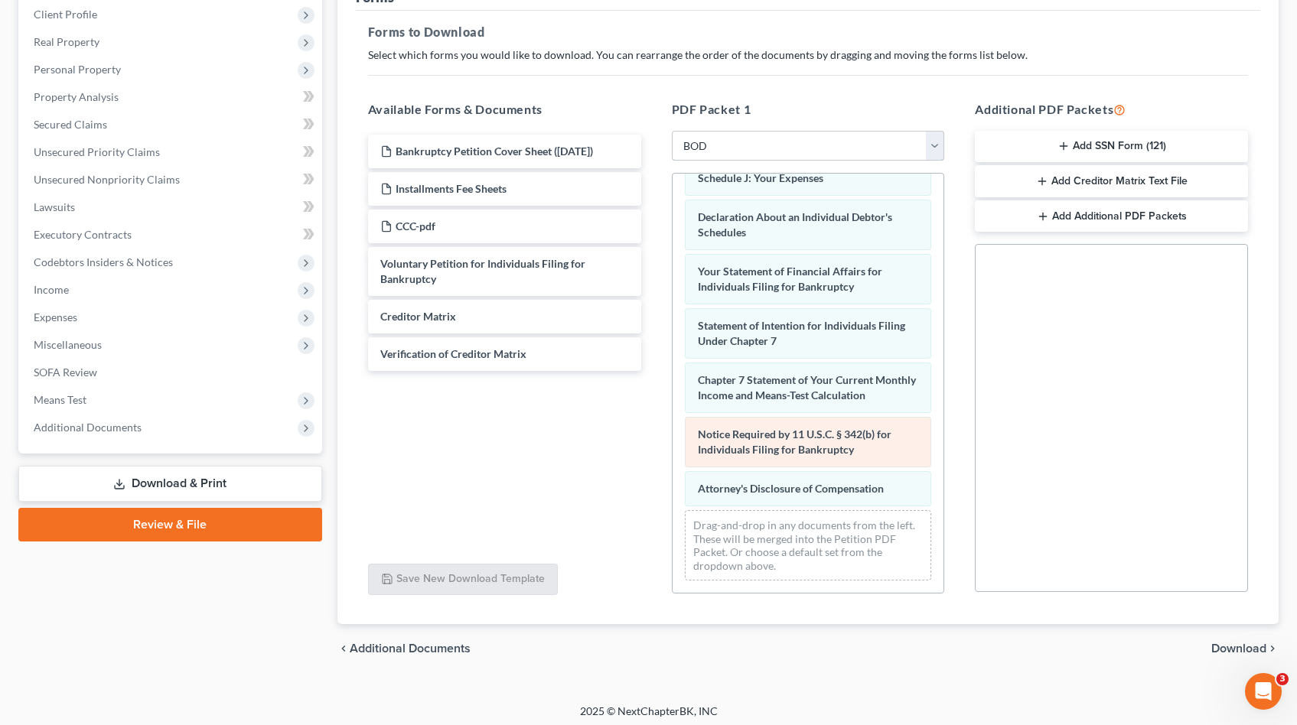
scroll to position [219, 0]
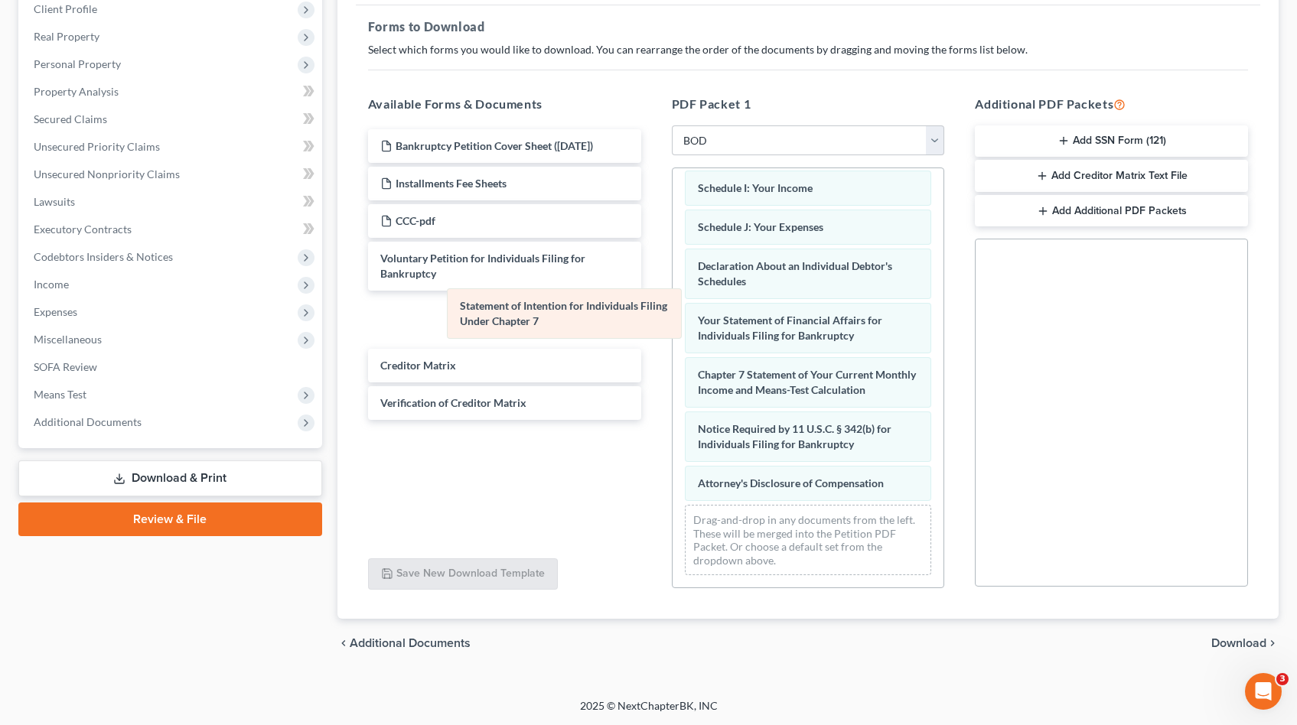
drag, startPoint x: 781, startPoint y: 307, endPoint x: 533, endPoint y: 309, distance: 248.7
click at [673, 309] on div "Statement of Intention for Individuals Filing Under Chapter 7 Summary of Your A…" at bounding box center [809, 206] width 272 height 764
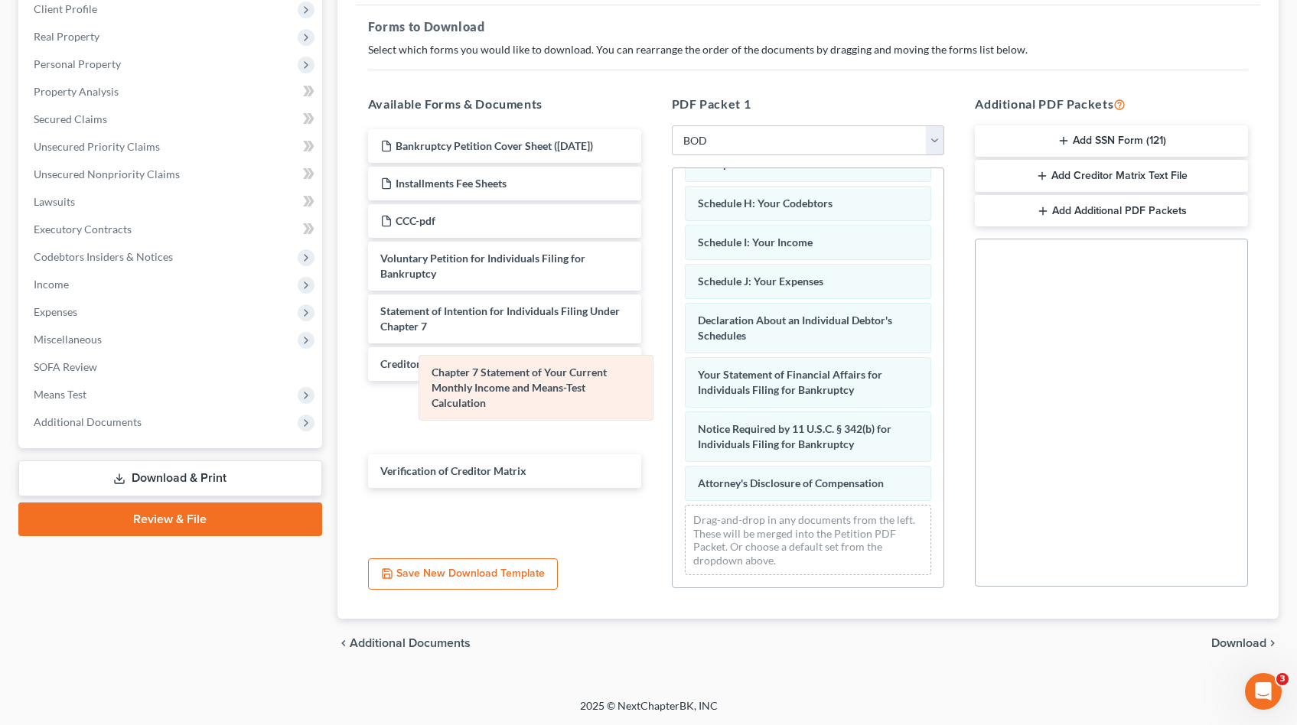
drag, startPoint x: 754, startPoint y: 376, endPoint x: 490, endPoint y: 389, distance: 265.1
click at [673, 389] on div "Chapter 7 Statement of Your Current Monthly Income and Means-Test Calculation S…" at bounding box center [809, 232] width 272 height 709
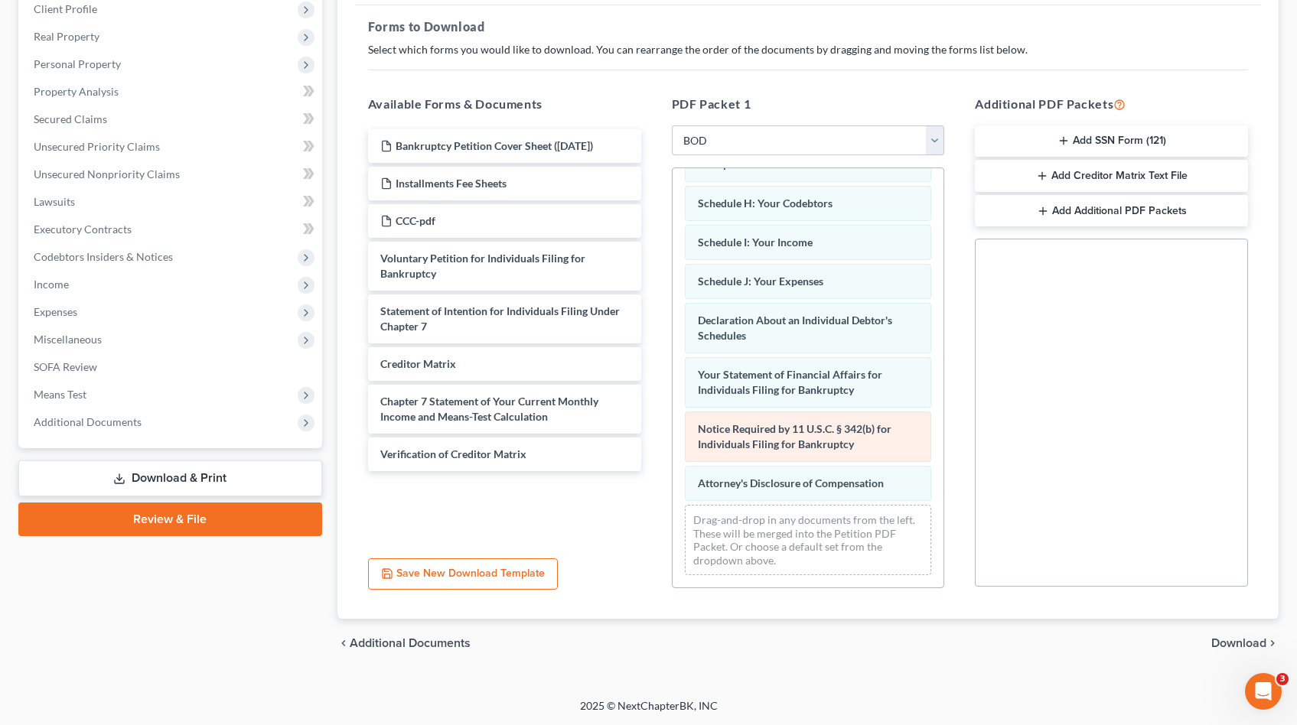
scroll to position [236, 0]
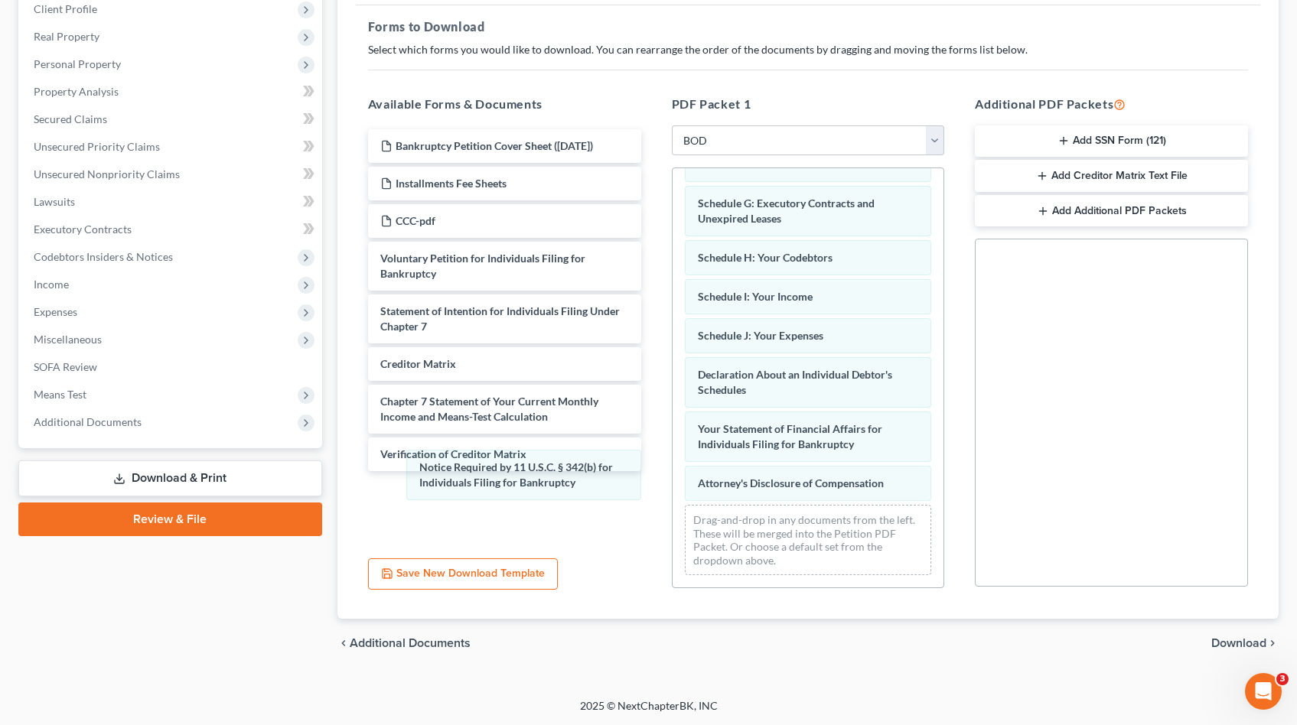
click at [673, 479] on div "Notice Required by 11 U.S.C. § 342(b) for Individuals Filing for Bankruptcy Sum…" at bounding box center [809, 260] width 272 height 655
click at [1253, 640] on span "Download" at bounding box center [1238, 643] width 55 height 12
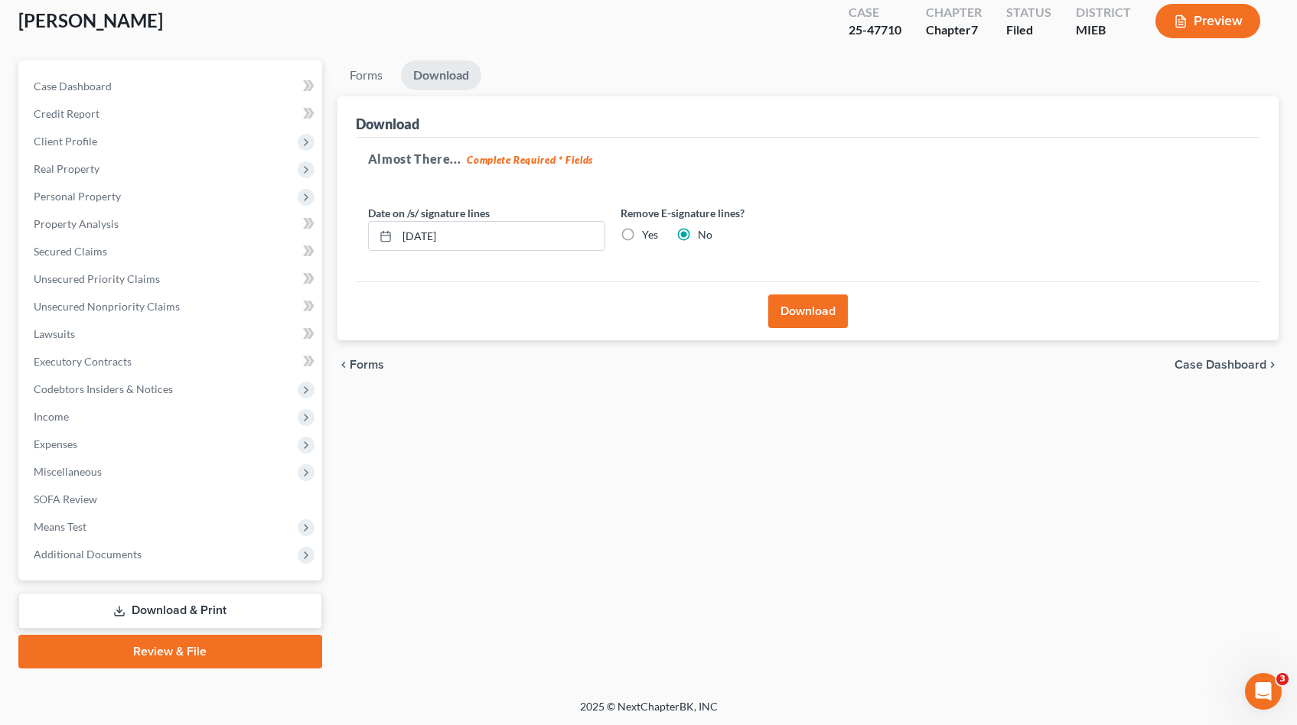
click at [826, 315] on button "Download" at bounding box center [808, 312] width 80 height 34
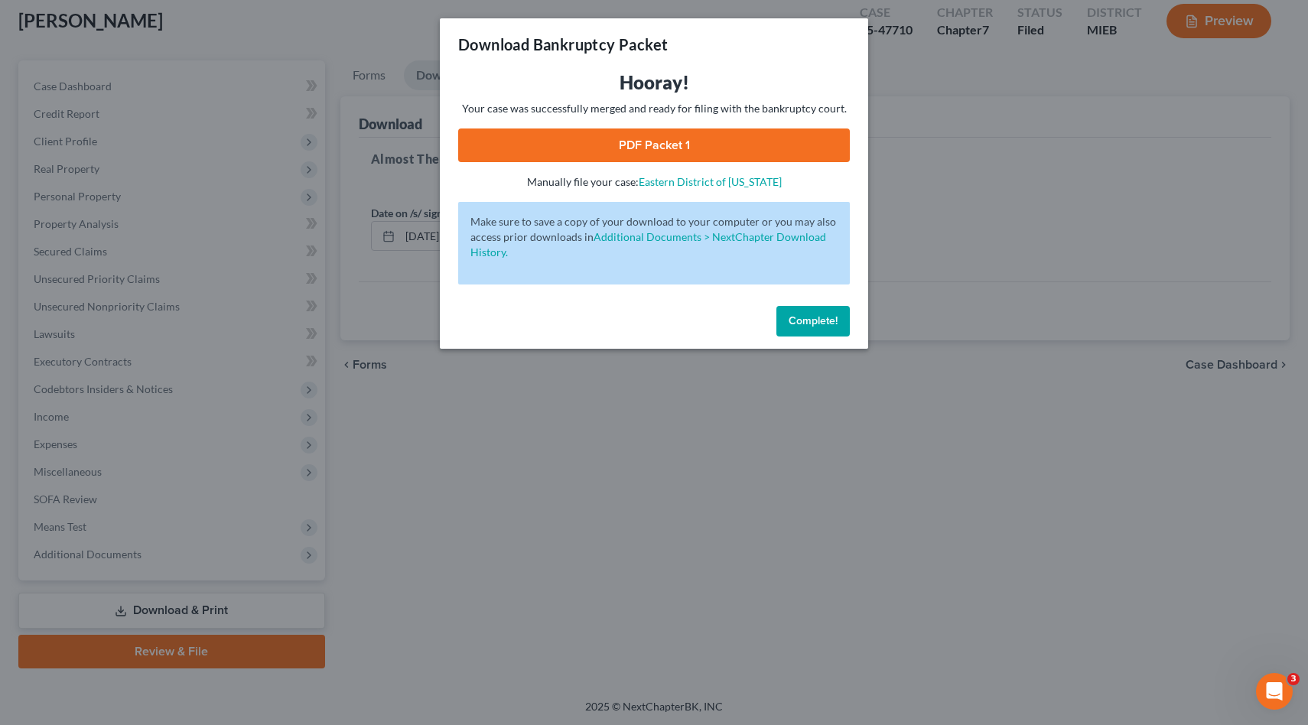
click at [669, 142] on link "PDF Packet 1" at bounding box center [654, 146] width 392 height 34
click at [803, 318] on span "Complete!" at bounding box center [813, 320] width 49 height 13
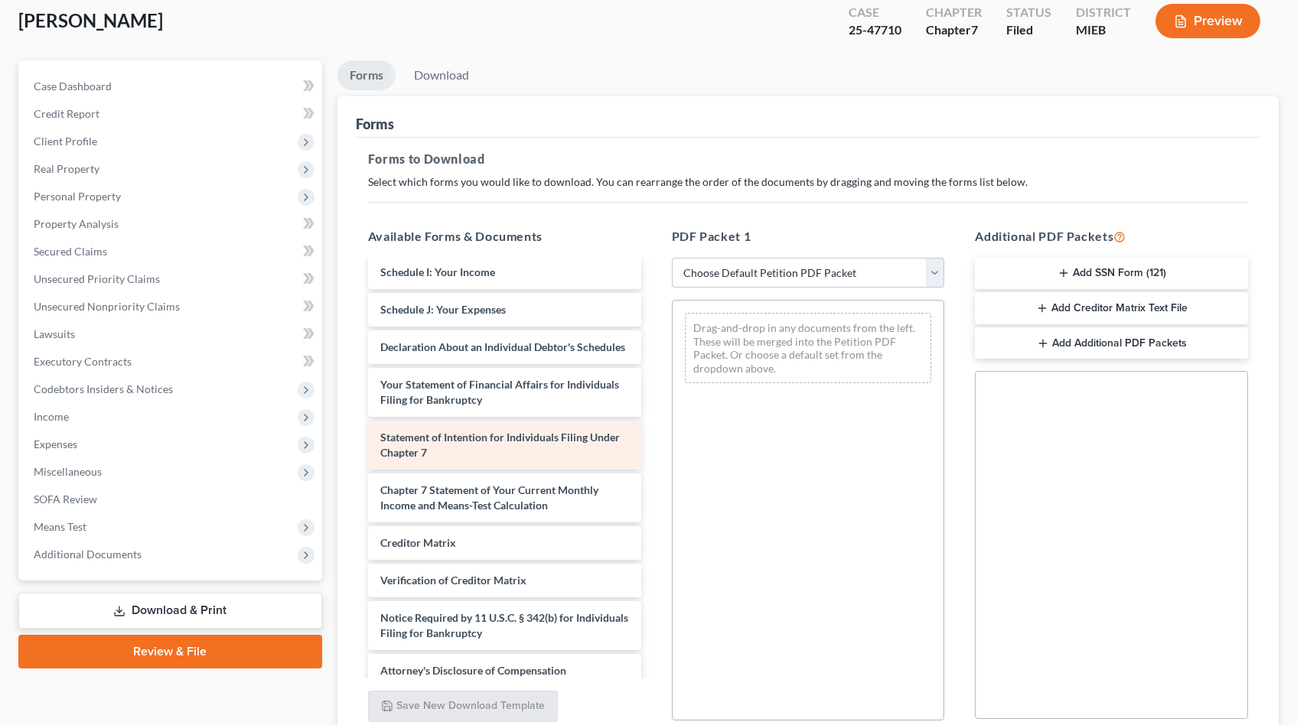
scroll to position [471, 0]
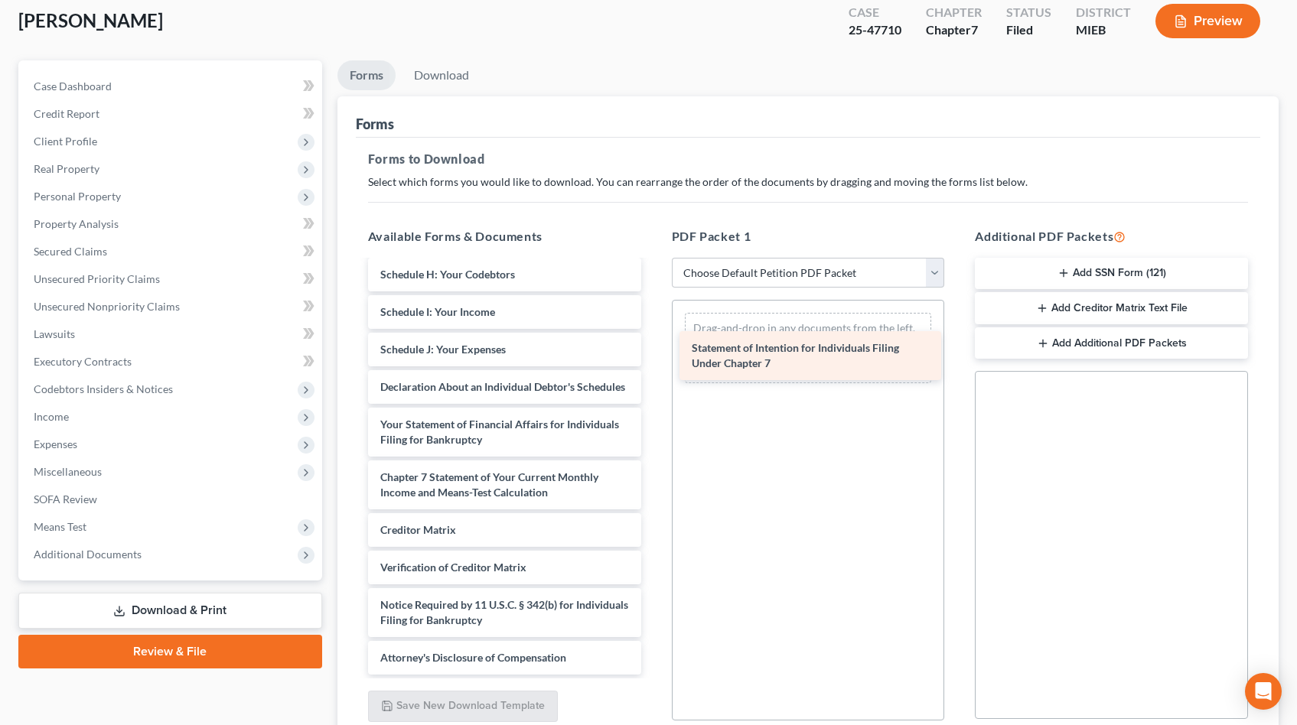
drag, startPoint x: 530, startPoint y: 482, endPoint x: 842, endPoint y: 363, distance: 333.2
click at [653, 363] on div "Statement of Intention for Individuals Filing Under Chapter 7 Bankruptcy Petiti…" at bounding box center [505, 248] width 298 height 853
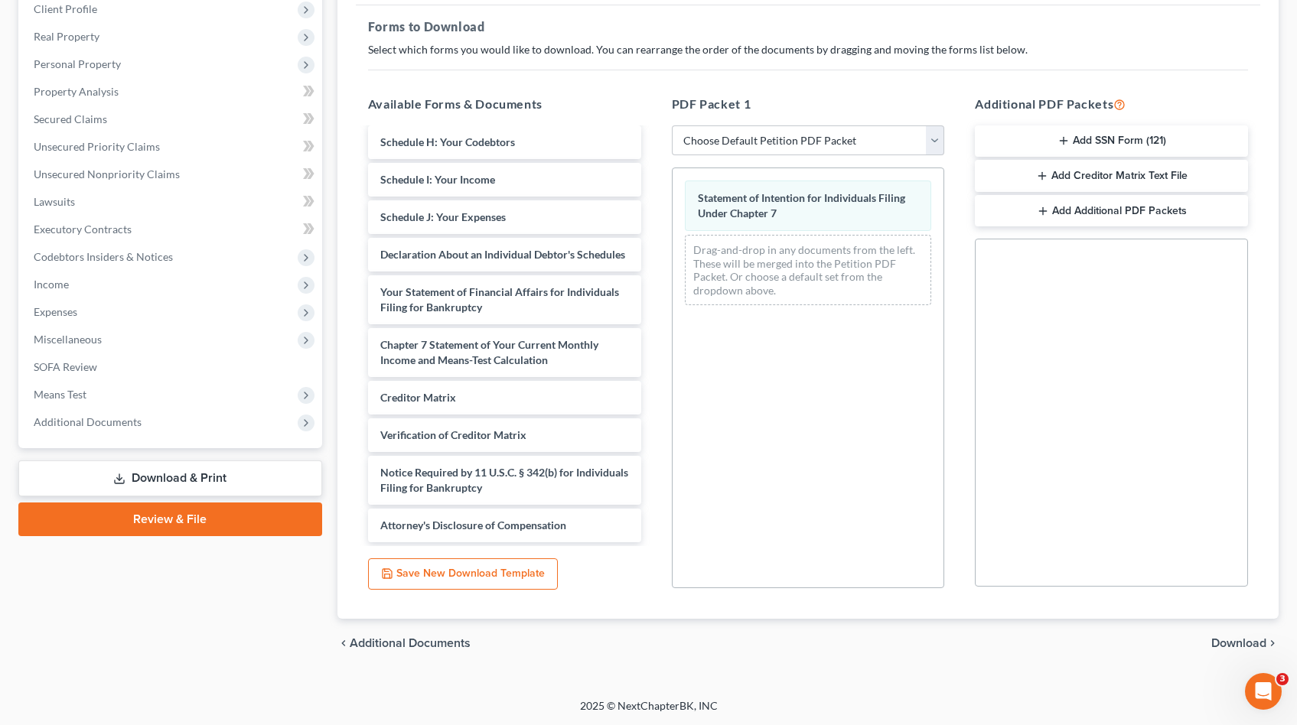
scroll to position [0, 0]
click at [1245, 640] on span "Download" at bounding box center [1238, 643] width 55 height 12
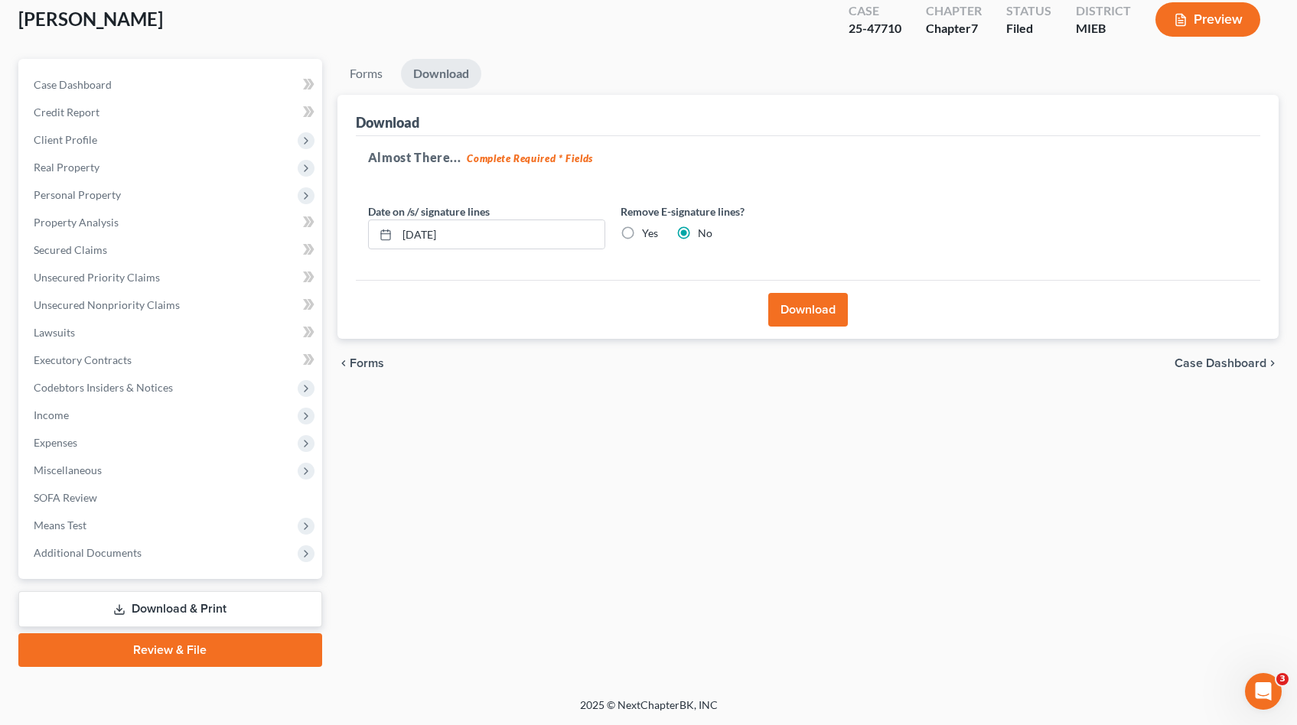
scroll to position [86, 0]
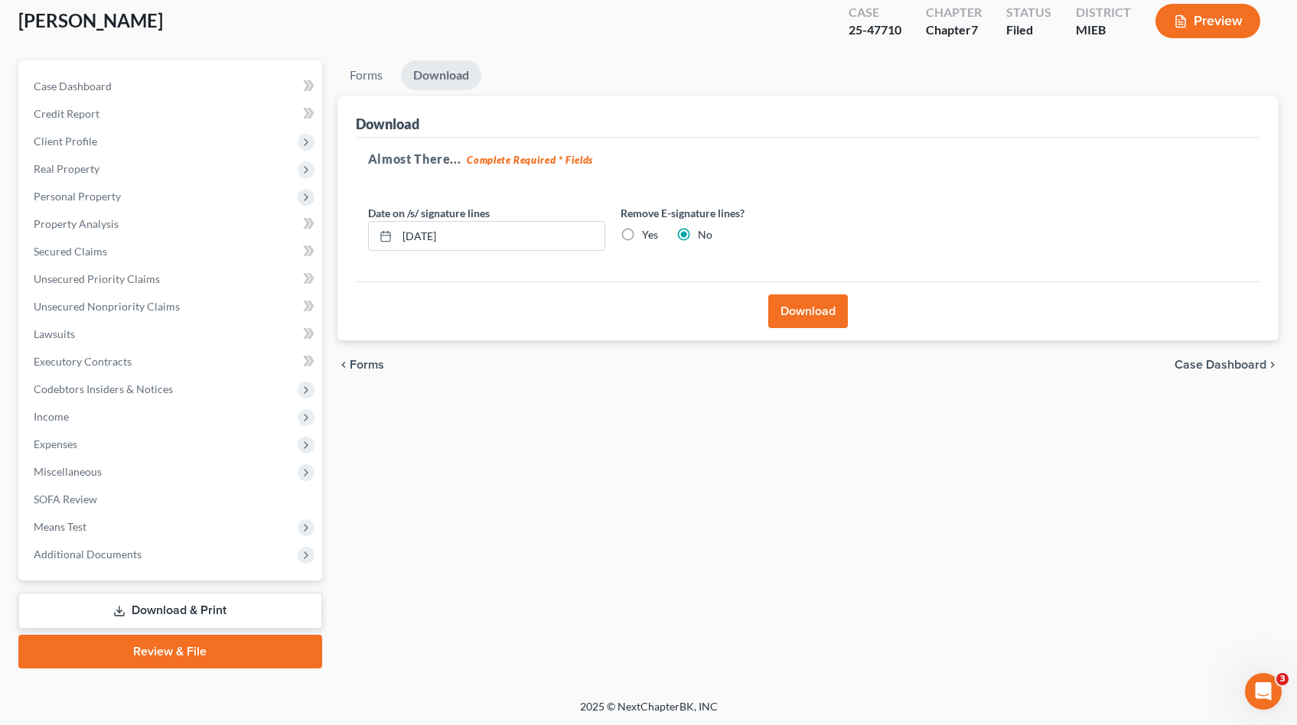
click at [804, 297] on button "Download" at bounding box center [808, 312] width 80 height 34
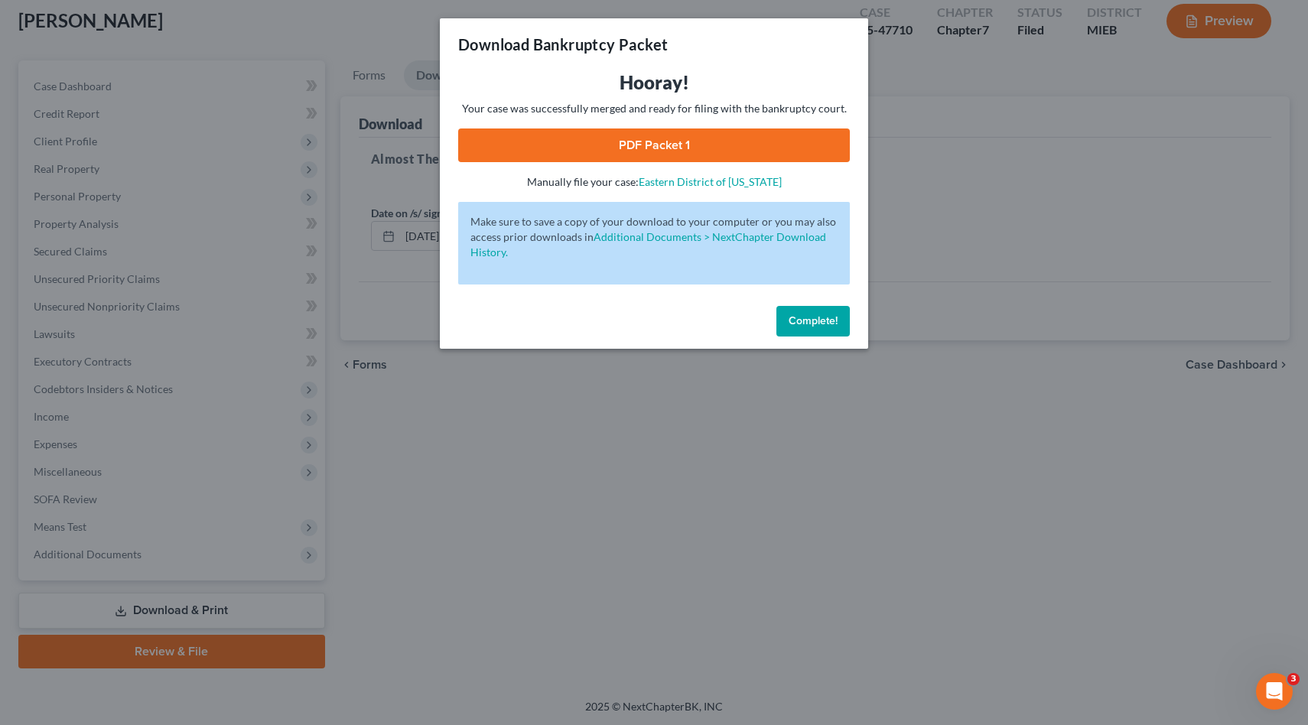
click at [591, 133] on link "PDF Packet 1" at bounding box center [654, 146] width 392 height 34
click at [813, 321] on span "Complete!" at bounding box center [813, 320] width 49 height 13
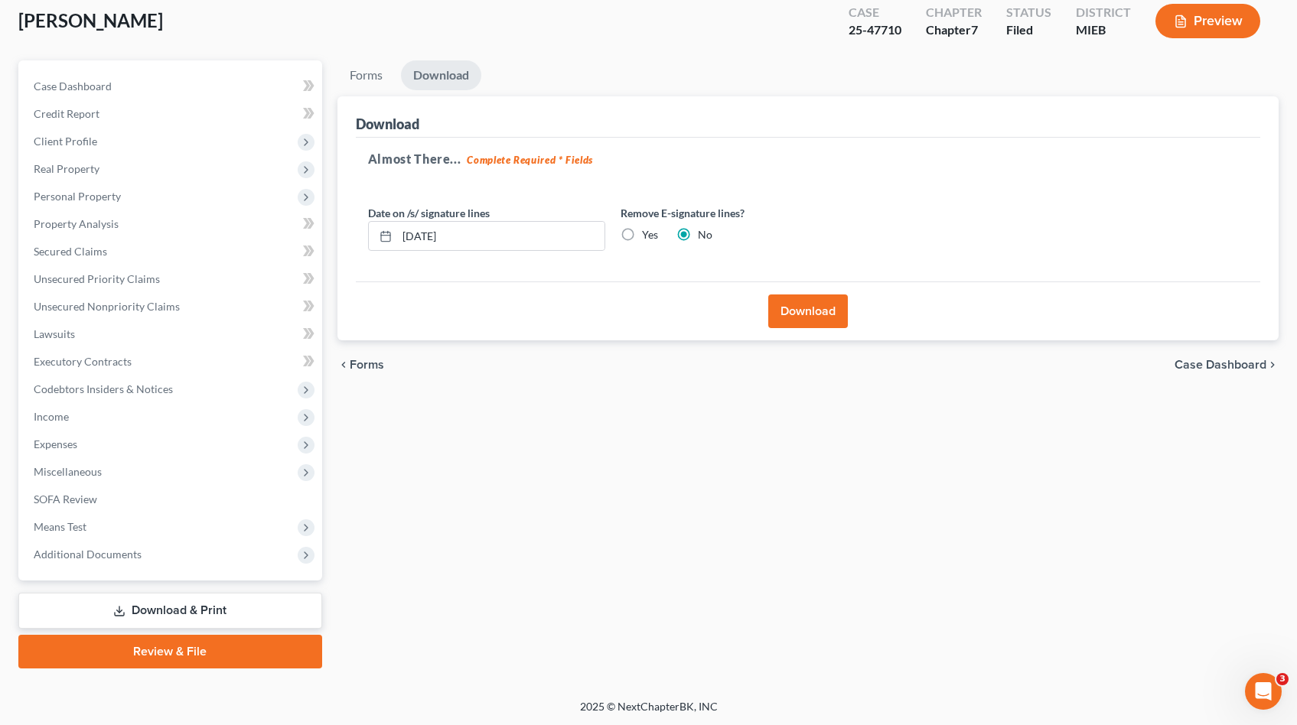
click at [889, 33] on div "25-47710" at bounding box center [875, 30] width 53 height 18
copy div "25-47710"
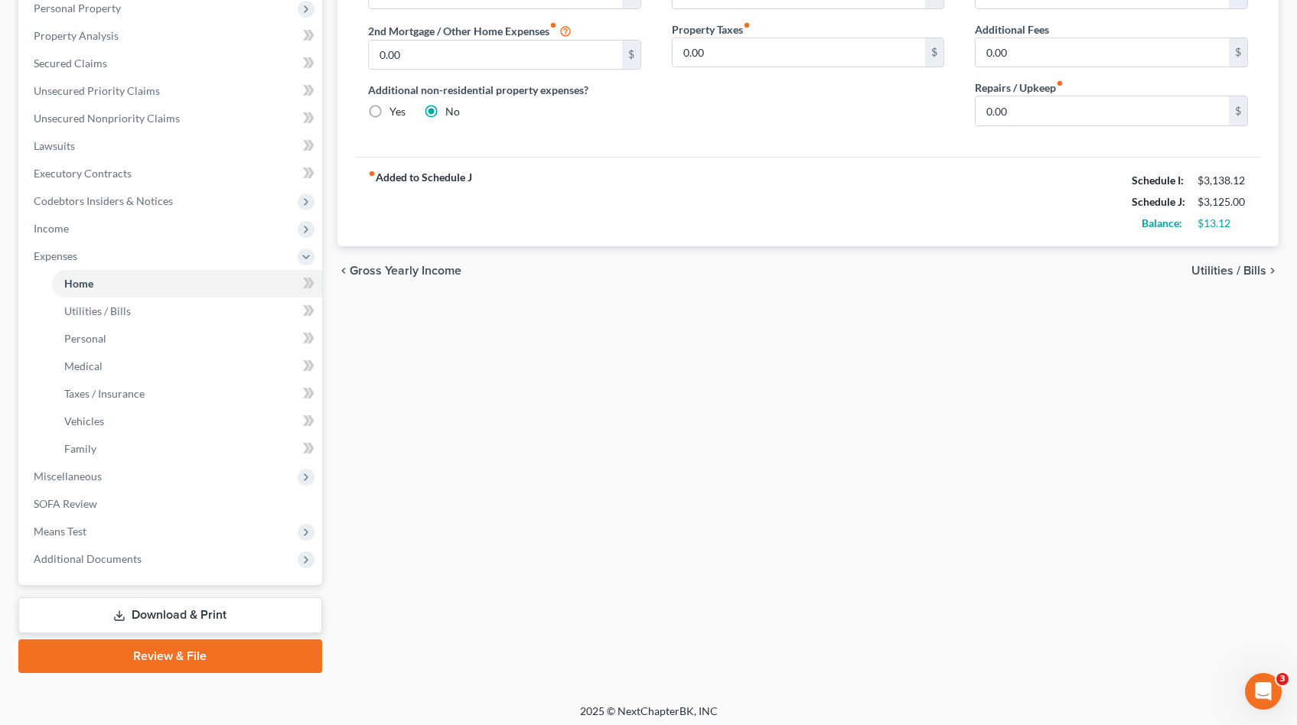
click at [175, 608] on link "Download & Print" at bounding box center [170, 616] width 304 height 36
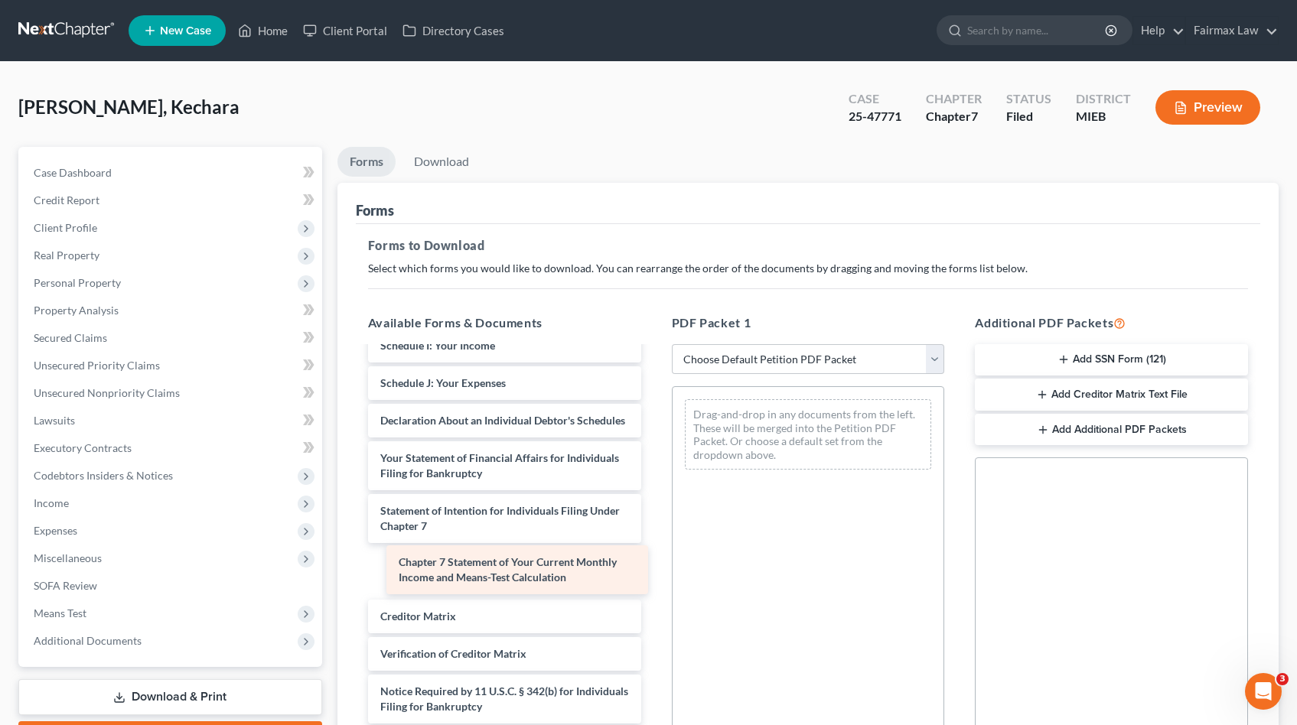
scroll to position [471, 0]
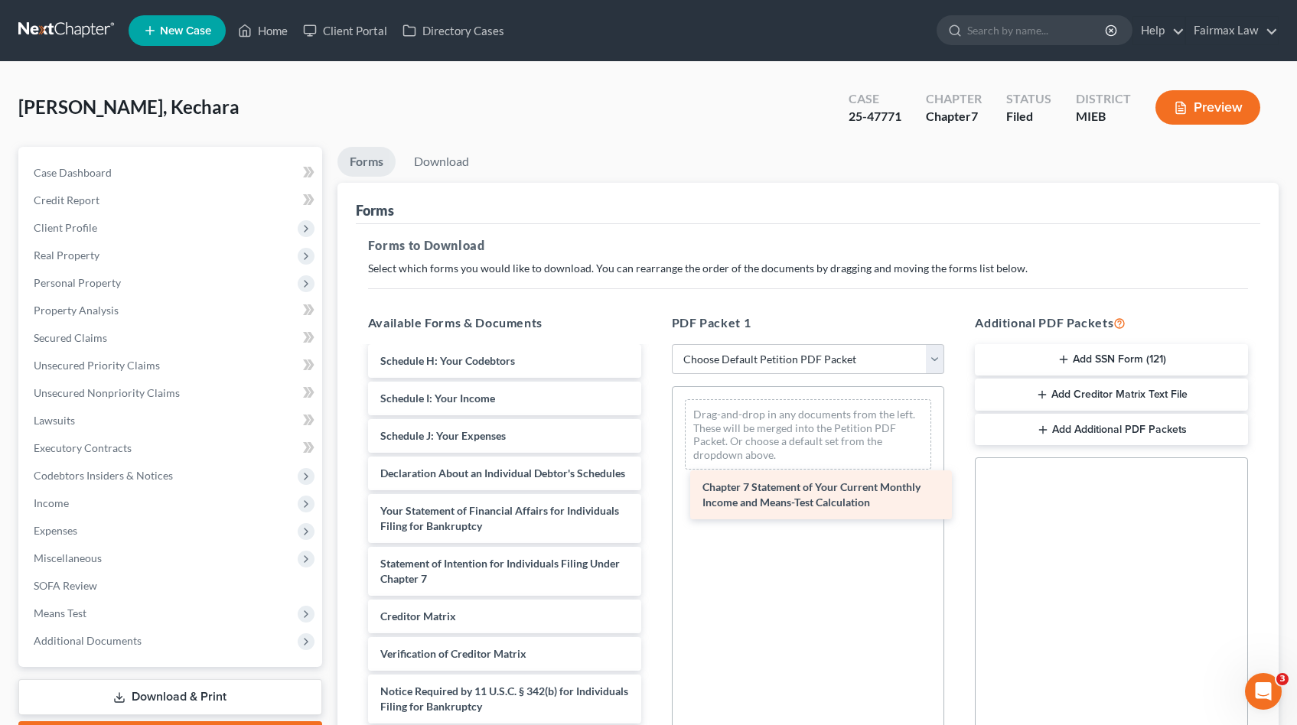
drag, startPoint x: 462, startPoint y: 573, endPoint x: 784, endPoint y: 497, distance: 330.9
click at [653, 497] on div "Chapter 7 Statement of Your Current Monthly Income and Means-Test Calculation B…" at bounding box center [505, 334] width 298 height 853
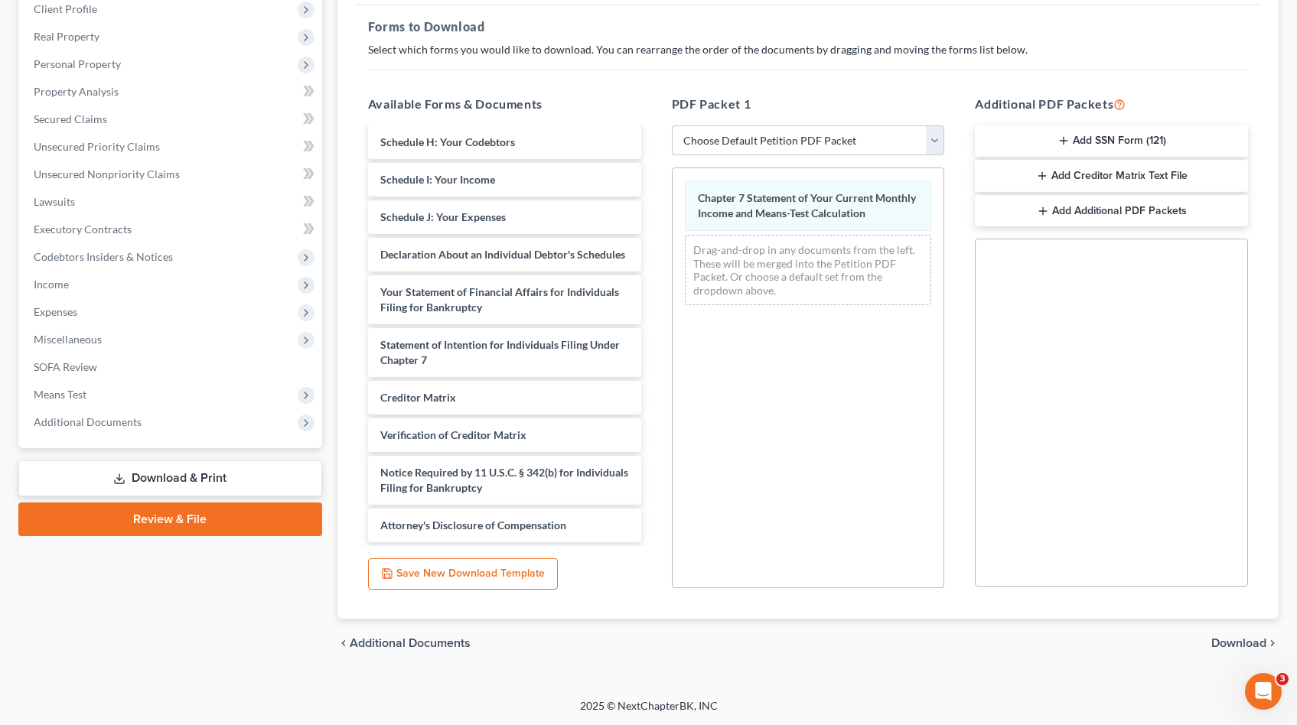
click at [1222, 640] on span "Download" at bounding box center [1238, 643] width 55 height 12
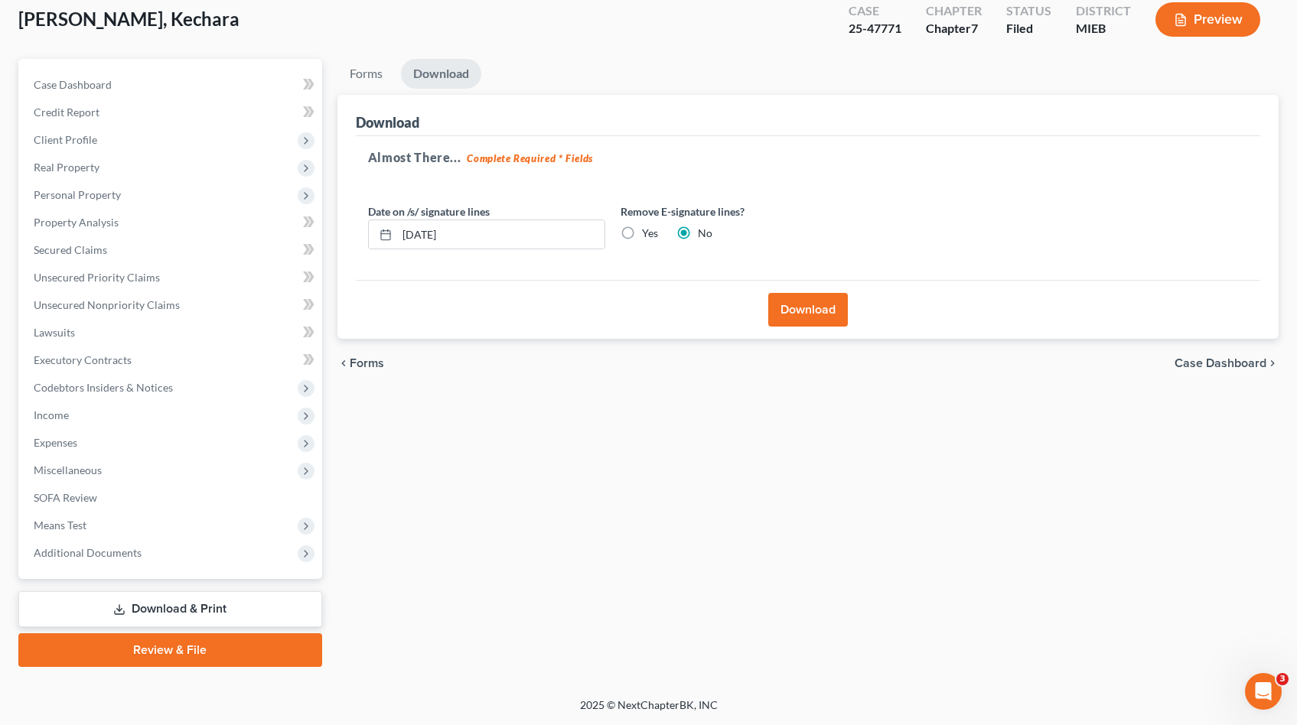
scroll to position [86, 0]
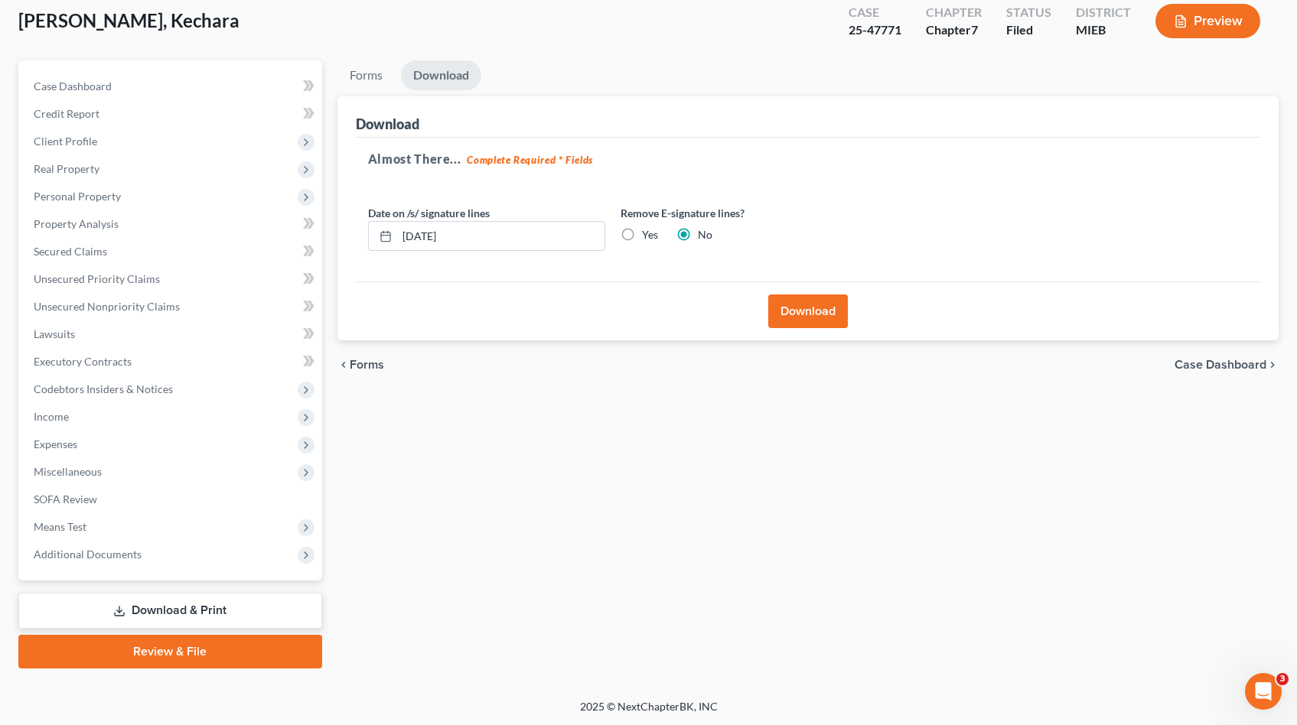
click at [787, 321] on button "Download" at bounding box center [808, 312] width 80 height 34
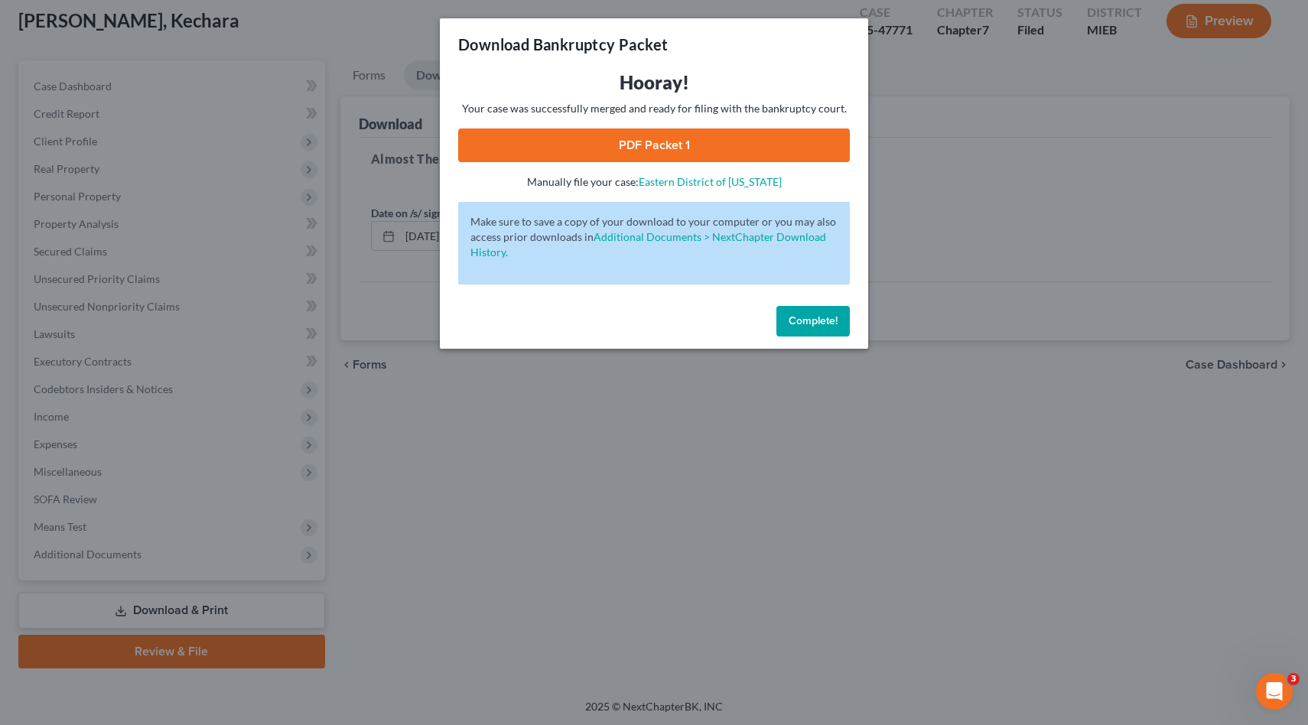
click at [702, 155] on link "PDF Packet 1" at bounding box center [654, 146] width 392 height 34
click at [816, 320] on span "Complete!" at bounding box center [813, 320] width 49 height 13
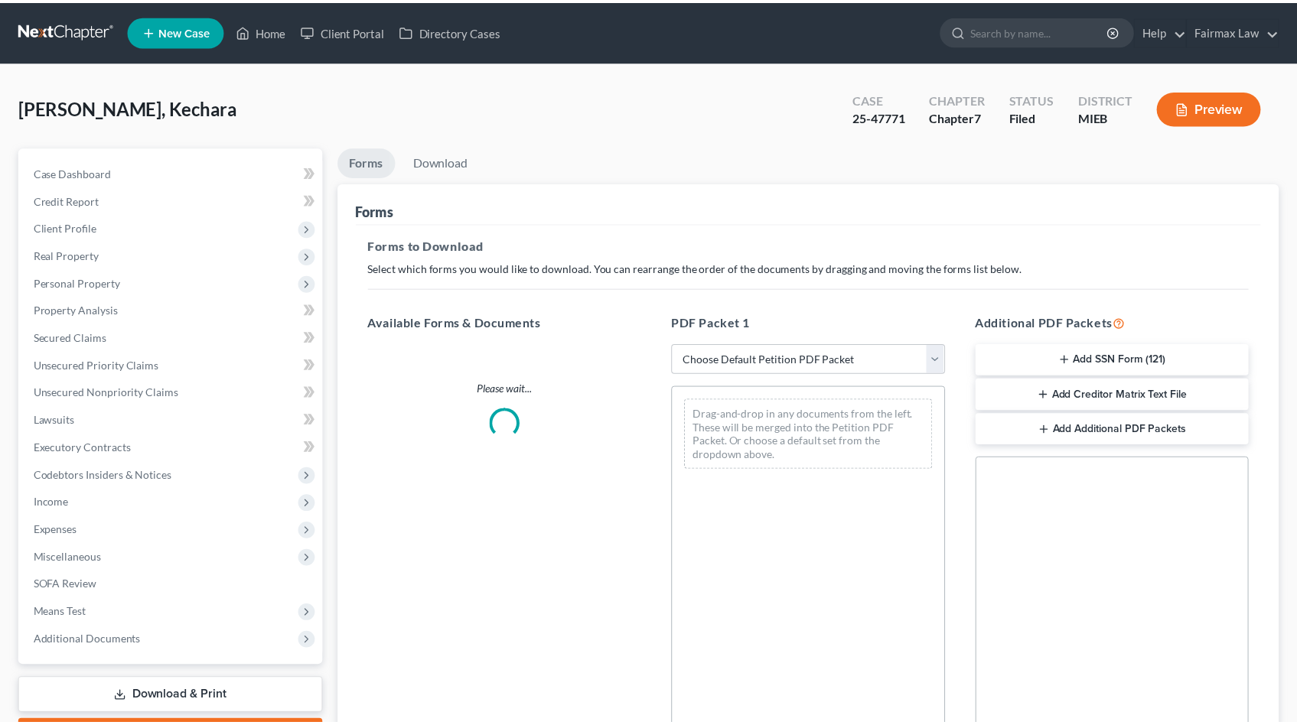
scroll to position [86, 0]
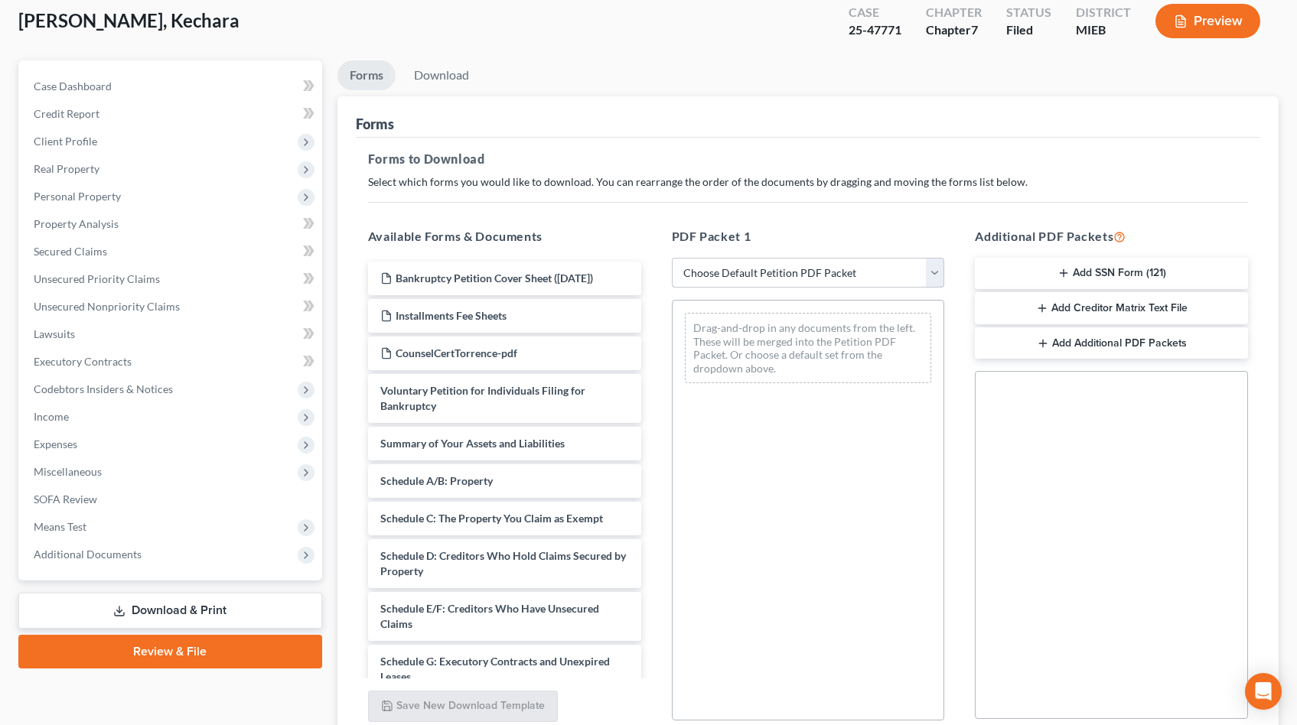
click at [747, 273] on select "Choose Default Petition PDF Packet Complete Bankruptcy Petition (all forms and …" at bounding box center [808, 273] width 273 height 31
select select "8"
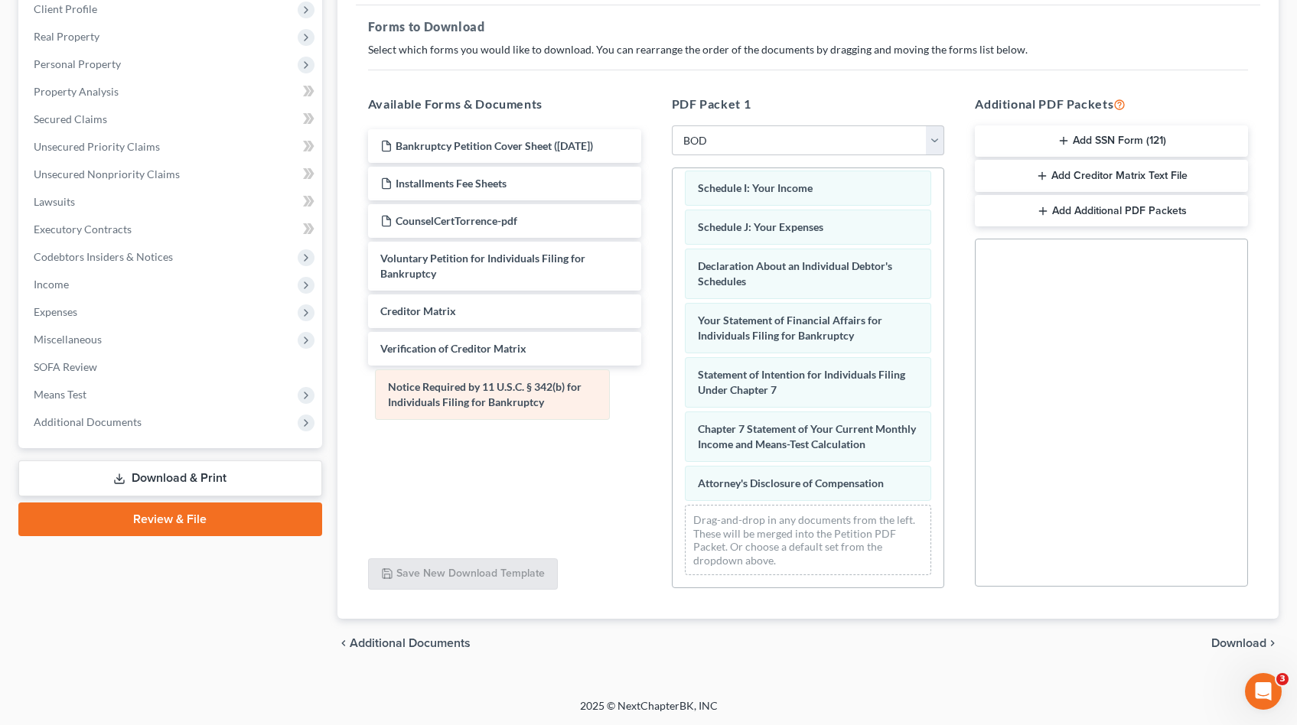
scroll to position [360, 0]
drag, startPoint x: 771, startPoint y: 432, endPoint x: 450, endPoint y: 388, distance: 324.4
click at [673, 388] on div "Notice Required by 11 U.S.C. § 342(b) for Individuals Filing for Bankruptcy Sum…" at bounding box center [809, 206] width 272 height 764
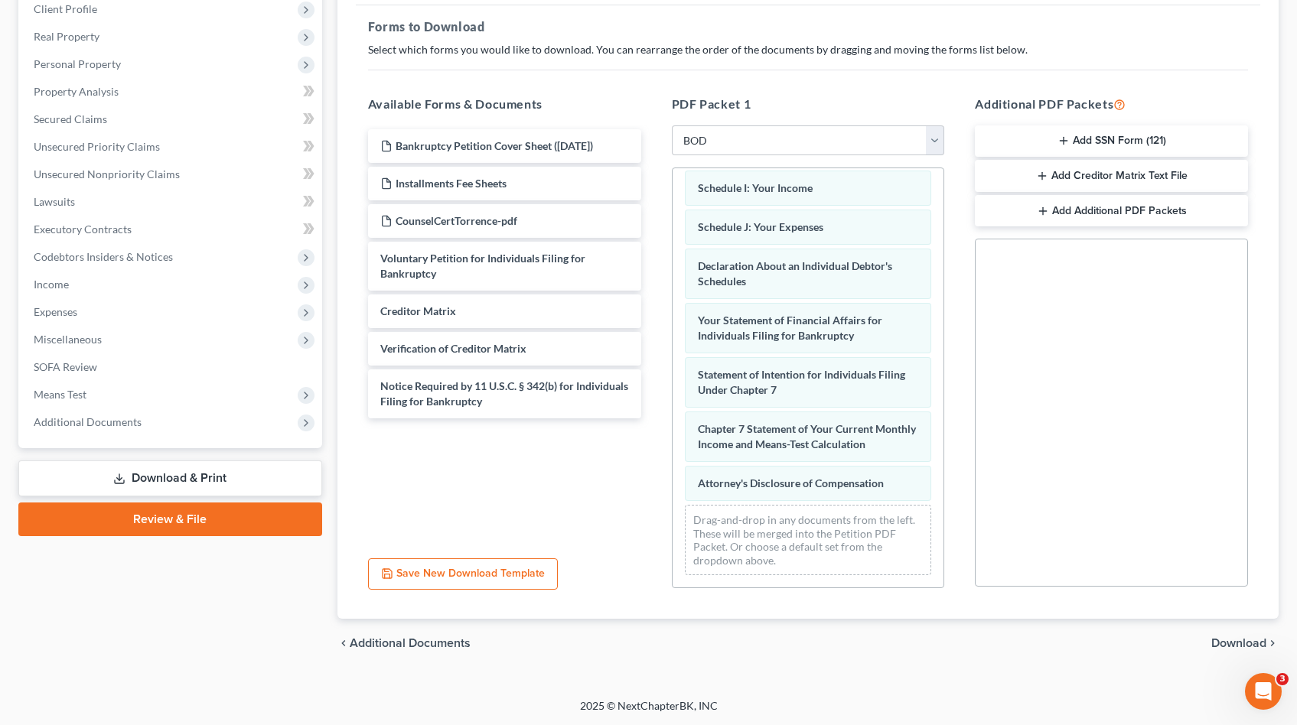
click at [1248, 641] on span "Download" at bounding box center [1238, 643] width 55 height 12
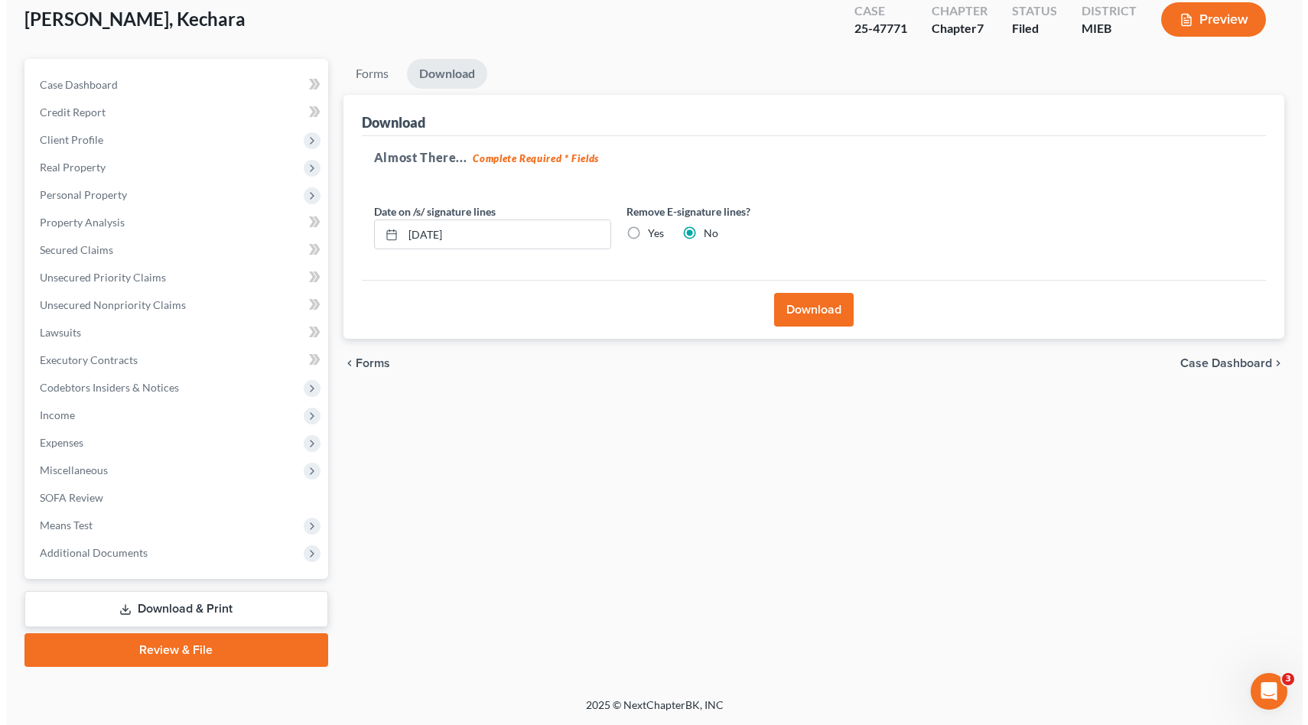
scroll to position [86, 0]
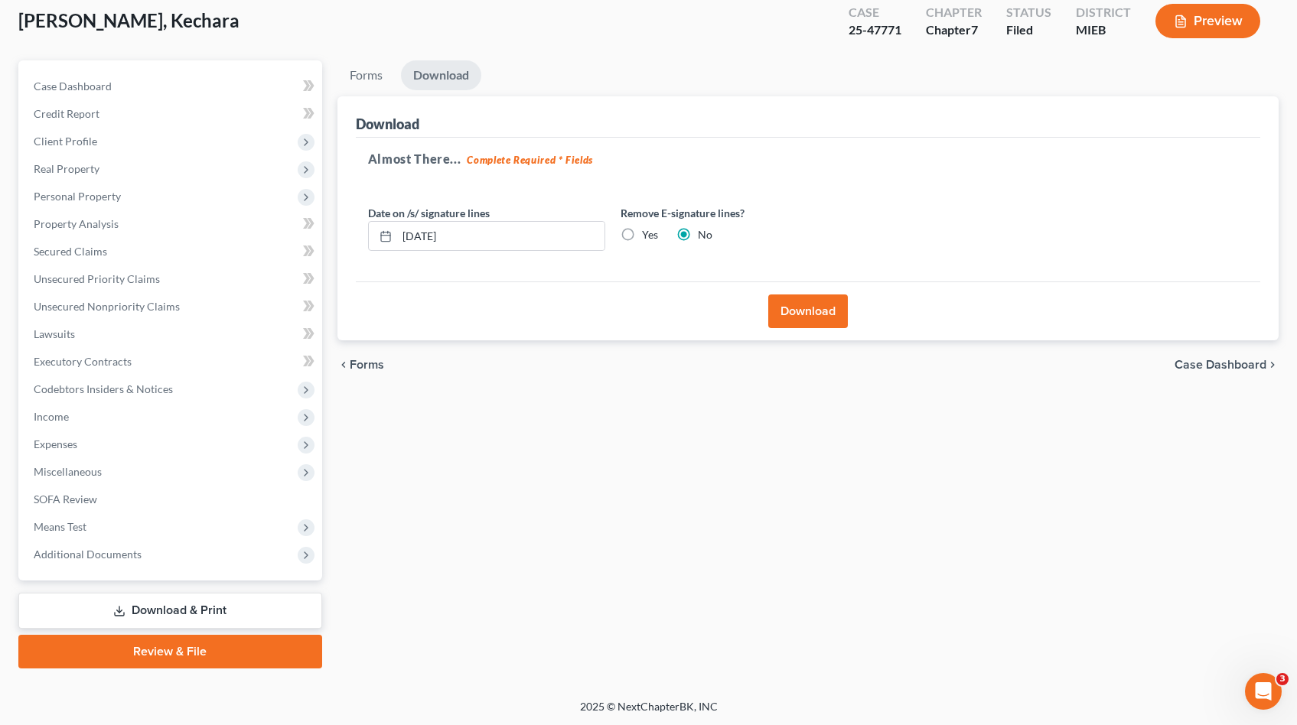
click at [825, 315] on button "Download" at bounding box center [808, 312] width 80 height 34
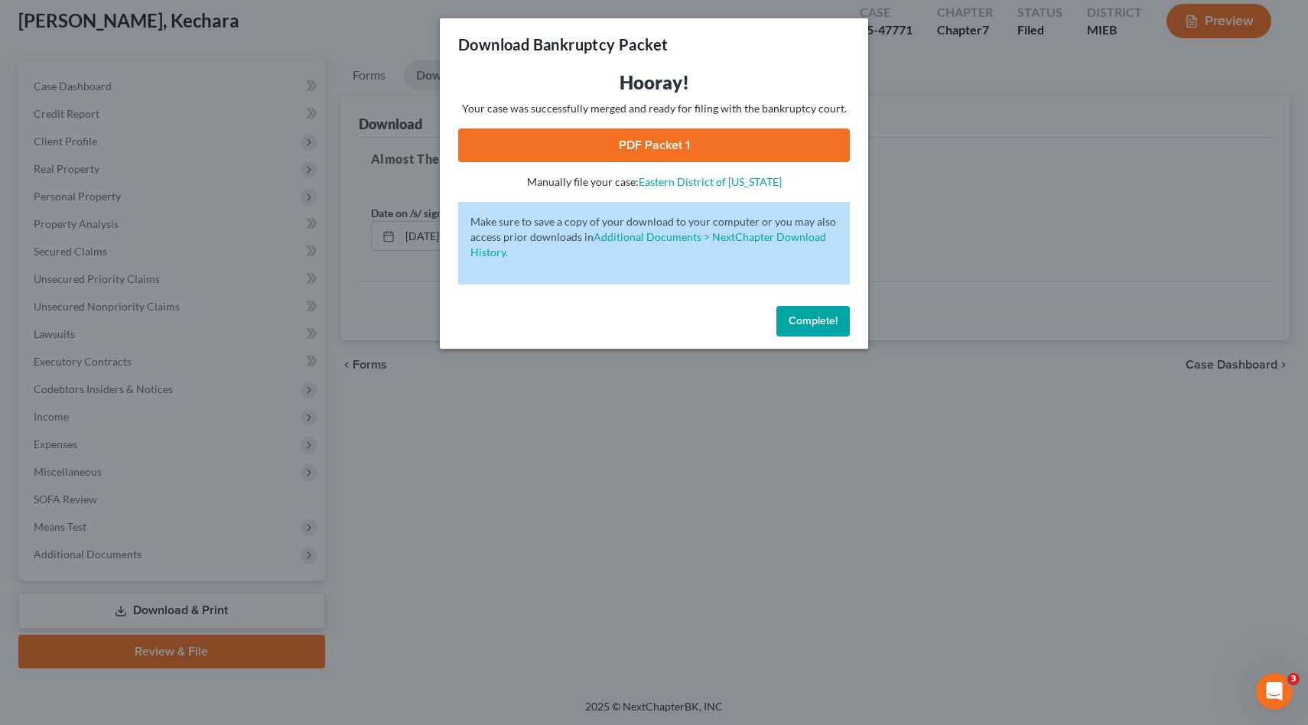
click at [845, 124] on div "Hooray! Your case was successfully merged and ready for filing with the bankrup…" at bounding box center [654, 129] width 392 height 119
click at [841, 129] on link "PDF Packet 1" at bounding box center [654, 146] width 392 height 34
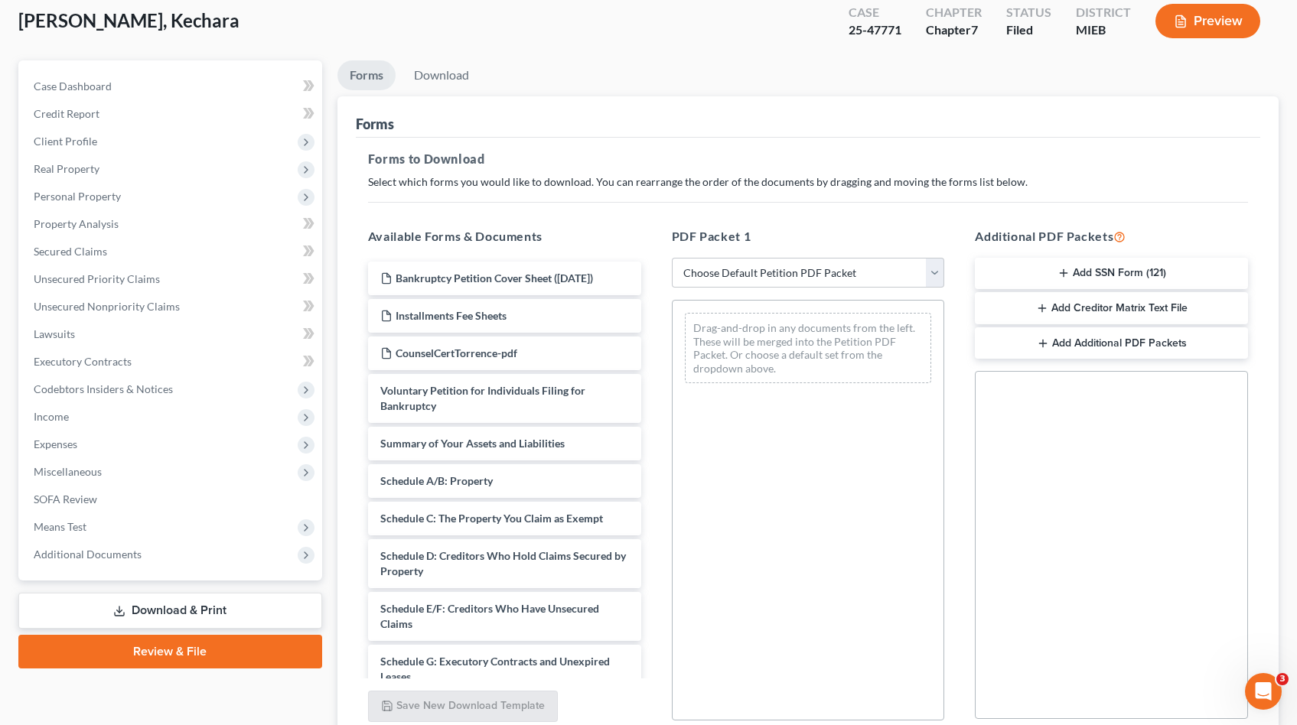
scroll to position [86, 0]
click at [809, 273] on select "Choose Default Petition PDF Packet Complete Bankruptcy Petition (all forms and …" at bounding box center [808, 273] width 273 height 31
select select "8"
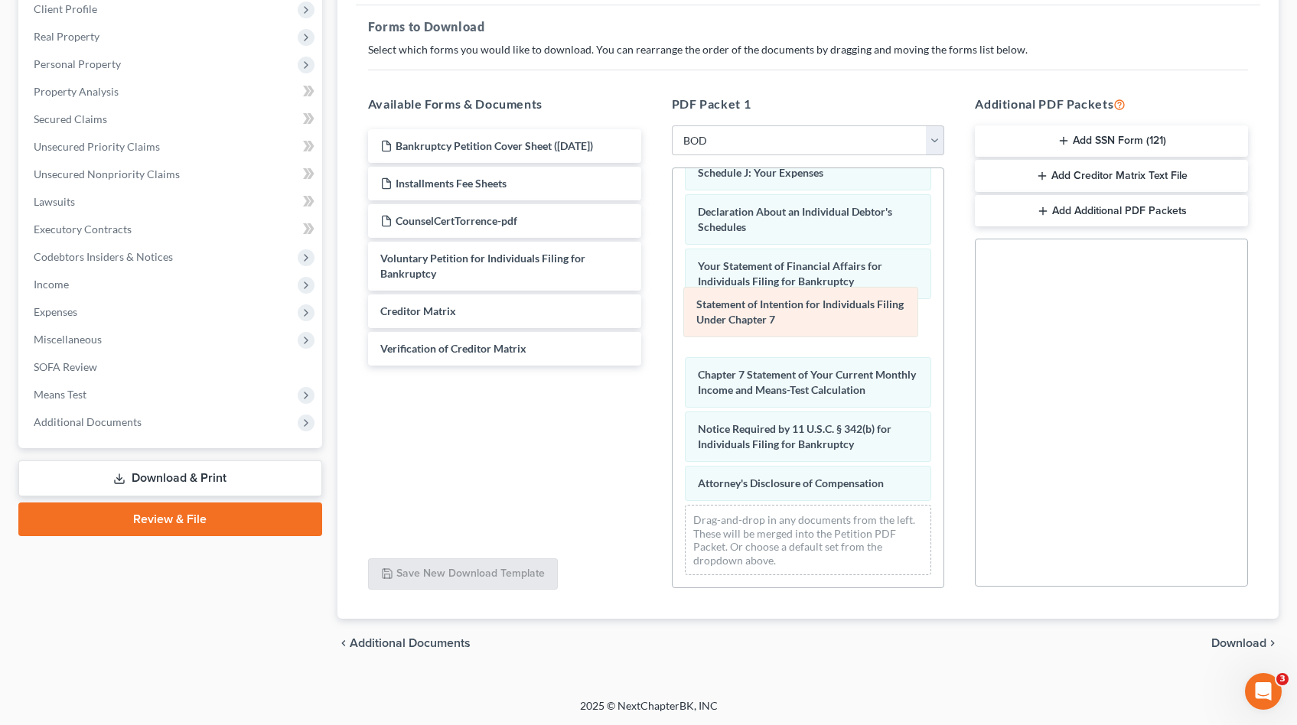
scroll to position [360, 0]
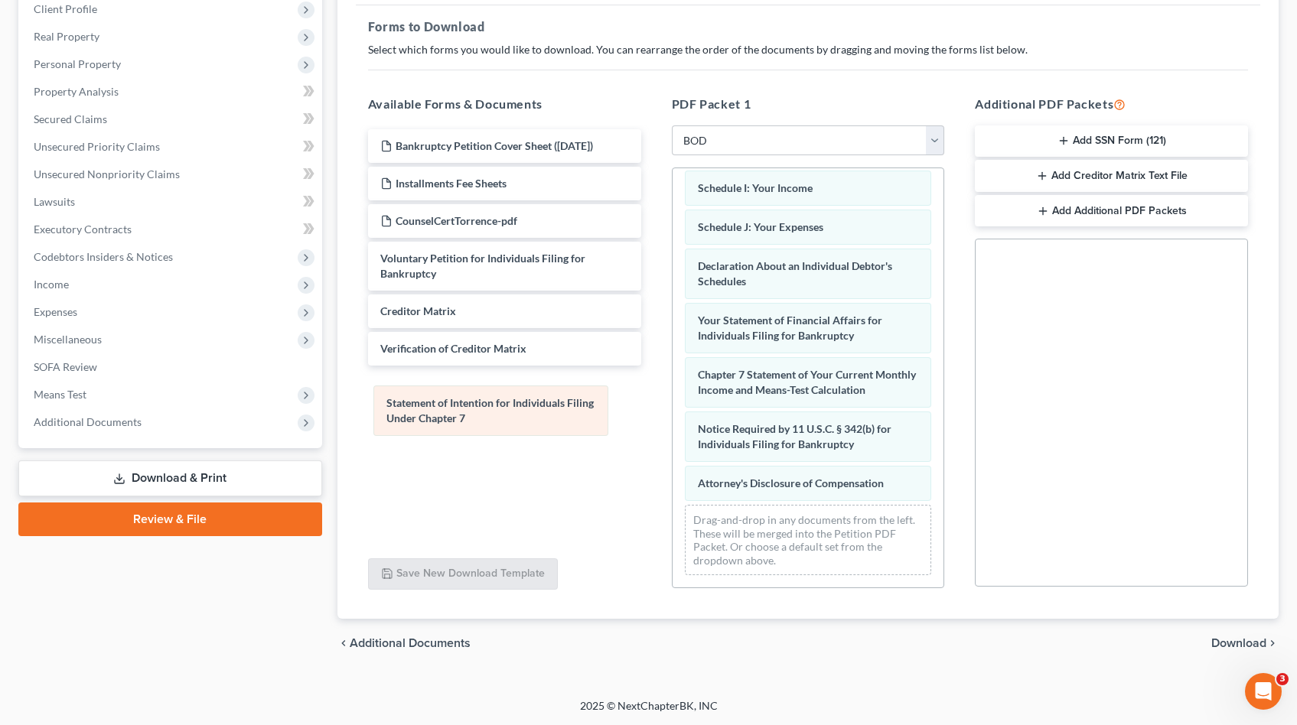
drag, startPoint x: 782, startPoint y: 311, endPoint x: 472, endPoint y: 410, distance: 325.2
click at [673, 410] on div "Statement of Intention for Individuals Filing Under Chapter 7 Summary of Your A…" at bounding box center [809, 206] width 272 height 764
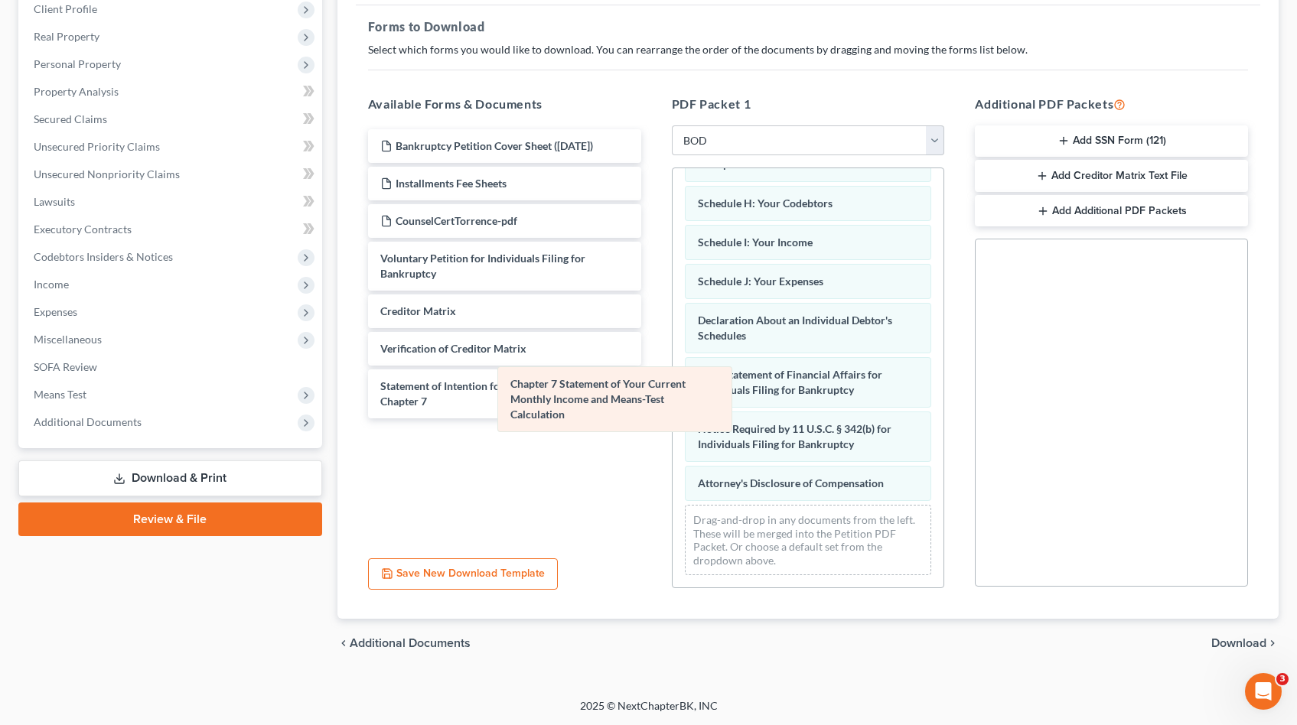
scroll to position [290, 0]
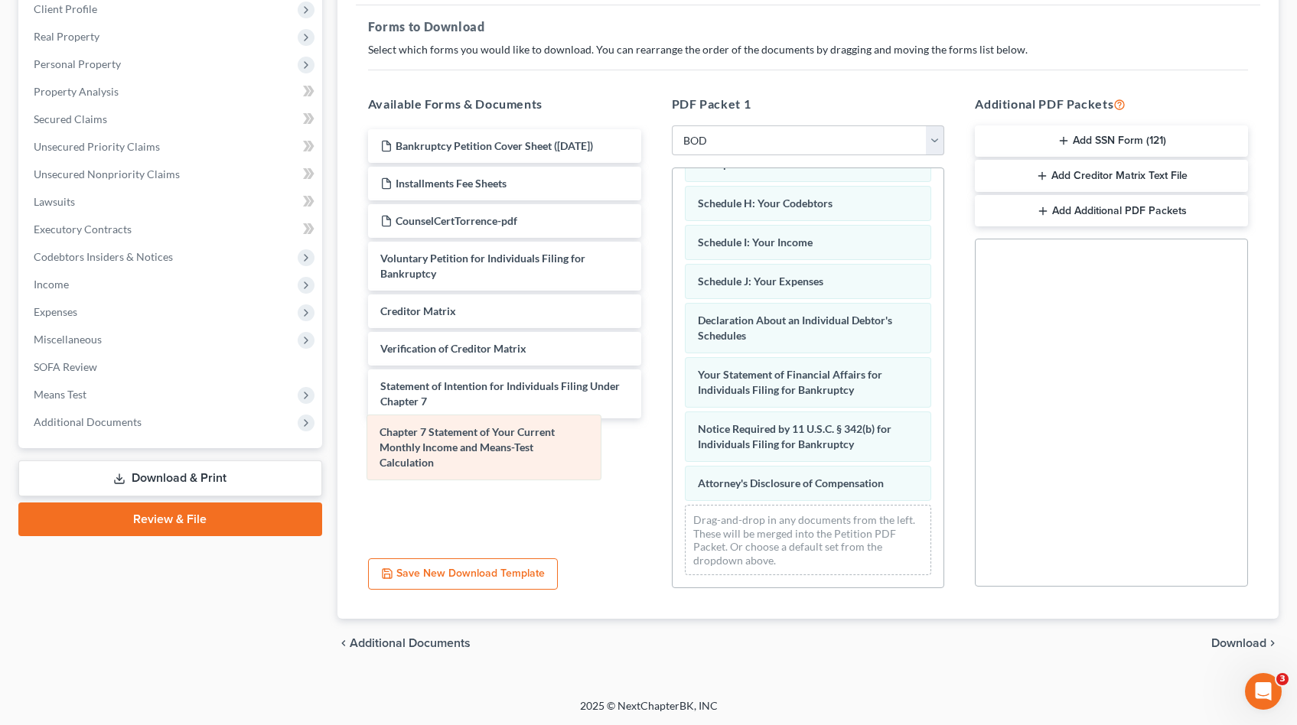
drag, startPoint x: 804, startPoint y: 371, endPoint x: 486, endPoint y: 445, distance: 326.7
click at [673, 445] on div "Chapter 7 Statement of Your Current Monthly Income and Means-Test Calculation S…" at bounding box center [809, 232] width 272 height 709
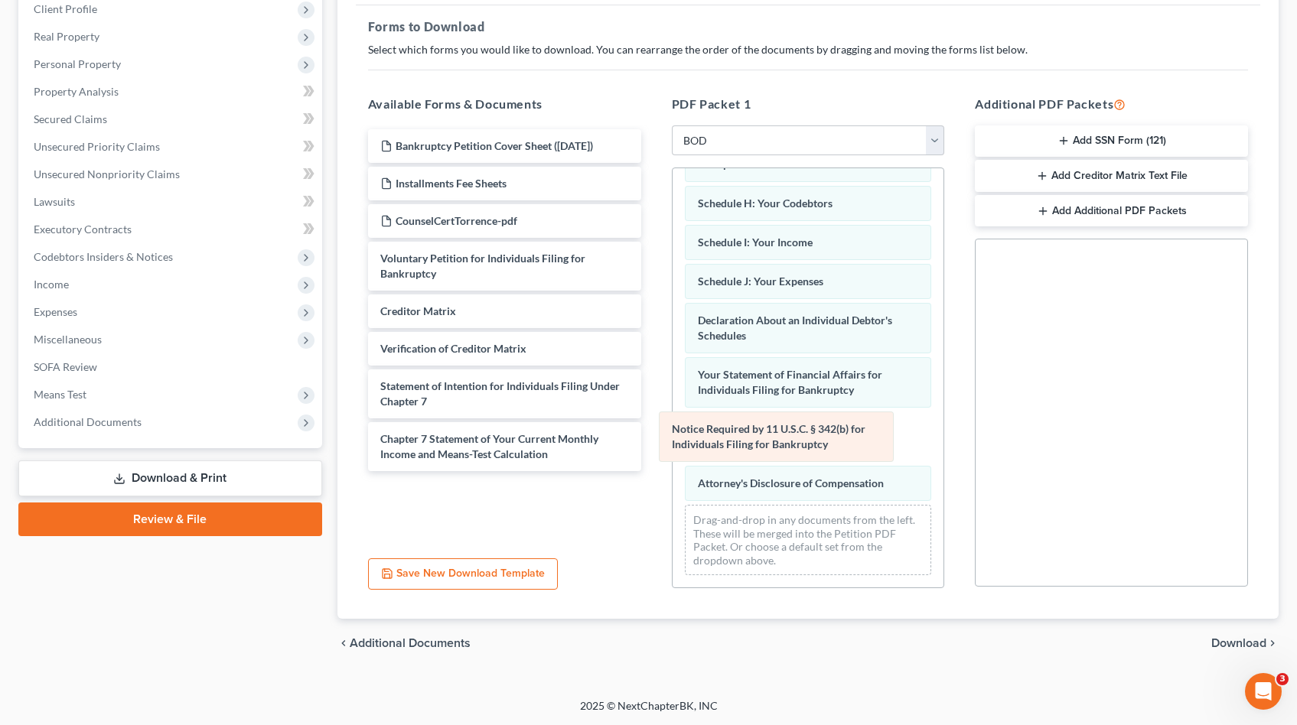
scroll to position [236, 0]
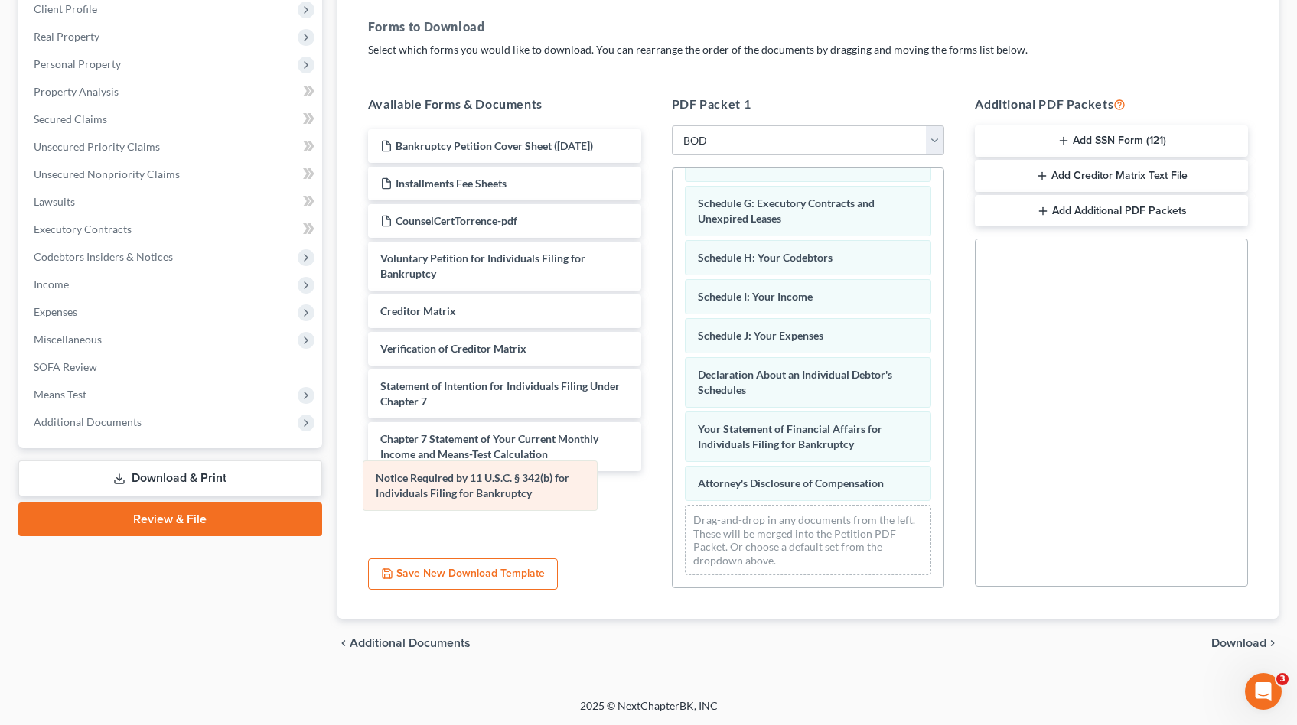
drag, startPoint x: 817, startPoint y: 433, endPoint x: 495, endPoint y: 483, distance: 325.9
click at [673, 483] on div "Notice Required by 11 U.S.C. § 342(b) for Individuals Filing for Bankruptcy Sum…" at bounding box center [809, 260] width 272 height 655
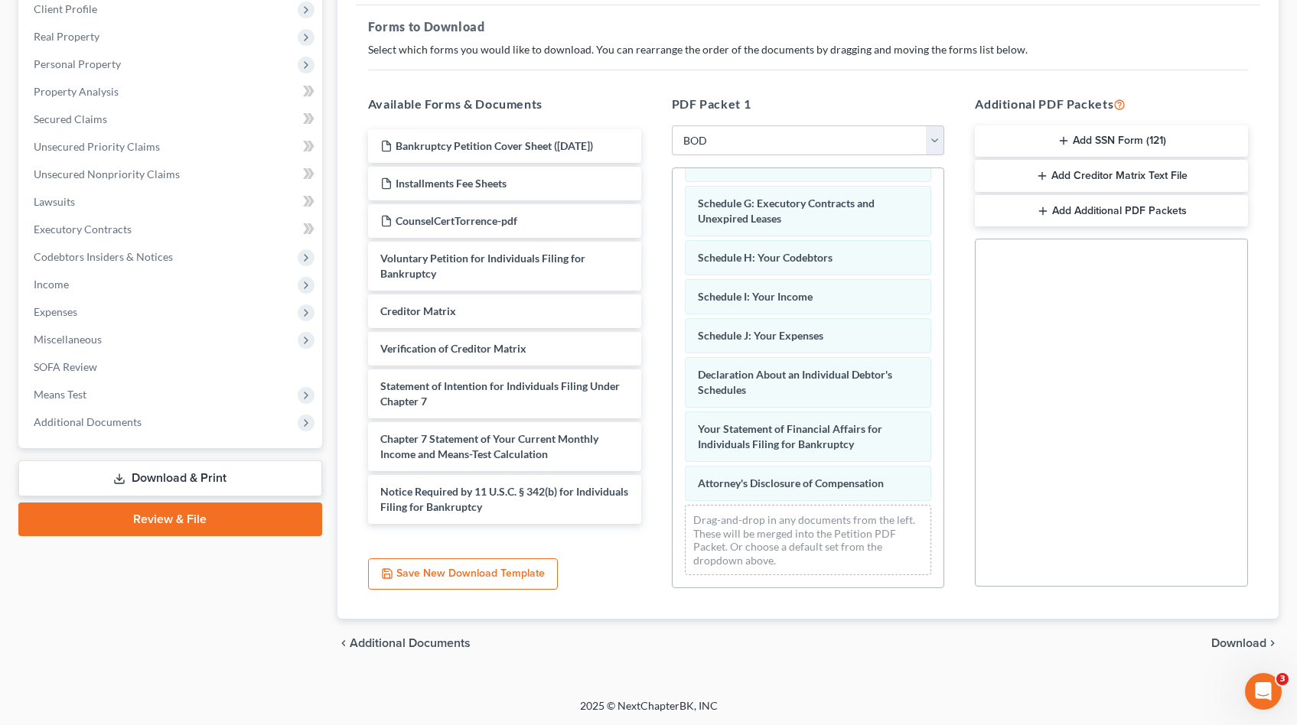
click at [1246, 642] on span "Download" at bounding box center [1238, 643] width 55 height 12
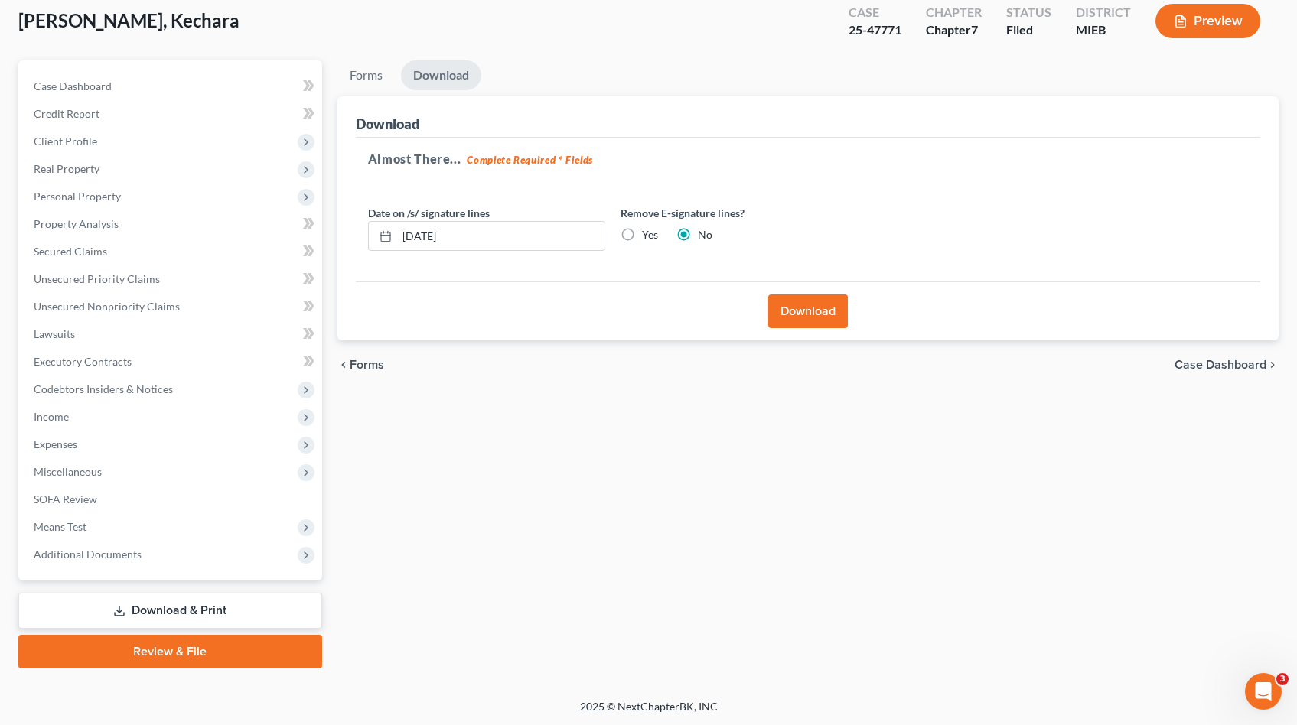
click at [818, 309] on button "Download" at bounding box center [808, 312] width 80 height 34
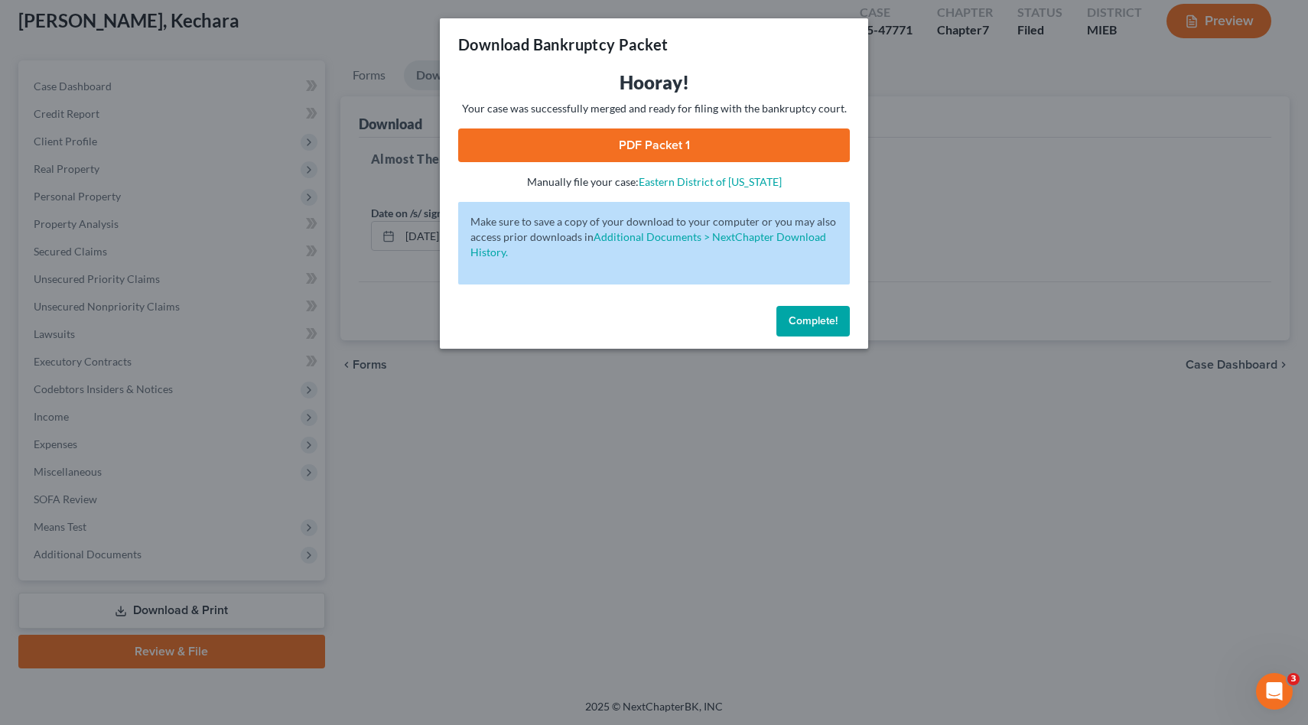
click at [772, 146] on link "PDF Packet 1" at bounding box center [654, 146] width 392 height 34
click at [800, 318] on span "Complete!" at bounding box center [813, 320] width 49 height 13
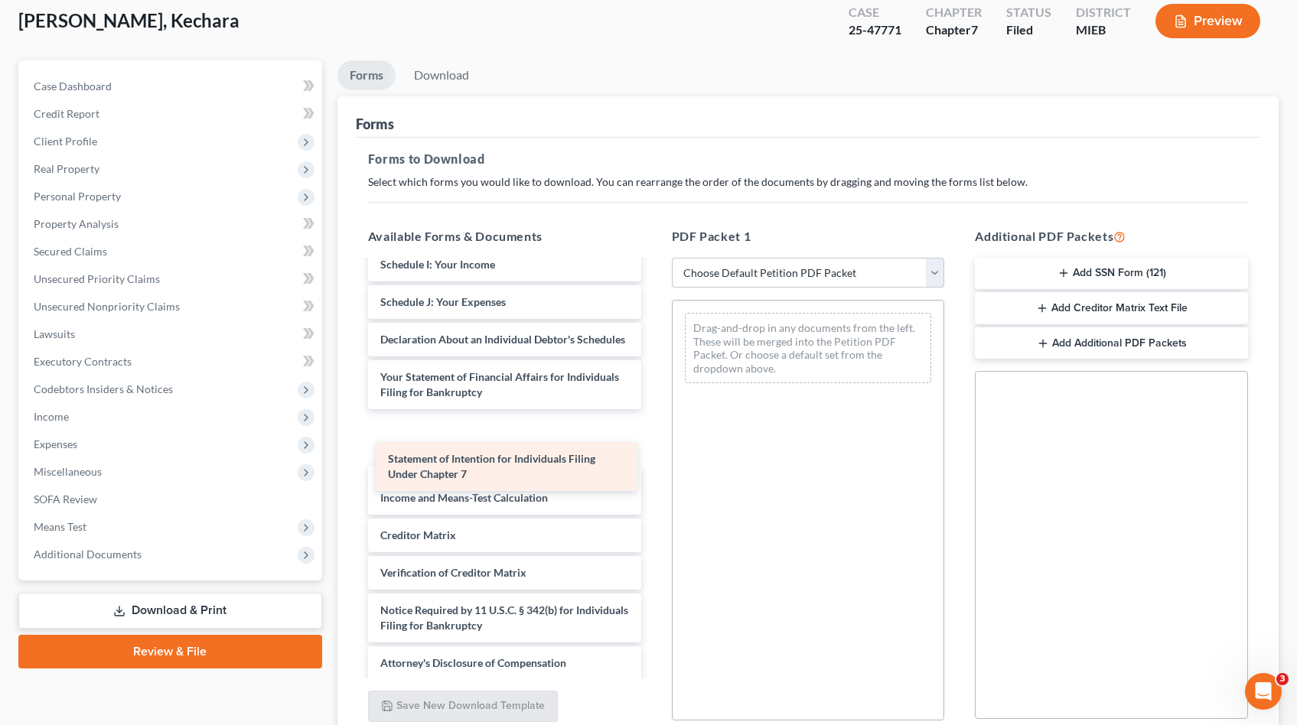
scroll to position [103, 0]
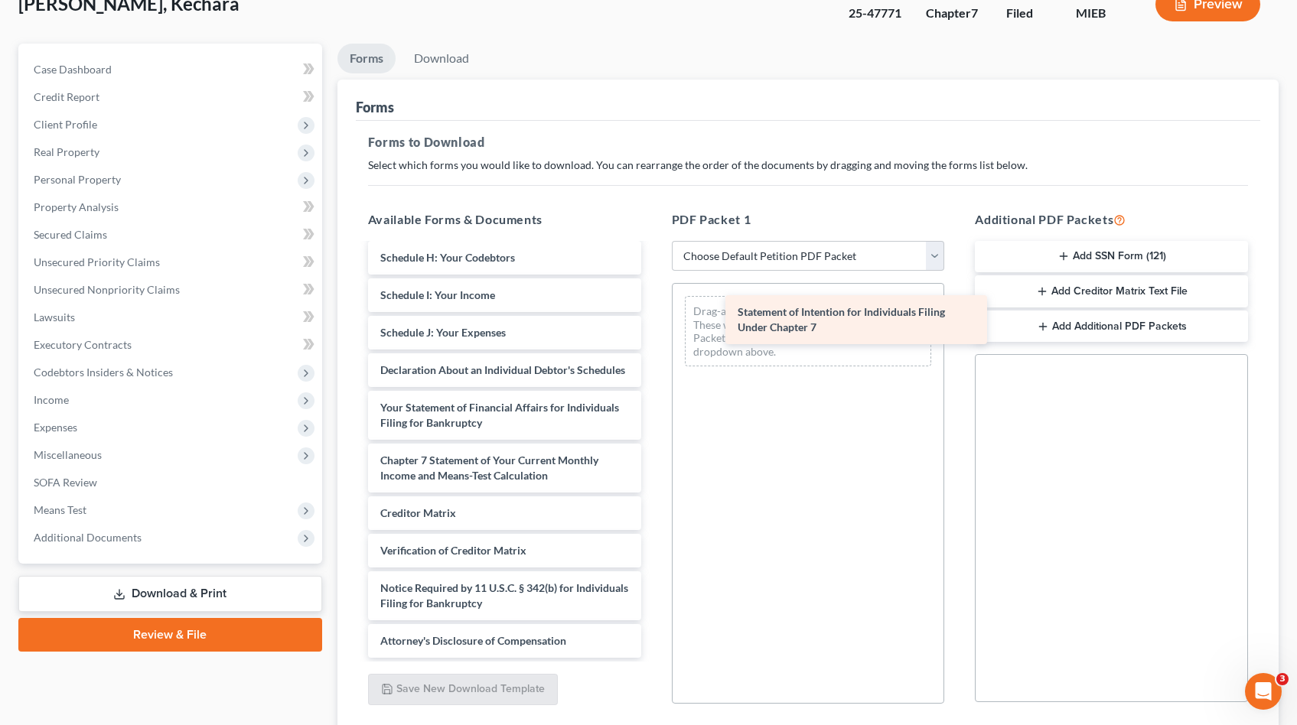
drag, startPoint x: 467, startPoint y: 458, endPoint x: 825, endPoint y: 311, distance: 386.3
click at [653, 311] on div "Statement of Intention for Individuals Filing Under Chapter 7 Bankruptcy Petiti…" at bounding box center [505, 231] width 298 height 853
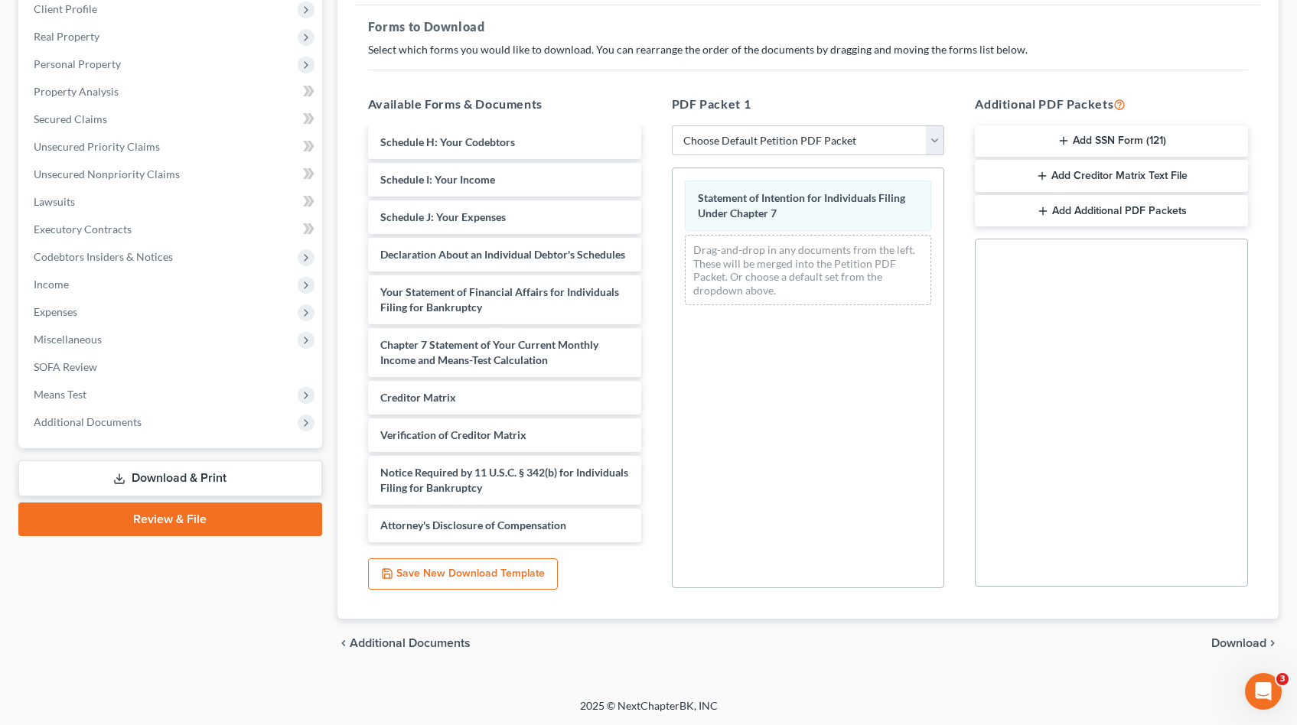
click at [1243, 637] on span "Download" at bounding box center [1238, 643] width 55 height 12
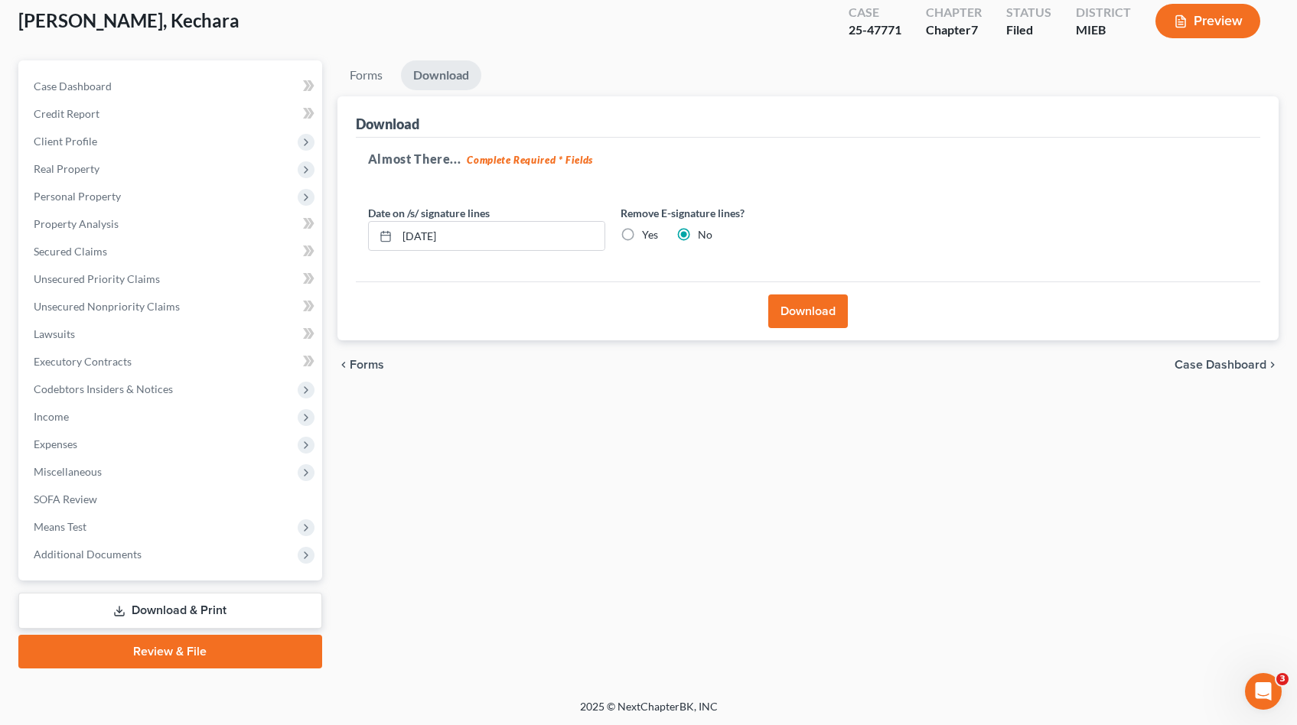
click at [835, 305] on button "Download" at bounding box center [808, 312] width 80 height 34
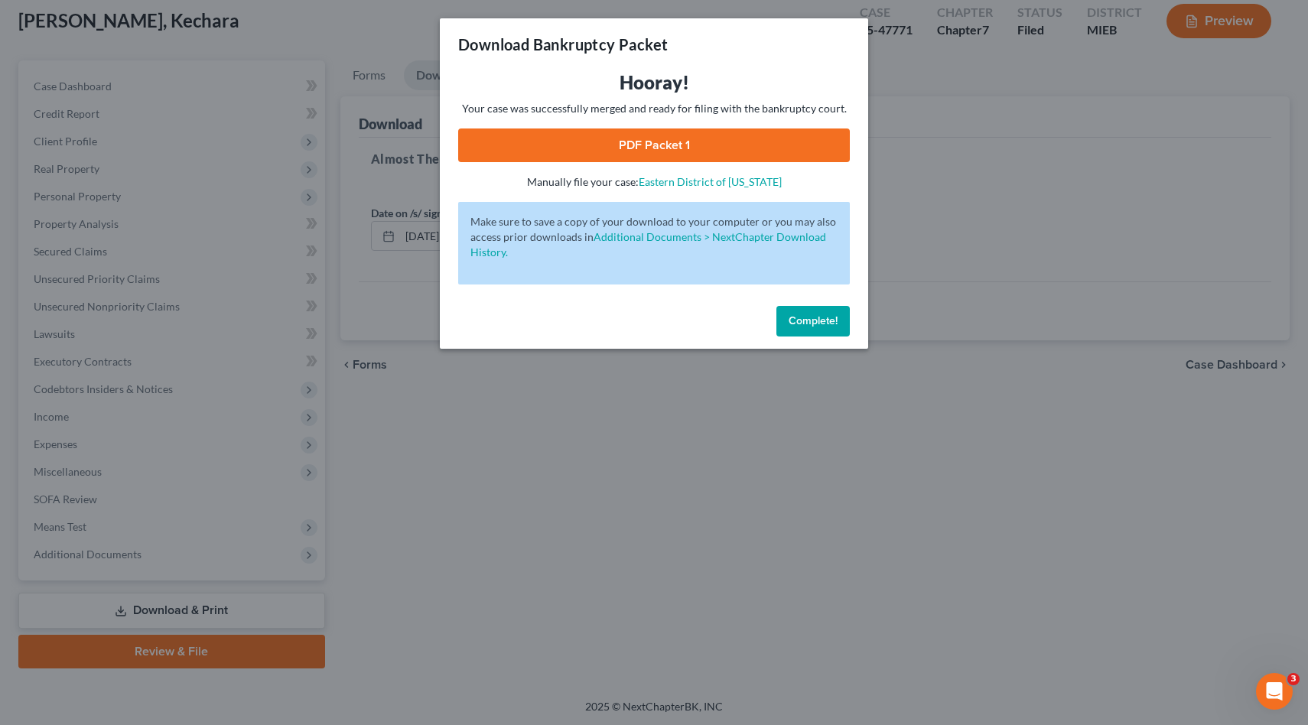
click at [783, 140] on link "PDF Packet 1" at bounding box center [654, 146] width 392 height 34
click at [823, 312] on button "Complete!" at bounding box center [813, 321] width 73 height 31
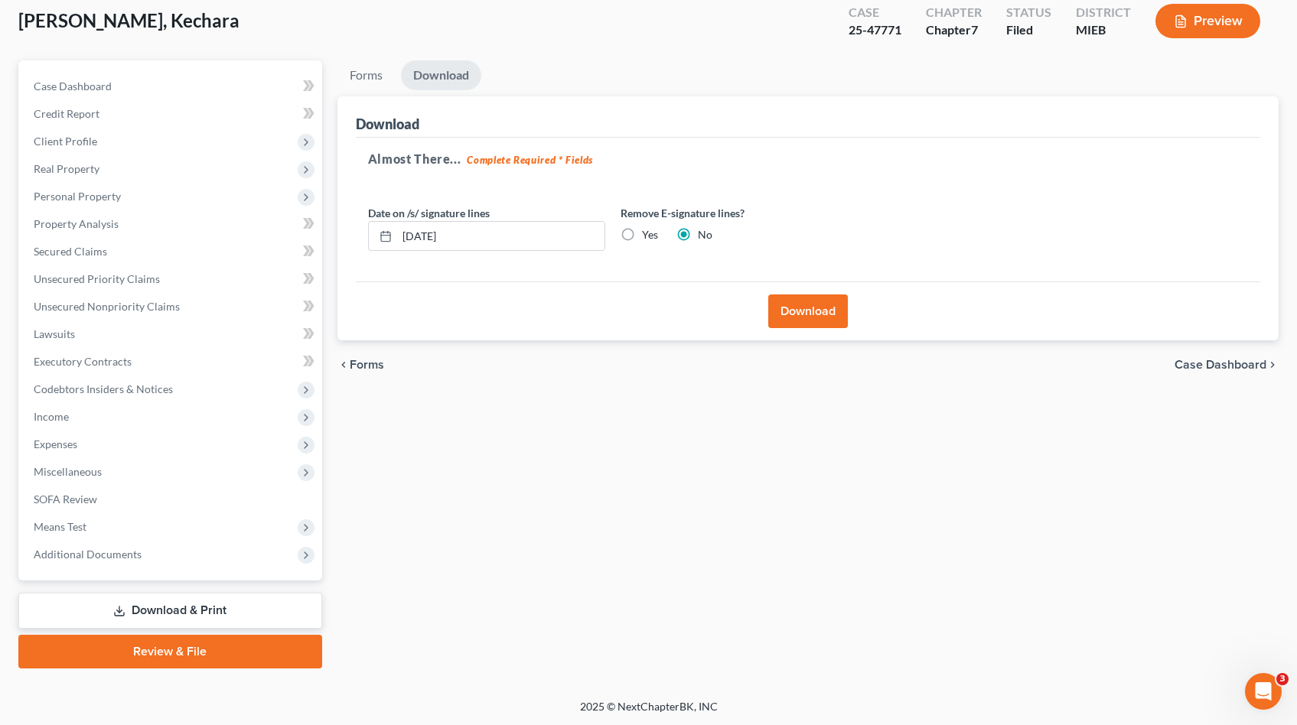
click at [877, 29] on div "25-47771" at bounding box center [875, 30] width 53 height 18
click at [829, 82] on ul "Forms Download" at bounding box center [807, 78] width 941 height 36
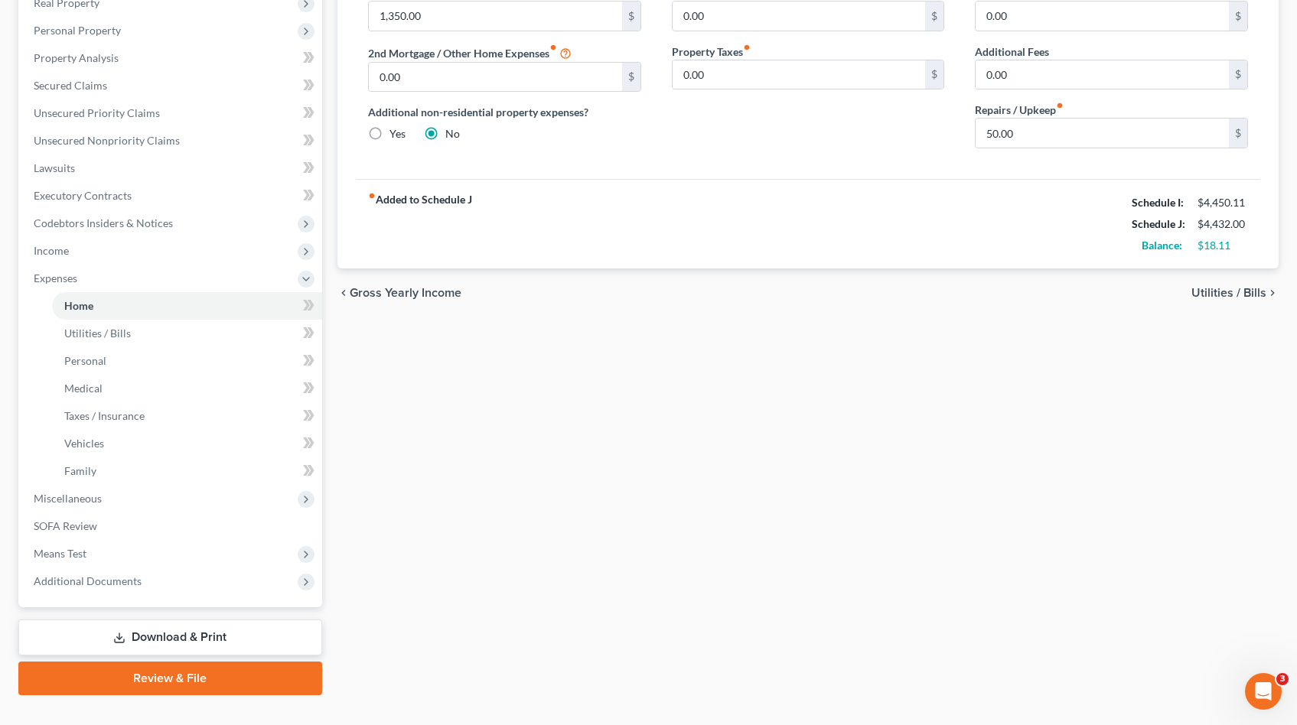
click at [142, 630] on link "Download & Print" at bounding box center [170, 638] width 304 height 36
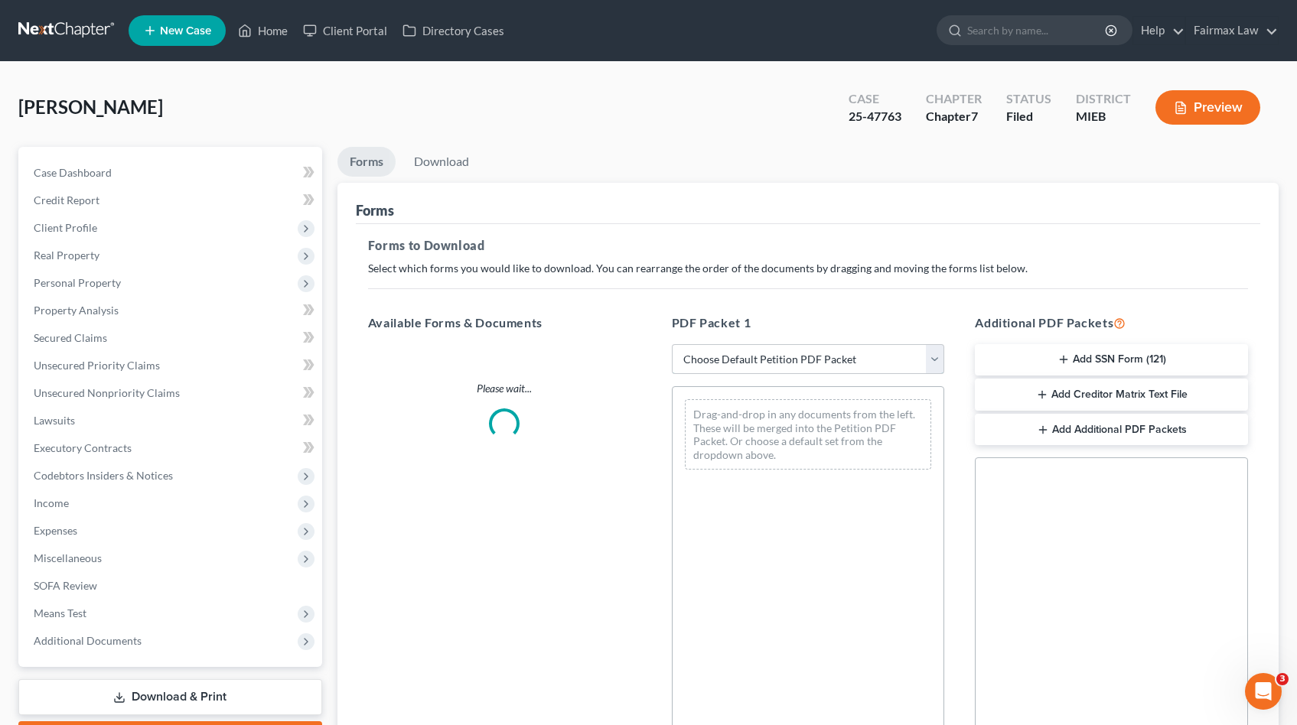
click at [790, 361] on select "Choose Default Petition PDF Packet Complete Bankruptcy Petition (all forms and …" at bounding box center [808, 359] width 273 height 31
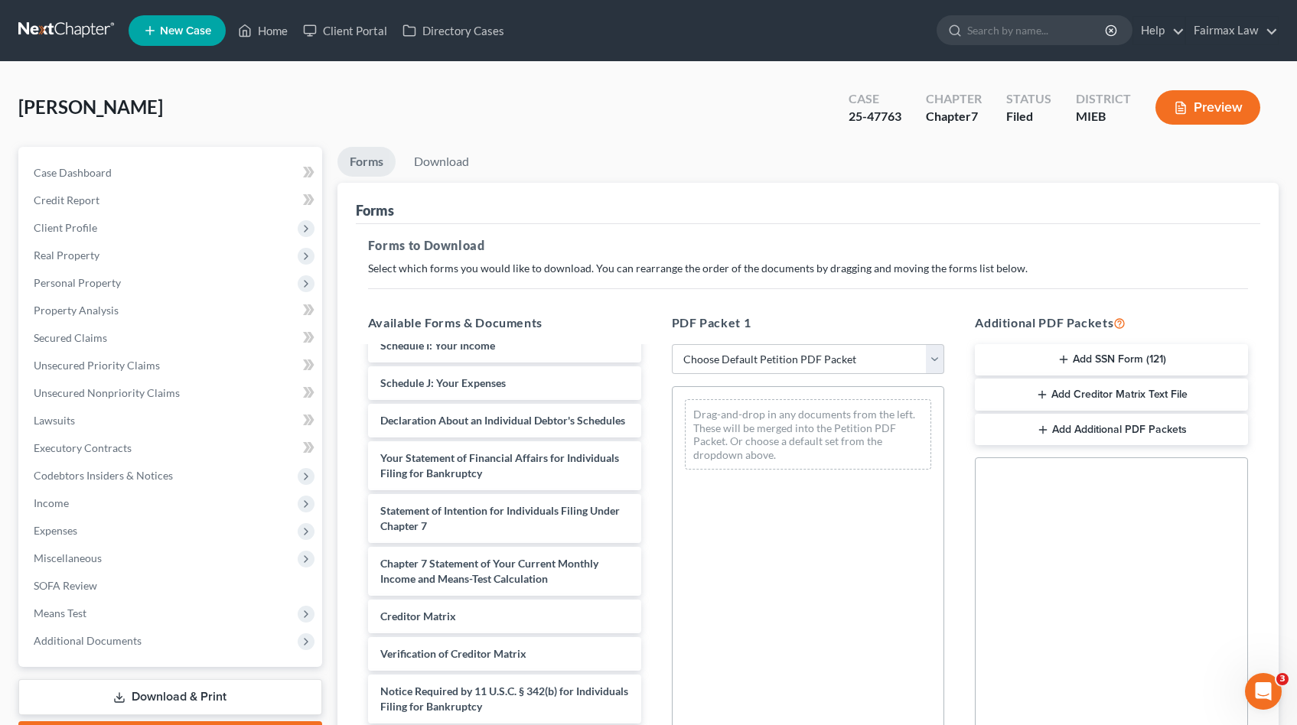
scroll to position [471, 0]
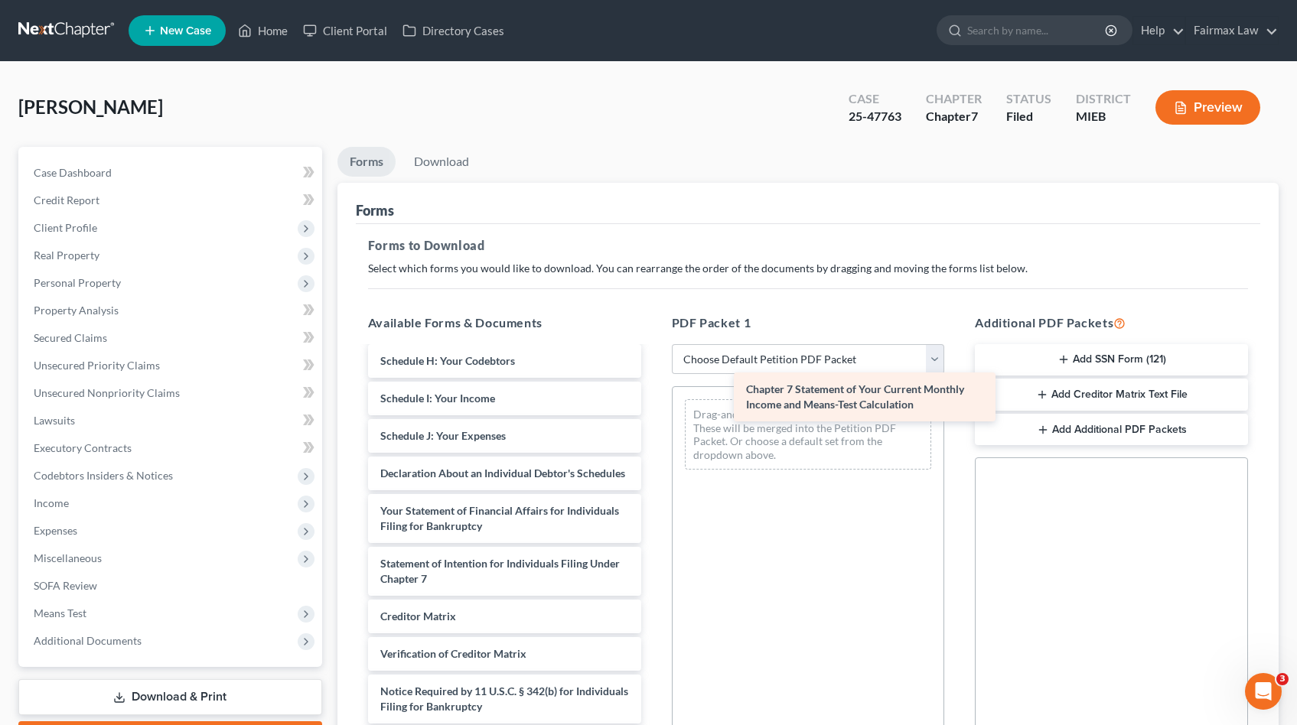
drag, startPoint x: 529, startPoint y: 579, endPoint x: 843, endPoint y: 420, distance: 351.8
click at [653, 418] on div "Chapter 7 Statement of Your Current Monthly Income and Means-Test Calculation I…" at bounding box center [505, 334] width 298 height 853
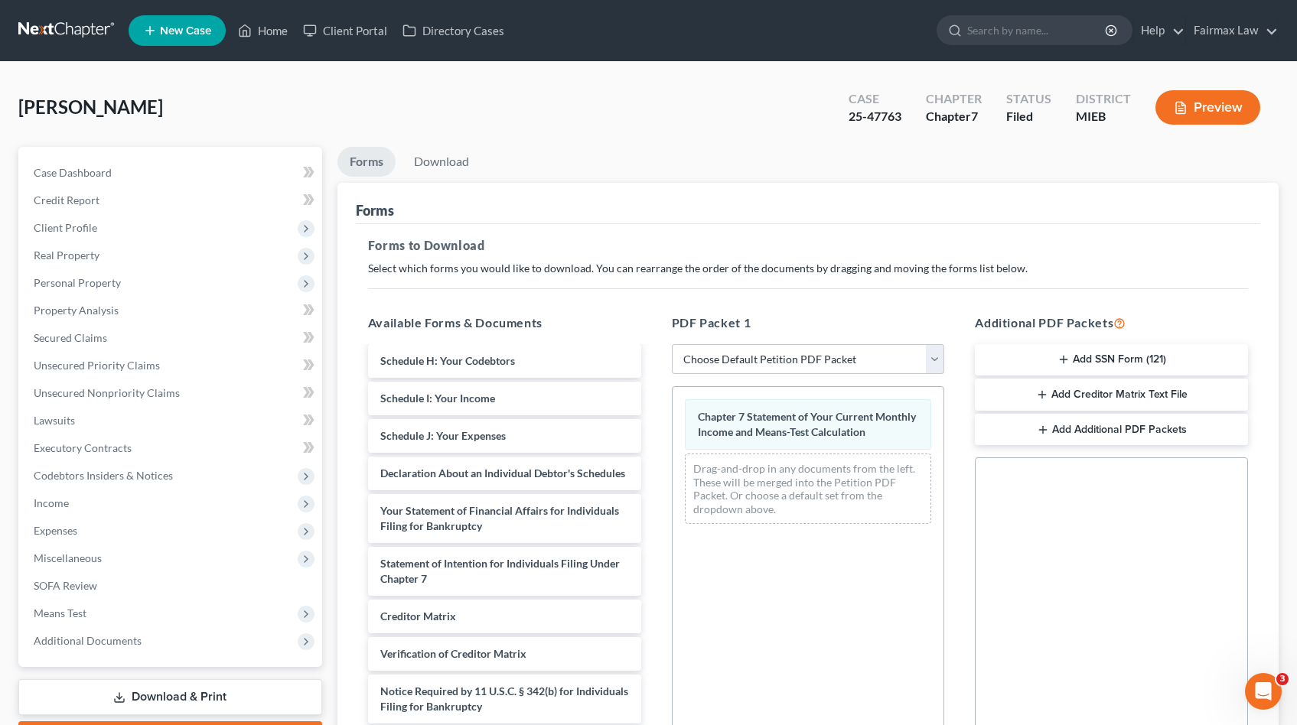
scroll to position [219, 0]
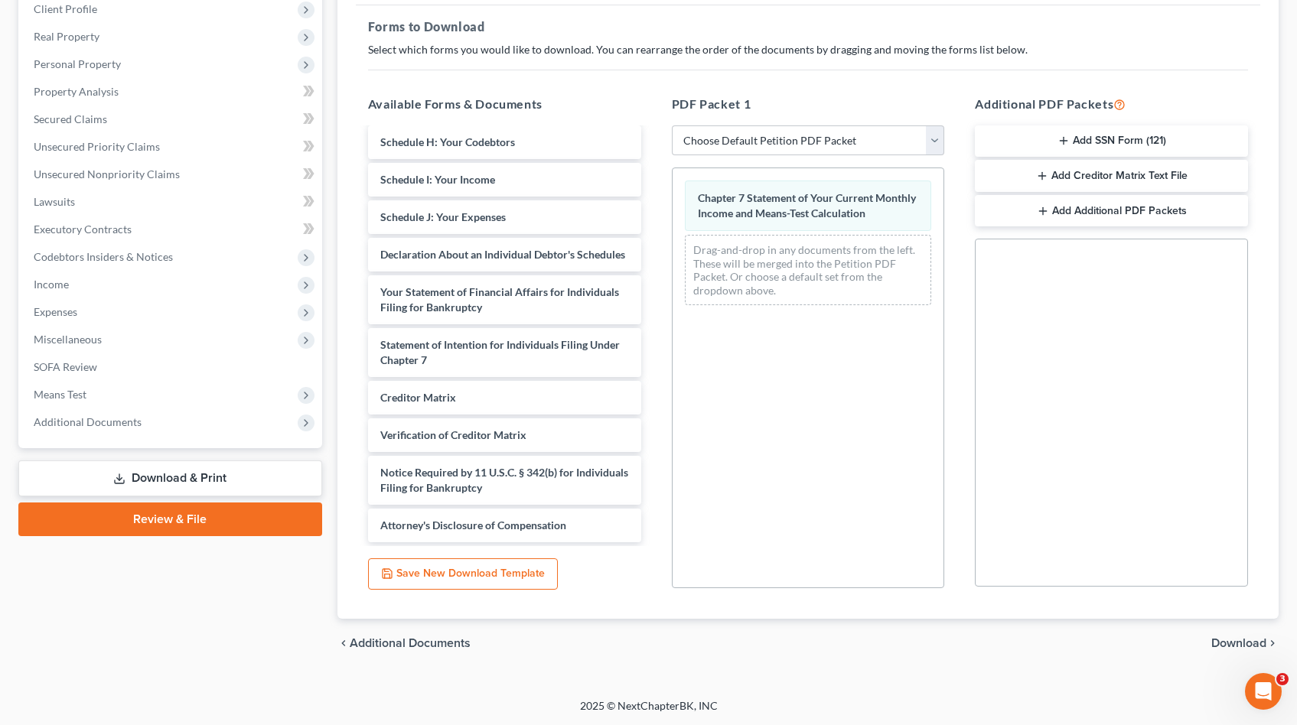
click at [1216, 640] on span "Download" at bounding box center [1238, 643] width 55 height 12
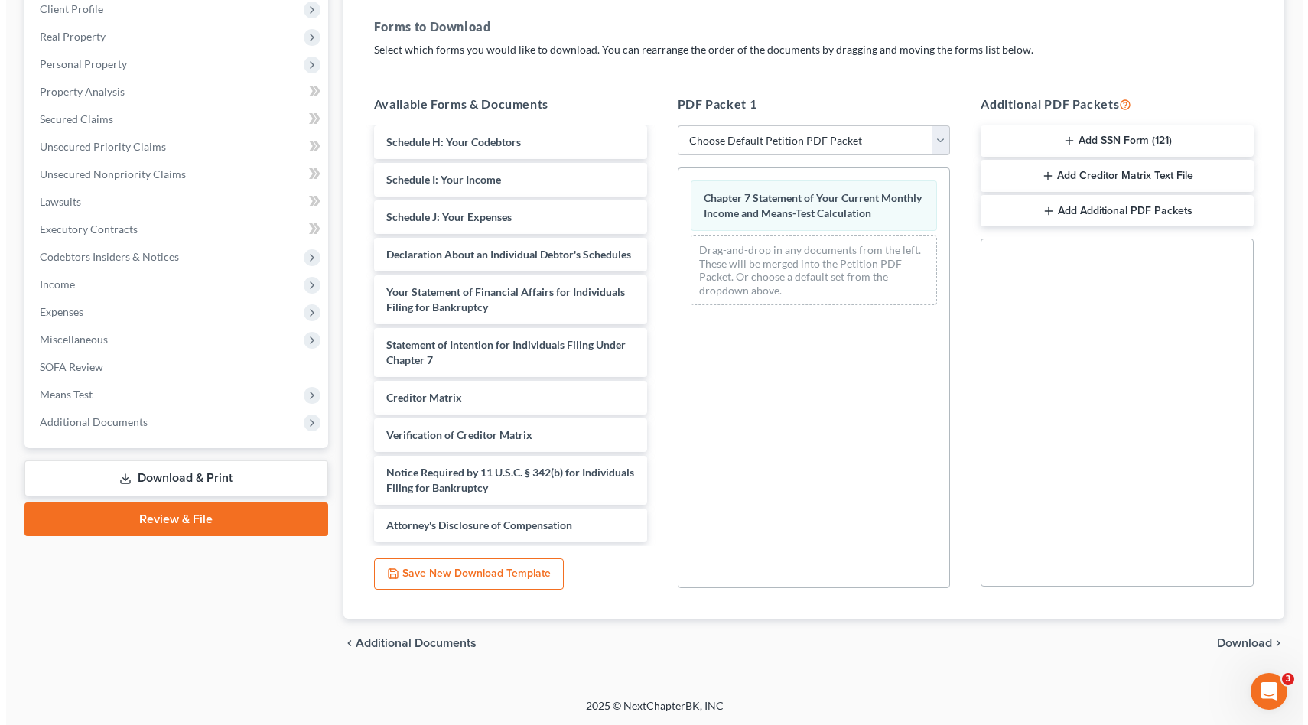
scroll to position [86, 0]
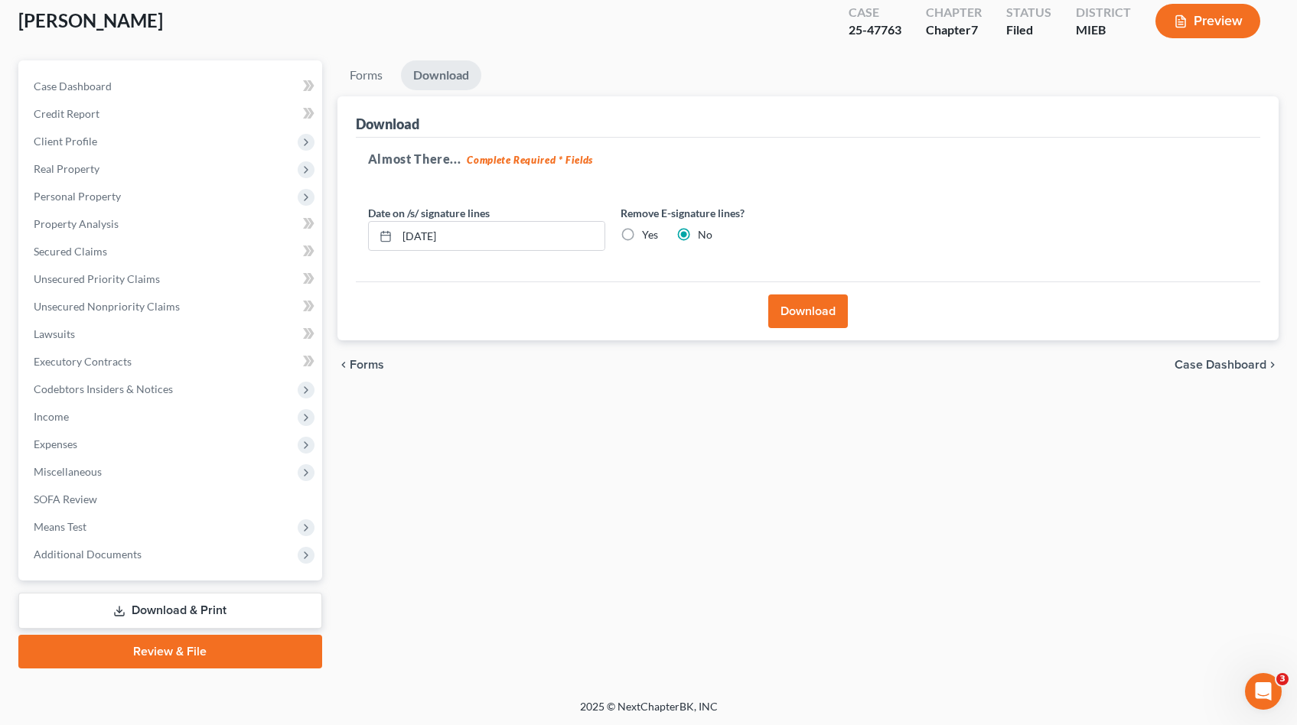
click at [799, 303] on button "Download" at bounding box center [808, 312] width 80 height 34
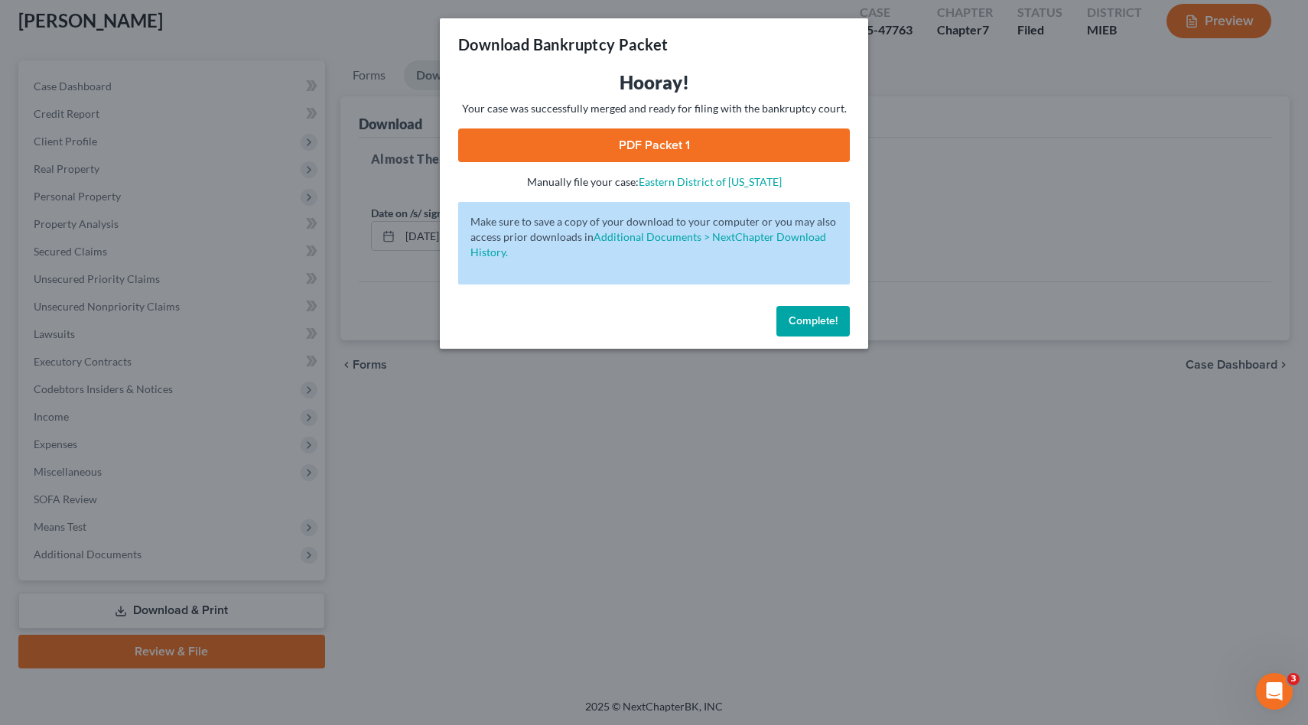
click at [494, 139] on link "PDF Packet 1" at bounding box center [654, 146] width 392 height 34
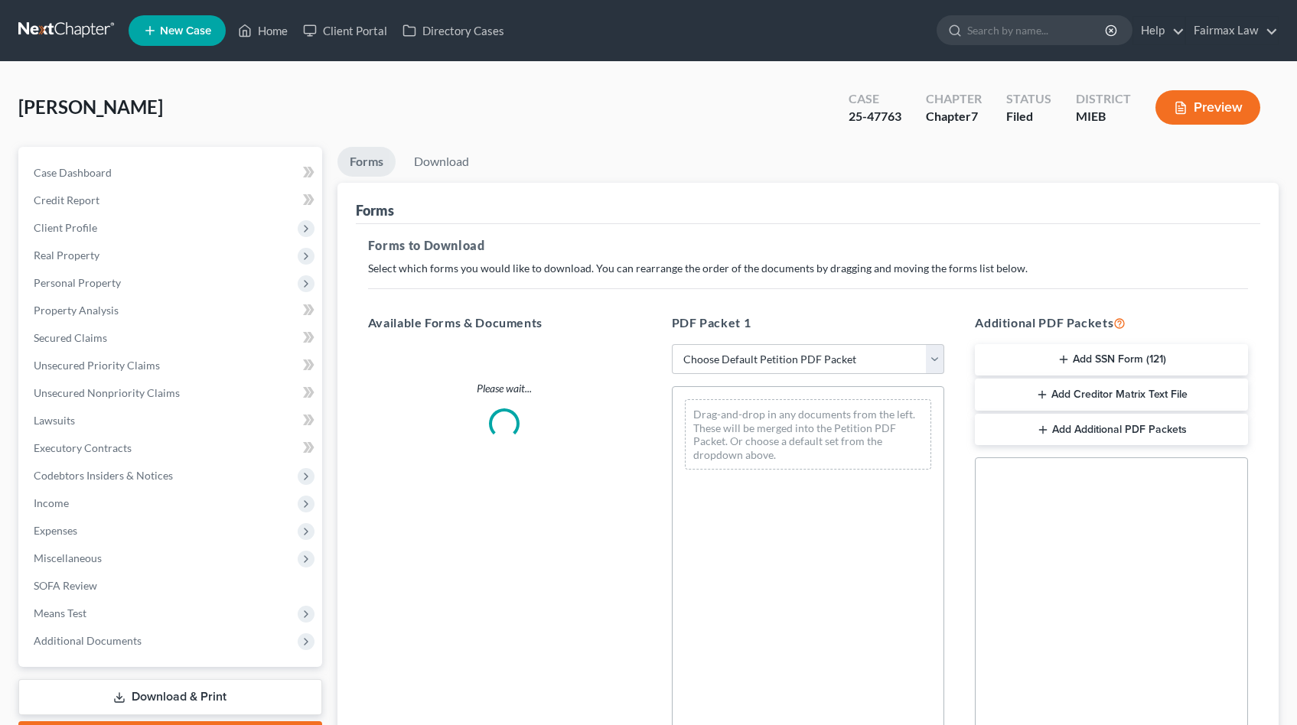
scroll to position [86, 0]
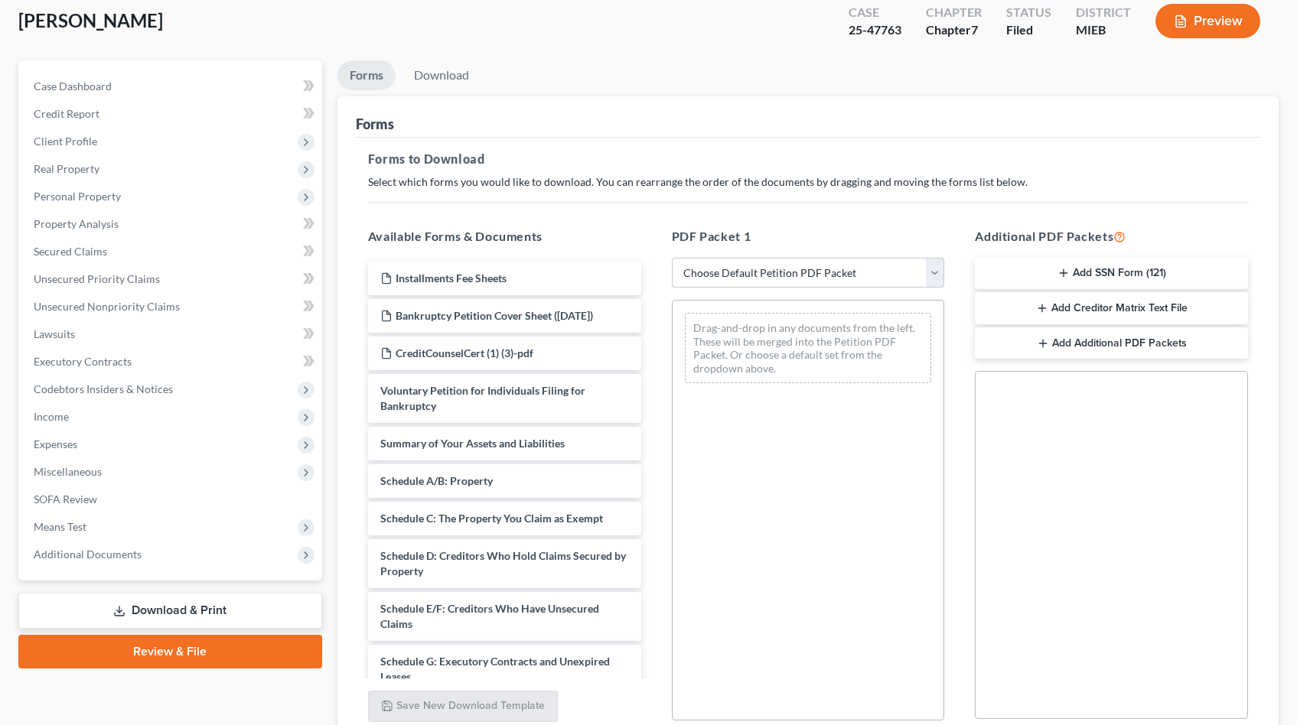
click at [764, 282] on select "Choose Default Petition PDF Packet Complete Bankruptcy Petition (all forms and …" at bounding box center [808, 273] width 273 height 31
select select "8"
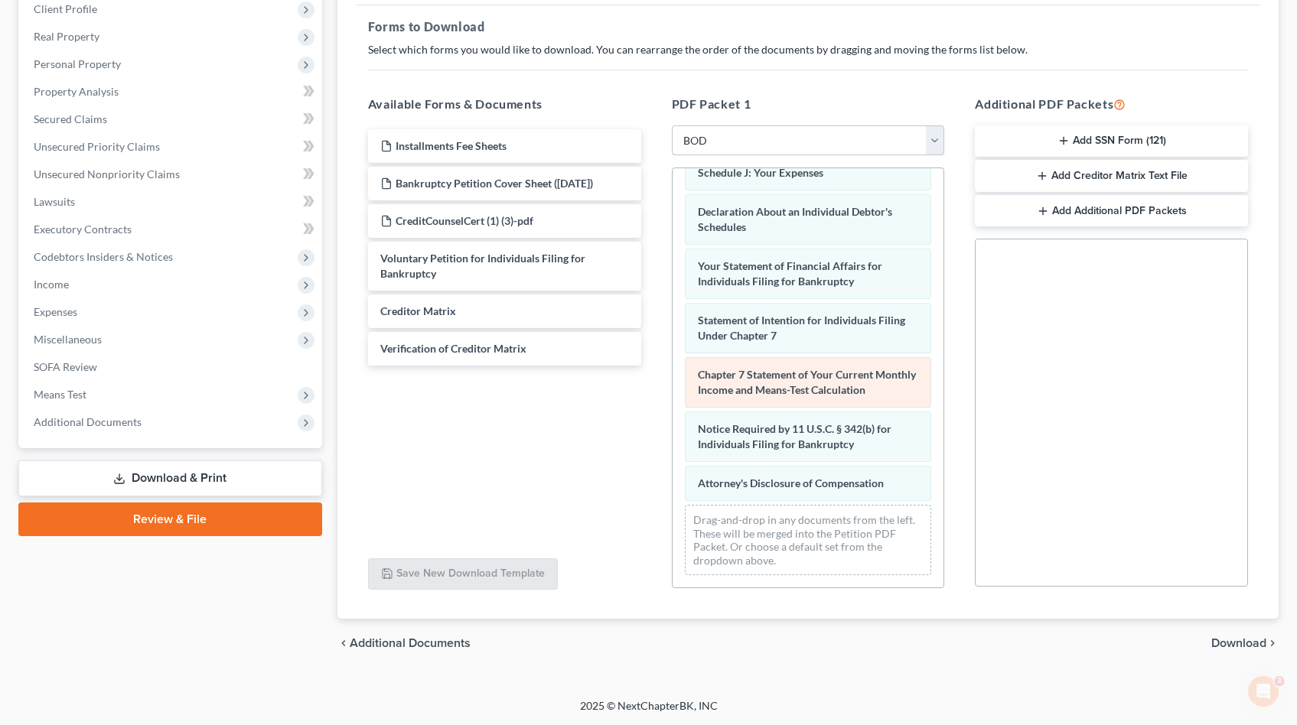
scroll to position [0, 0]
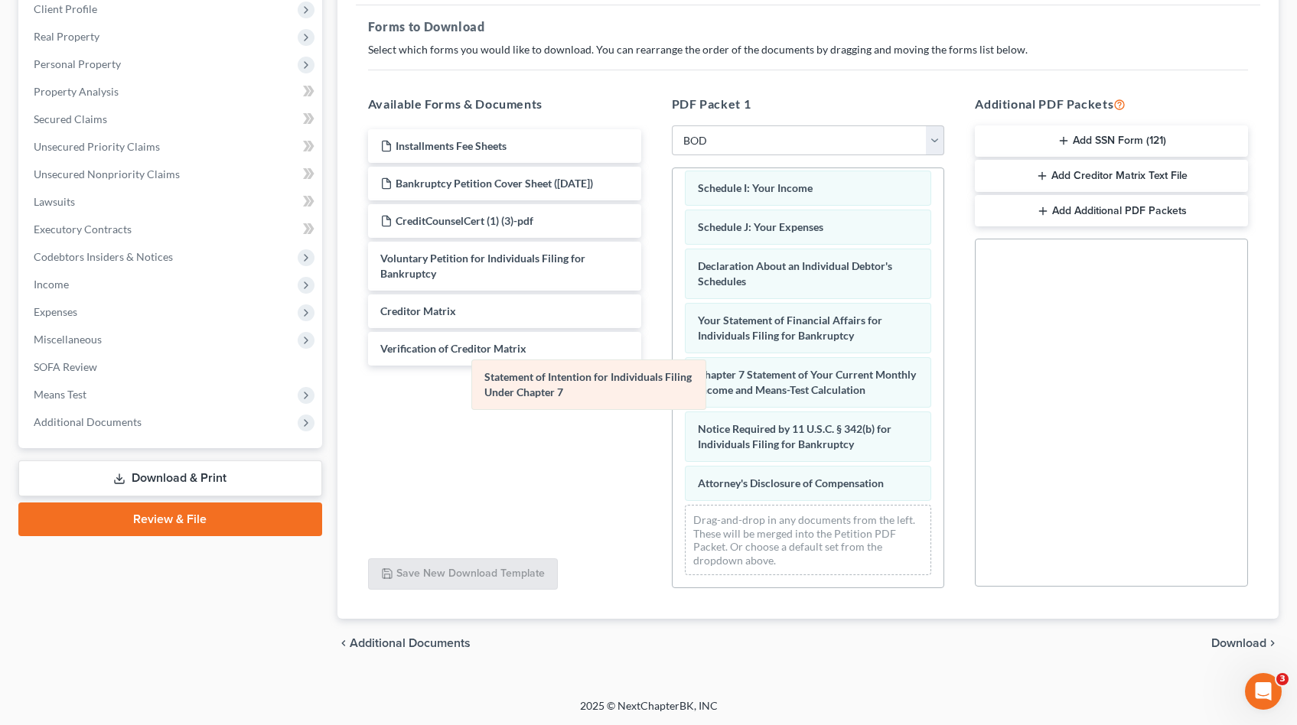
drag, startPoint x: 794, startPoint y: 322, endPoint x: 581, endPoint y: 395, distance: 224.8
click at [673, 395] on div "Statement of Intention for Individuals Filing Under Chapter 7 Summary of Your A…" at bounding box center [809, 206] width 272 height 764
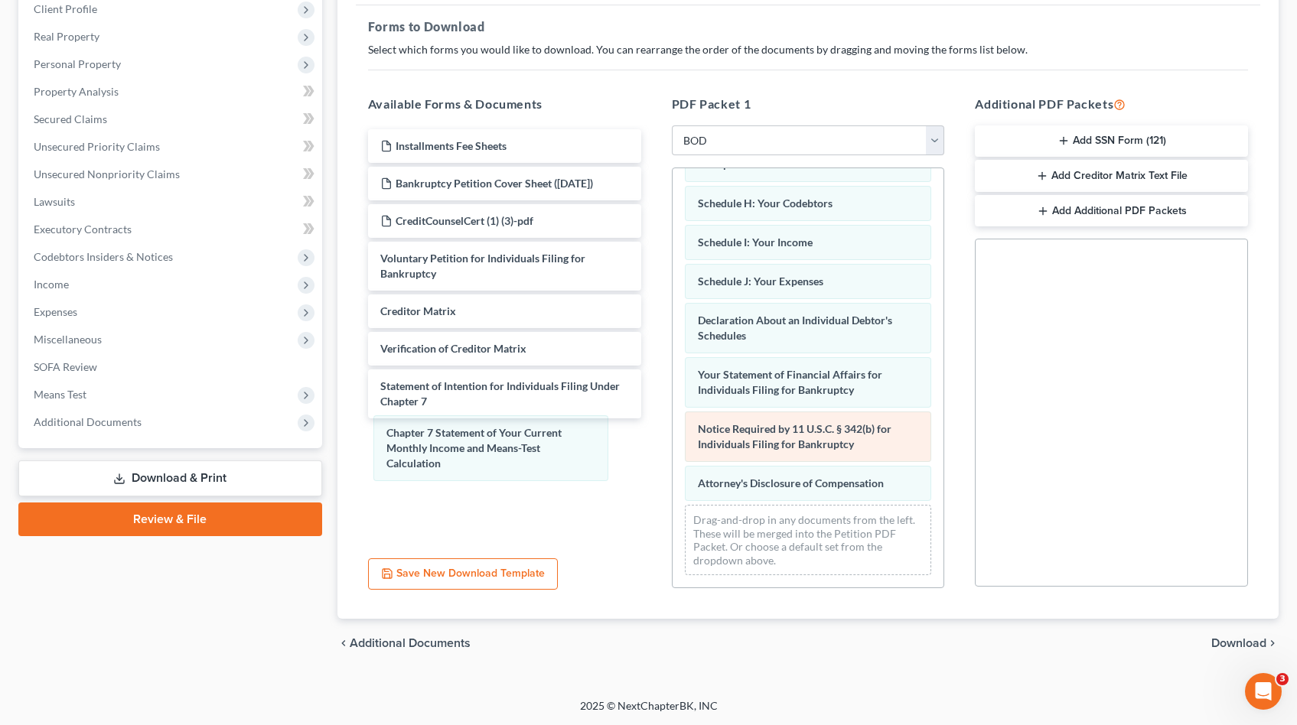
drag, startPoint x: 835, startPoint y: 373, endPoint x: 784, endPoint y: 455, distance: 96.2
click at [673, 448] on div "Chapter 7 Statement of Your Current Monthly Income and Means-Test Calculation S…" at bounding box center [809, 232] width 272 height 709
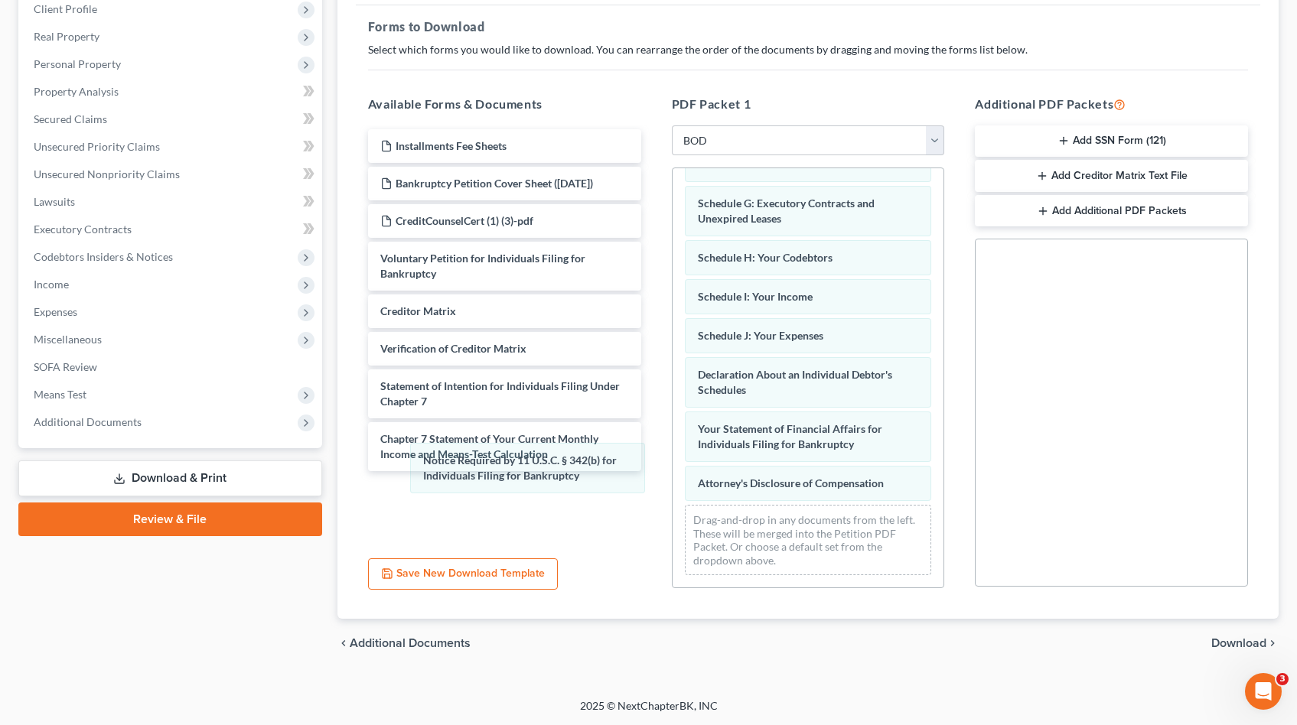
scroll to position [236, 0]
click at [673, 471] on div "Notice Required by 11 U.S.C. § 342(b) for Individuals Filing for Bankruptcy Sum…" at bounding box center [809, 260] width 272 height 655
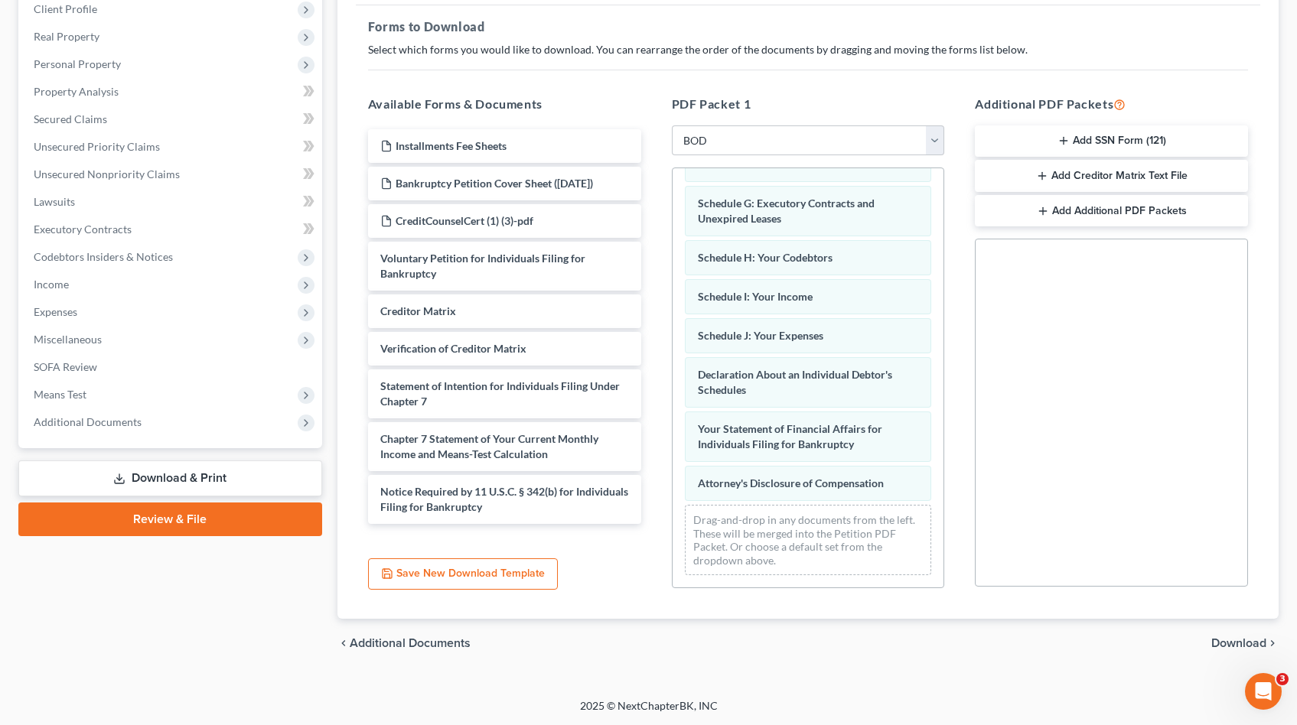
click at [1240, 642] on span "Download" at bounding box center [1238, 643] width 55 height 12
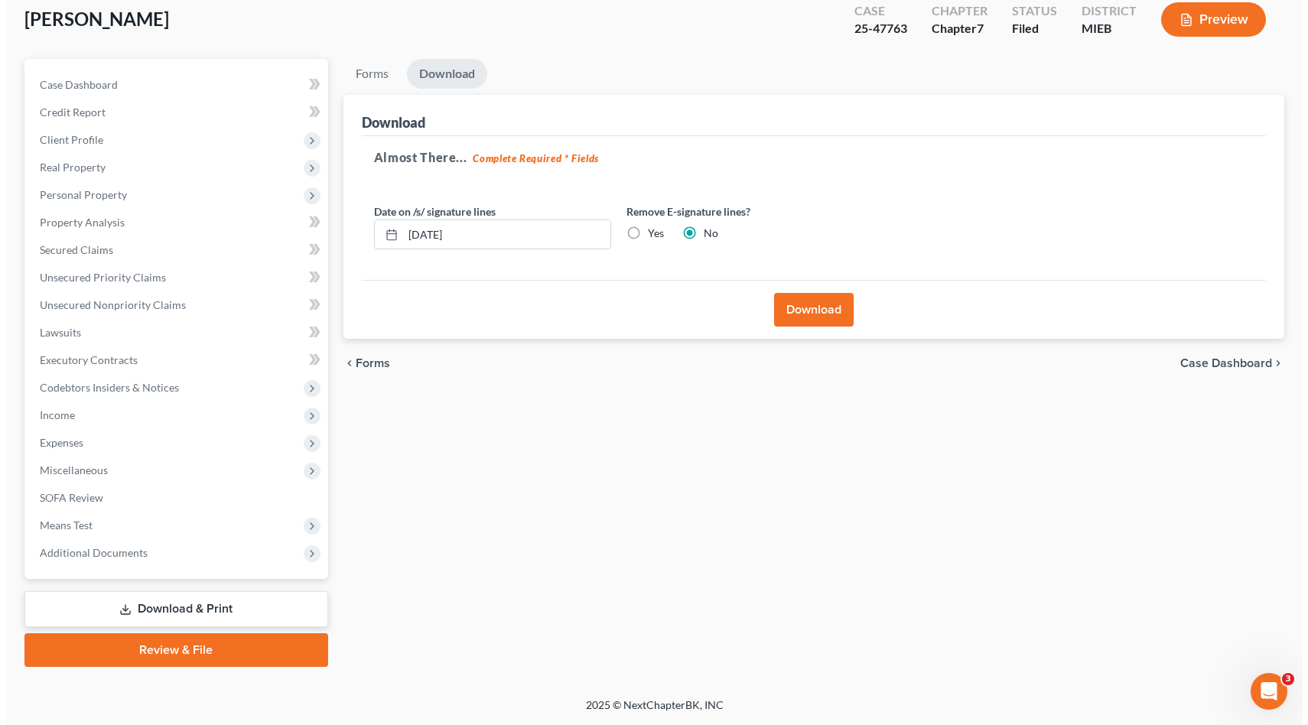
scroll to position [86, 0]
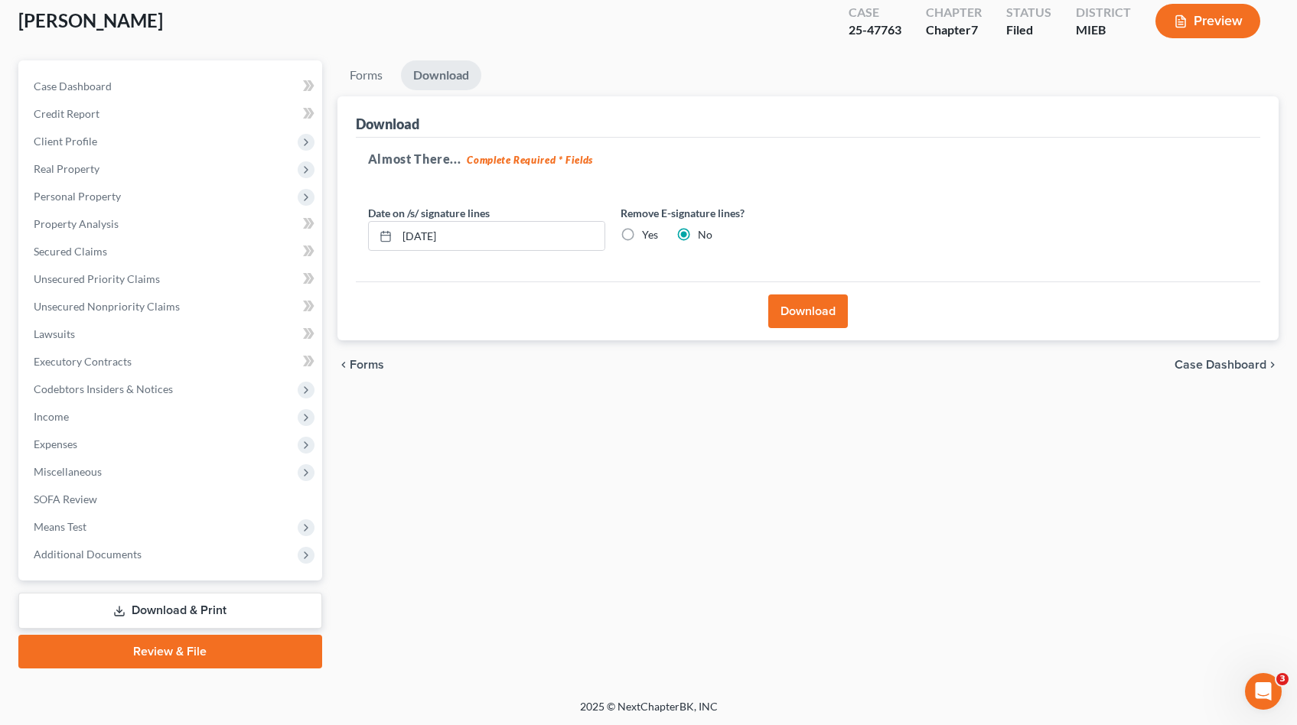
click at [826, 305] on button "Download" at bounding box center [808, 312] width 80 height 34
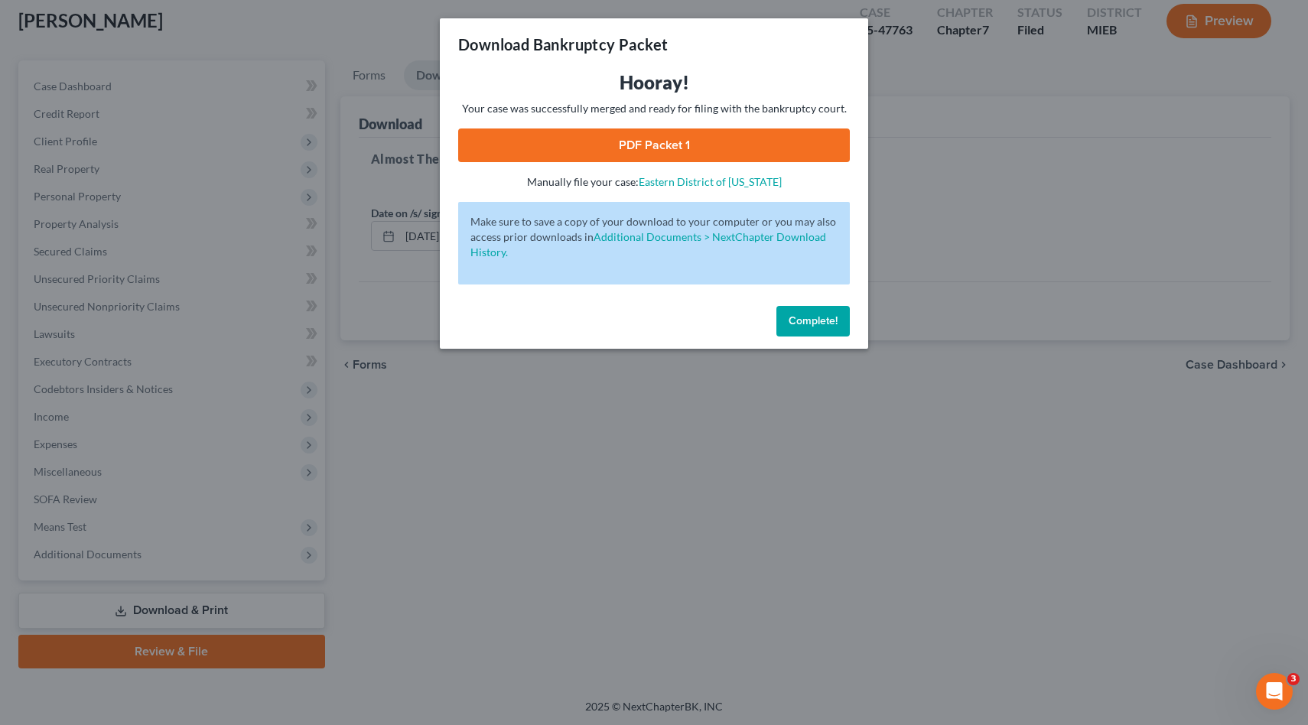
click at [761, 143] on link "PDF Packet 1" at bounding box center [654, 146] width 392 height 34
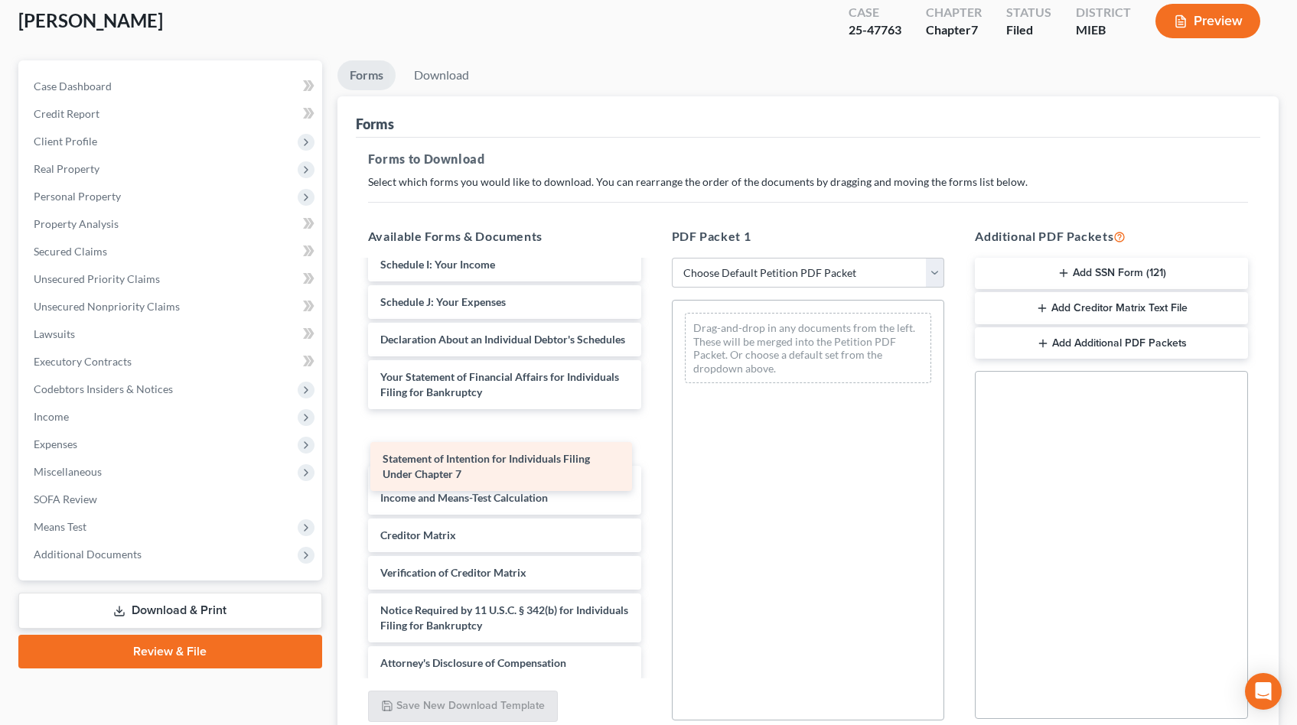
scroll to position [471, 0]
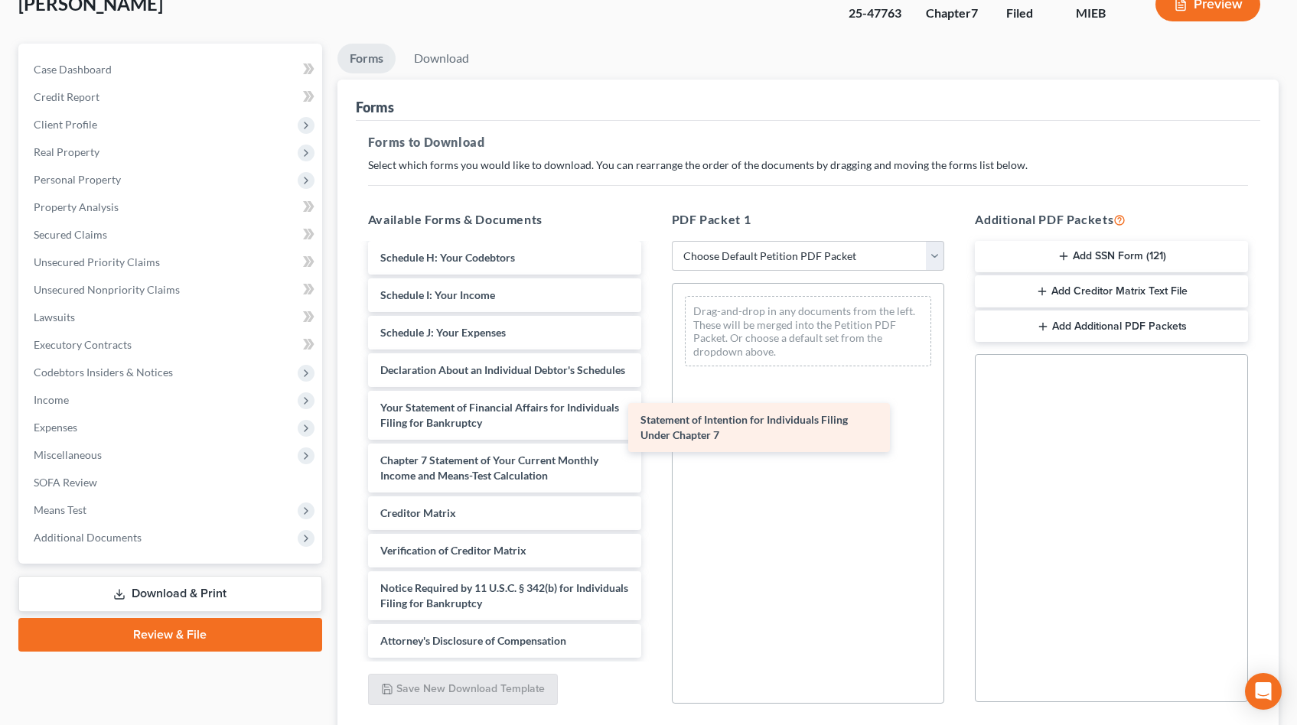
drag, startPoint x: 518, startPoint y: 474, endPoint x: 779, endPoint y: 435, distance: 263.8
click at [653, 435] on div "Statement of Intention for Individuals Filing Under Chapter 7 Installments Fee …" at bounding box center [505, 231] width 298 height 853
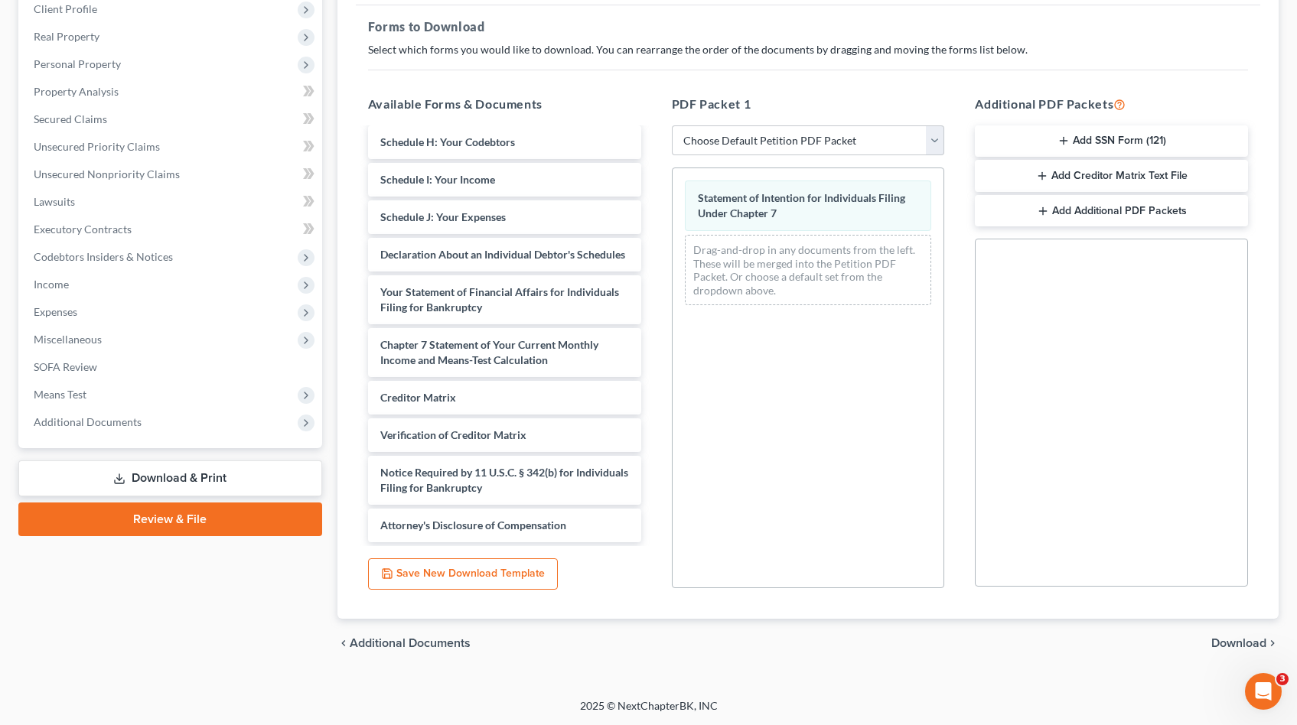
scroll to position [0, 0]
click at [1230, 643] on span "Download" at bounding box center [1238, 643] width 55 height 12
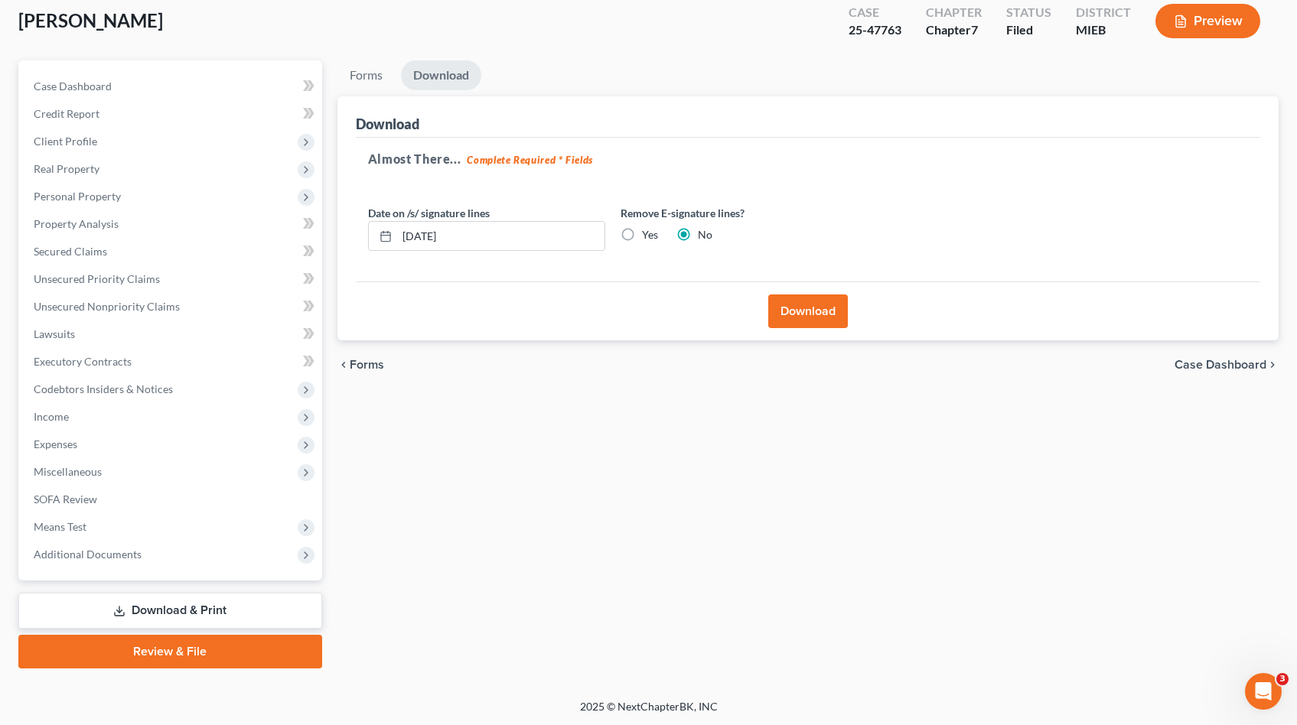
click at [809, 306] on button "Download" at bounding box center [808, 312] width 80 height 34
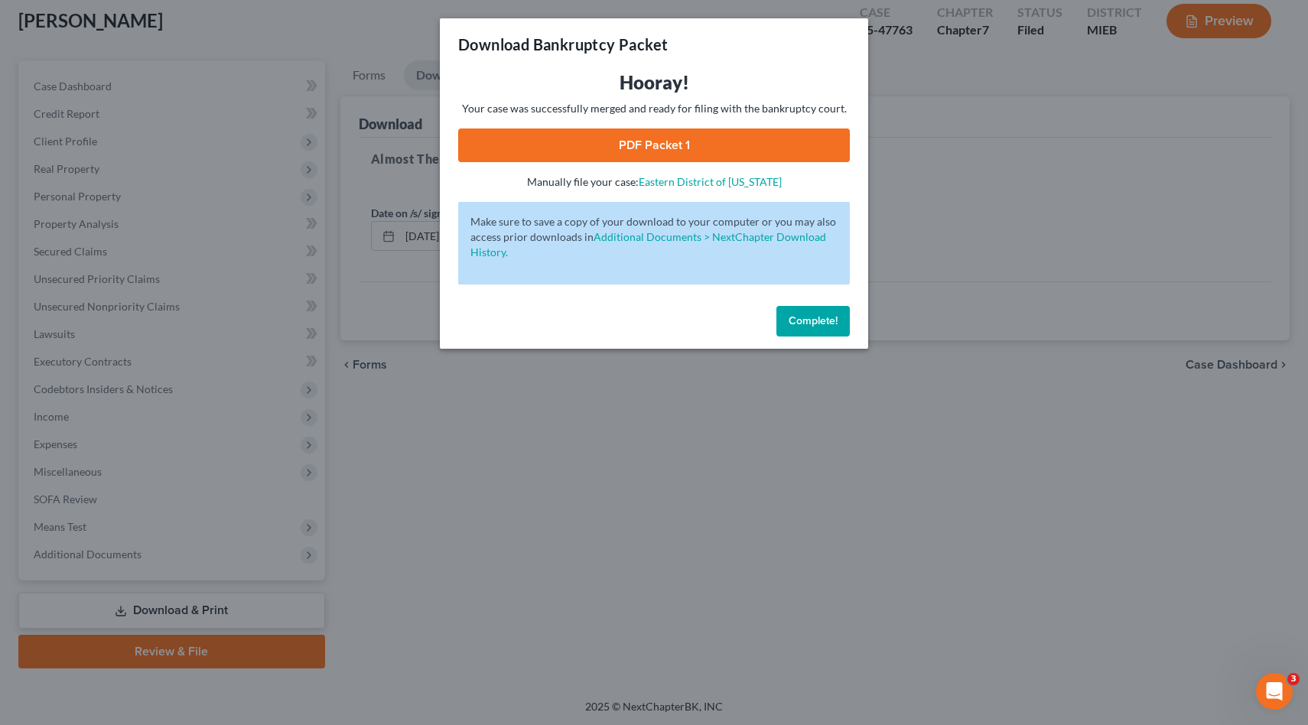
click at [705, 136] on link "PDF Packet 1" at bounding box center [654, 146] width 392 height 34
click at [837, 319] on span "Complete!" at bounding box center [813, 320] width 49 height 13
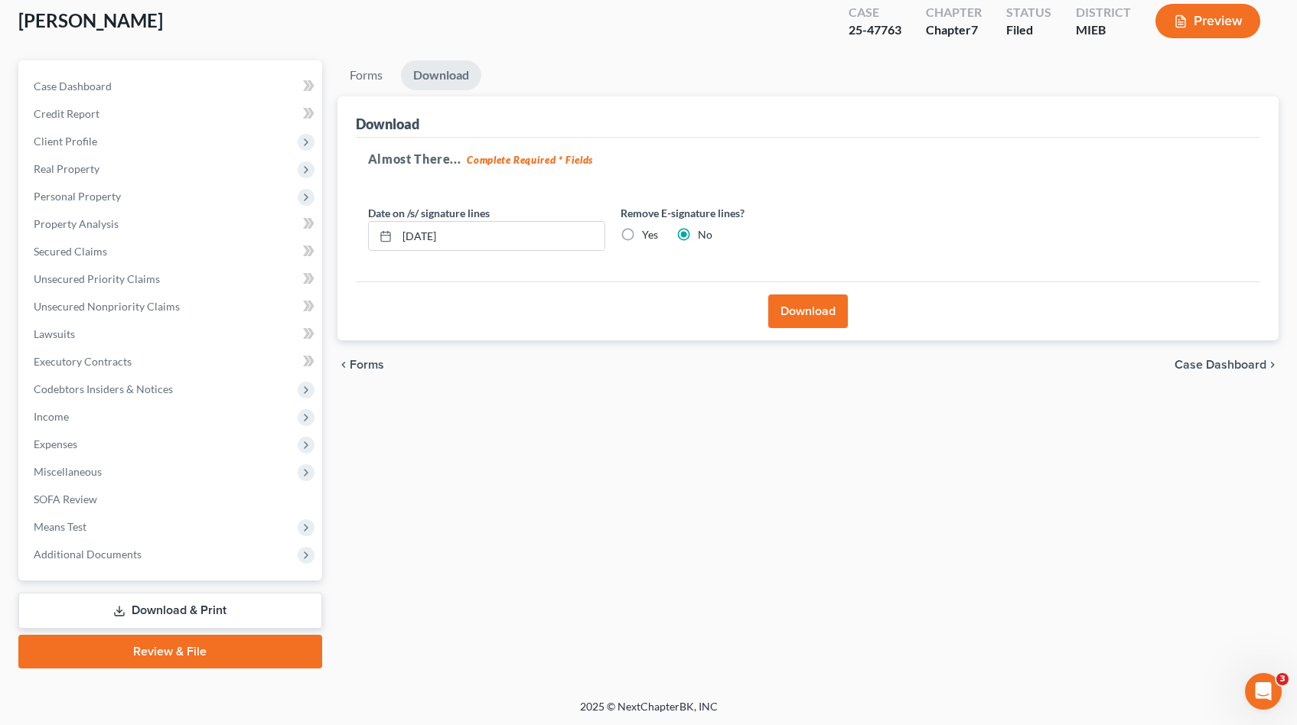
click at [860, 32] on div "25-47763" at bounding box center [875, 30] width 53 height 18
copy div "25-47763"
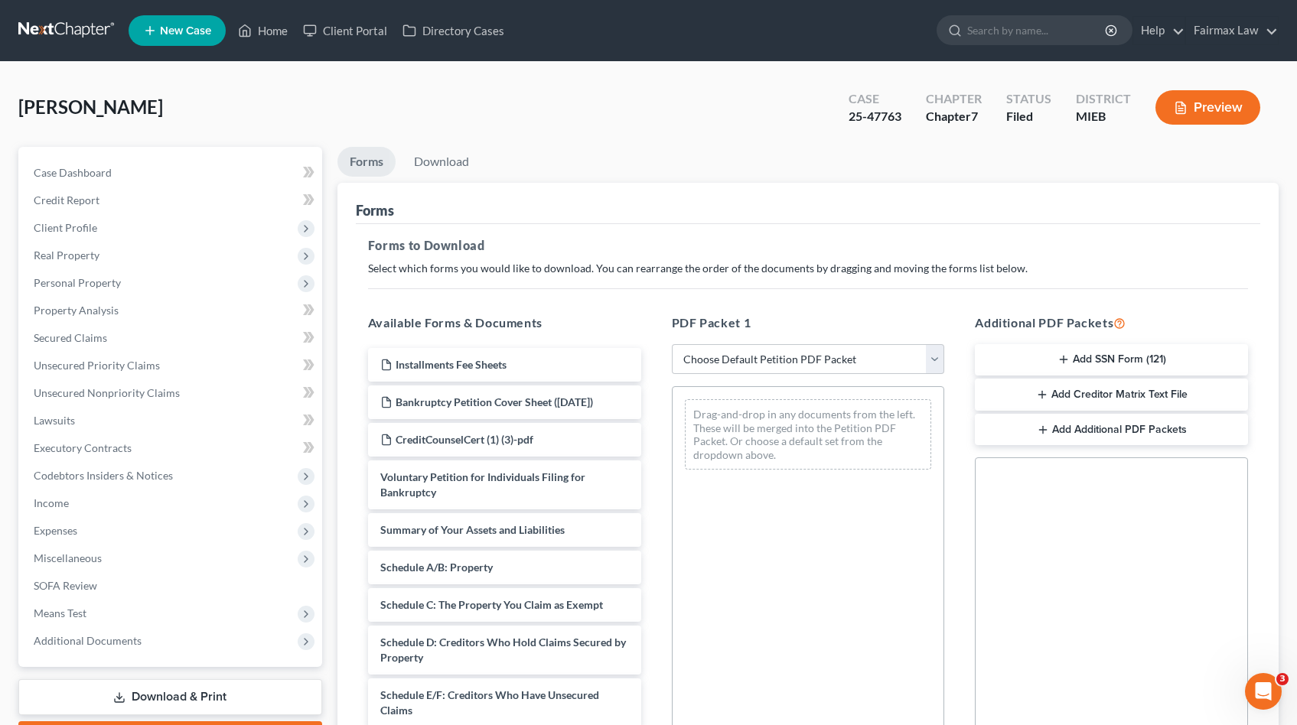
click at [883, 116] on div "25-47763" at bounding box center [875, 117] width 53 height 18
copy div "25-47763"
click at [74, 614] on span "Means Test" at bounding box center [60, 613] width 53 height 13
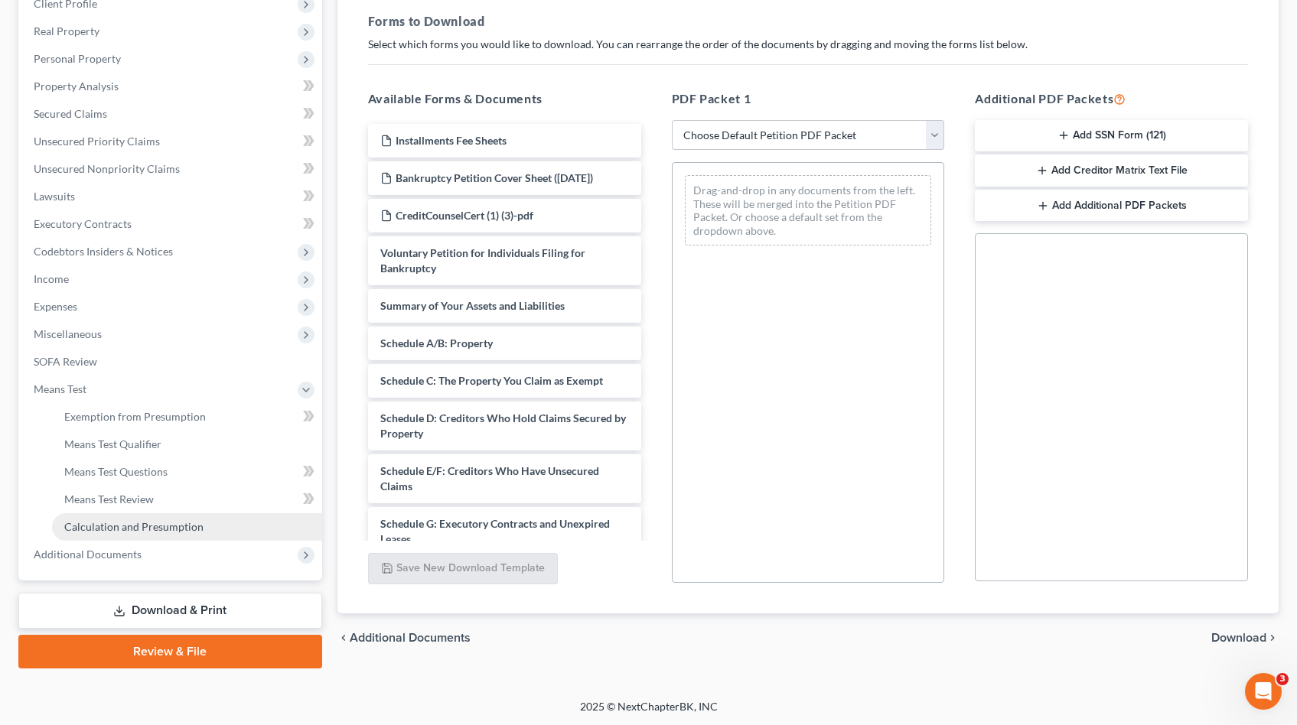
click at [139, 524] on span "Calculation and Presumption" at bounding box center [133, 526] width 139 height 13
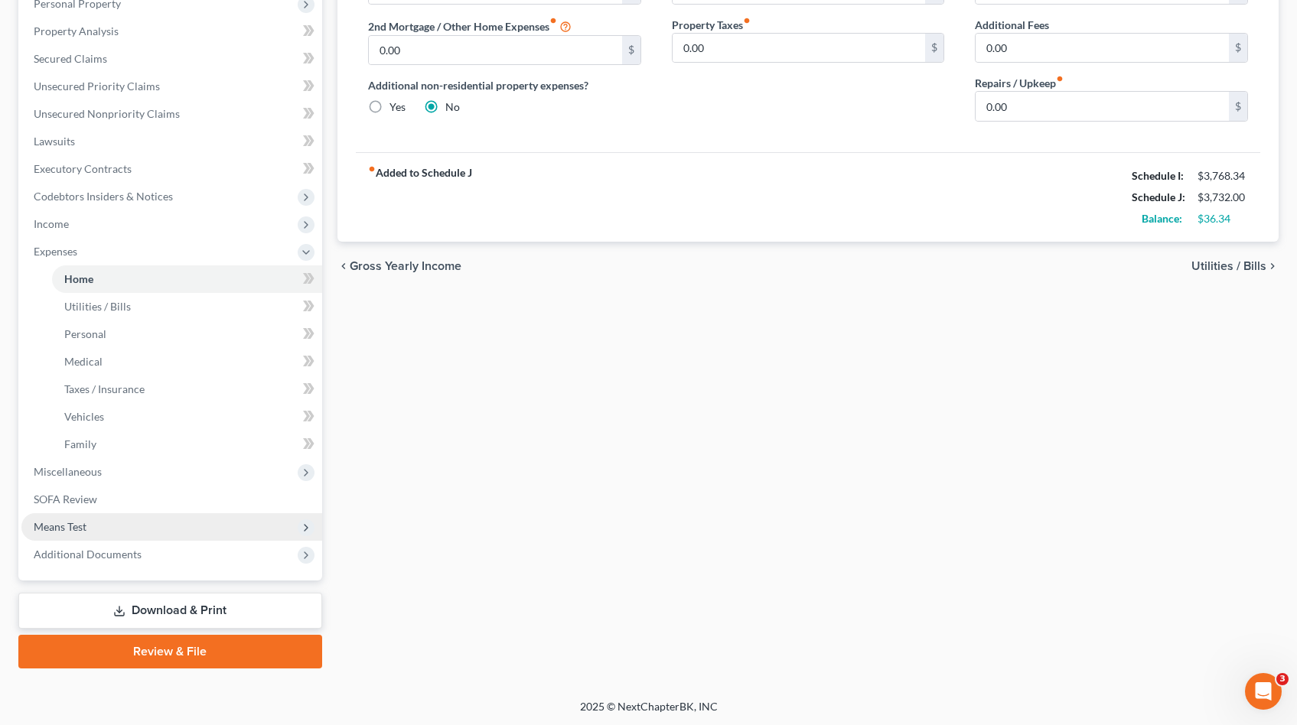
click at [86, 535] on span "Means Test" at bounding box center [171, 527] width 301 height 28
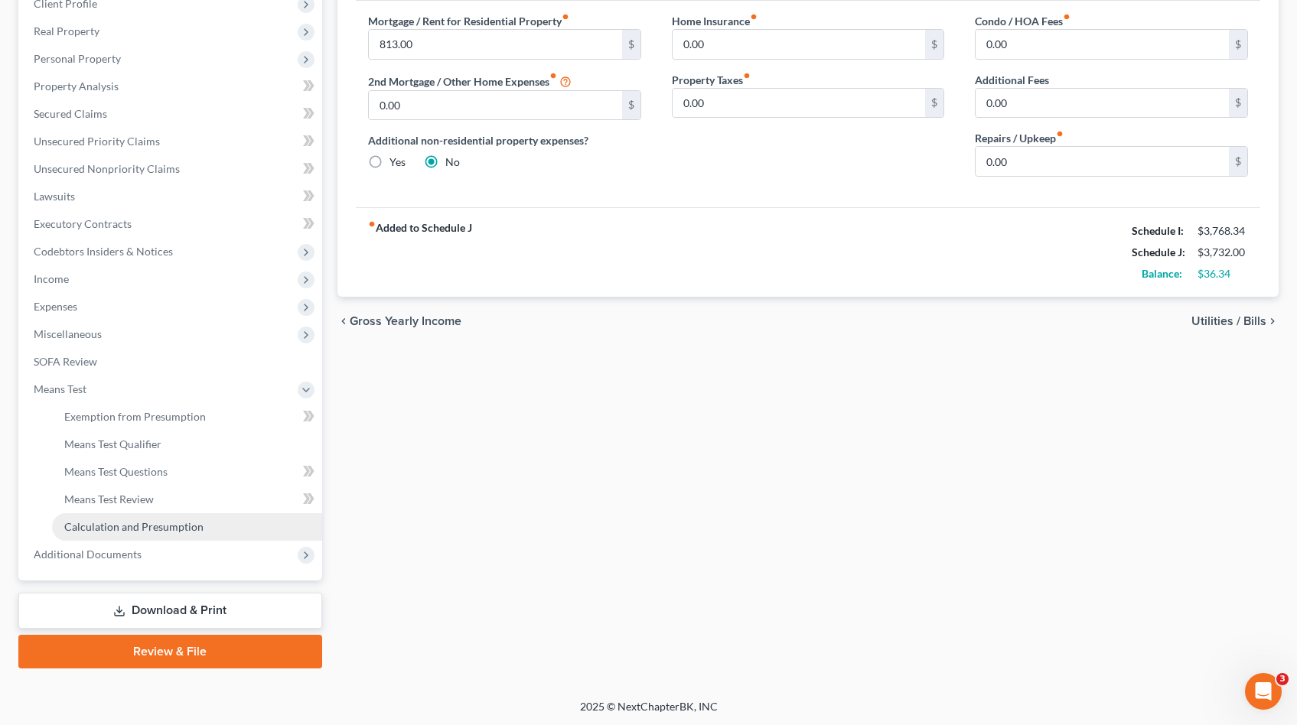
click at [131, 526] on span "Calculation and Presumption" at bounding box center [133, 526] width 139 height 13
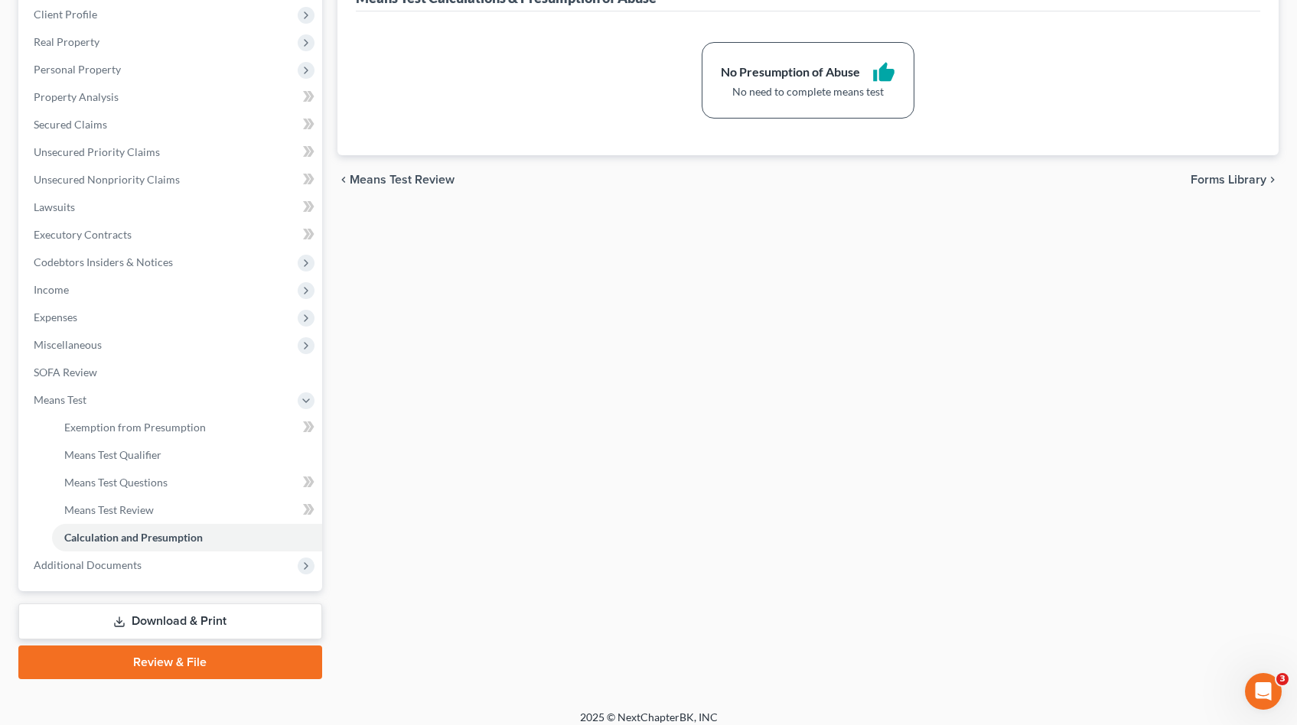
scroll to position [224, 0]
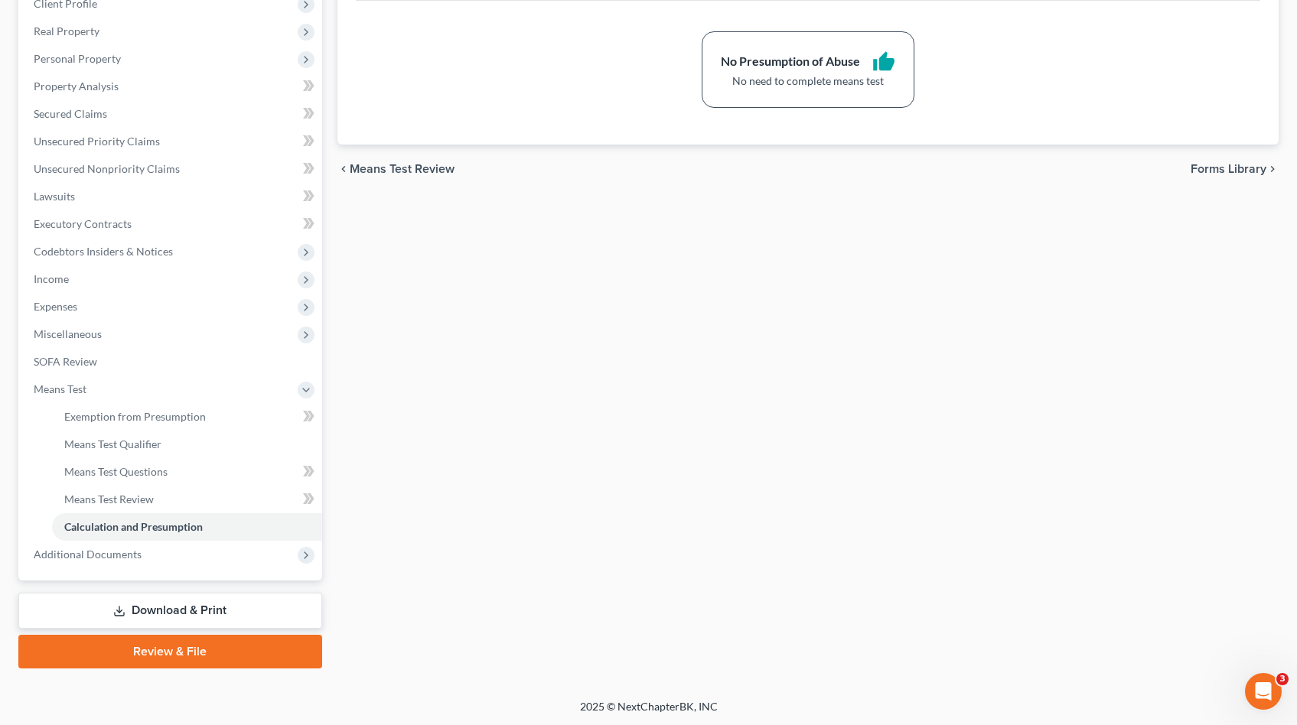
click at [240, 601] on link "Download & Print" at bounding box center [170, 611] width 304 height 36
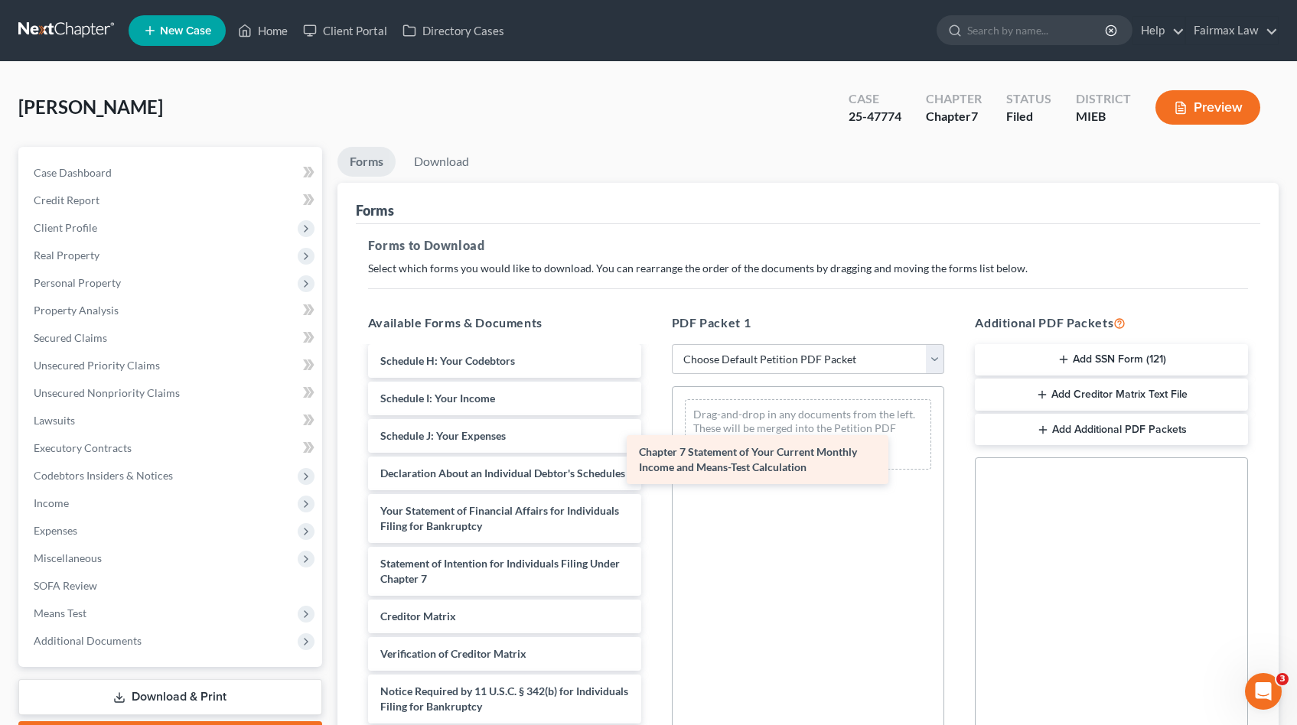
scroll to position [471, 0]
drag, startPoint x: 523, startPoint y: 563, endPoint x: 794, endPoint y: 444, distance: 296.7
click at [653, 444] on div "Chapter 7 Statement of Your Current Monthly Income and Means-Test Calculation B…" at bounding box center [505, 334] width 298 height 853
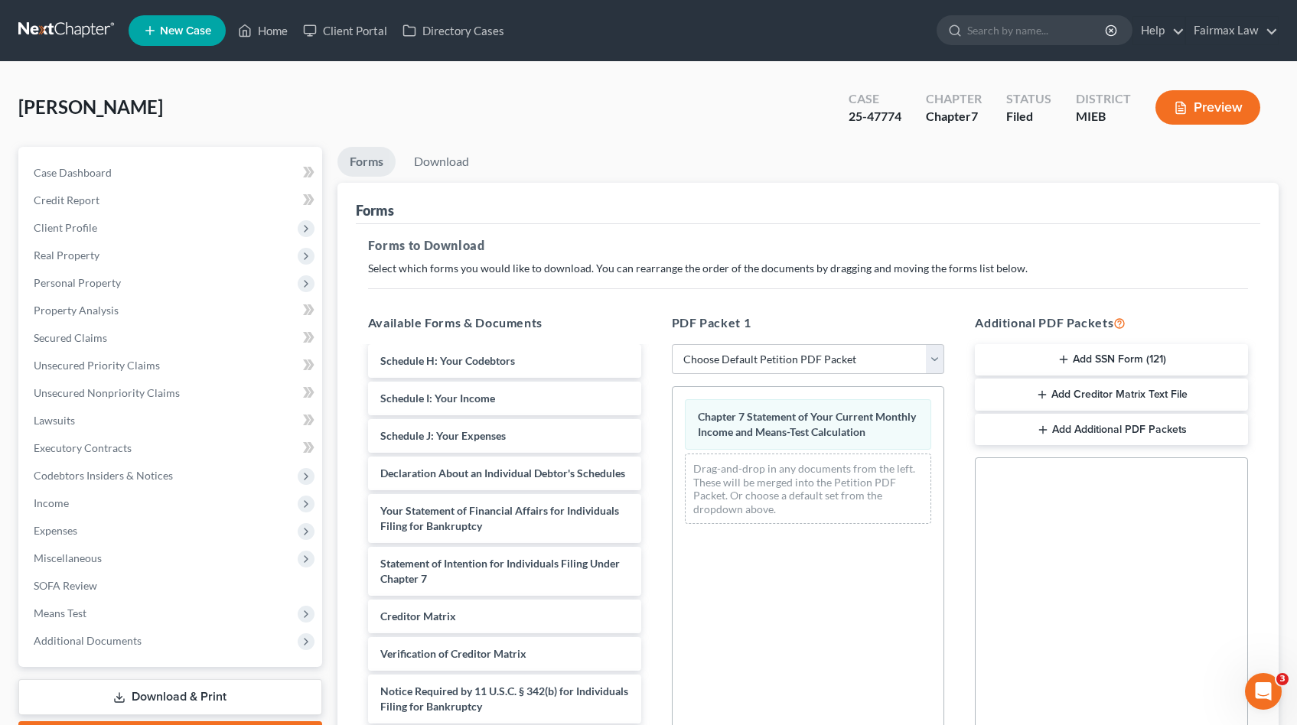
scroll to position [219, 0]
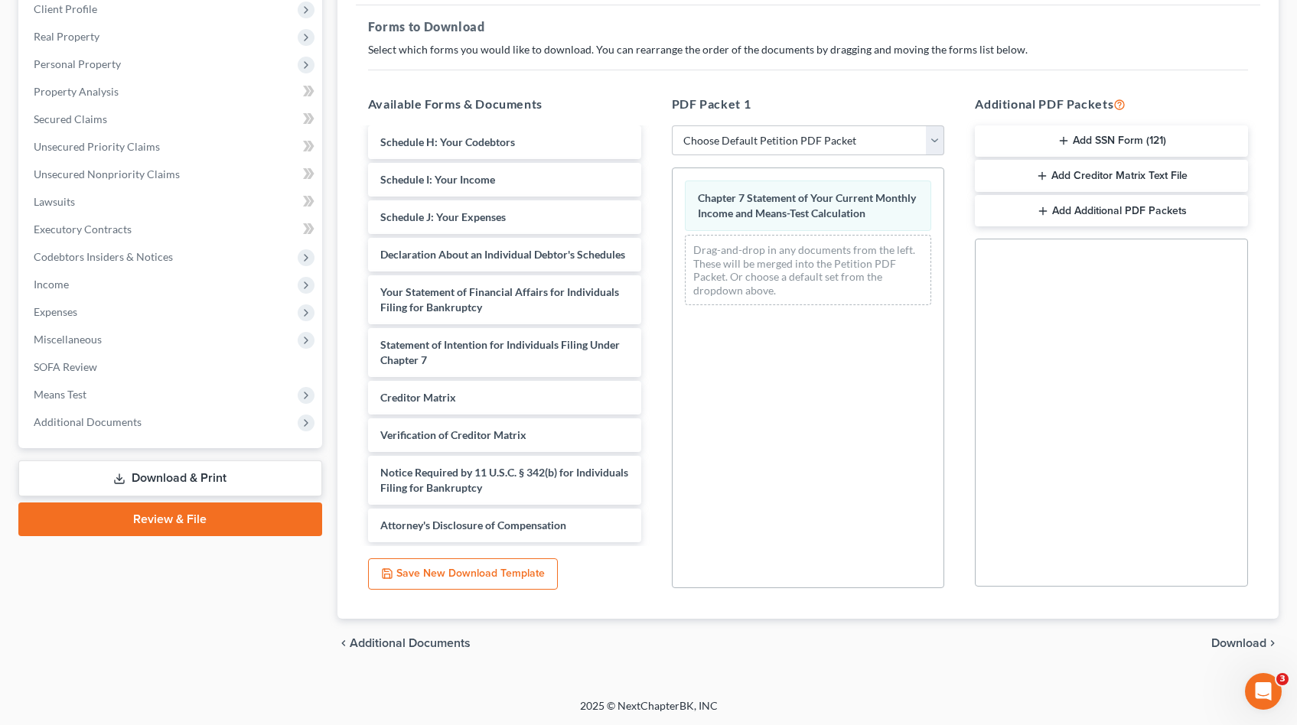
click at [1264, 637] on span "Download" at bounding box center [1238, 643] width 55 height 12
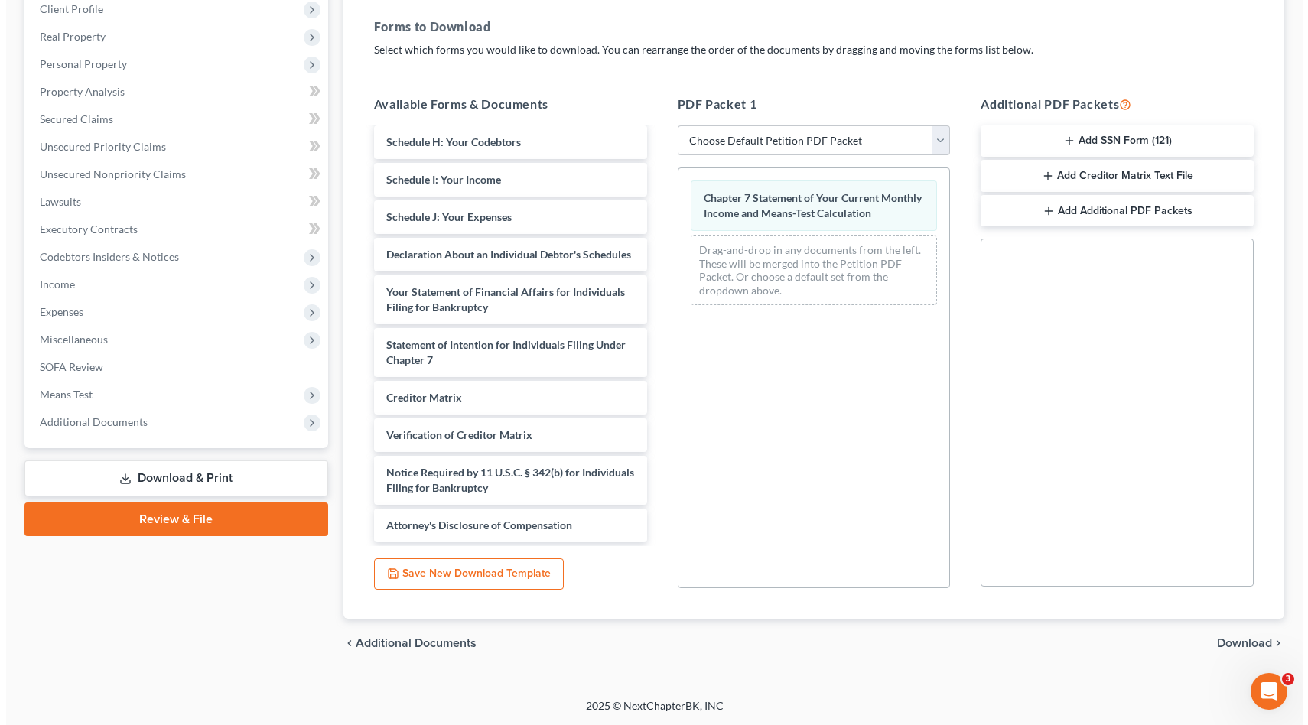
scroll to position [86, 0]
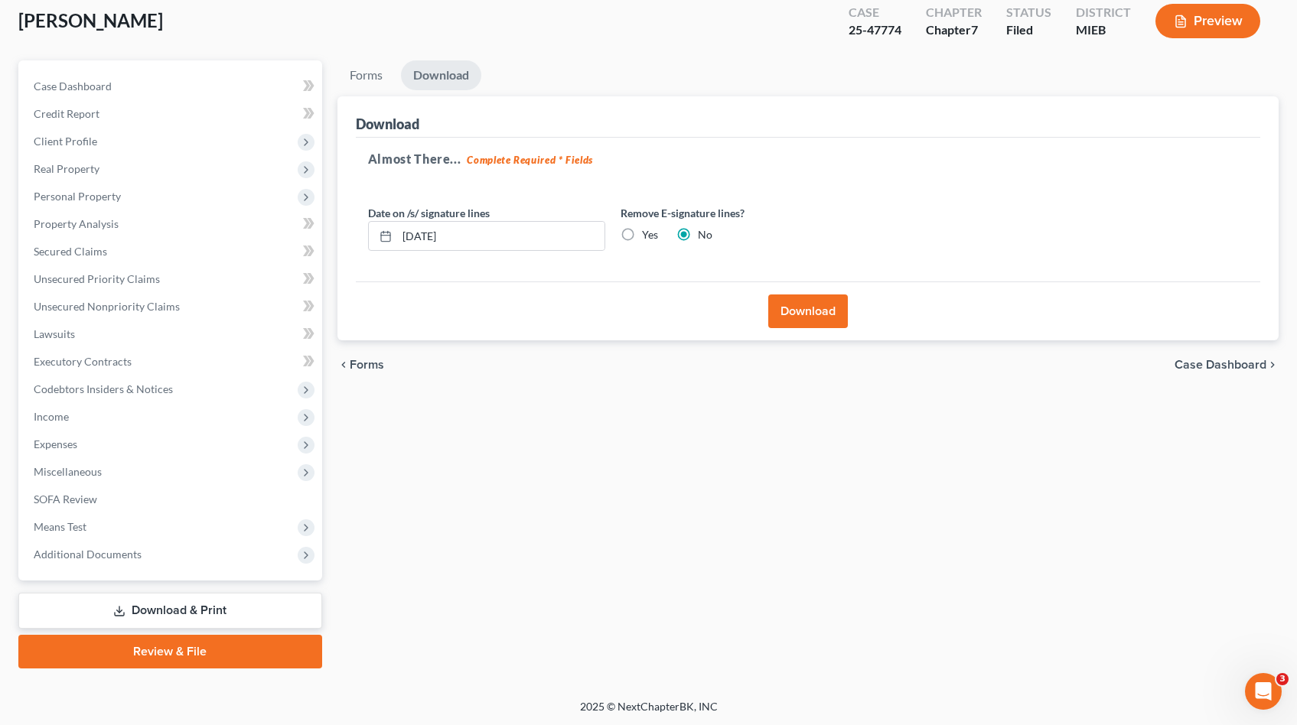
click at [807, 302] on button "Download" at bounding box center [808, 312] width 80 height 34
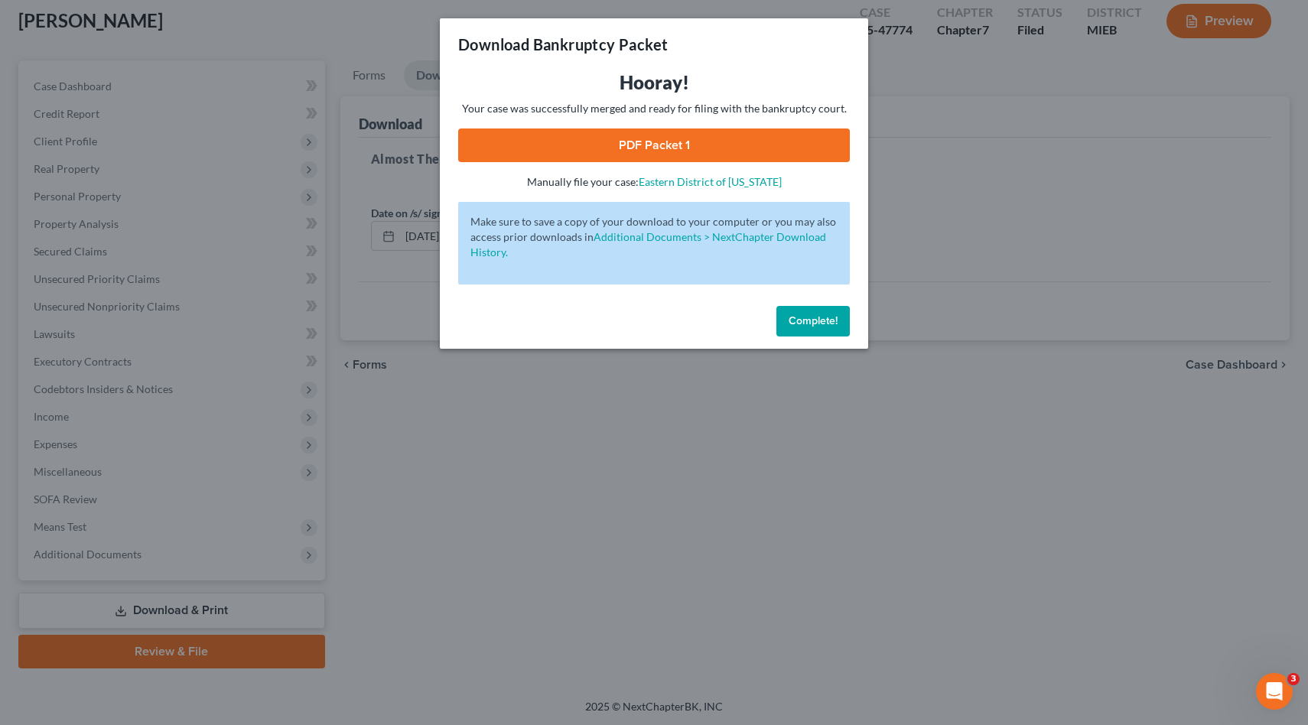
click at [630, 145] on link "PDF Packet 1" at bounding box center [654, 146] width 392 height 34
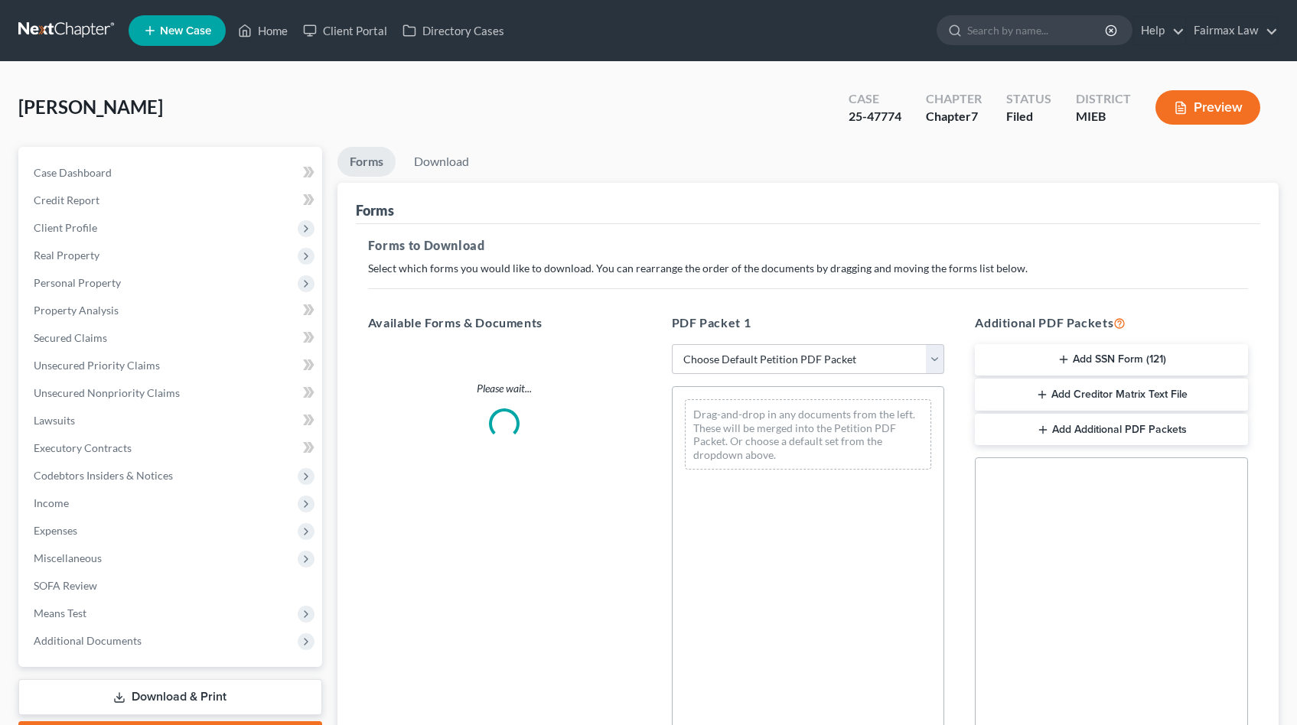
scroll to position [86, 0]
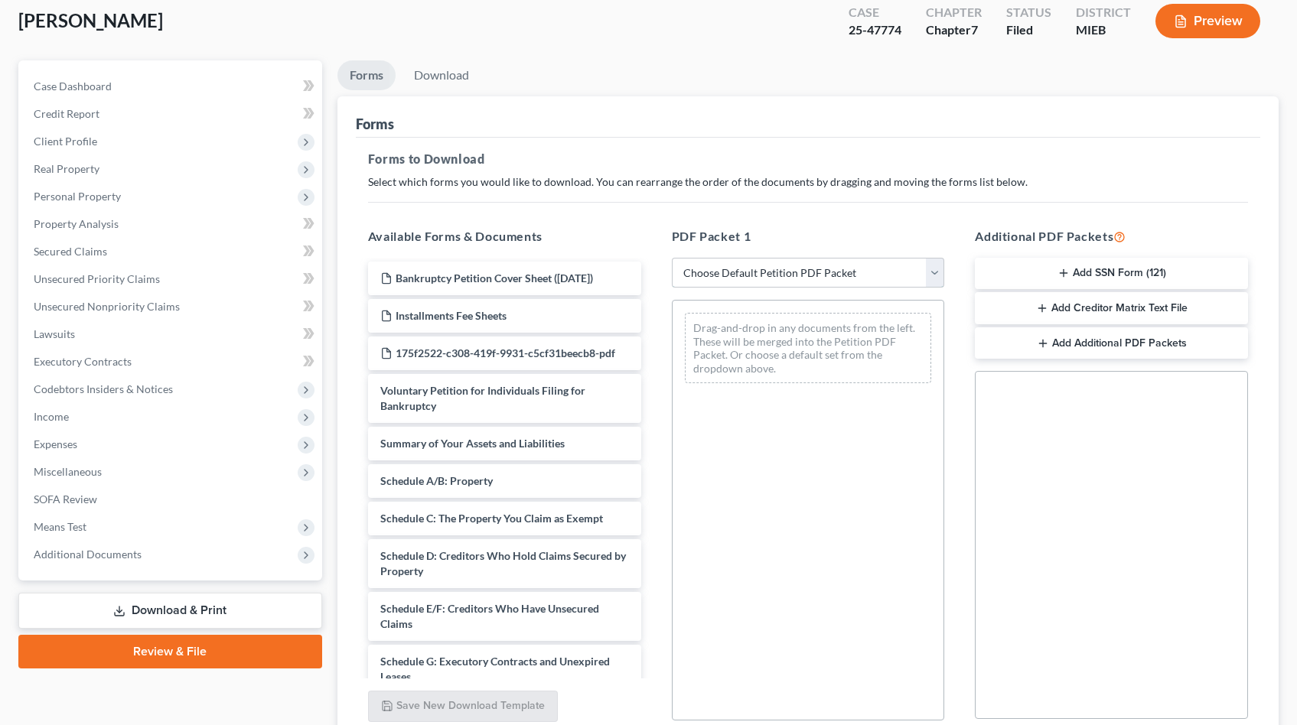
click at [751, 273] on select "Choose Default Petition PDF Packet Complete Bankruptcy Petition (all forms and …" at bounding box center [808, 273] width 273 height 31
select select "8"
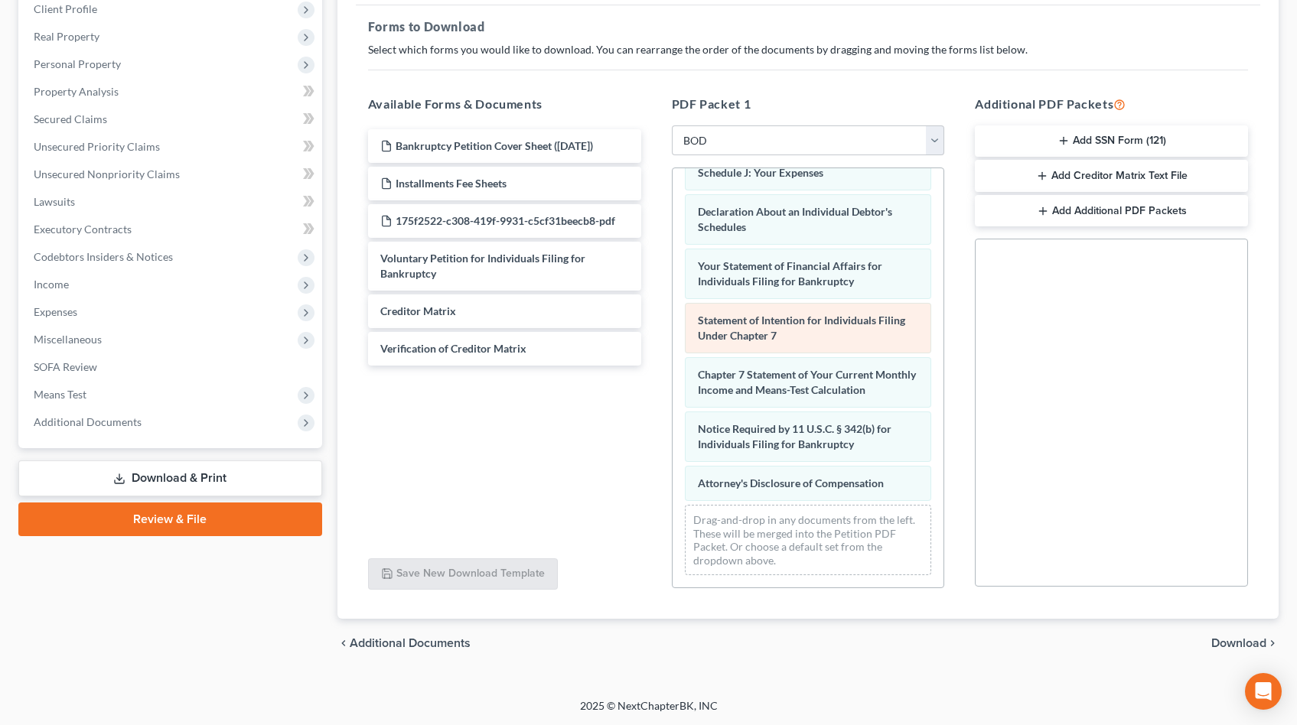
scroll to position [360, 0]
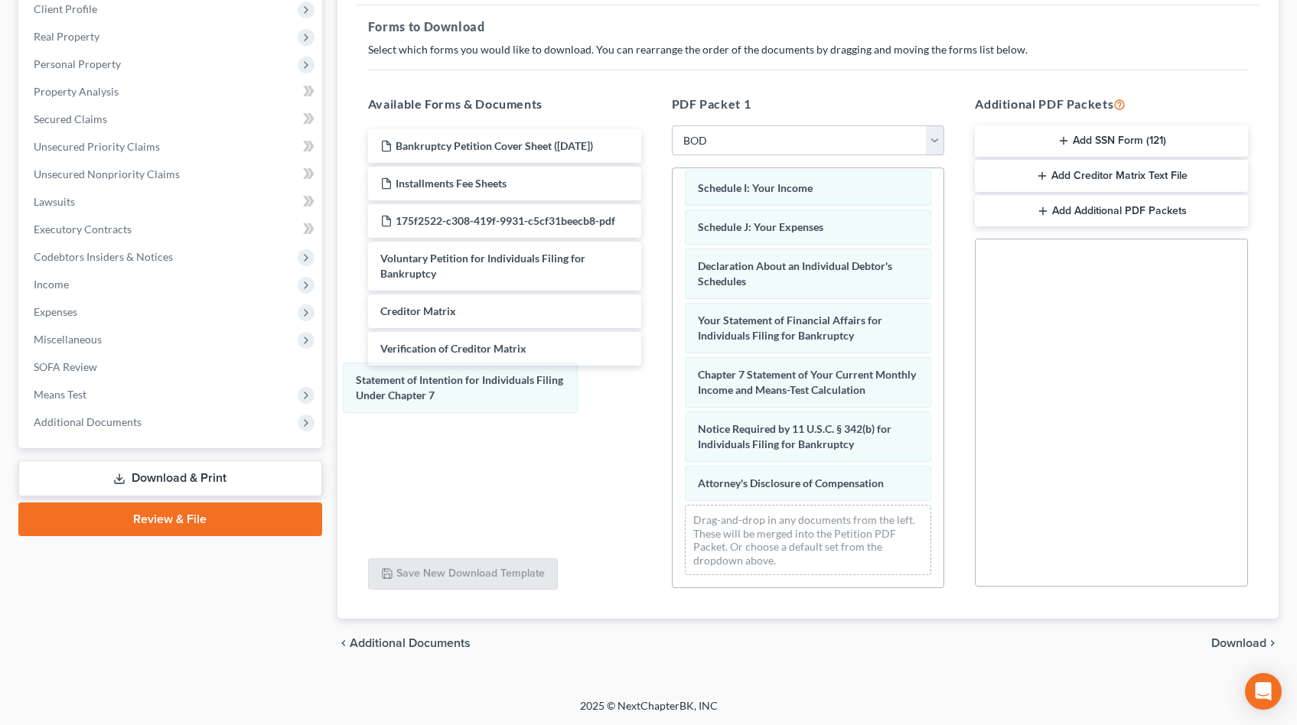
drag, startPoint x: 773, startPoint y: 318, endPoint x: 496, endPoint y: 393, distance: 286.9
click at [673, 394] on div "Statement of Intention for Individuals Filing Under Chapter 7 Summary of Your A…" at bounding box center [809, 206] width 272 height 764
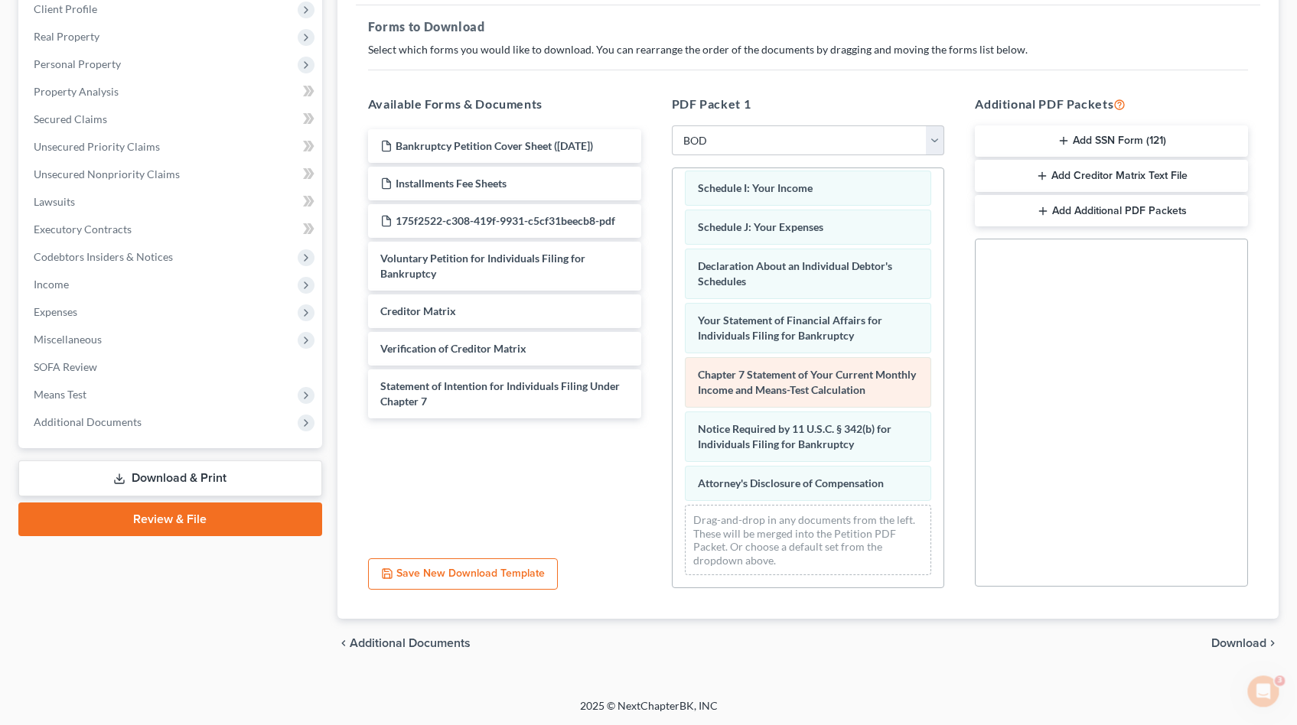
scroll to position [0, 0]
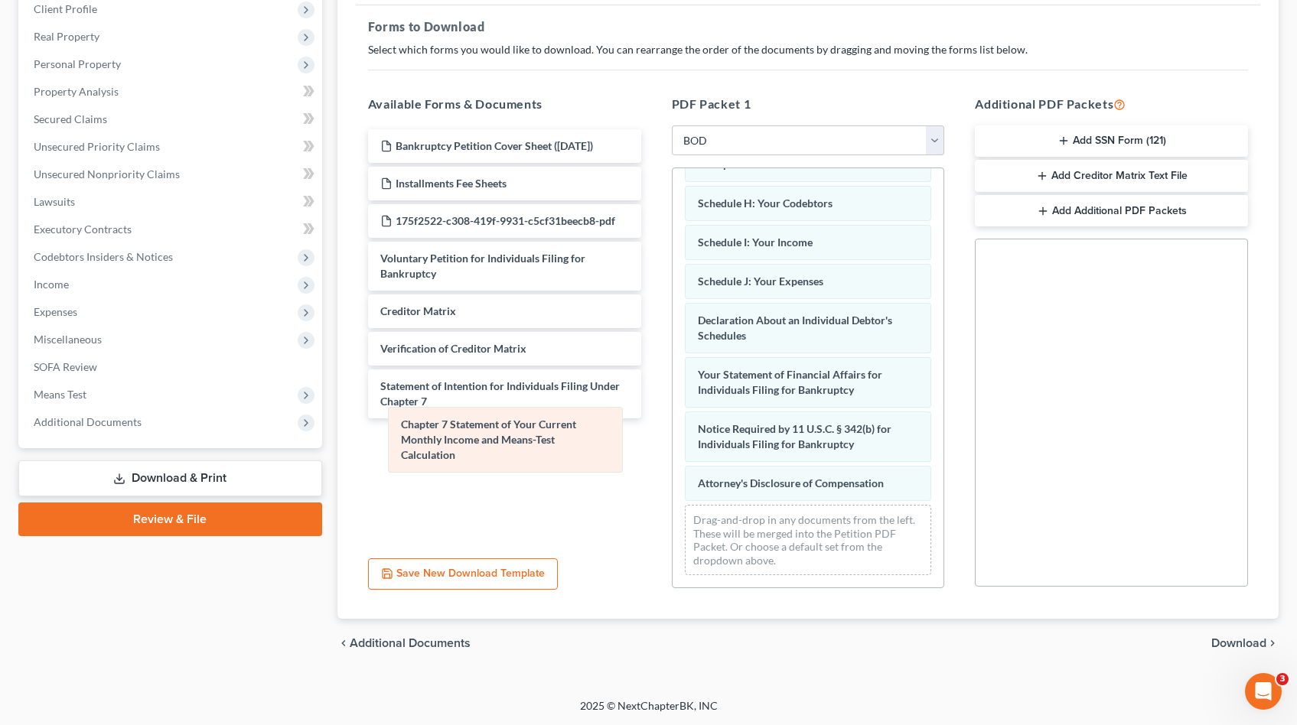
drag, startPoint x: 749, startPoint y: 388, endPoint x: 467, endPoint y: 455, distance: 290.2
click at [673, 454] on div "Chapter 7 Statement of Your Current Monthly Income and Means-Test Calculation S…" at bounding box center [809, 232] width 272 height 709
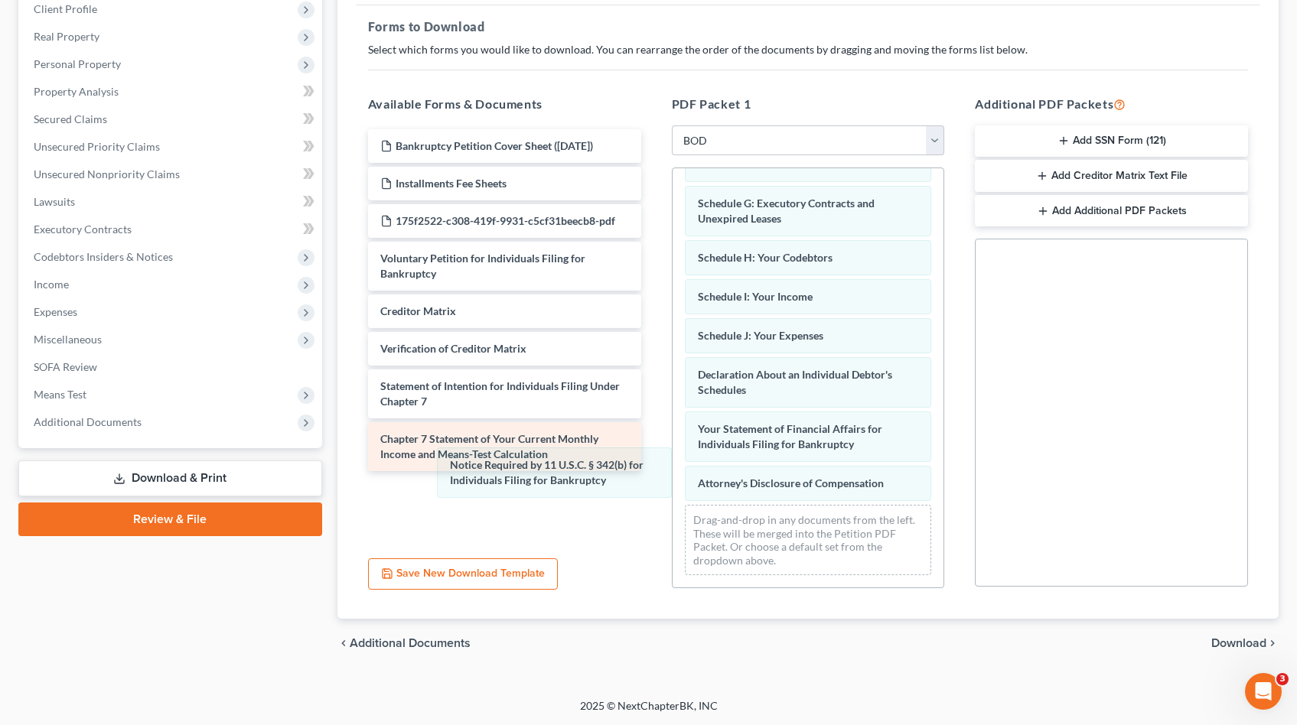
drag, startPoint x: 734, startPoint y: 440, endPoint x: 588, endPoint y: 453, distance: 146.7
click at [673, 477] on div "Notice Required by 11 U.S.C. § 342(b) for Individuals Filing for Bankruptcy Sum…" at bounding box center [809, 260] width 272 height 655
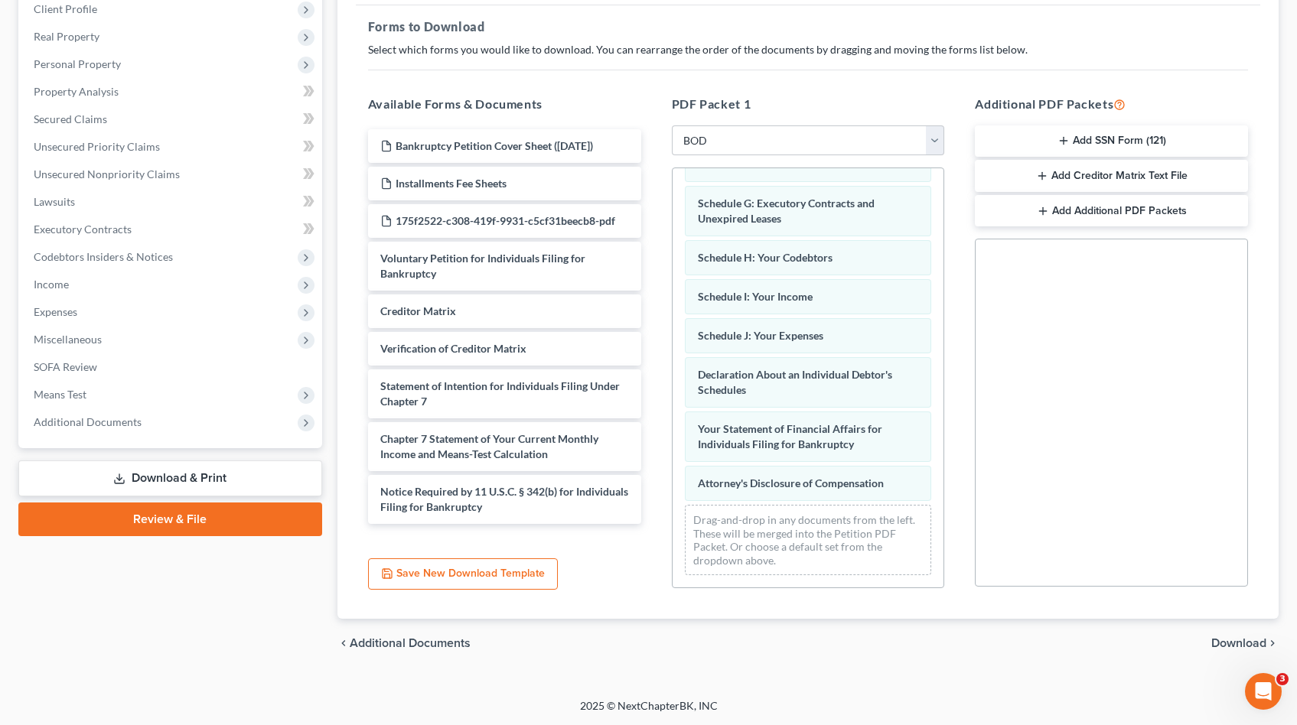
click at [1222, 647] on span "Download" at bounding box center [1238, 643] width 55 height 12
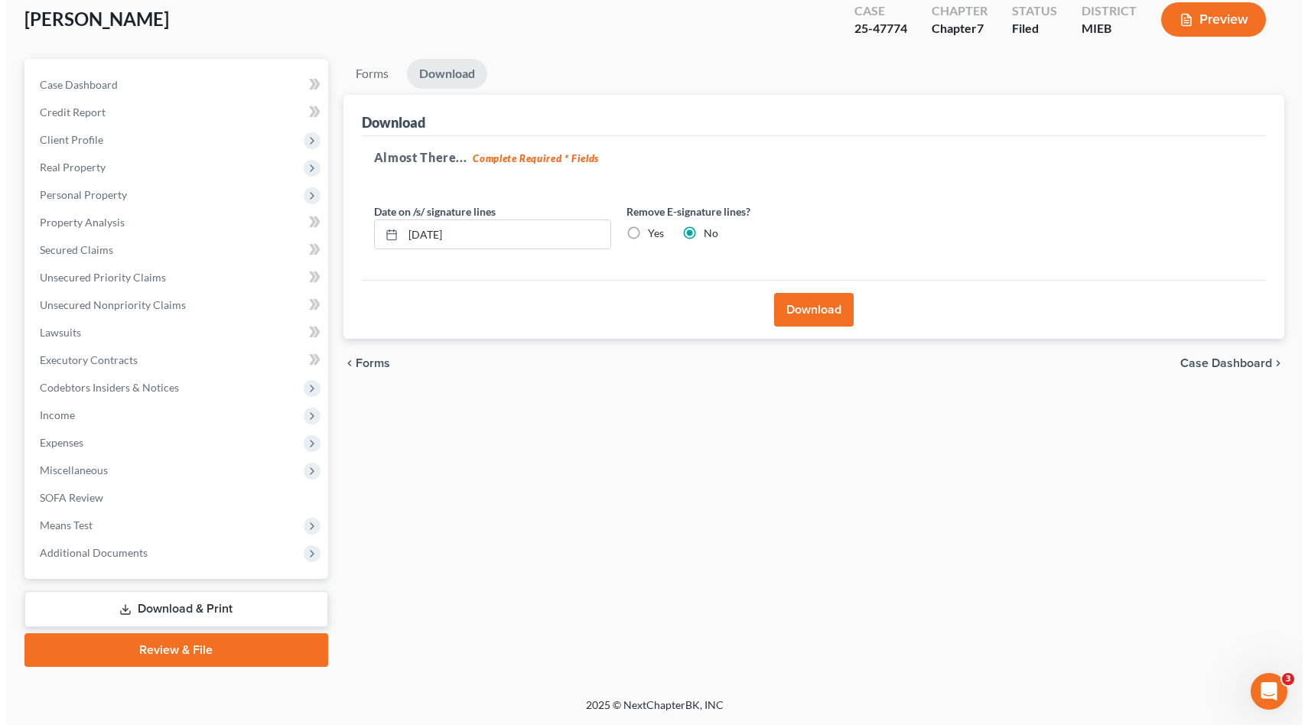
scroll to position [86, 0]
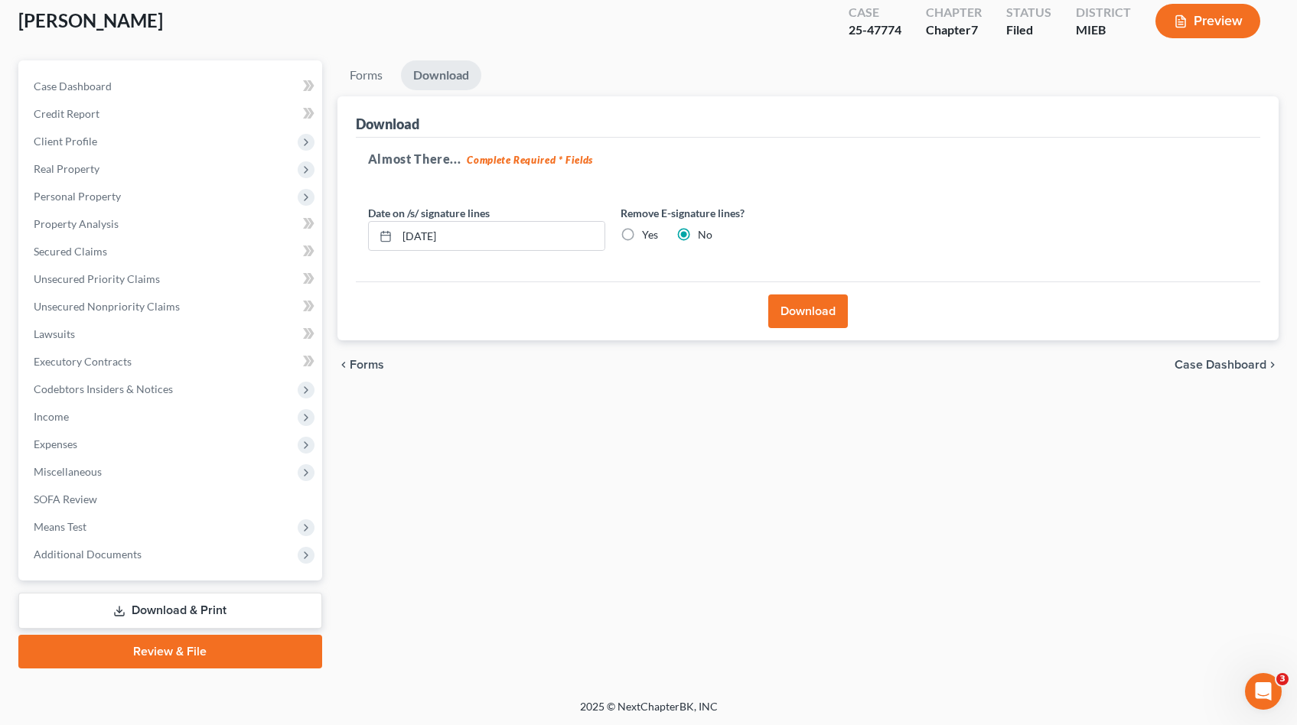
click at [790, 310] on button "Download" at bounding box center [808, 312] width 80 height 34
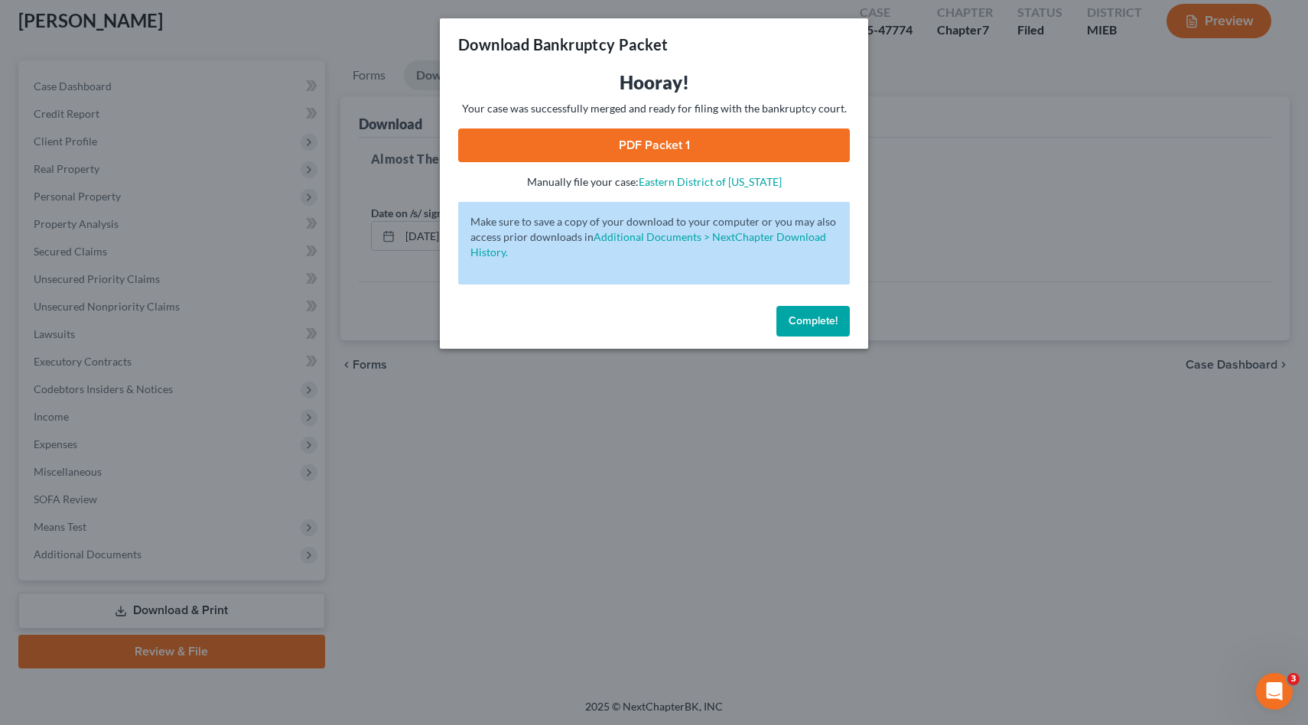
click at [720, 149] on link "PDF Packet 1" at bounding box center [654, 146] width 392 height 34
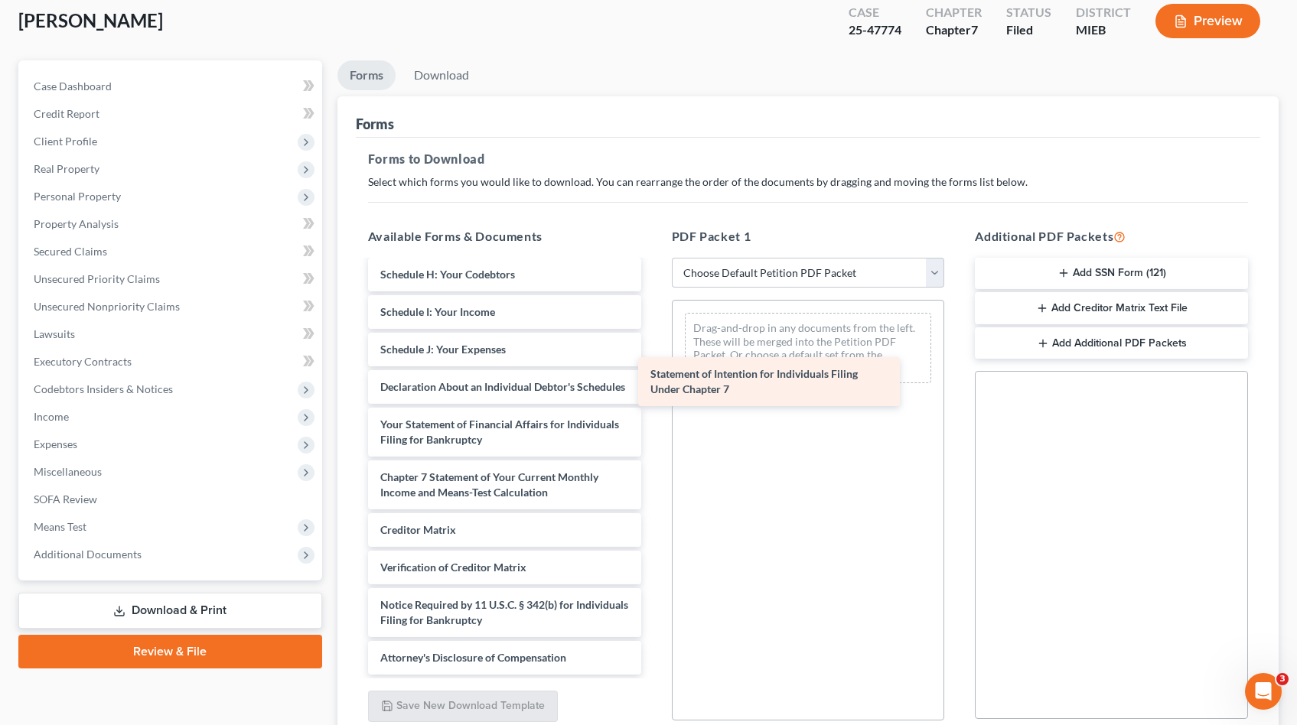
scroll to position [471, 0]
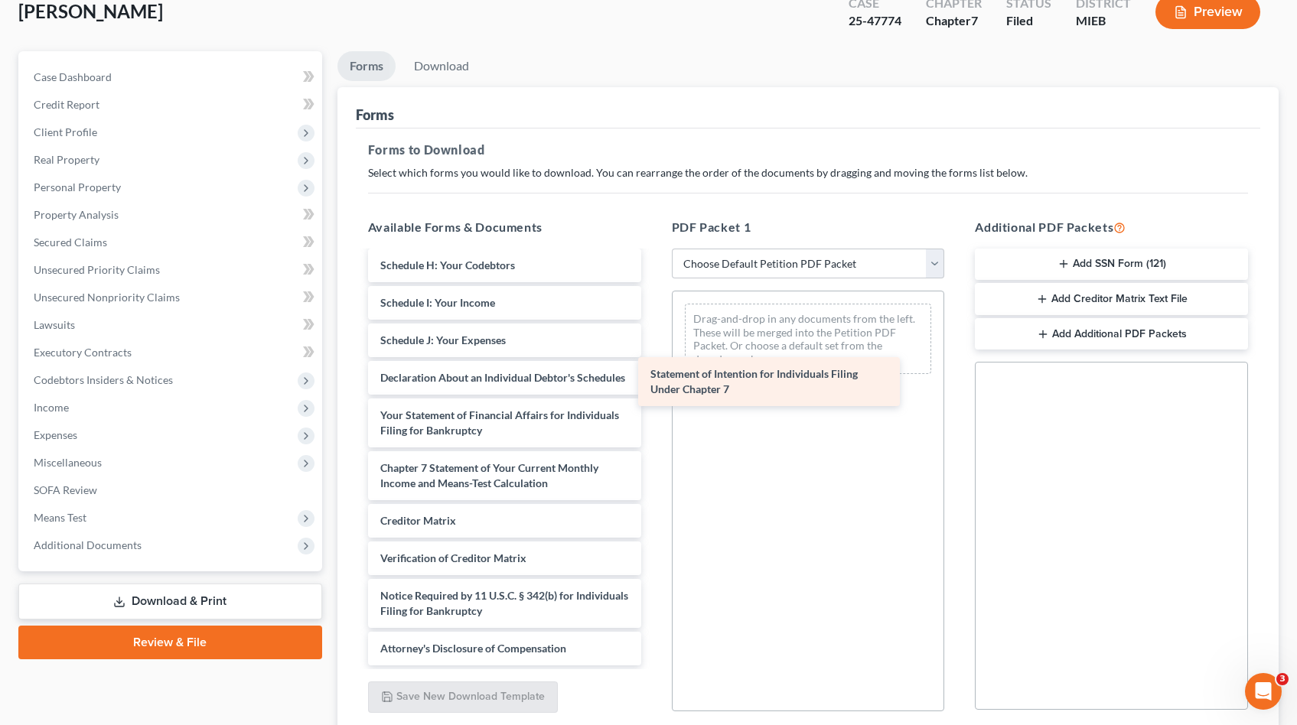
drag, startPoint x: 467, startPoint y: 486, endPoint x: 758, endPoint y: 386, distance: 307.3
click at [653, 386] on div "Statement of Intention for Individuals Filing Under Chapter 7 Bankruptcy Petiti…" at bounding box center [505, 239] width 298 height 853
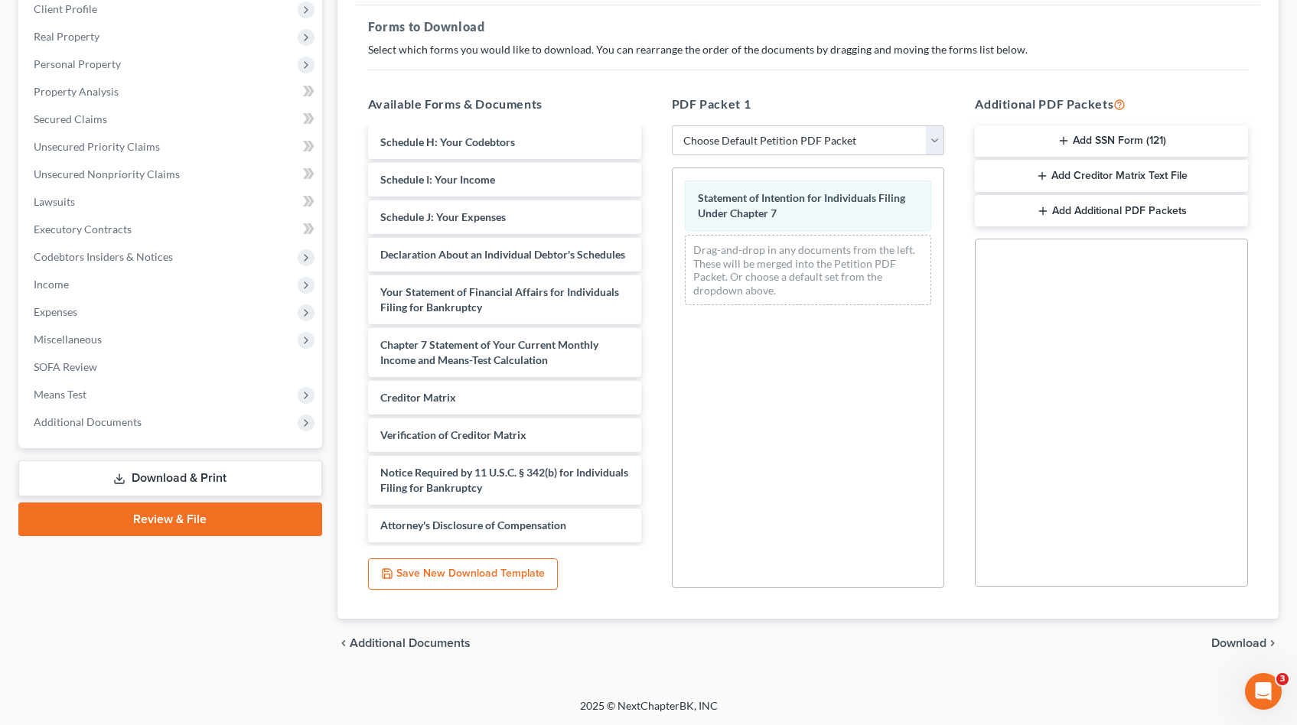
click at [1235, 643] on span "Download" at bounding box center [1238, 643] width 55 height 12
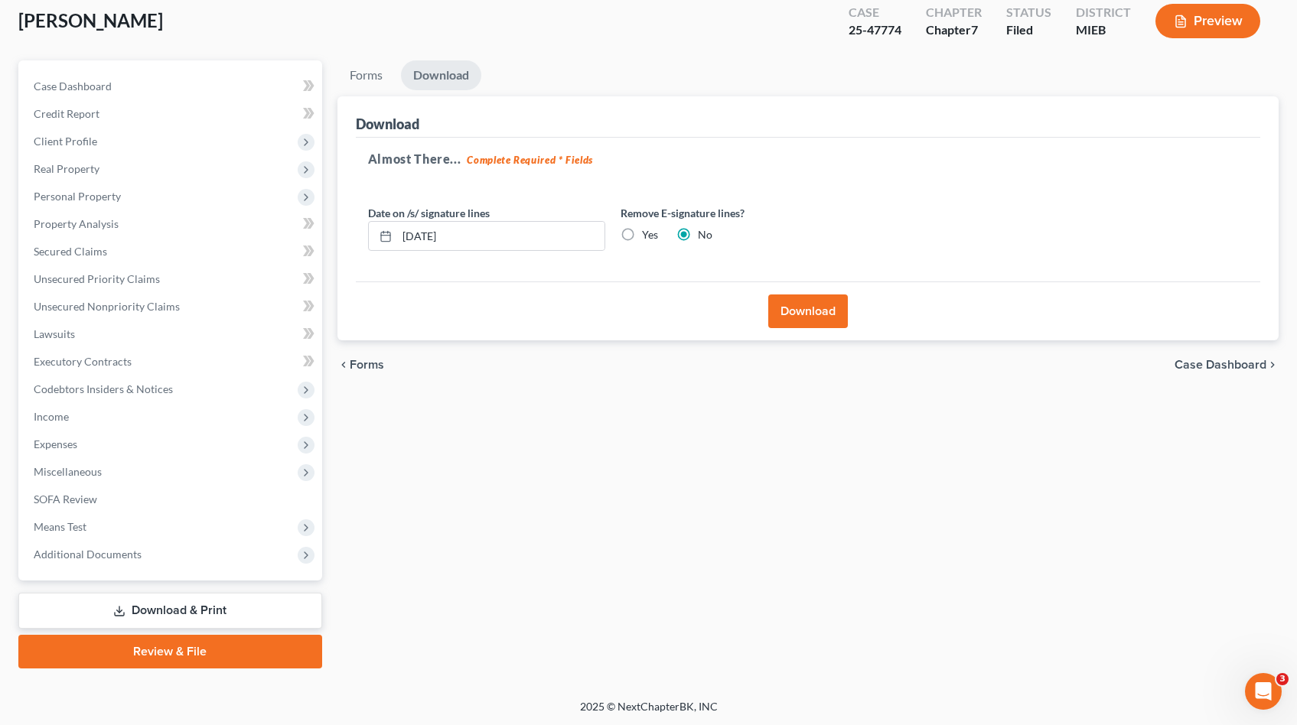
click at [813, 301] on button "Download" at bounding box center [808, 312] width 80 height 34
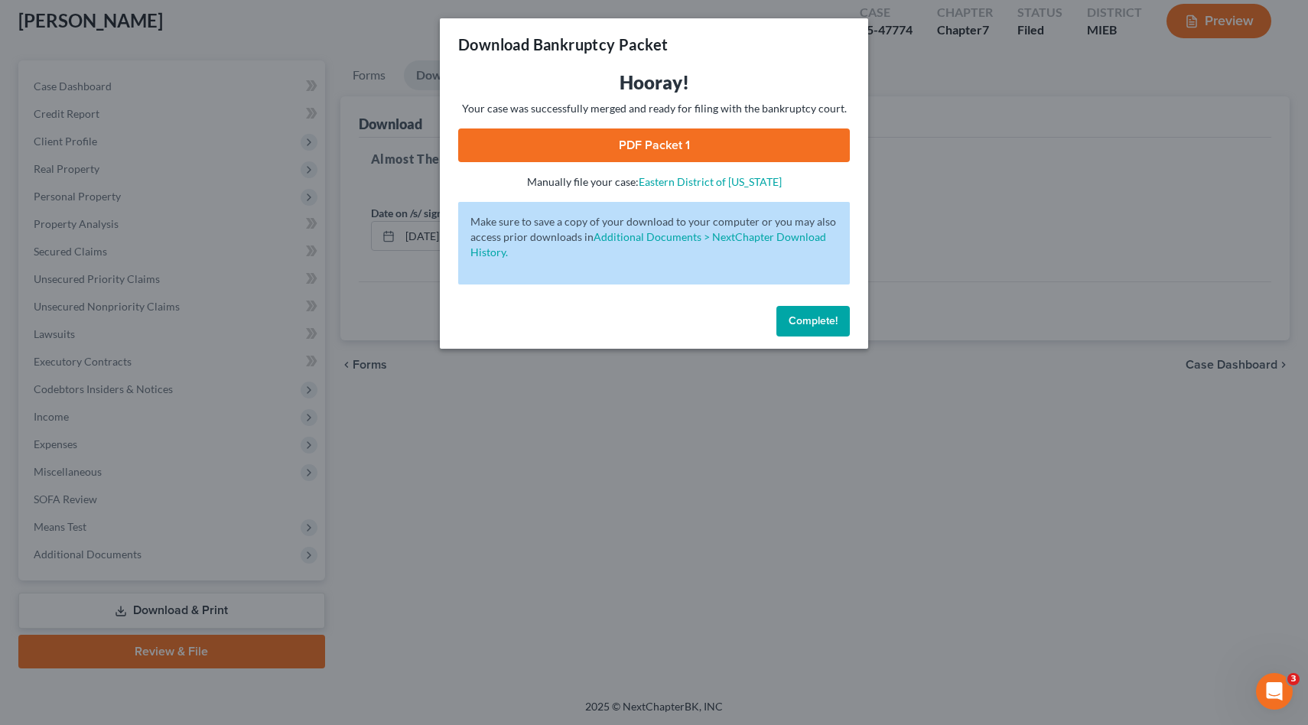
click at [762, 137] on link "PDF Packet 1" at bounding box center [654, 146] width 392 height 34
click at [826, 327] on button "Complete!" at bounding box center [813, 321] width 73 height 31
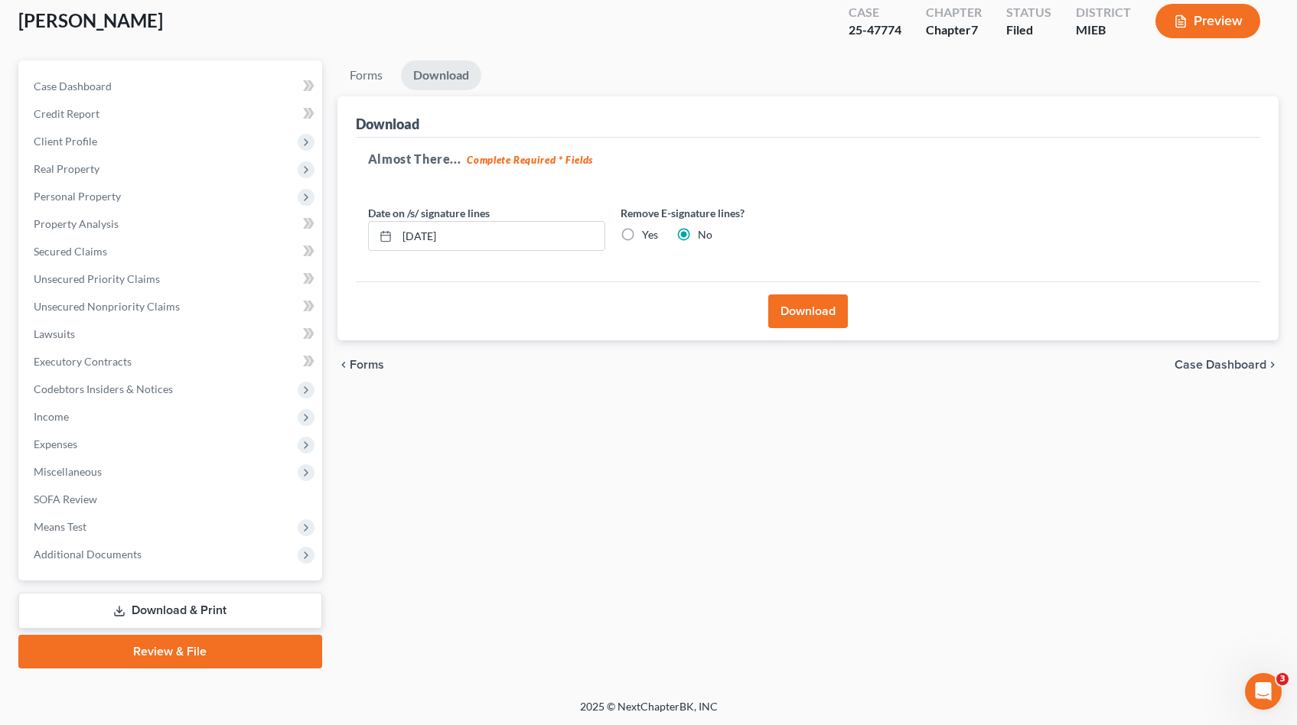
click at [888, 29] on div "25-47774" at bounding box center [875, 30] width 53 height 18
